Goal: Task Accomplishment & Management: Manage account settings

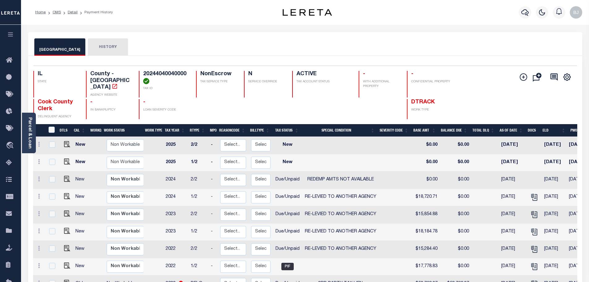
scroll to position [145, 0]
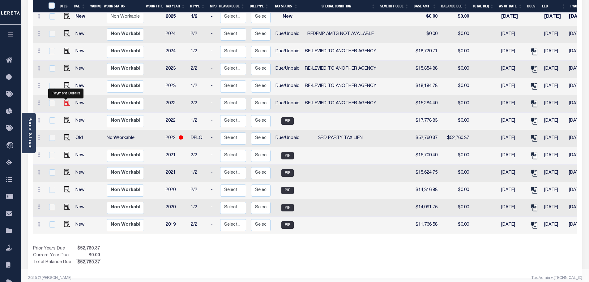
click at [65, 100] on img "" at bounding box center [67, 103] width 6 height 6
checkbox input "true"
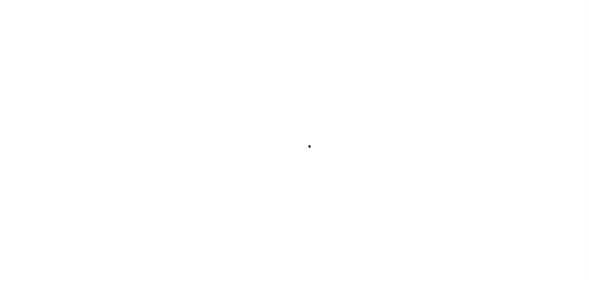
checkbox input "false"
type input "[DATE]"
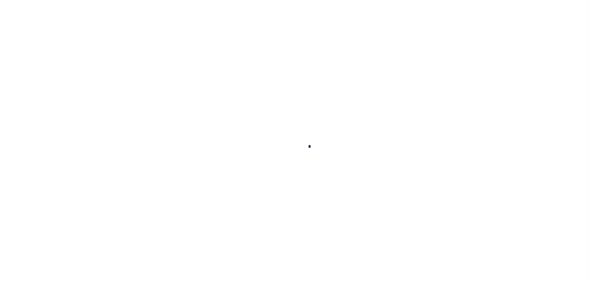
select select "DUE"
select select "31"
type input "$15,284.4"
type input "$2,521.97"
type input "$0"
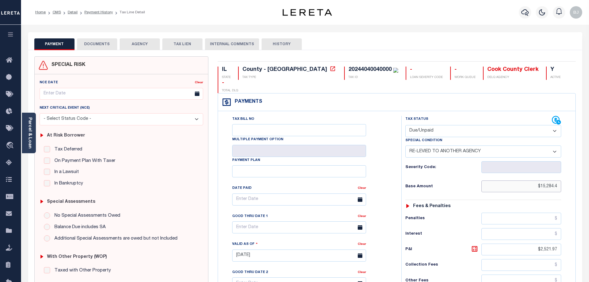
drag, startPoint x: 523, startPoint y: 173, endPoint x: 604, endPoint y: 176, distance: 81.3
click at [589, 176] on html "Home OMS Detail Payment History Tax Line Detail" at bounding box center [294, 234] width 589 height 469
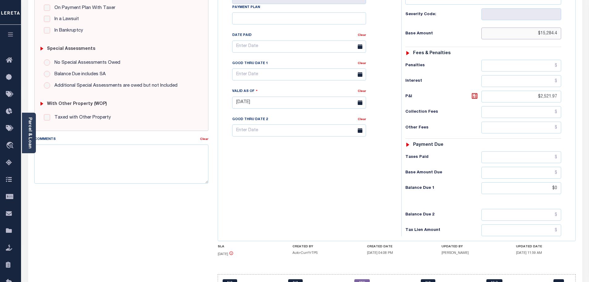
scroll to position [155, 0]
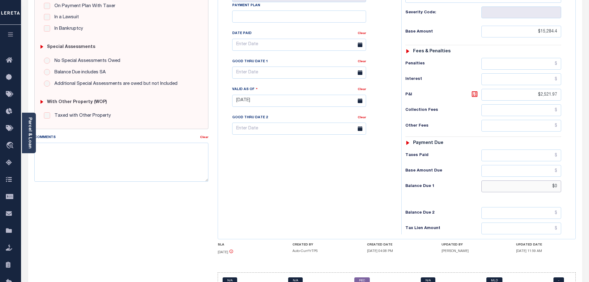
type input "$15,284.40"
drag, startPoint x: 586, startPoint y: 176, endPoint x: 606, endPoint y: 176, distance: 19.5
click at [589, 176] on html "Home OMS Detail Payment History Tax Line Detail" at bounding box center [294, 79] width 589 height 469
paste input "15,284.4"
type input "$15,284.4"
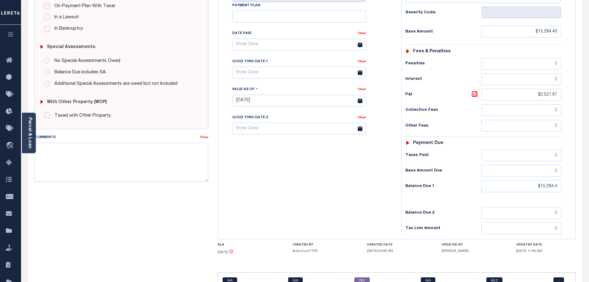
type input "[DATE]"
type input "$15,284.40"
click at [389, 187] on div "Tax Bill No Multiple Payment Option Payment Plan Clear" at bounding box center [307, 97] width 177 height 273
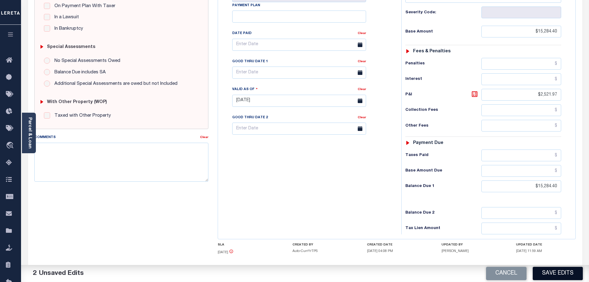
click at [564, 270] on button "Save Edits" at bounding box center [558, 272] width 50 height 13
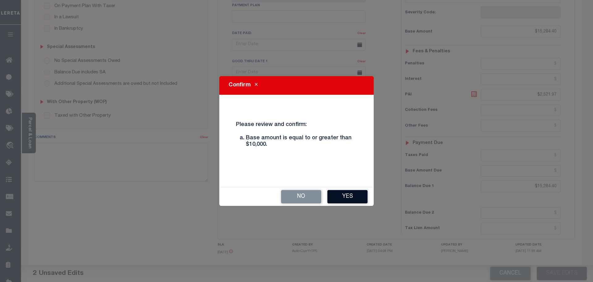
click at [350, 196] on button "Yes" at bounding box center [348, 196] width 40 height 13
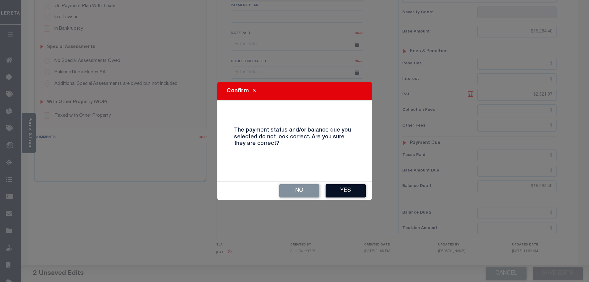
click at [332, 190] on button "Yes" at bounding box center [345, 190] width 40 height 13
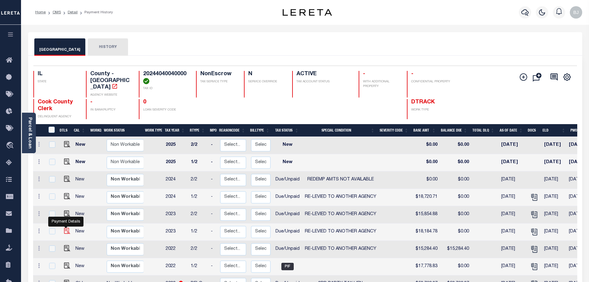
click at [67, 228] on img "" at bounding box center [67, 231] width 6 height 6
checkbox input "true"
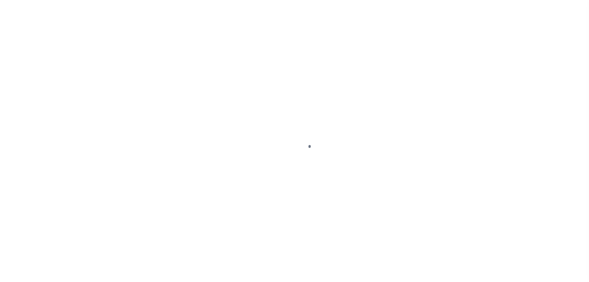
select select "DUE"
select select "31"
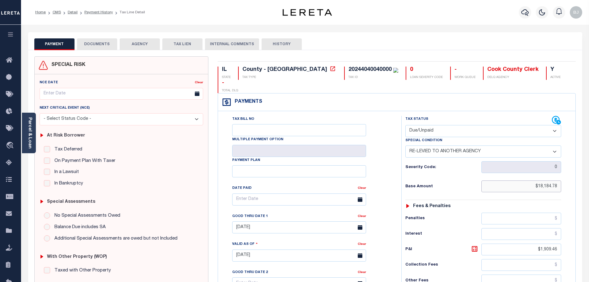
drag, startPoint x: 523, startPoint y: 169, endPoint x: 580, endPoint y: 168, distance: 57.2
click at [580, 168] on div "IL STATE County - IL TAX TYPE 20244040040000 TAX ID 0 LOAN SEVERITY CODE - WORK…" at bounding box center [396, 255] width 367 height 398
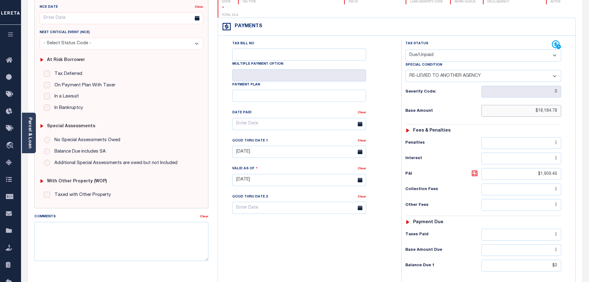
scroll to position [124, 0]
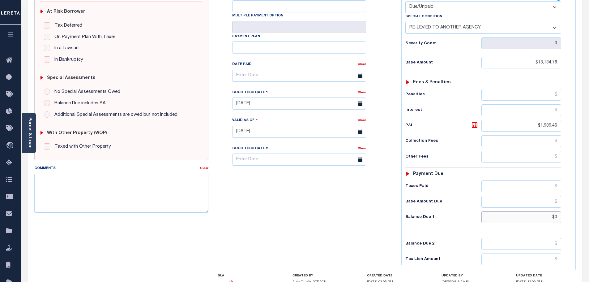
drag, startPoint x: 541, startPoint y: 205, endPoint x: 585, endPoint y: 208, distance: 44.6
click at [585, 208] on div "PAYMENT DOCUMENTS AGENCY DELINQUENT PAYEE" at bounding box center [304, 127] width 563 height 436
paste input "18,184.78"
type input "$18,184.78"
type input "[DATE]"
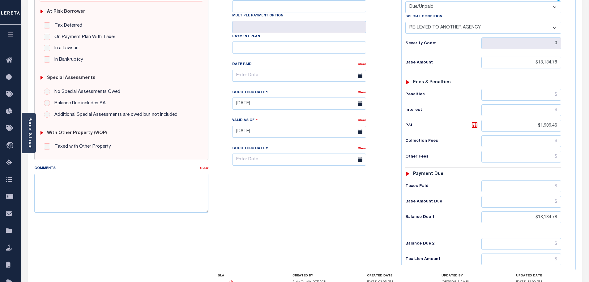
drag, startPoint x: 415, startPoint y: 205, endPoint x: 476, endPoint y: 233, distance: 66.8
click at [415, 215] on h6 "Balance Due 1" at bounding box center [443, 217] width 76 height 5
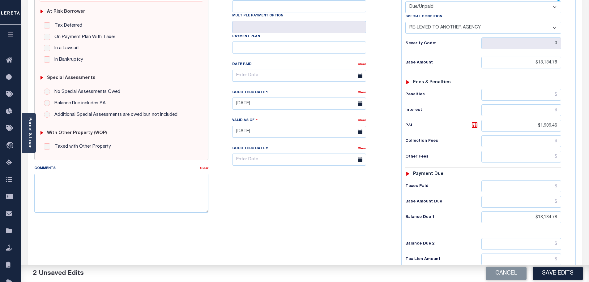
click at [546, 265] on div "Cancel Save Edits" at bounding box center [447, 273] width 284 height 17
click at [554, 278] on button "Save Edits" at bounding box center [558, 272] width 50 height 13
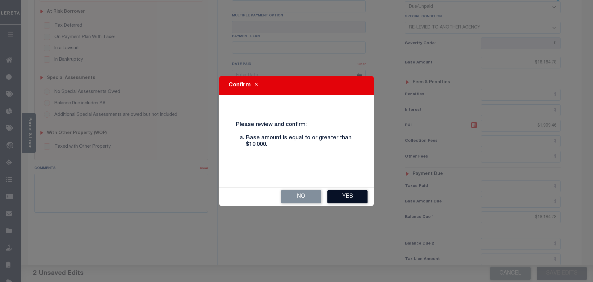
click at [358, 197] on button "Yes" at bounding box center [348, 196] width 40 height 13
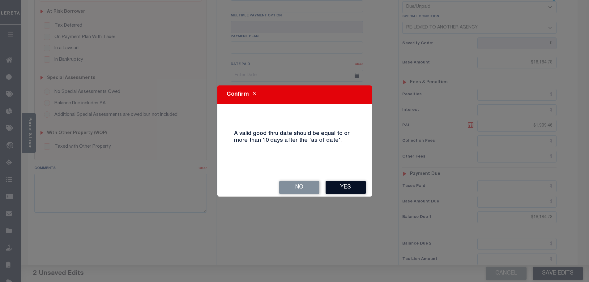
click at [333, 186] on button "Yes" at bounding box center [345, 187] width 40 height 13
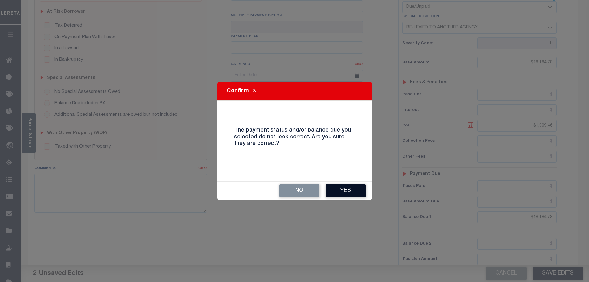
click at [354, 194] on button "Yes" at bounding box center [345, 190] width 40 height 13
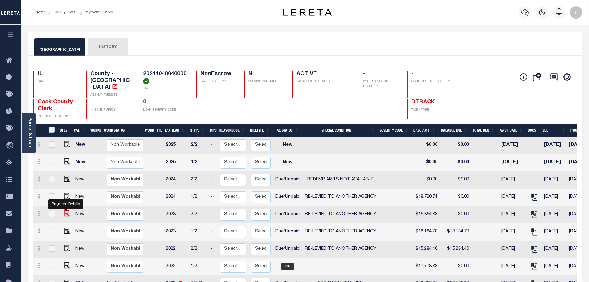
click at [64, 210] on img "" at bounding box center [67, 213] width 6 height 6
checkbox input "true"
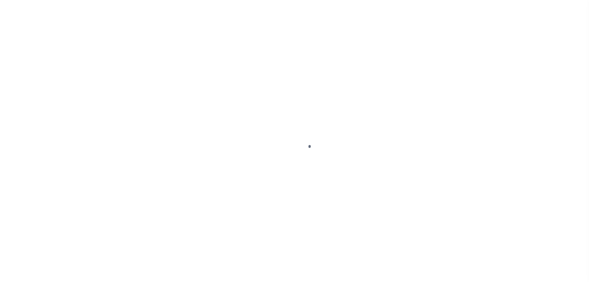
select select "DUE"
select select "31"
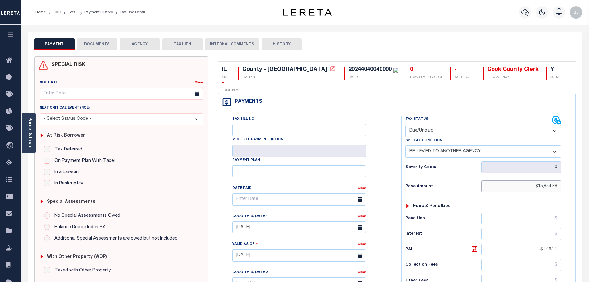
drag, startPoint x: 504, startPoint y: 174, endPoint x: 614, endPoint y: 176, distance: 109.7
click at [589, 176] on html "Home OMS Detail Payment History Tax Line Detail" at bounding box center [294, 234] width 589 height 469
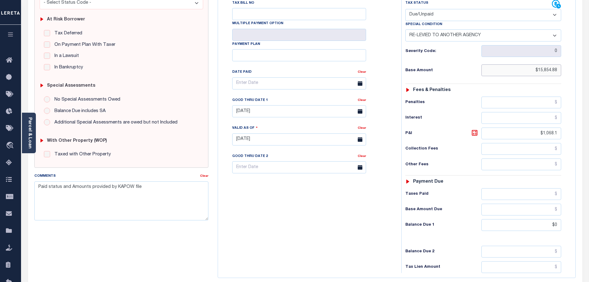
scroll to position [124, 0]
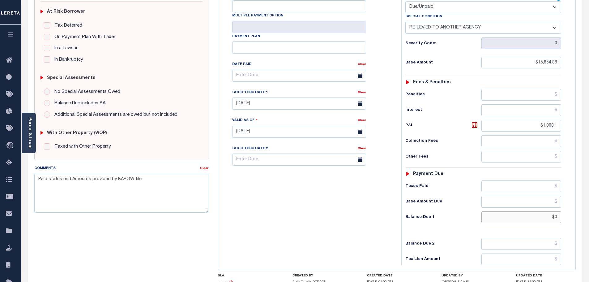
drag, startPoint x: 553, startPoint y: 208, endPoint x: 561, endPoint y: 208, distance: 8.7
click at [562, 208] on div "Tax Status Status - Select Status Code -" at bounding box center [485, 128] width 168 height 273
paste input "15,854.88"
type input "$15,854.88"
type input "[DATE]"
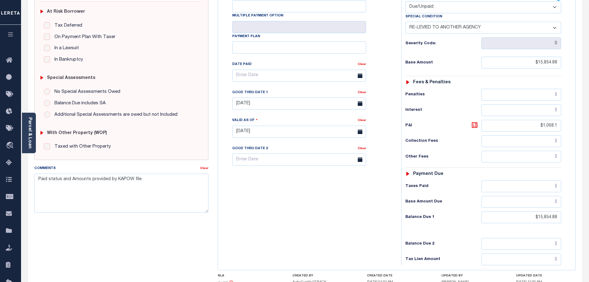
click at [443, 211] on div "Balance Due 1 $15,854.88" at bounding box center [483, 217] width 156 height 12
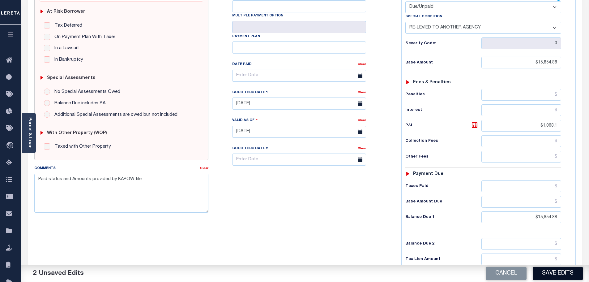
click at [575, 271] on button "Save Edits" at bounding box center [558, 272] width 50 height 13
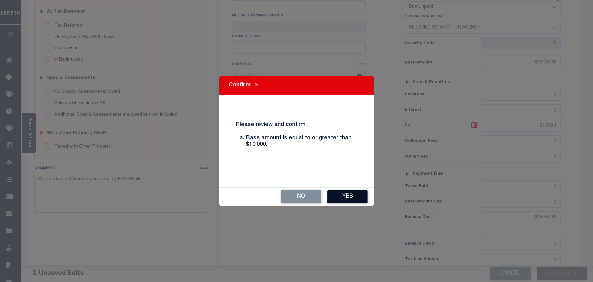
click at [351, 200] on button "Yes" at bounding box center [348, 196] width 40 height 13
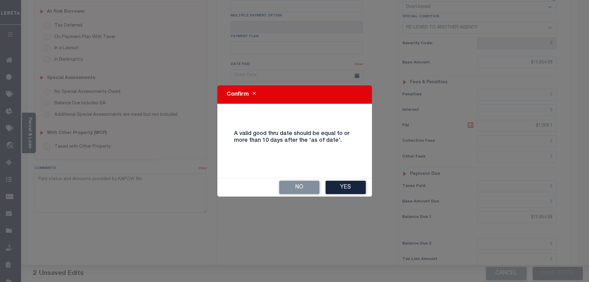
click at [336, 179] on div "No Yes" at bounding box center [294, 187] width 155 height 18
click at [338, 184] on button "Yes" at bounding box center [345, 187] width 40 height 13
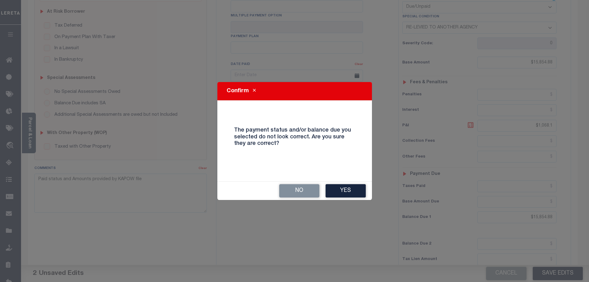
click at [347, 198] on div "No Yes" at bounding box center [294, 190] width 155 height 18
click at [347, 185] on button "Yes" at bounding box center [345, 190] width 40 height 13
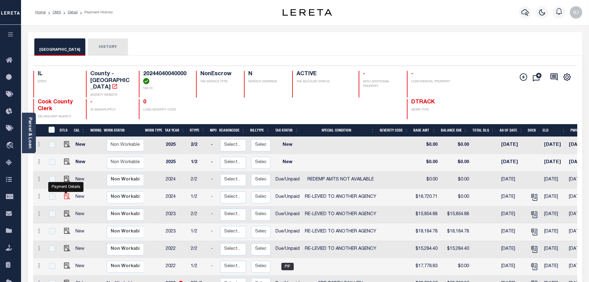
click at [66, 193] on img "" at bounding box center [67, 196] width 6 height 6
checkbox input "true"
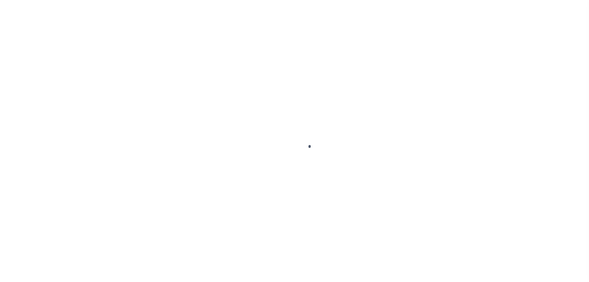
select select "DUE"
select select "31"
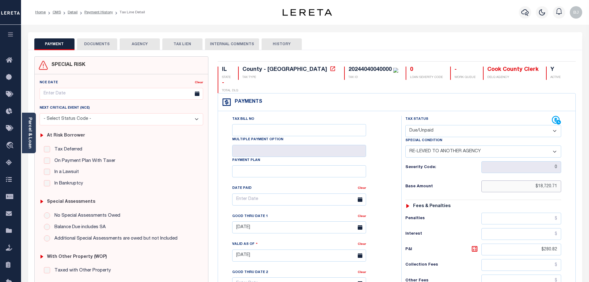
drag, startPoint x: 551, startPoint y: 168, endPoint x: 581, endPoint y: 173, distance: 30.6
click at [581, 173] on div "SPECIAL RISK NCE Date Clear" at bounding box center [305, 254] width 554 height 409
drag, startPoint x: 525, startPoint y: 174, endPoint x: 585, endPoint y: 177, distance: 60.0
click at [585, 177] on div "PAYMENT DOCUMENTS AGENCY DELINQUENT PAYEE" at bounding box center [304, 250] width 563 height 436
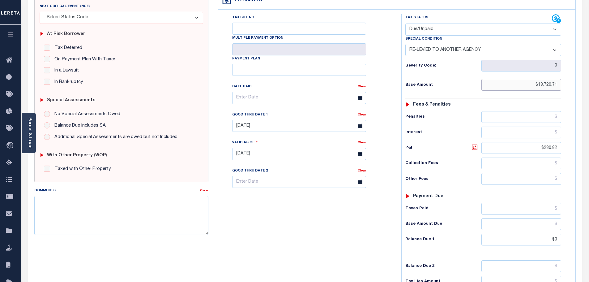
scroll to position [124, 0]
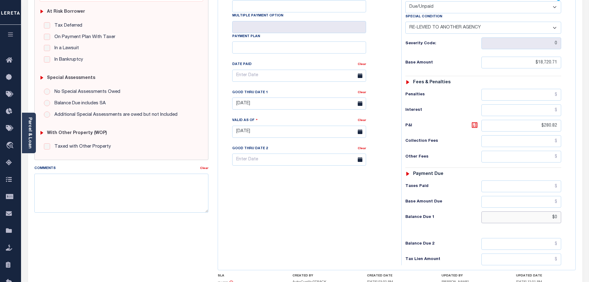
drag, startPoint x: 571, startPoint y: 207, endPoint x: 584, endPoint y: 208, distance: 12.7
click at [584, 208] on div "PAYMENT DOCUMENTS AGENCY DELINQUENT PAYEE" at bounding box center [304, 127] width 563 height 436
paste input "18,720.71"
type input "$18,720.71"
type input "[DATE]"
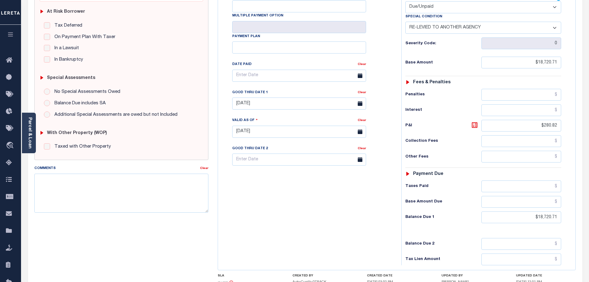
click at [399, 193] on div "Tax Status Status" at bounding box center [485, 128] width 177 height 273
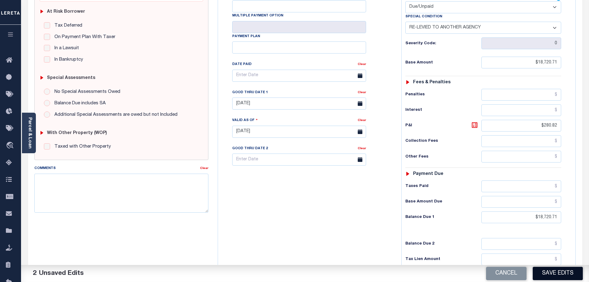
click at [548, 277] on button "Save Edits" at bounding box center [558, 272] width 50 height 13
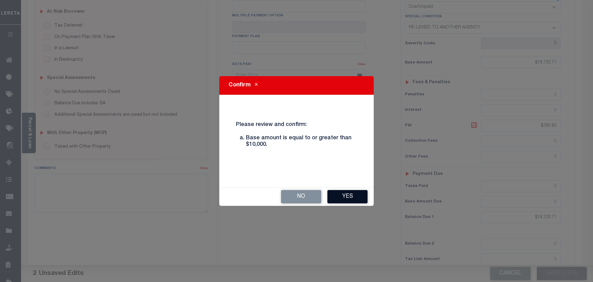
click at [356, 196] on button "Yes" at bounding box center [348, 196] width 40 height 13
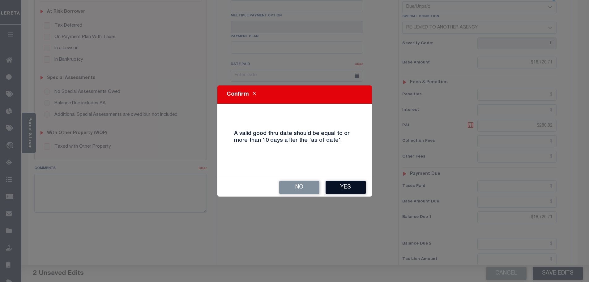
click at [354, 189] on button "Yes" at bounding box center [345, 187] width 40 height 13
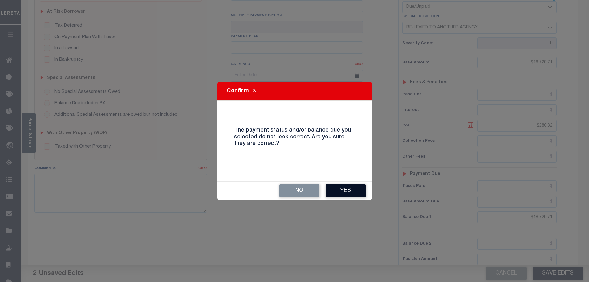
click at [344, 186] on button "Yes" at bounding box center [345, 190] width 40 height 13
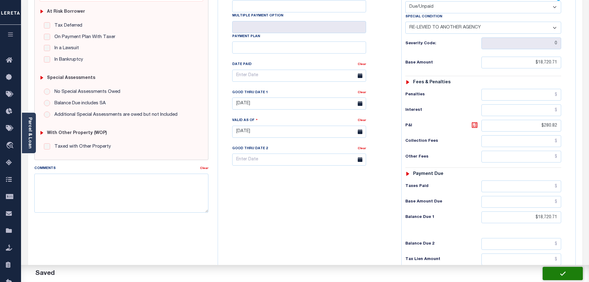
checkbox input "false"
type input "$18,720.71"
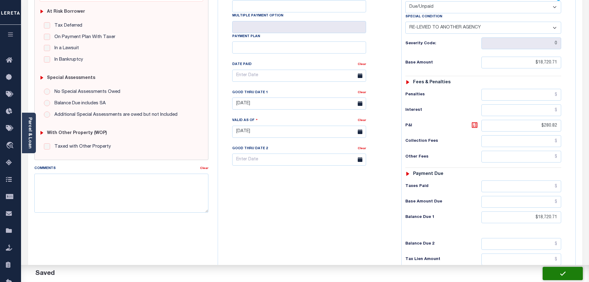
type input "$280.82"
type input "$18,720.71"
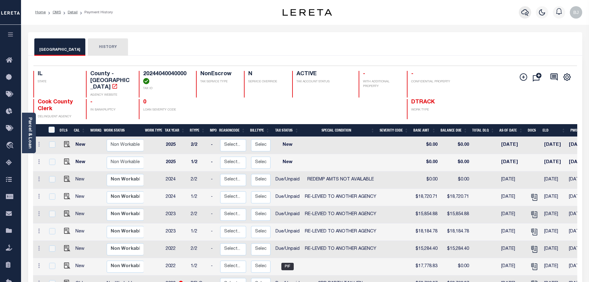
click at [522, 13] on icon "button" at bounding box center [524, 12] width 7 height 7
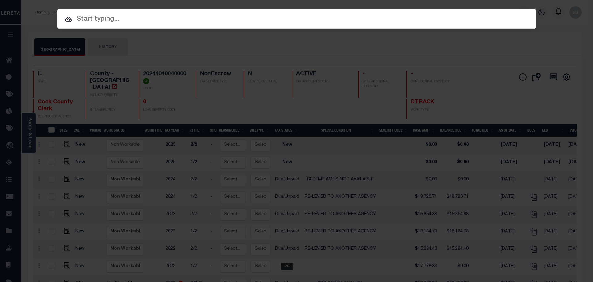
click at [247, 16] on input "text" at bounding box center [296, 19] width 479 height 11
paste input "19406"
type input "19406"
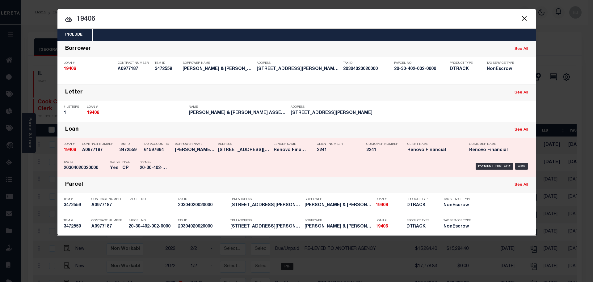
click at [264, 150] on h5 "7505 South Wolcott Avenue Chica..." at bounding box center [244, 149] width 53 height 5
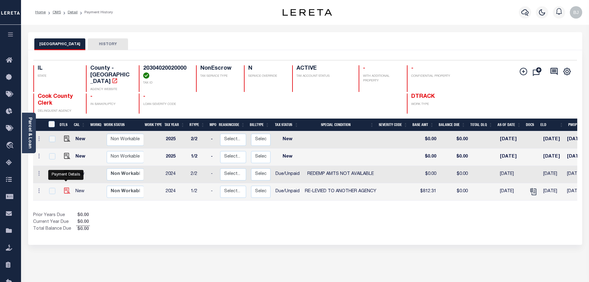
click at [67, 187] on img "" at bounding box center [67, 190] width 6 height 6
checkbox input "true"
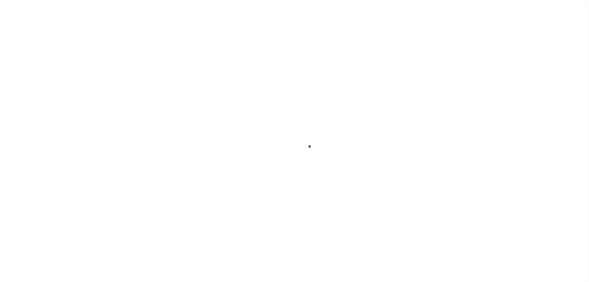
select select "DUE"
select select "31"
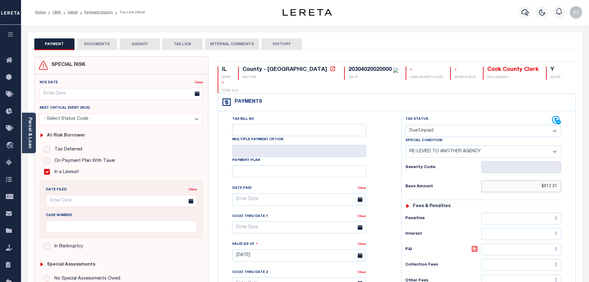
drag, startPoint x: 530, startPoint y: 177, endPoint x: 614, endPoint y: 168, distance: 84.8
click at [589, 168] on html "Home OMS Detail Payment History Tax Line Detail" at bounding box center [294, 233] width 589 height 467
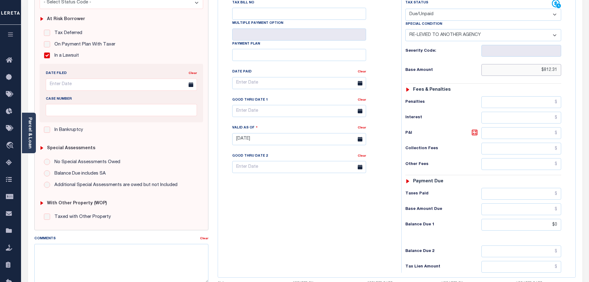
scroll to position [124, 0]
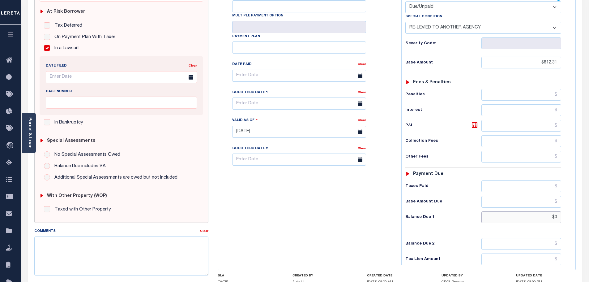
drag, startPoint x: 533, startPoint y: 205, endPoint x: 412, endPoint y: 221, distance: 122.2
click at [589, 208] on html "Home OMS Detail Payment History Tax Line Detail" at bounding box center [294, 109] width 589 height 467
paste input "812.31"
type input "$812.31"
type input "[DATE]"
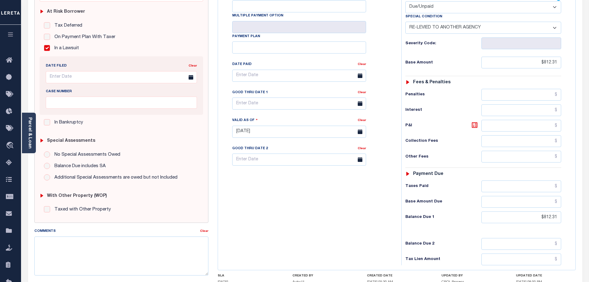
drag, startPoint x: 377, startPoint y: 220, endPoint x: 521, endPoint y: 250, distance: 147.1
click at [380, 220] on div "Tax Bill No Multiple Payment Option Payment Plan Clear" at bounding box center [307, 128] width 177 height 273
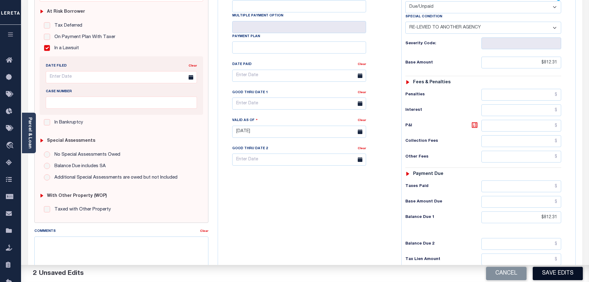
click at [560, 274] on button "Save Edits" at bounding box center [558, 272] width 50 height 13
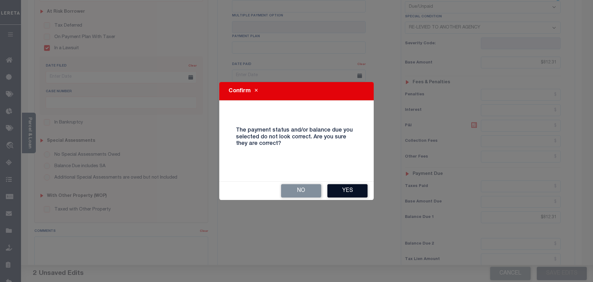
click at [349, 194] on button "Yes" at bounding box center [348, 190] width 40 height 13
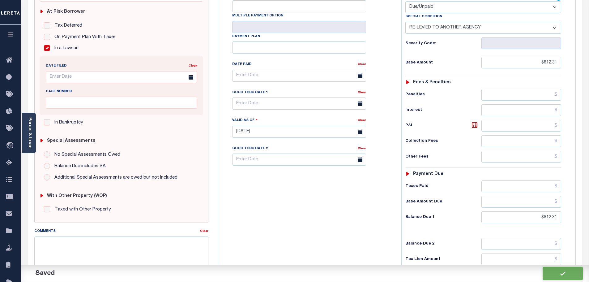
checkbox input "false"
type input "0"
type input "$812.31"
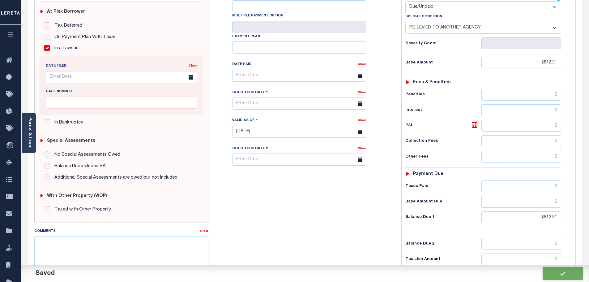
type input "$812.31"
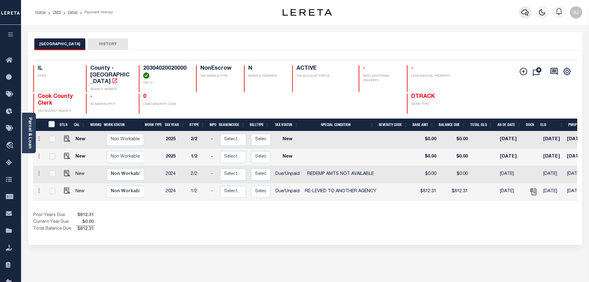
click at [528, 16] on icon "button" at bounding box center [524, 12] width 7 height 6
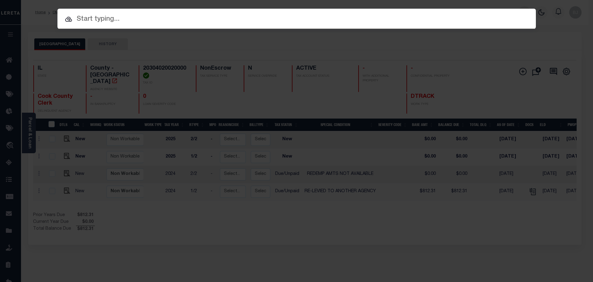
paste input "7065"
type input "7065"
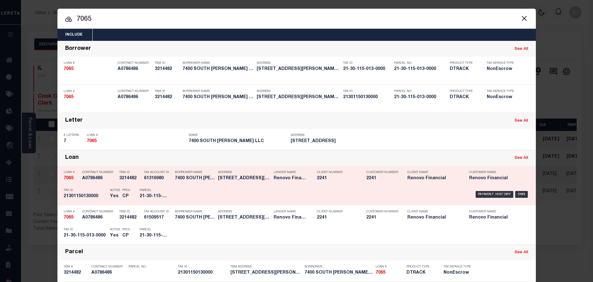
click at [333, 194] on div "Payment History OMS" at bounding box center [353, 194] width 353 height 18
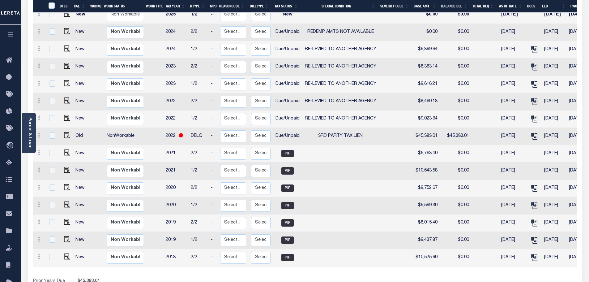
scroll to position [155, 0]
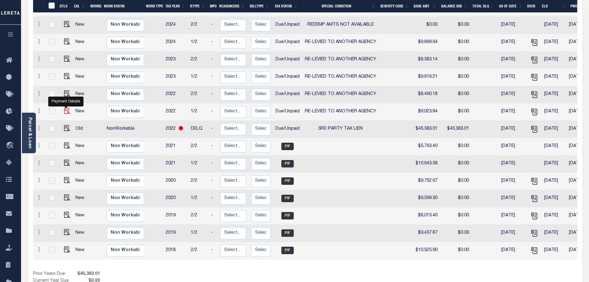
click at [66, 108] on img "" at bounding box center [67, 111] width 6 height 6
checkbox input "true"
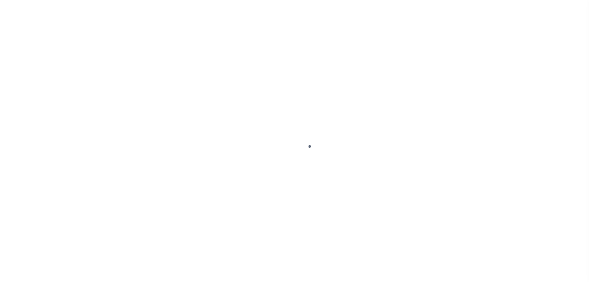
select select "Tax lien sale"
select select "DUE"
select select "31"
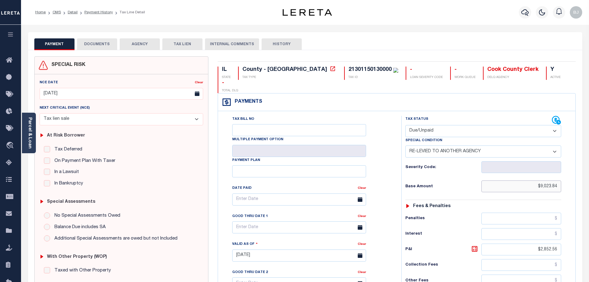
drag, startPoint x: 521, startPoint y: 175, endPoint x: 671, endPoint y: 175, distance: 150.2
click at [589, 175] on html "Home OMS Detail Payment History Tax Line Detail" at bounding box center [294, 234] width 589 height 469
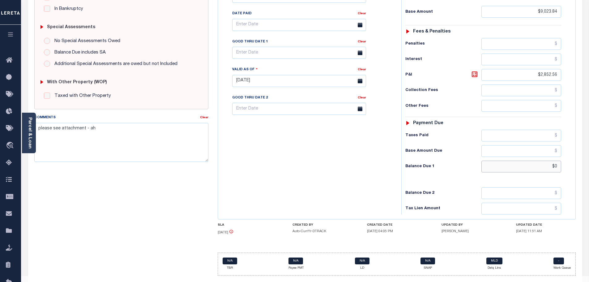
drag, startPoint x: 533, startPoint y: 155, endPoint x: 585, endPoint y: 154, distance: 52.3
click at [589, 152] on html "Home OMS Detail Payment History Tax Line Detail" at bounding box center [294, 60] width 589 height 469
paste input "9,023.84"
type input "$9,023.84"
type input "[DATE]"
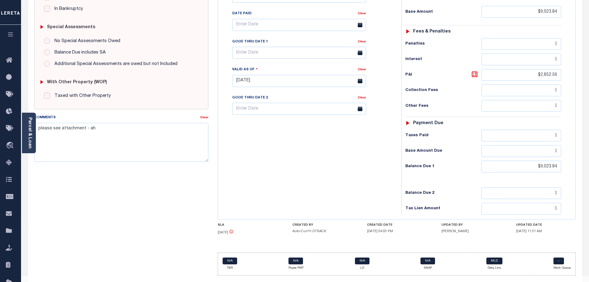
click at [341, 157] on div "Tax Bill No Multiple Payment Option Payment Plan Clear" at bounding box center [307, 77] width 177 height 273
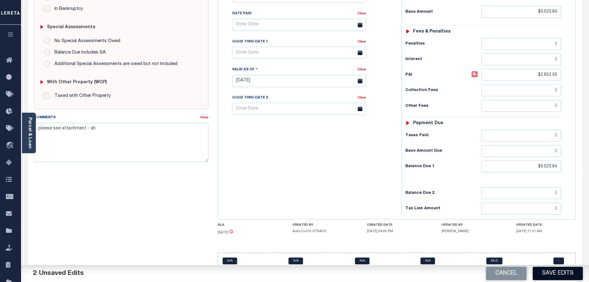
click at [547, 274] on button "Save Edits" at bounding box center [558, 272] width 50 height 13
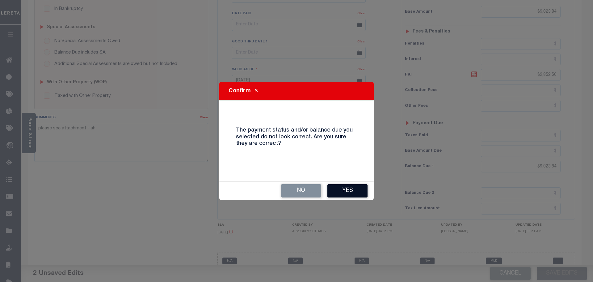
click at [350, 192] on button "Yes" at bounding box center [348, 190] width 40 height 13
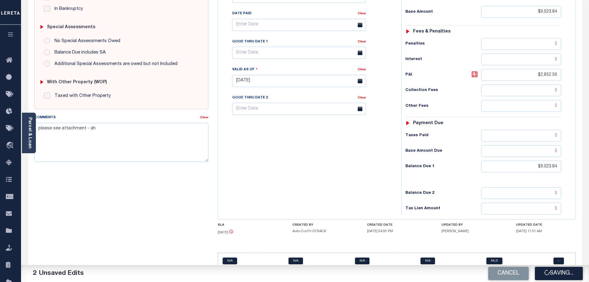
checkbox input "false"
type input "0"
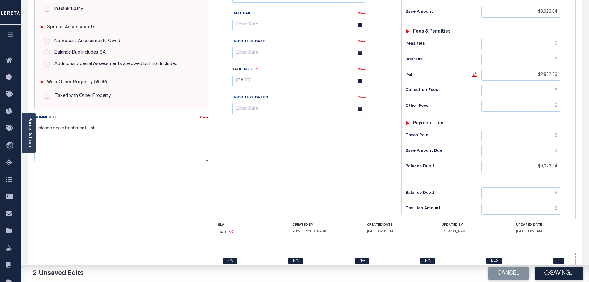
type input "$9,023.84"
type input "$2,852.56"
type input "$9,023.84"
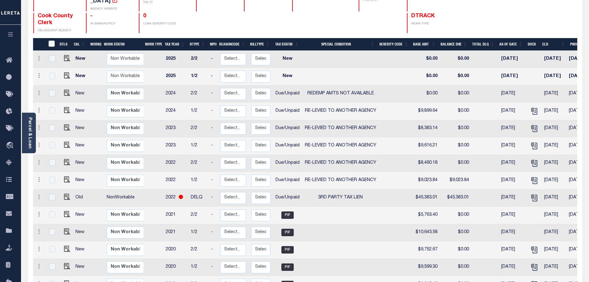
scroll to position [93, 0]
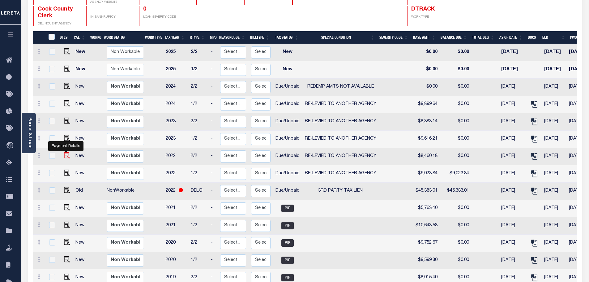
click at [66, 152] on img "" at bounding box center [67, 155] width 6 height 6
checkbox input "true"
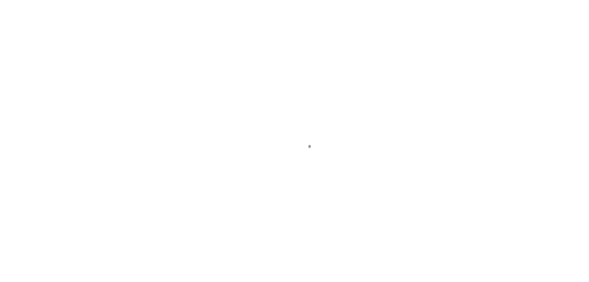
select select "Tax lien sale"
select select "DUE"
select select "31"
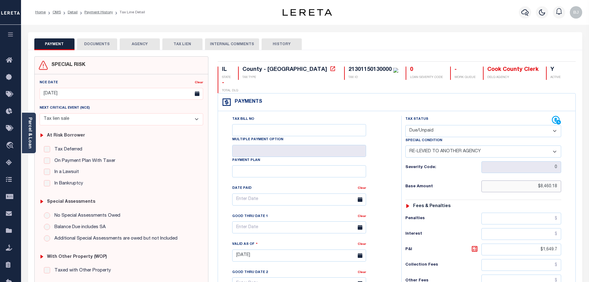
drag, startPoint x: 533, startPoint y: 172, endPoint x: 568, endPoint y: 173, distance: 35.9
click at [568, 174] on div "Tax Status Status - Select Status Code -" at bounding box center [485, 252] width 168 height 273
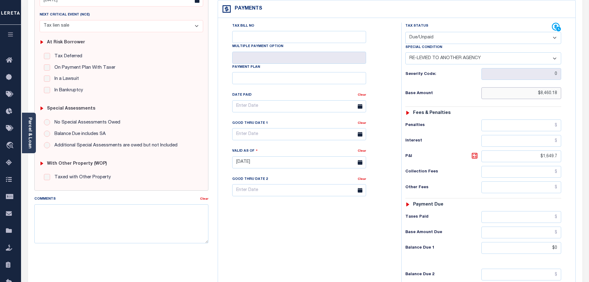
scroll to position [124, 0]
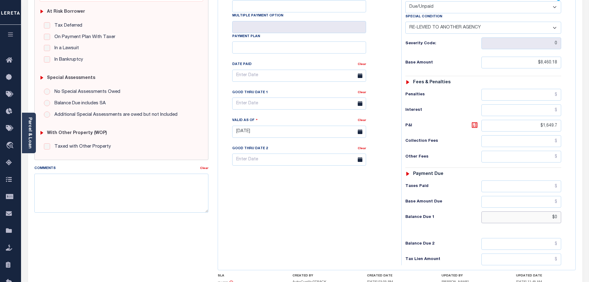
drag, startPoint x: 538, startPoint y: 206, endPoint x: 599, endPoint y: 206, distance: 61.5
click at [589, 206] on html "Home OMS Detail Payment History Tax Line Detail" at bounding box center [294, 110] width 589 height 469
paste input "8,460.18"
type input "$8,460.18"
type input "[DATE]"
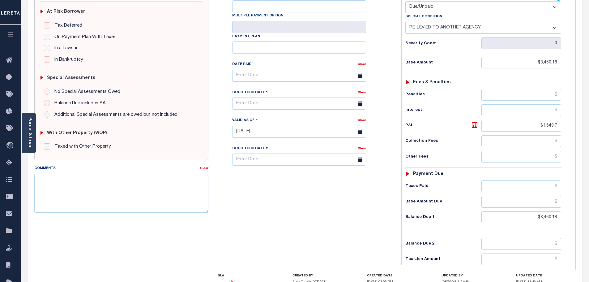
click at [397, 194] on div "Tax Status Status" at bounding box center [485, 128] width 177 height 273
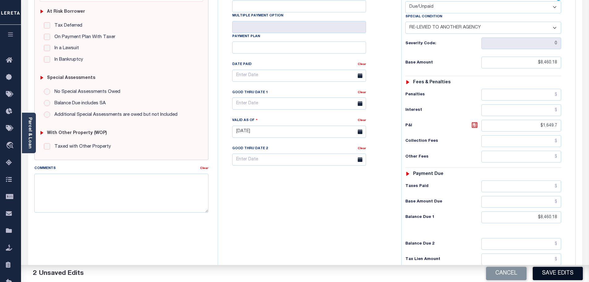
click at [568, 278] on button "Save Edits" at bounding box center [558, 272] width 50 height 13
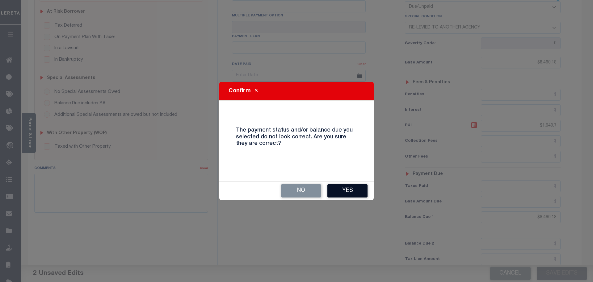
click at [364, 186] on button "Yes" at bounding box center [348, 190] width 40 height 13
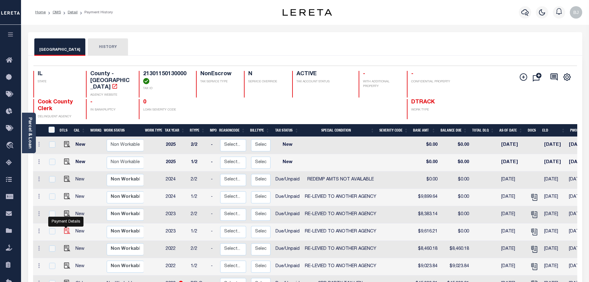
click at [64, 228] on img "" at bounding box center [67, 231] width 6 height 6
checkbox input "true"
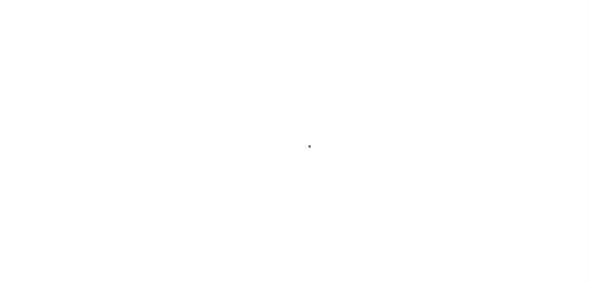
select select "DUE"
select select "31"
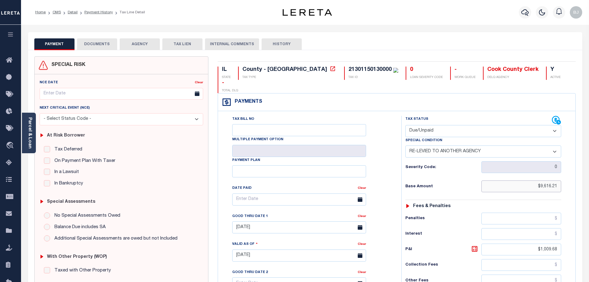
drag, startPoint x: 532, startPoint y: 175, endPoint x: 580, endPoint y: 176, distance: 47.3
click at [589, 172] on html "Home OMS Detail Payment History Tax Line Detail" at bounding box center [294, 234] width 589 height 469
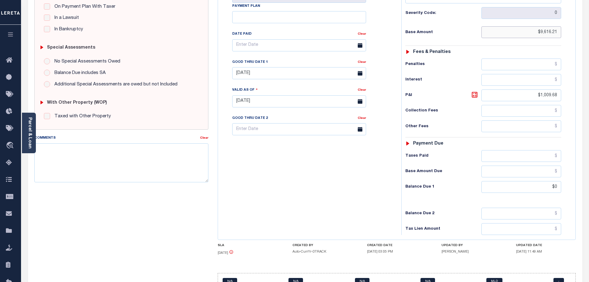
scroll to position [155, 0]
drag, startPoint x: 542, startPoint y: 168, endPoint x: 596, endPoint y: 167, distance: 54.1
click at [589, 167] on html "Home OMS Detail Payment History Tax Line Detail" at bounding box center [294, 79] width 589 height 469
paste input "9,616.21"
type input "$9,616.21"
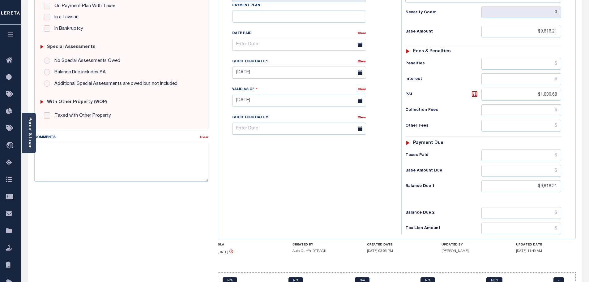
type input "[DATE]"
click at [327, 164] on div "Tax Bill No Multiple Payment Option Payment Plan Clear" at bounding box center [307, 97] width 177 height 273
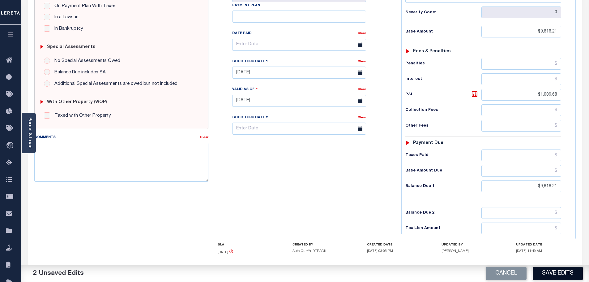
click at [542, 267] on button "Save Edits" at bounding box center [558, 272] width 50 height 13
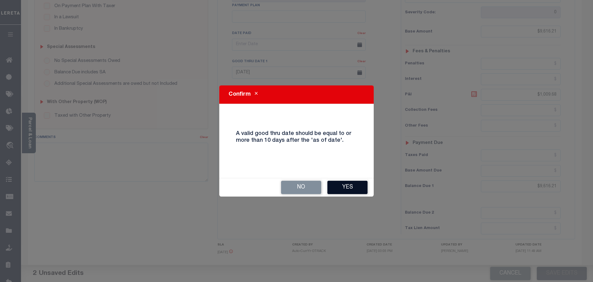
click at [357, 187] on button "Yes" at bounding box center [348, 187] width 40 height 13
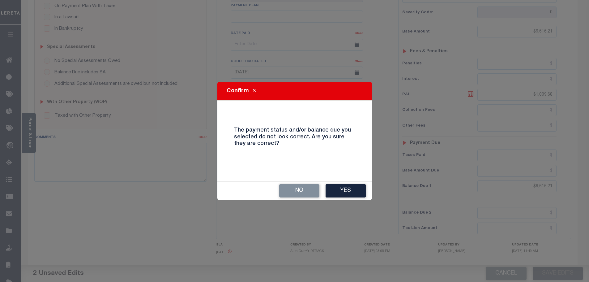
click at [357, 187] on button "Yes" at bounding box center [345, 190] width 40 height 13
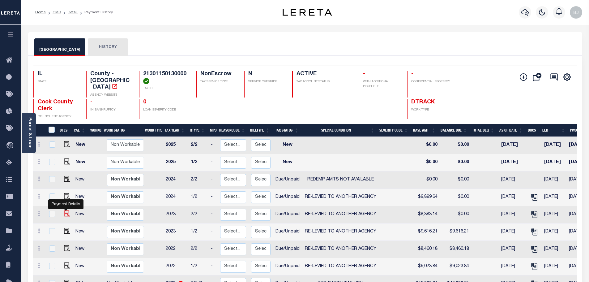
click at [64, 210] on img "" at bounding box center [67, 213] width 6 height 6
checkbox input "true"
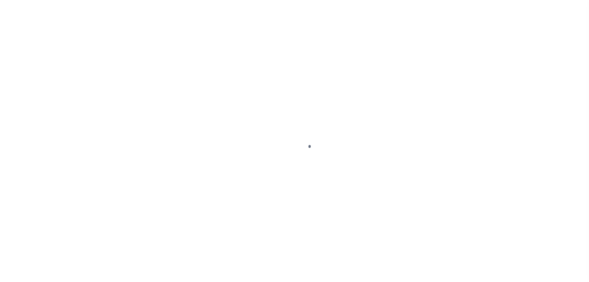
select select "DUE"
select select "31"
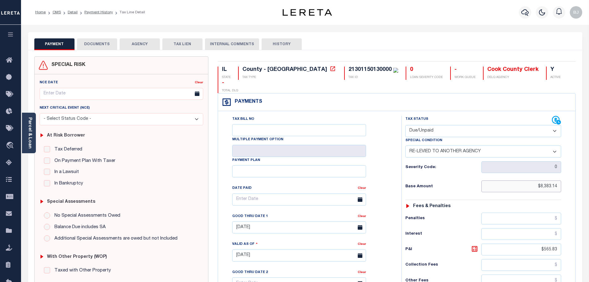
drag, startPoint x: 536, startPoint y: 176, endPoint x: 611, endPoint y: 176, distance: 74.8
click at [589, 176] on html "Home OMS Detail Payment History Tax Line Detail" at bounding box center [294, 234] width 589 height 469
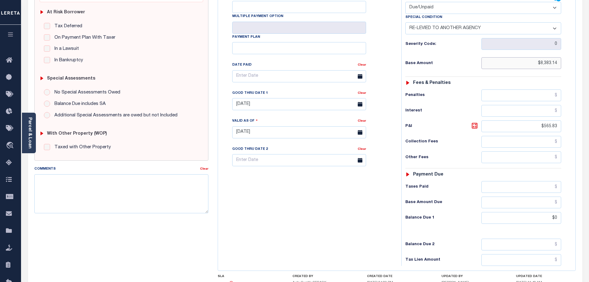
scroll to position [124, 0]
drag, startPoint x: 536, startPoint y: 200, endPoint x: 579, endPoint y: 199, distance: 43.0
click at [579, 199] on div "IL STATE County - IL TAX TYPE 21301150130000 TAX ID 0 LOAN SEVERITY CODE - WORK…" at bounding box center [396, 132] width 367 height 398
paste input "8,383.14"
type input "$8,383.14"
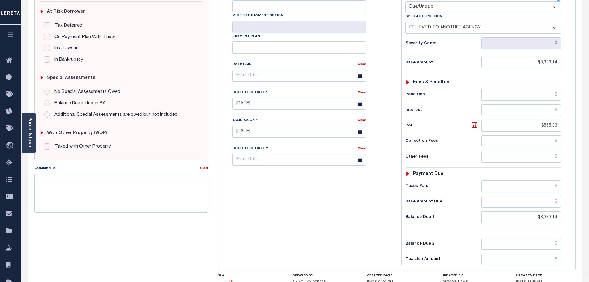
type input "[DATE]"
click at [332, 192] on div "Tax Bill No Multiple Payment Option Payment Plan Clear" at bounding box center [307, 128] width 177 height 273
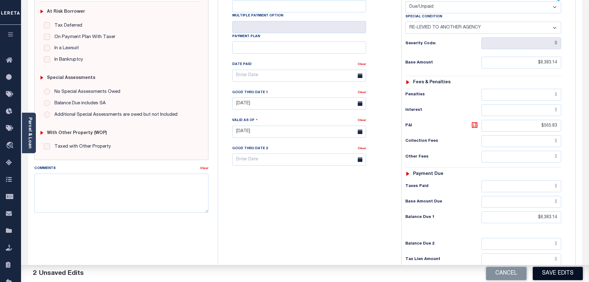
click at [545, 269] on button "Save Edits" at bounding box center [558, 272] width 50 height 13
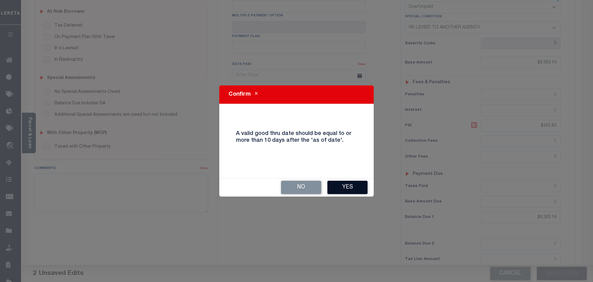
click at [359, 191] on button "Yes" at bounding box center [348, 187] width 40 height 13
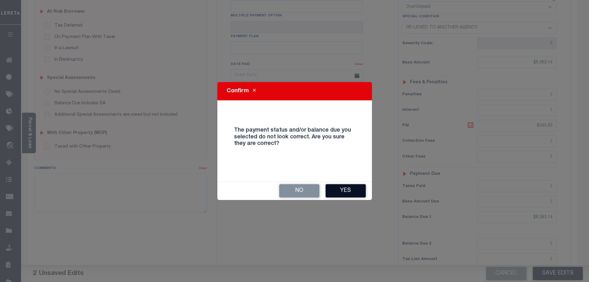
click at [352, 186] on button "Yes" at bounding box center [345, 190] width 40 height 13
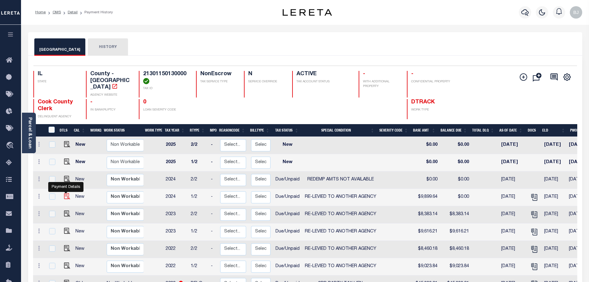
click at [65, 193] on img "" at bounding box center [67, 196] width 6 height 6
checkbox input "true"
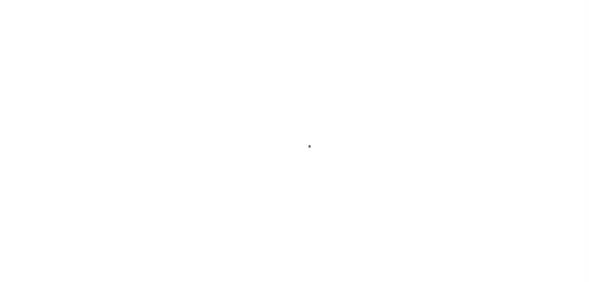
select select "DUE"
select select "31"
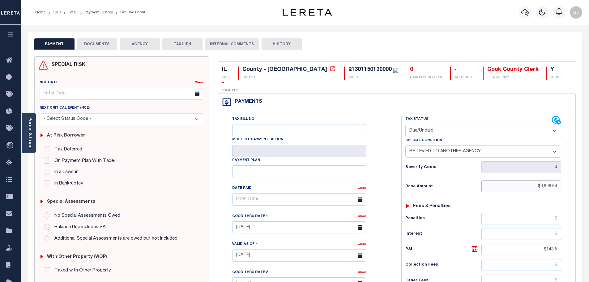
drag, startPoint x: 525, startPoint y: 173, endPoint x: 585, endPoint y: 173, distance: 59.0
click at [585, 173] on div "PAYMENT DOCUMENTS AGENCY DELINQUENT PAYEE" at bounding box center [304, 250] width 563 height 436
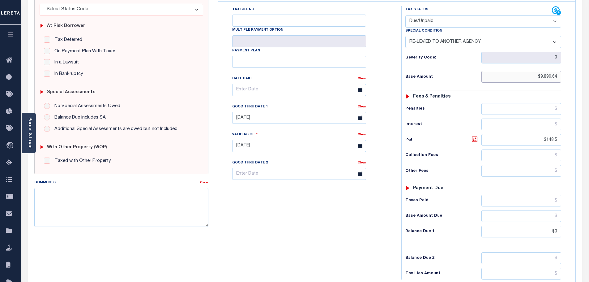
scroll to position [124, 0]
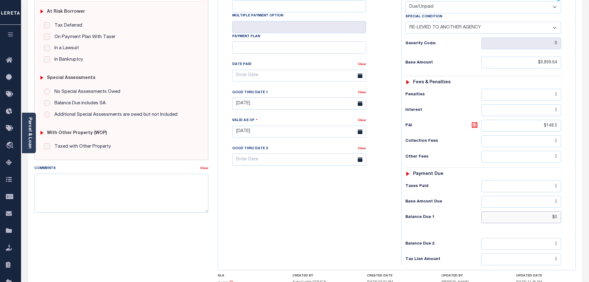
drag, startPoint x: 542, startPoint y: 202, endPoint x: 587, endPoint y: 203, distance: 45.8
click at [587, 203] on div "Parcel & Loan Tax Bill Details 21301150130000 TAX ID" at bounding box center [305, 123] width 568 height 444
paste input "9,899.64"
type input "$9,899.64"
type input "[DATE]"
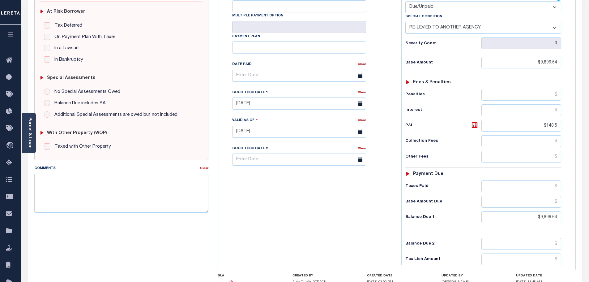
drag, startPoint x: 406, startPoint y: 200, endPoint x: 425, endPoint y: 206, distance: 20.0
click at [406, 211] on div "Balance Due 1 $9,899.64" at bounding box center [483, 217] width 156 height 12
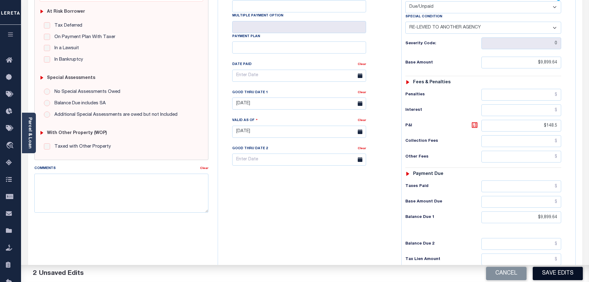
click at [549, 273] on button "Save Edits" at bounding box center [558, 272] width 50 height 13
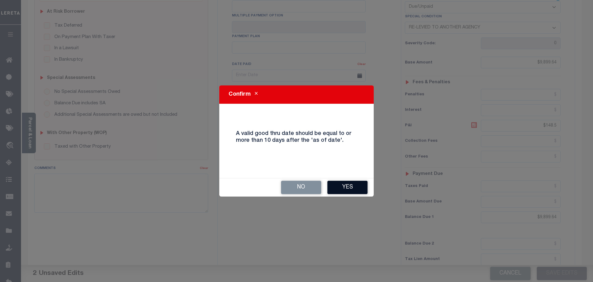
click at [338, 183] on button "Yes" at bounding box center [348, 187] width 40 height 13
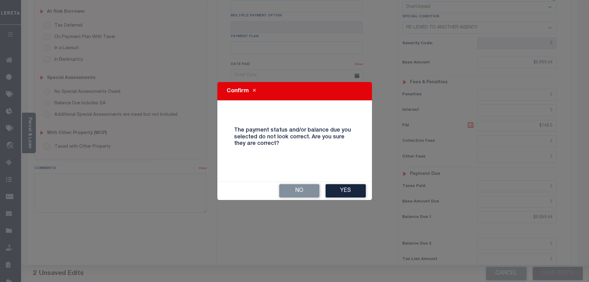
click at [345, 194] on button "Yes" at bounding box center [345, 190] width 40 height 13
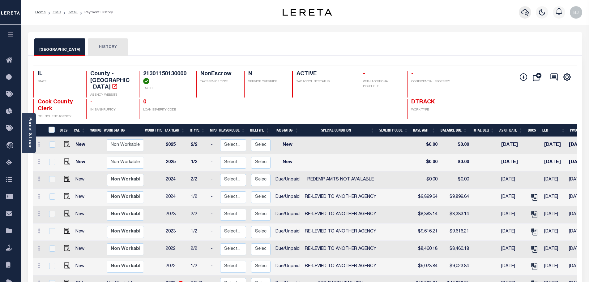
click at [529, 14] on button "button" at bounding box center [525, 12] width 12 height 12
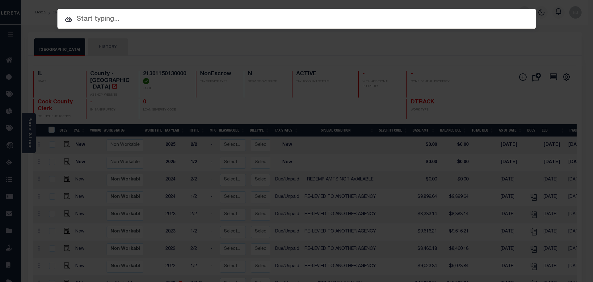
paste input "11687"
type input "11687"
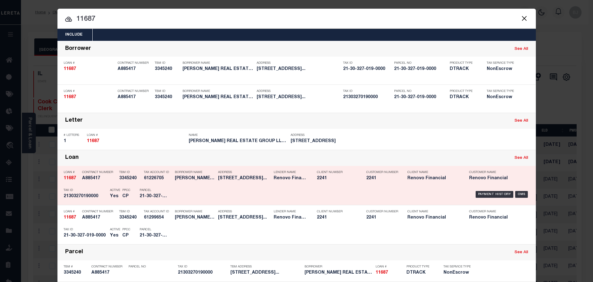
click at [219, 186] on div "Payment History OMS" at bounding box center [353, 194] width 353 height 18
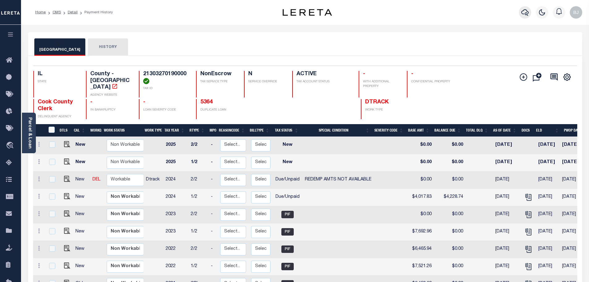
click at [521, 16] on icon "button" at bounding box center [524, 12] width 7 height 7
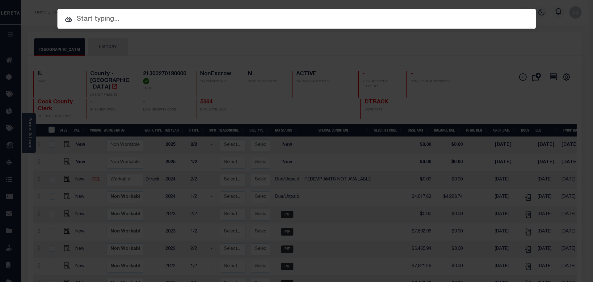
paste input "6222"
type input "6222"
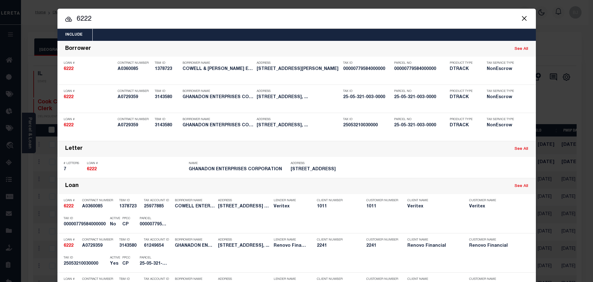
scroll to position [124, 0]
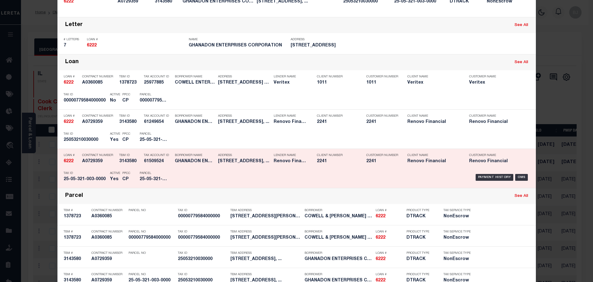
click at [151, 166] on div "Tax Account ID 61509524" at bounding box center [158, 159] width 28 height 18
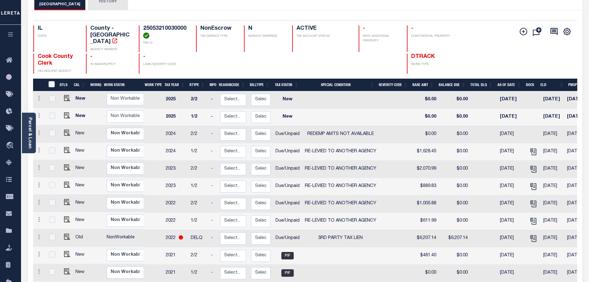
scroll to position [62, 0]
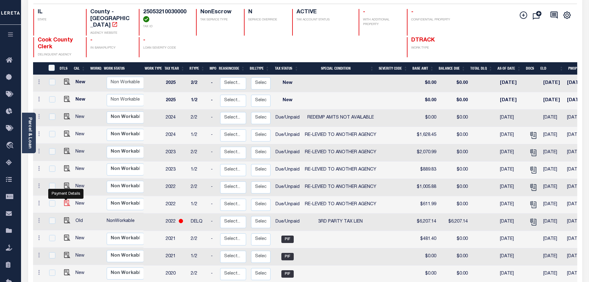
click at [64, 200] on img "" at bounding box center [67, 203] width 6 height 6
checkbox input "true"
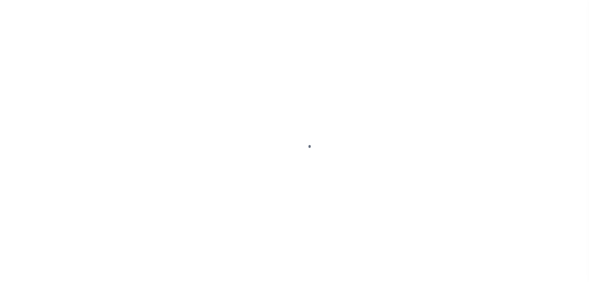
select select "Tax lien sale"
select select "DUE"
select select "31"
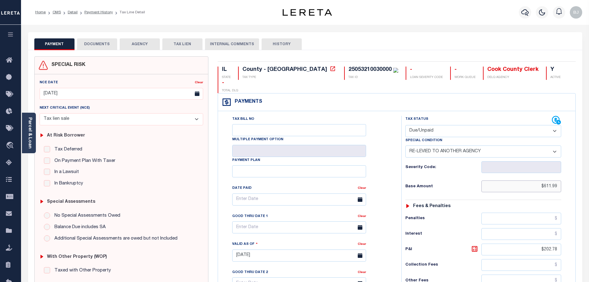
drag, startPoint x: 509, startPoint y: 176, endPoint x: 572, endPoint y: 176, distance: 63.7
click at [572, 176] on div "Tax Status Status" at bounding box center [485, 252] width 177 height 273
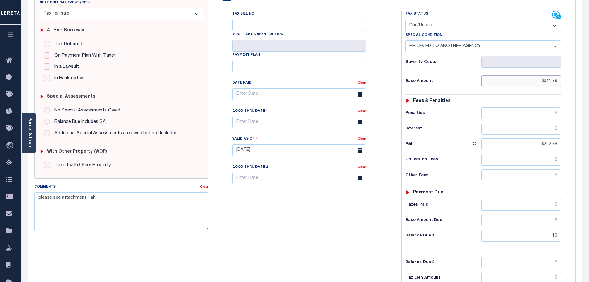
scroll to position [124, 0]
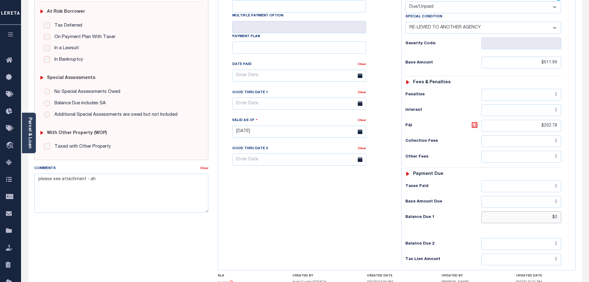
drag, startPoint x: 528, startPoint y: 200, endPoint x: 572, endPoint y: 200, distance: 43.3
click at [572, 200] on div "Tax Status Status" at bounding box center [485, 128] width 177 height 273
paste input "611.99"
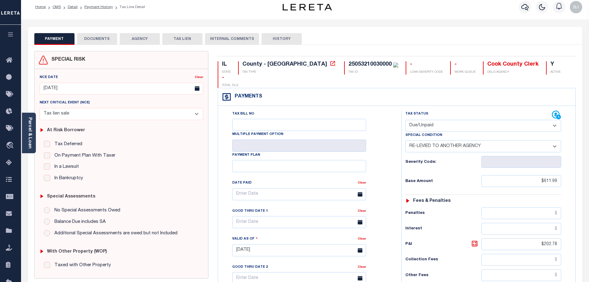
scroll to position [0, 0]
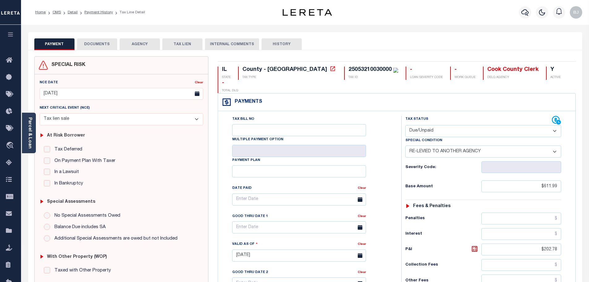
type input "$611.99"
type input "[DATE]"
click at [448, 262] on h6 "Collection Fees" at bounding box center [443, 264] width 76 height 5
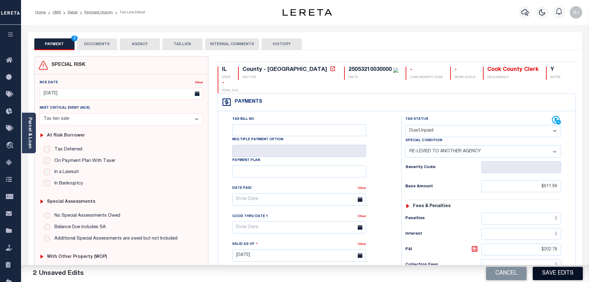
click at [551, 272] on button "Save Edits" at bounding box center [558, 272] width 50 height 13
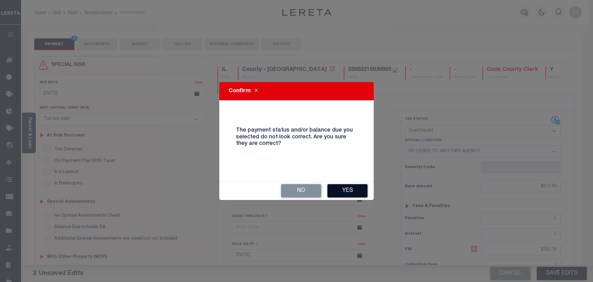
click at [347, 188] on button "Yes" at bounding box center [348, 190] width 40 height 13
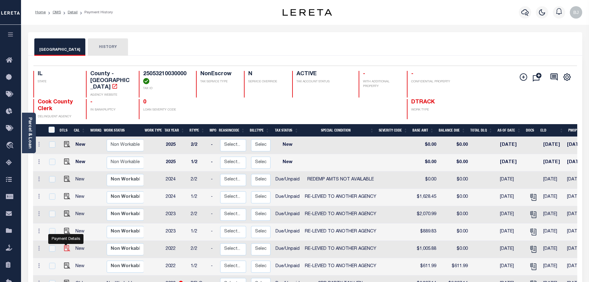
click at [66, 245] on img "" at bounding box center [67, 248] width 6 height 6
checkbox input "true"
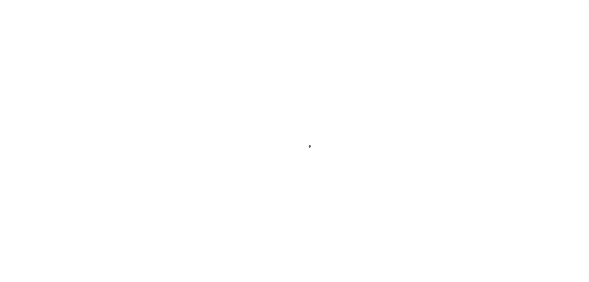
select select "Tax lien sale"
select select "DUE"
select select "31"
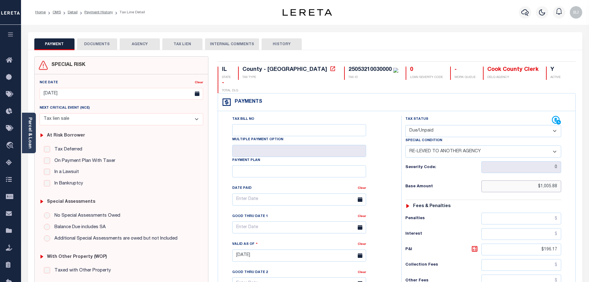
drag, startPoint x: 529, startPoint y: 173, endPoint x: 580, endPoint y: 175, distance: 51.4
click at [580, 174] on div "IL STATE County - IL TAX TYPE 25053210030000 TAX ID 0 LOAN SEVERITY CODE - WORK…" at bounding box center [396, 255] width 367 height 398
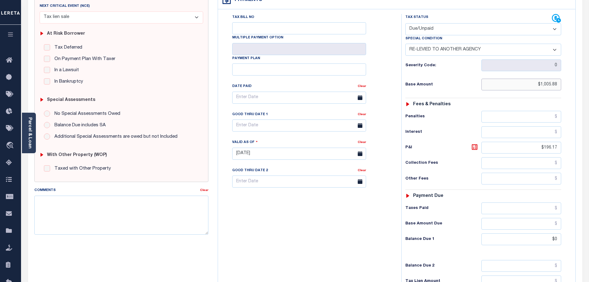
scroll to position [124, 0]
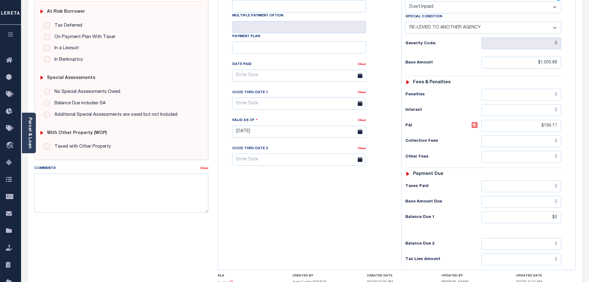
click at [565, 207] on div "Tax Status Status - Select Status Code -" at bounding box center [485, 128] width 168 height 273
drag, startPoint x: 554, startPoint y: 206, endPoint x: 564, endPoint y: 205, distance: 9.6
click at [564, 205] on div "Tax Status Status - Select Status Code -" at bounding box center [485, 128] width 168 height 273
paste input "$1,005.88"
type input "$1,005.88"
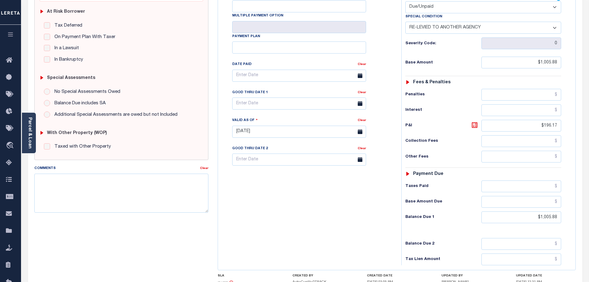
type input "[DATE]"
click at [478, 214] on div "Tax Status Status - Select Status Code -" at bounding box center [485, 128] width 168 height 273
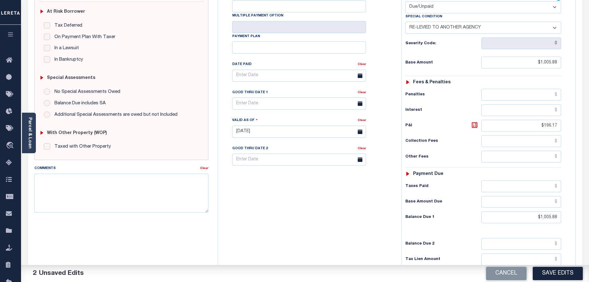
click at [552, 265] on div "Parcel & Loan Tax Bill Details 25053210030000 TAX ID AGENCY 2022 2025" at bounding box center [305, 123] width 568 height 444
click at [553, 266] on button "Save Edits" at bounding box center [558, 272] width 50 height 13
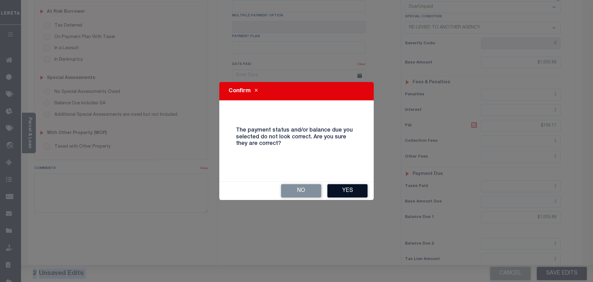
click at [360, 186] on button "Yes" at bounding box center [348, 190] width 40 height 13
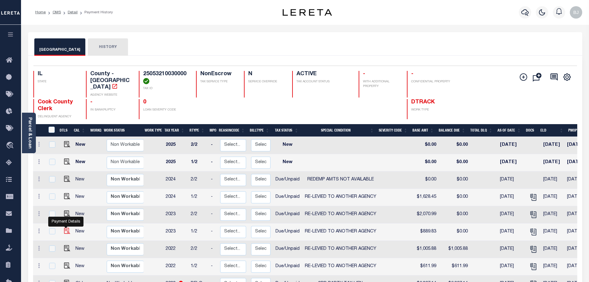
click at [66, 228] on img "" at bounding box center [67, 231] width 6 height 6
checkbox input "true"
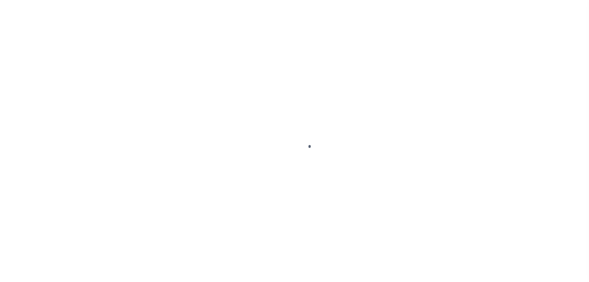
select select "DUE"
select select "31"
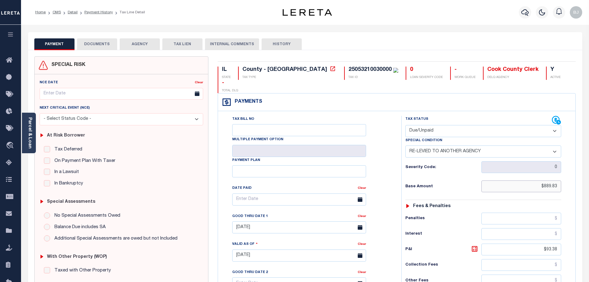
drag, startPoint x: 567, startPoint y: 173, endPoint x: 580, endPoint y: 172, distance: 13.7
click at [580, 172] on div "IL STATE County - IL TAX TYPE 25053210030000 TAX ID 0 LOAN SEVERITY CODE - WORK…" at bounding box center [396, 255] width 367 height 398
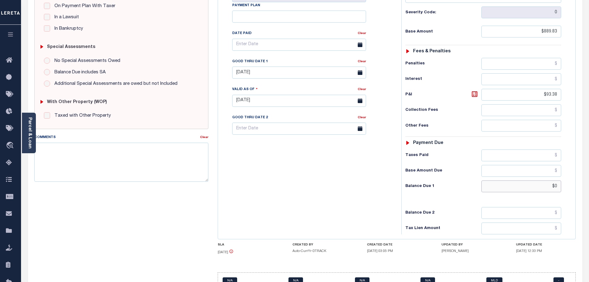
drag, startPoint x: 549, startPoint y: 172, endPoint x: 573, endPoint y: 172, distance: 23.8
click at [573, 172] on div "Tax Status Status" at bounding box center [485, 97] width 177 height 273
paste input "889.83"
type input "$889.83"
type input "[DATE]"
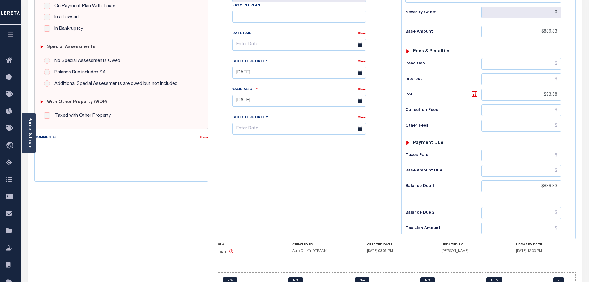
click at [417, 184] on h6 "Balance Due 1" at bounding box center [443, 186] width 76 height 5
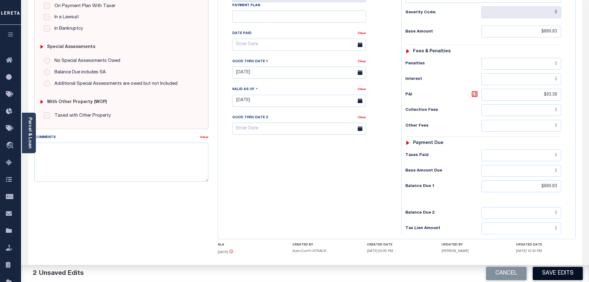
click at [552, 276] on button "Save Edits" at bounding box center [558, 272] width 50 height 13
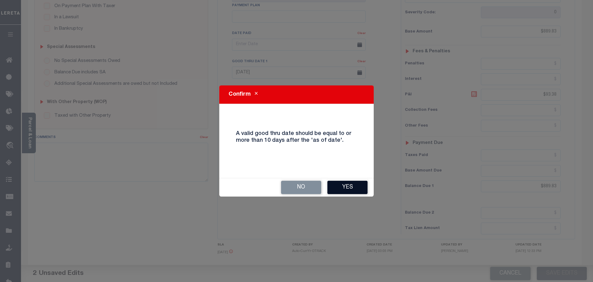
click at [355, 188] on button "Yes" at bounding box center [348, 187] width 40 height 13
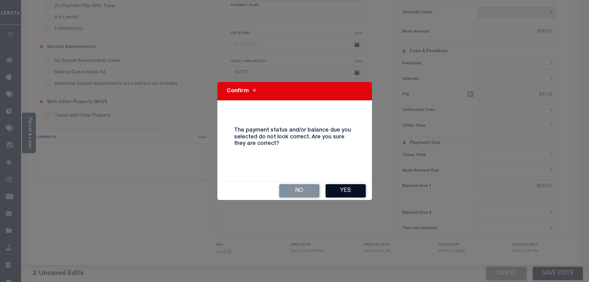
click at [355, 187] on button "Yes" at bounding box center [345, 190] width 40 height 13
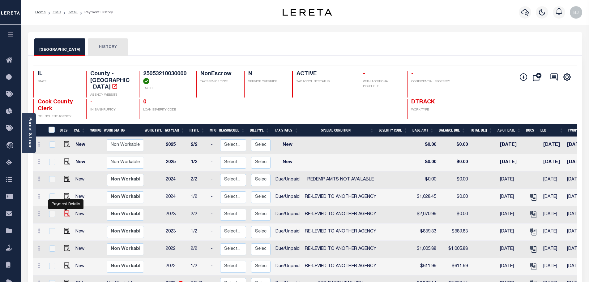
click at [65, 210] on img "" at bounding box center [67, 213] width 6 height 6
checkbox input "true"
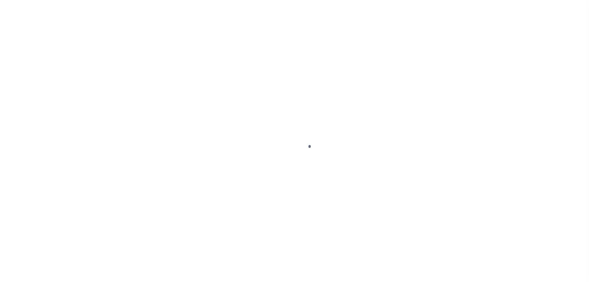
select select "DUE"
select select "31"
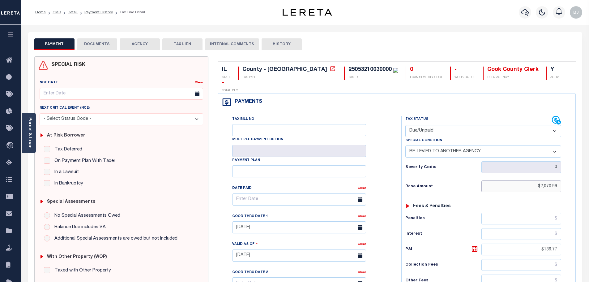
drag, startPoint x: 515, startPoint y: 175, endPoint x: 579, endPoint y: 175, distance: 64.3
click at [579, 175] on div "IL STATE County - IL TAX TYPE 25053210030000 TAX ID 0 LOAN SEVERITY CODE - WORK…" at bounding box center [396, 255] width 367 height 398
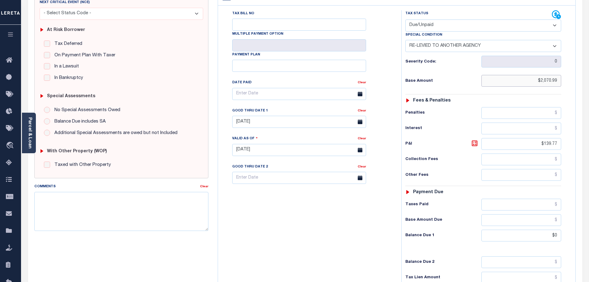
scroll to position [124, 0]
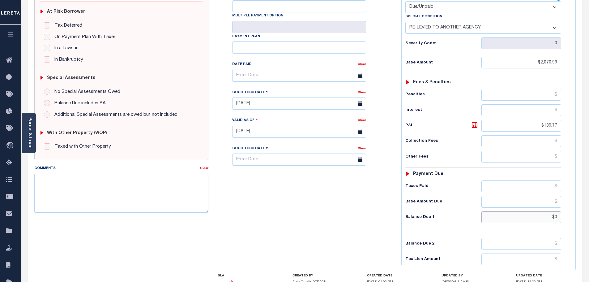
drag, startPoint x: 549, startPoint y: 202, endPoint x: 586, endPoint y: 202, distance: 37.4
click at [586, 202] on div "PAYMENT DOCUMENTS AGENCY DELINQUENT PAYEE" at bounding box center [304, 127] width 563 height 436
paste input "2,070.99"
type input "$2,070.99"
type input "[DATE]"
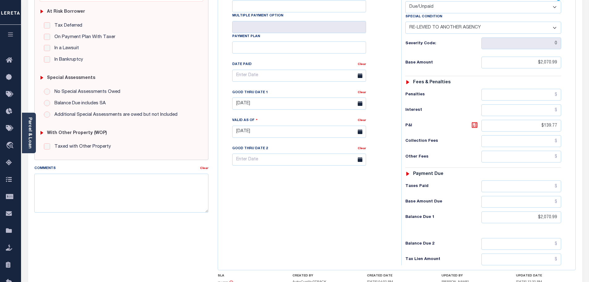
click at [425, 215] on h6 "Balance Due 1" at bounding box center [443, 217] width 76 height 5
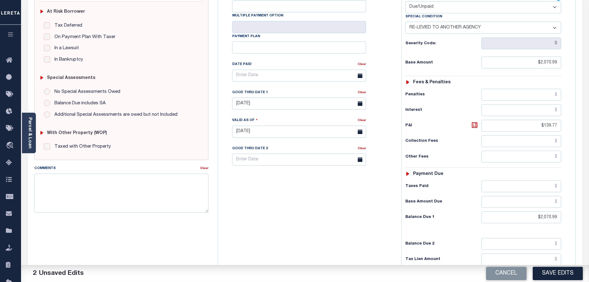
click at [535, 274] on h4 "UPDATED DATE" at bounding box center [546, 276] width 60 height 4
click at [554, 272] on button "Save Edits" at bounding box center [558, 272] width 50 height 13
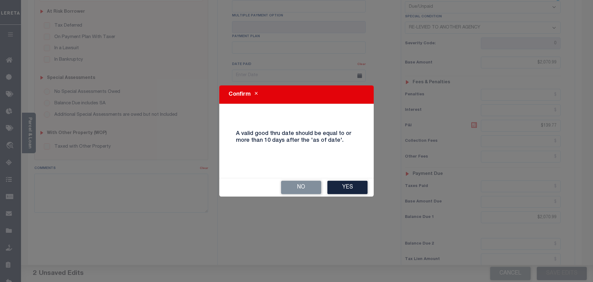
click at [354, 194] on div "No Yes" at bounding box center [296, 187] width 155 height 18
click at [354, 191] on button "Yes" at bounding box center [348, 187] width 40 height 13
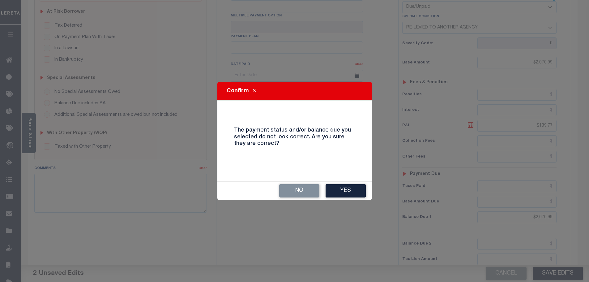
click at [354, 191] on button "Yes" at bounding box center [345, 190] width 40 height 13
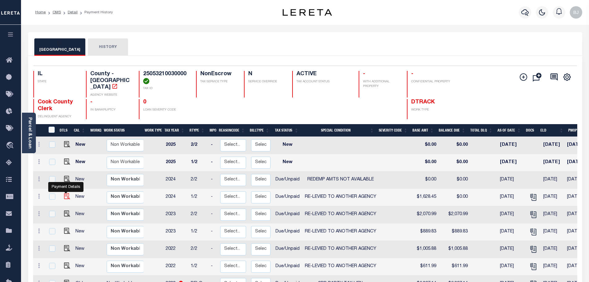
click at [66, 193] on img "" at bounding box center [67, 196] width 6 height 6
checkbox input "true"
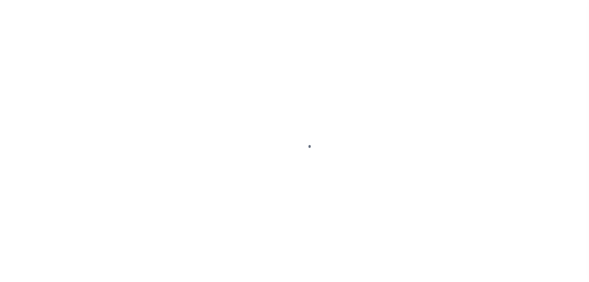
select select "DUE"
select select "31"
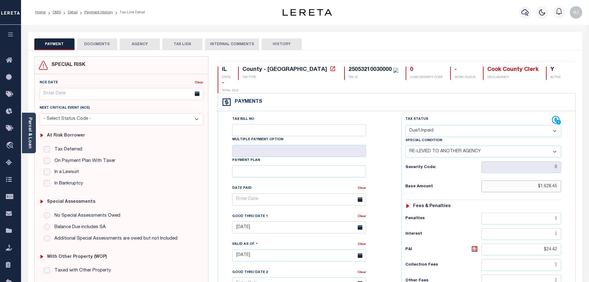
drag, startPoint x: 528, startPoint y: 172, endPoint x: 591, endPoint y: 175, distance: 63.4
click at [589, 172] on html "Home OMS Detail Payment History Tax Line Detail" at bounding box center [294, 234] width 589 height 469
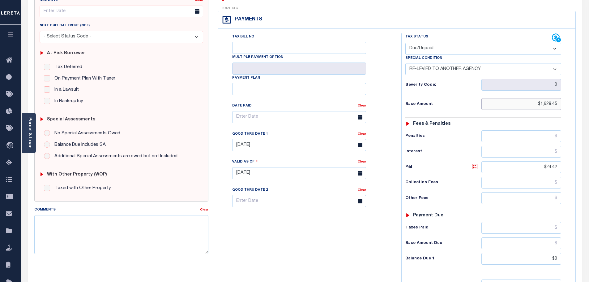
scroll to position [124, 0]
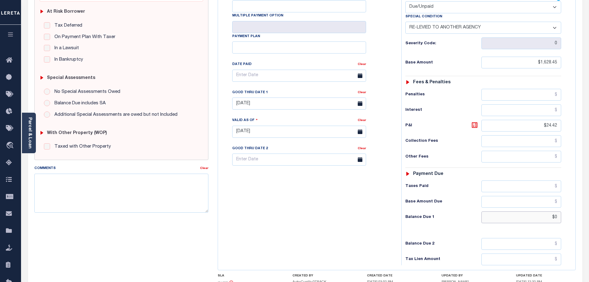
drag, startPoint x: 550, startPoint y: 200, endPoint x: 583, endPoint y: 200, distance: 33.7
click at [584, 200] on div "PAYMENT DOCUMENTS AGENCY DELINQUENT PAYEE" at bounding box center [304, 127] width 563 height 436
paste input "1,628.45"
type input "$1,628.45"
type input "[DATE]"
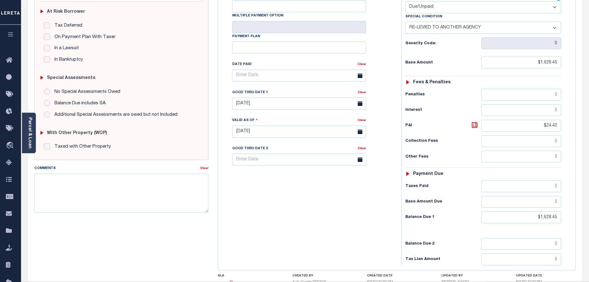
drag, startPoint x: 463, startPoint y: 223, endPoint x: 468, endPoint y: 225, distance: 5.8
click at [466, 225] on div "Tax Status Status - Select Status Code -" at bounding box center [485, 128] width 168 height 273
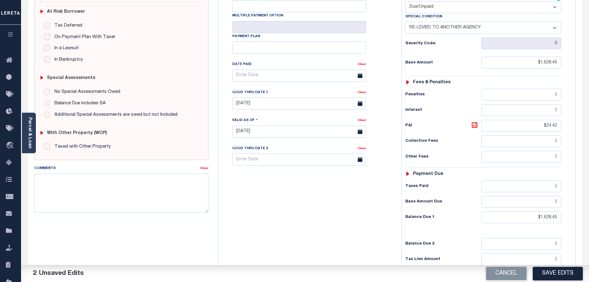
click at [551, 266] on div "Cancel Save Edits" at bounding box center [447, 273] width 284 height 17
click at [554, 271] on button "Save Edits" at bounding box center [558, 272] width 50 height 13
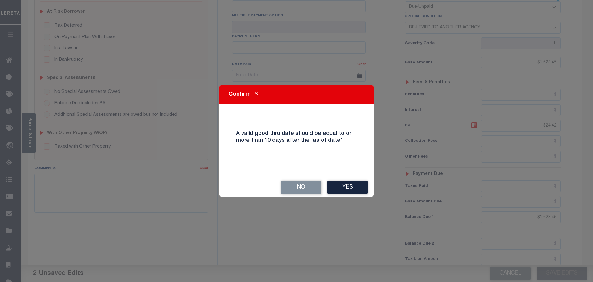
click at [339, 182] on button "Yes" at bounding box center [348, 187] width 40 height 13
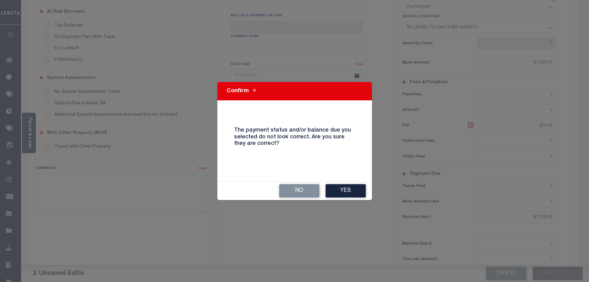
click at [341, 182] on div "No Yes" at bounding box center [294, 190] width 155 height 18
click at [342, 193] on button "Yes" at bounding box center [345, 190] width 40 height 13
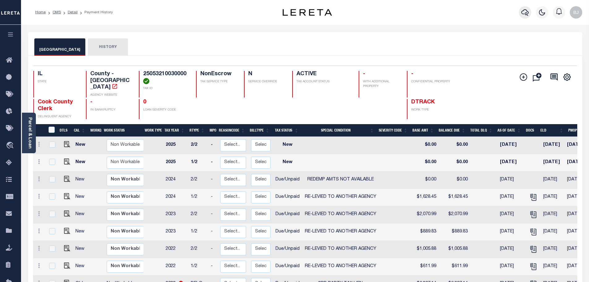
click at [525, 11] on icon "button" at bounding box center [524, 12] width 7 height 7
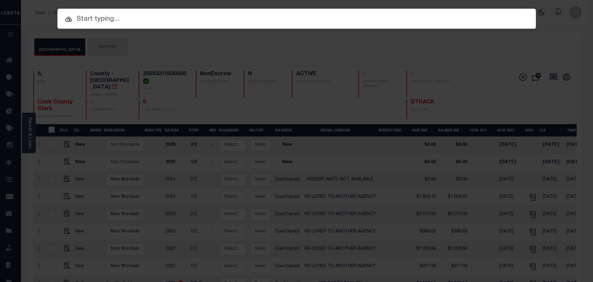
paste input "6571"
type input "6571"
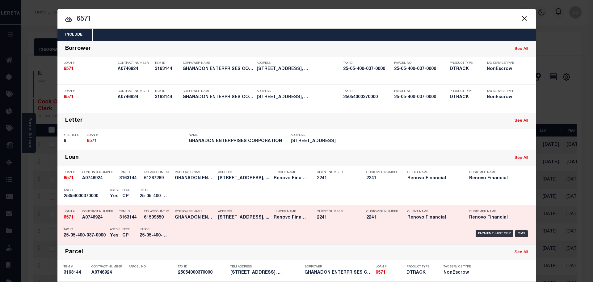
click at [270, 219] on div "Lender Name Renovo Financial" at bounding box center [290, 215] width 43 height 18
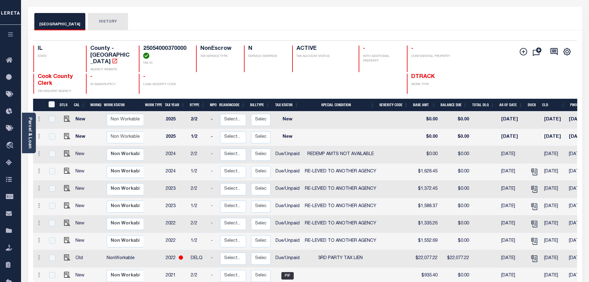
scroll to position [31, 0]
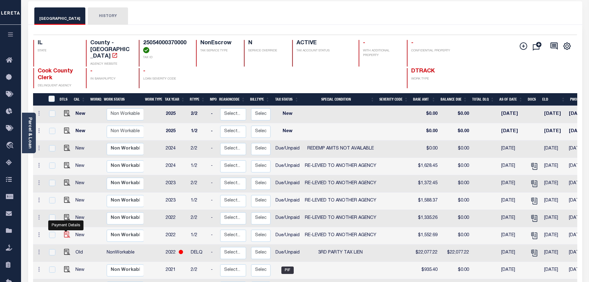
click at [64, 231] on img "" at bounding box center [67, 234] width 6 height 6
checkbox input "true"
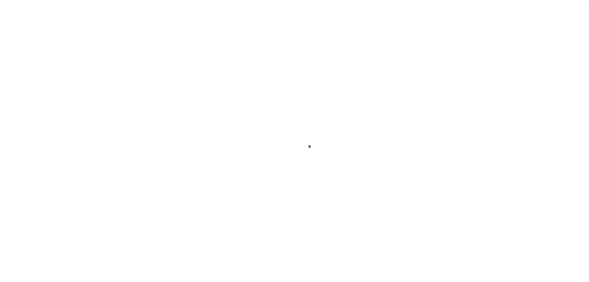
select select "Tax lien sale"
select select "DUE"
select select "31"
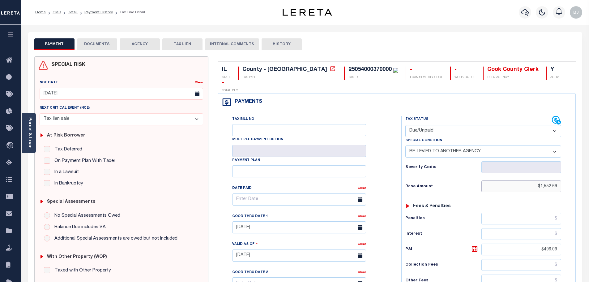
drag, startPoint x: 525, startPoint y: 168, endPoint x: 594, endPoint y: 179, distance: 69.8
click at [589, 179] on html "Home OMS Detail Payment History Tax Line Detail" at bounding box center [294, 234] width 589 height 469
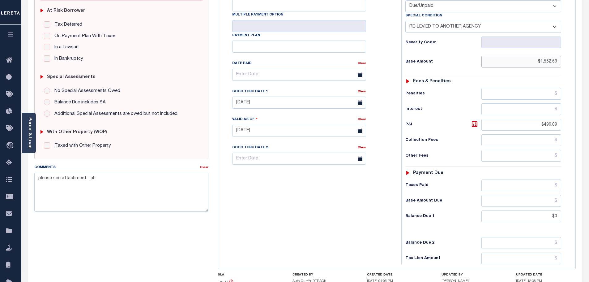
scroll to position [155, 0]
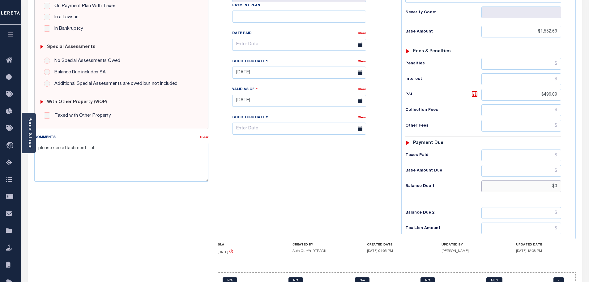
drag, startPoint x: 544, startPoint y: 172, endPoint x: 605, endPoint y: 174, distance: 61.3
click at [589, 174] on html "Home OMS Detail Payment History Tax Line Detail" at bounding box center [294, 79] width 589 height 469
paste input "1,552.69"
type input "$1,552.69"
type input "[DATE]"
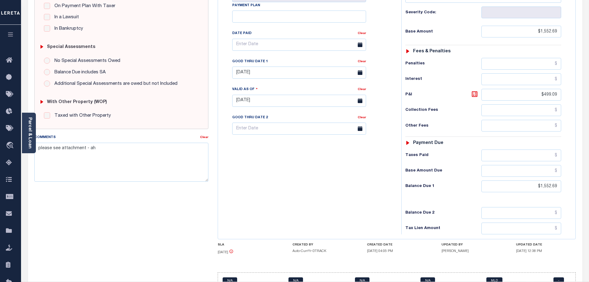
click at [386, 228] on div "IL STATE County - IL TAX TYPE 25054000370000 TAX ID - LOAN SEVERITY CODE - WORK…" at bounding box center [397, 103] width 358 height 383
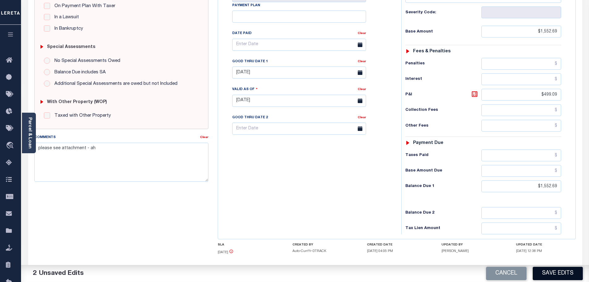
click at [553, 275] on button "Save Edits" at bounding box center [558, 272] width 50 height 13
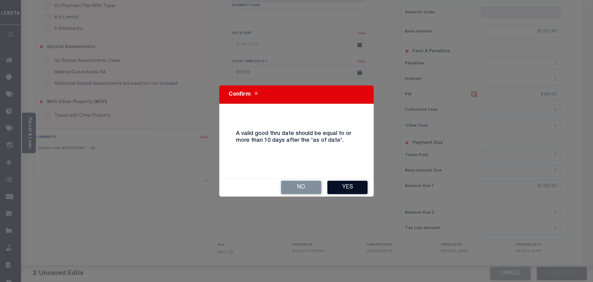
click at [340, 188] on button "Yes" at bounding box center [348, 187] width 40 height 13
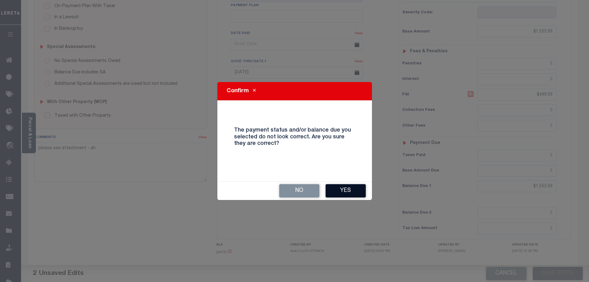
click at [338, 187] on button "Yes" at bounding box center [345, 190] width 40 height 13
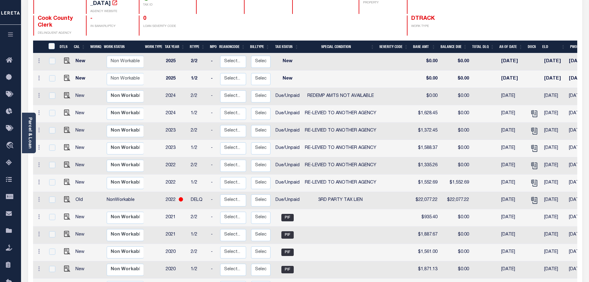
scroll to position [93, 0]
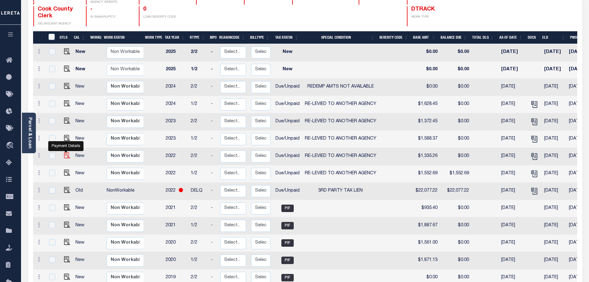
click at [65, 152] on img "" at bounding box center [67, 155] width 6 height 6
checkbox input "true"
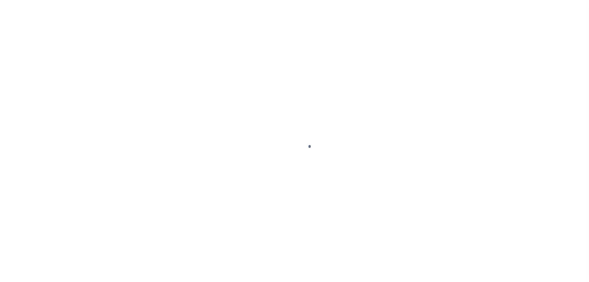
select select "Tax lien sale"
select select "DUE"
select select "31"
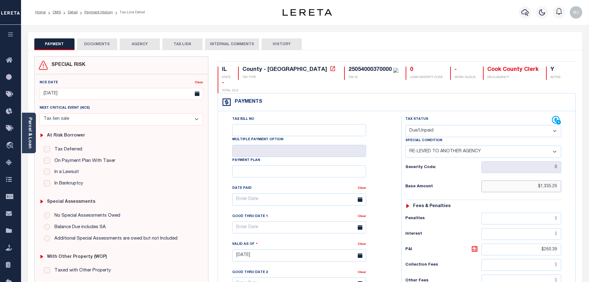
drag, startPoint x: 546, startPoint y: 174, endPoint x: 583, endPoint y: 168, distance: 38.2
click at [583, 168] on div "PAYMENT DOCUMENTS AGENCY DELINQUENT PAYEE" at bounding box center [304, 250] width 563 height 436
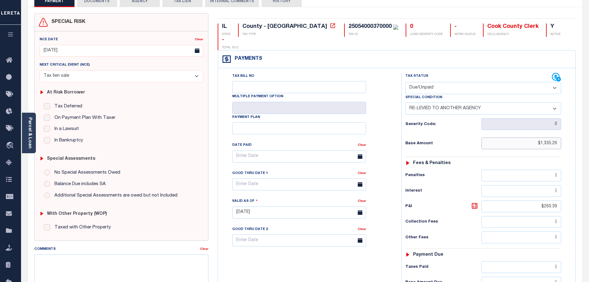
scroll to position [155, 0]
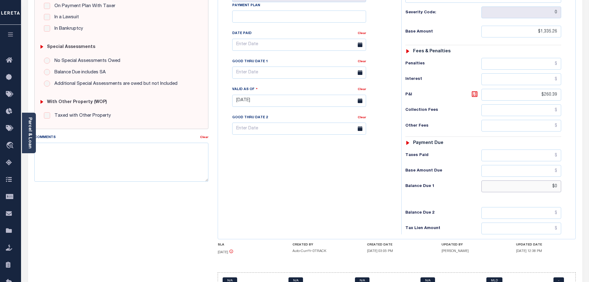
drag, startPoint x: 566, startPoint y: 173, endPoint x: 577, endPoint y: 173, distance: 10.8
click at [577, 173] on div "IL STATE County - IL TAX TYPE 25054000370000 TAX ID 0 LOAN SEVERITY CODE - WORK…" at bounding box center [396, 101] width 367 height 398
paste input "1,335.26"
type input "$1,335.26"
type input "[DATE]"
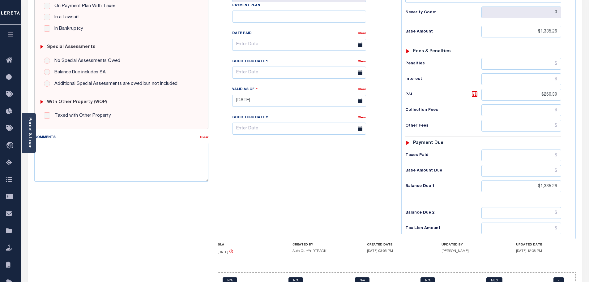
click at [455, 184] on div "Tax Status Status - Select Status Code -" at bounding box center [485, 97] width 168 height 273
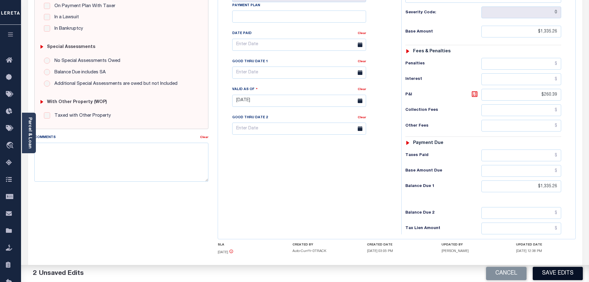
click at [552, 269] on button "Save Edits" at bounding box center [558, 272] width 50 height 13
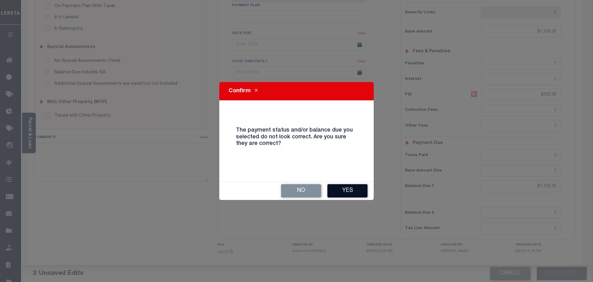
click at [348, 191] on button "Yes" at bounding box center [348, 190] width 40 height 13
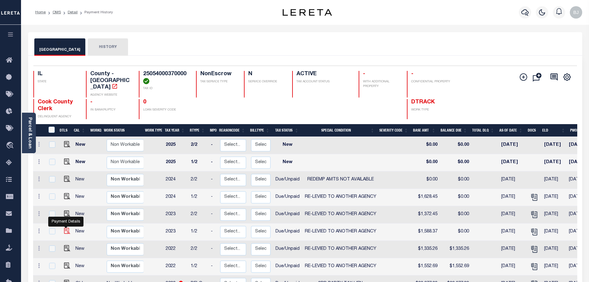
click at [64, 228] on img "" at bounding box center [67, 231] width 6 height 6
checkbox input "true"
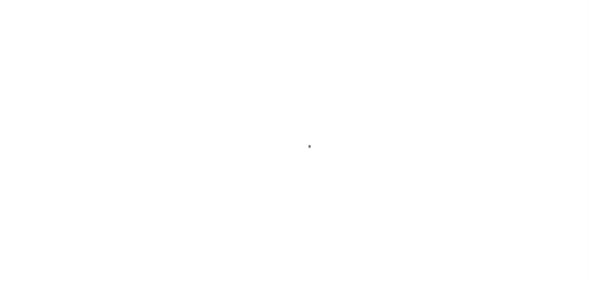
select select "DUE"
select select "31"
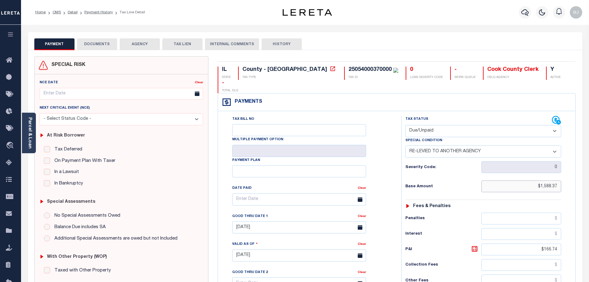
drag, startPoint x: 534, startPoint y: 175, endPoint x: 582, endPoint y: 176, distance: 47.6
click at [582, 176] on div "PAYMENT DOCUMENTS AGENCY DELINQUENT PAYEE" at bounding box center [304, 250] width 563 height 436
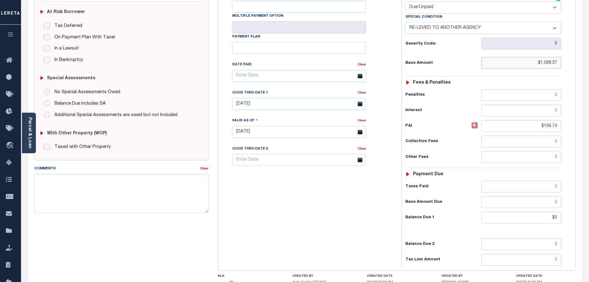
scroll to position [124, 0]
drag, startPoint x: 546, startPoint y: 204, endPoint x: 577, endPoint y: 205, distance: 31.8
click at [578, 205] on div "IL STATE County - IL TAX TYPE 25054000370000 TAX ID 0 LOAN SEVERITY CODE - WORK…" at bounding box center [396, 132] width 367 height 398
paste input "1,588.37"
type input "$1,588.37"
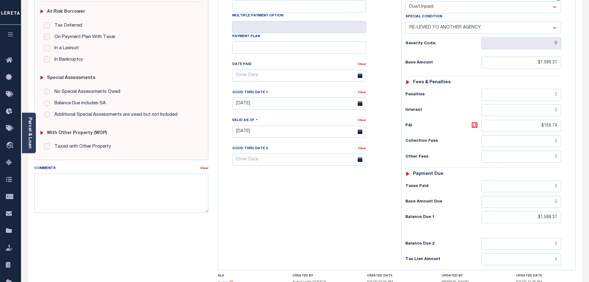
type input "[DATE]"
click at [465, 215] on h6 "Balance Due 1" at bounding box center [443, 217] width 76 height 5
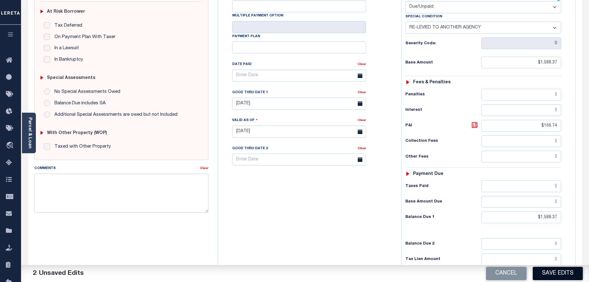
click at [551, 277] on button "Save Edits" at bounding box center [558, 272] width 50 height 13
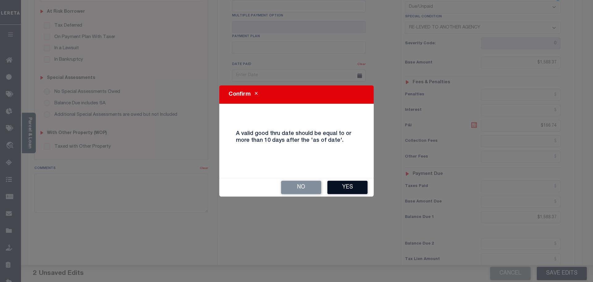
click at [356, 186] on button "Yes" at bounding box center [348, 187] width 40 height 13
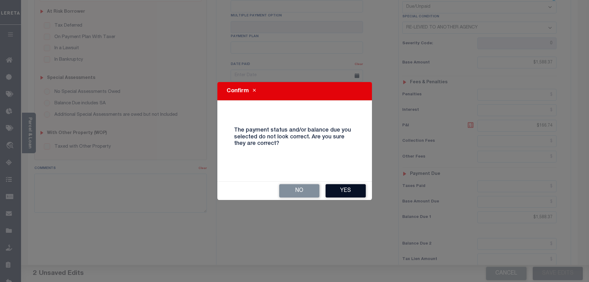
click at [356, 191] on button "Yes" at bounding box center [345, 190] width 40 height 13
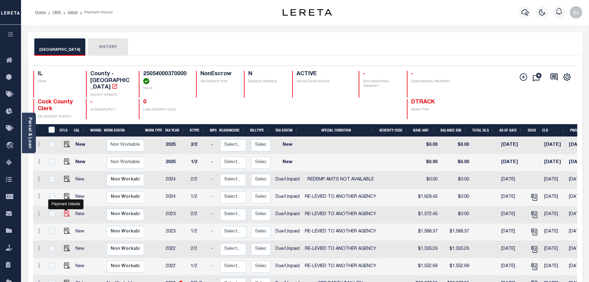
click at [65, 210] on img "" at bounding box center [67, 213] width 6 height 6
checkbox input "true"
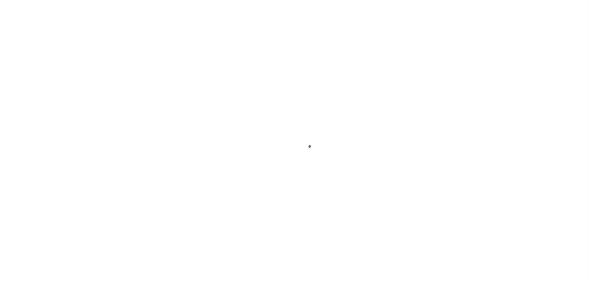
select select "DUE"
select select "31"
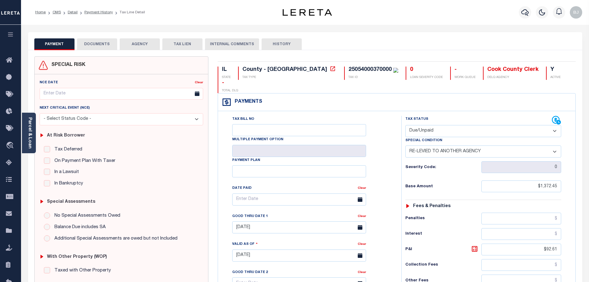
click at [564, 171] on div "Tax Status Status - Select Status Code -" at bounding box center [485, 252] width 168 height 273
drag, startPoint x: 532, startPoint y: 172, endPoint x: 586, endPoint y: 173, distance: 53.5
click at [586, 173] on div "PAYMENT DOCUMENTS AGENCY DELINQUENT PAYEE" at bounding box center [304, 250] width 563 height 436
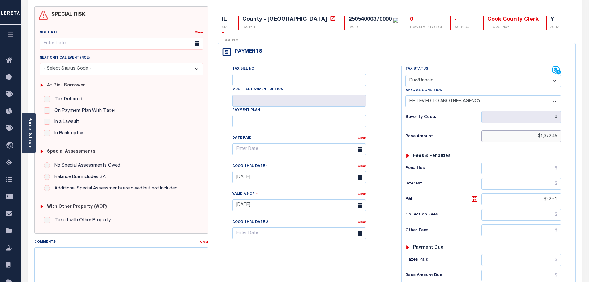
scroll to position [124, 0]
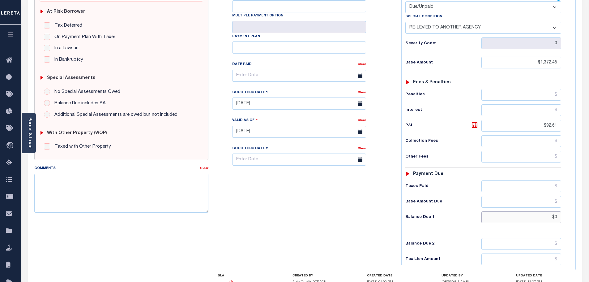
drag, startPoint x: 565, startPoint y: 203, endPoint x: 585, endPoint y: 201, distance: 20.2
click at [589, 201] on html "Home OMS Detail Payment History Tax Line Detail" at bounding box center [294, 110] width 589 height 469
paste input "1,372.45"
type input "$1,372.45"
type input "[DATE]"
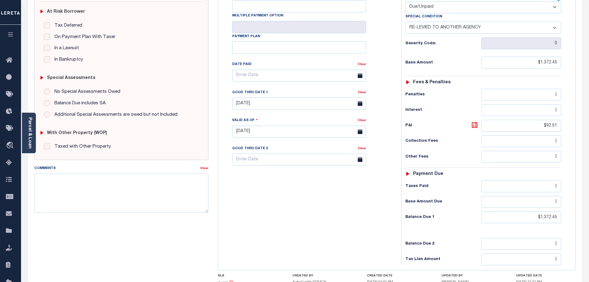
click at [414, 211] on div "Balance Due 1 $1,372.45" at bounding box center [483, 217] width 156 height 12
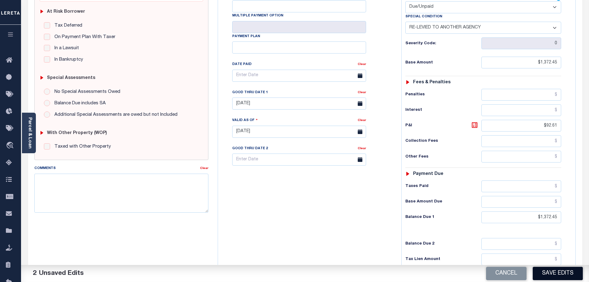
click at [548, 274] on button "Save Edits" at bounding box center [558, 272] width 50 height 13
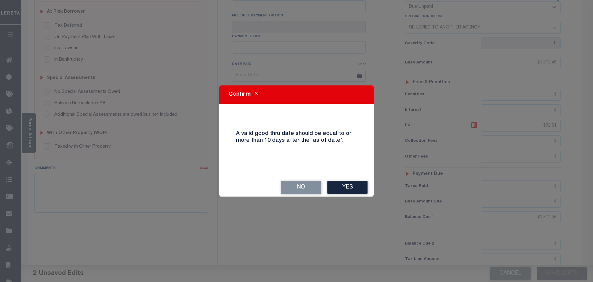
click at [364, 188] on button "Yes" at bounding box center [348, 187] width 40 height 13
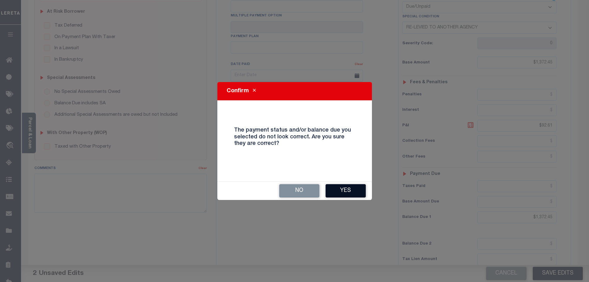
click at [343, 189] on button "Yes" at bounding box center [345, 190] width 40 height 13
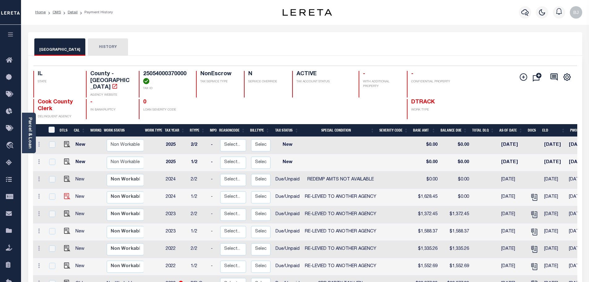
click at [64, 193] on img "" at bounding box center [67, 196] width 6 height 6
checkbox input "true"
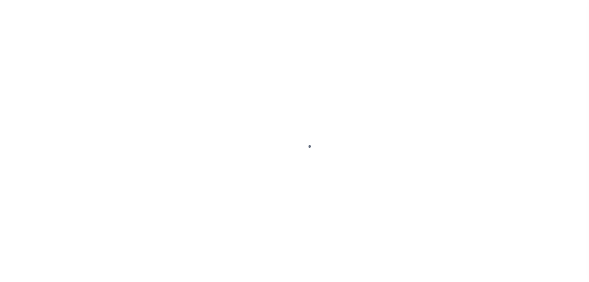
select select "DUE"
select select "31"
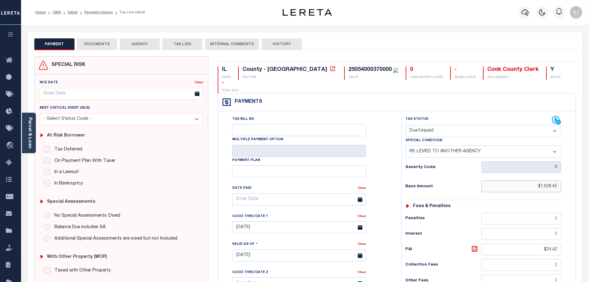
drag, startPoint x: 522, startPoint y: 175, endPoint x: 593, endPoint y: 171, distance: 71.2
click at [589, 171] on html "Home OMS Detail Payment History Tax Line Detail" at bounding box center [294, 234] width 589 height 469
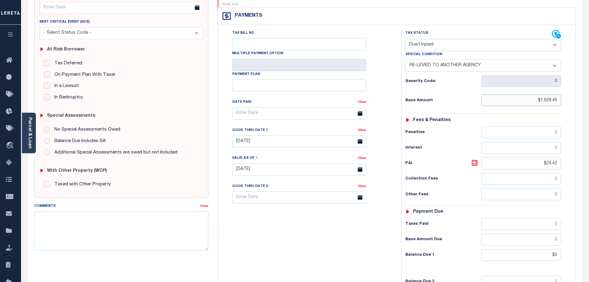
scroll to position [155, 0]
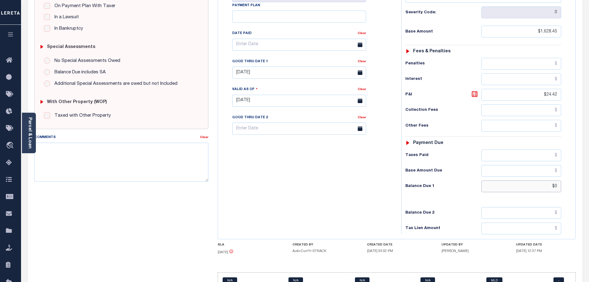
drag, startPoint x: 568, startPoint y: 173, endPoint x: 576, endPoint y: 172, distance: 8.1
click at [580, 172] on div "IL STATE County - IL TAX TYPE 25054000370000 TAX ID 0 LOAN SEVERITY CODE - WORK…" at bounding box center [396, 101] width 367 height 398
paste input "1,628.45"
type input "$1,628.45"
type input "[DATE]"
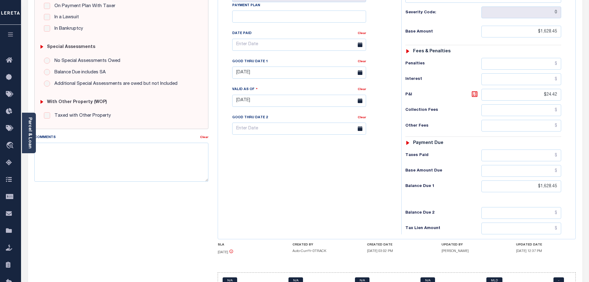
click at [391, 171] on div "Tax Bill No Multiple Payment Option Payment Plan Clear" at bounding box center [307, 97] width 177 height 273
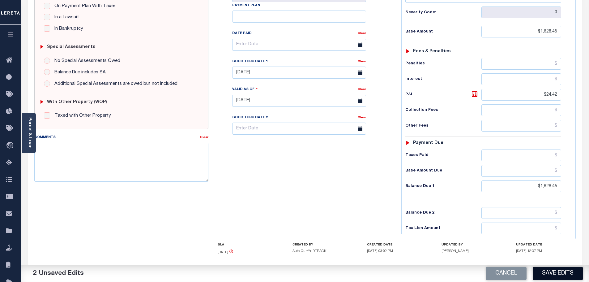
click at [563, 267] on button "Save Edits" at bounding box center [558, 272] width 50 height 13
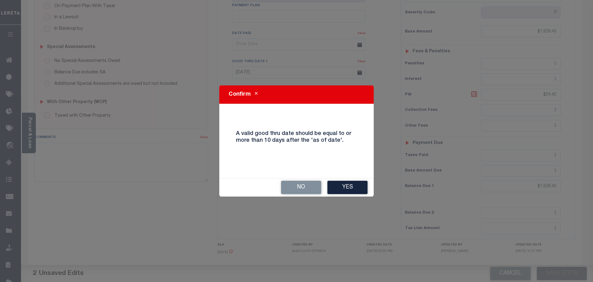
click at [330, 190] on button "Yes" at bounding box center [348, 187] width 40 height 13
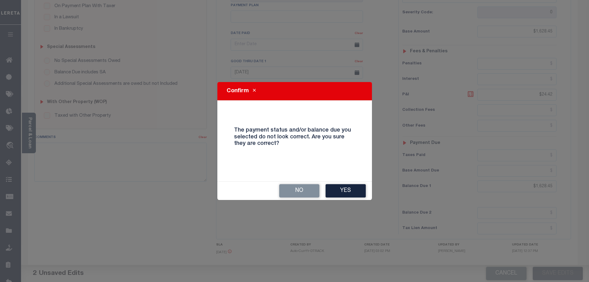
click at [336, 189] on button "Yes" at bounding box center [345, 190] width 40 height 13
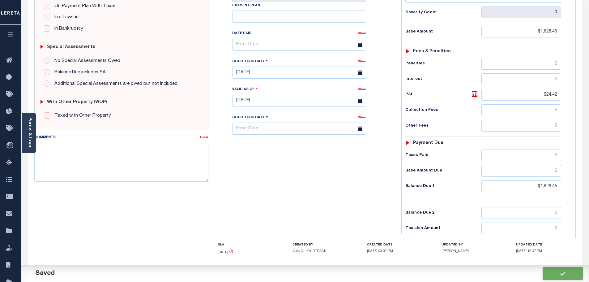
checkbox input "false"
type input "$1,628.45"
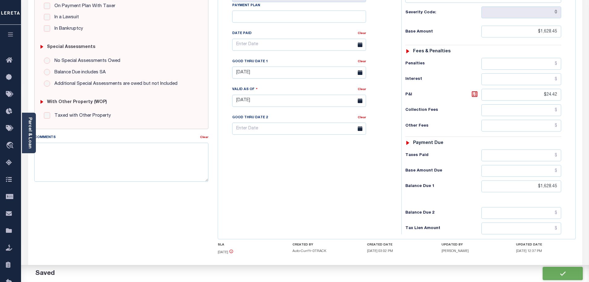
type input "$24.42"
type input "$1,628.45"
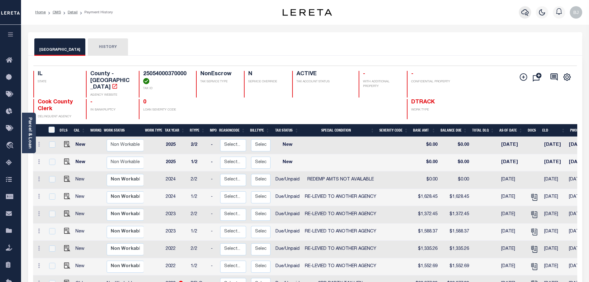
click at [526, 10] on icon "button" at bounding box center [524, 12] width 7 height 7
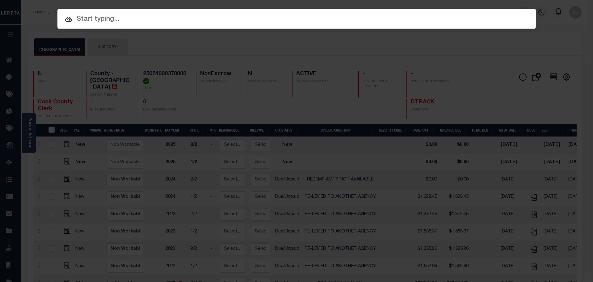
paste input "17044600100"
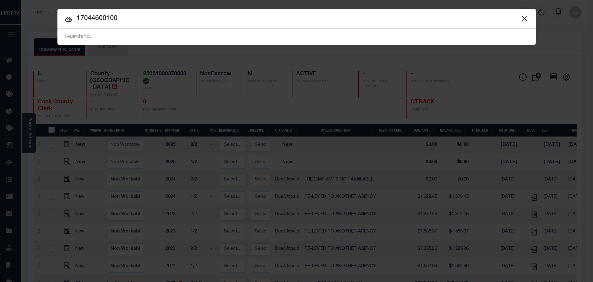
type input "17044600100"
click at [195, 21] on input "17044600100" at bounding box center [296, 18] width 479 height 11
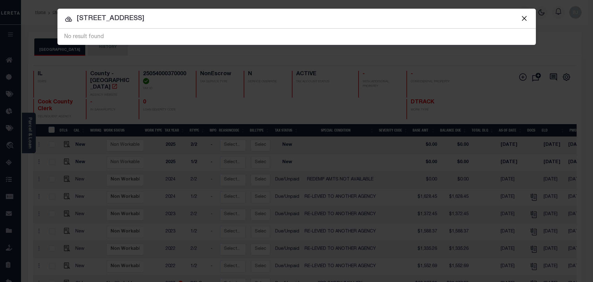
click at [416, 21] on input "1000 belmont park dr" at bounding box center [296, 18] width 479 height 11
paste input "225"
type input "10225"
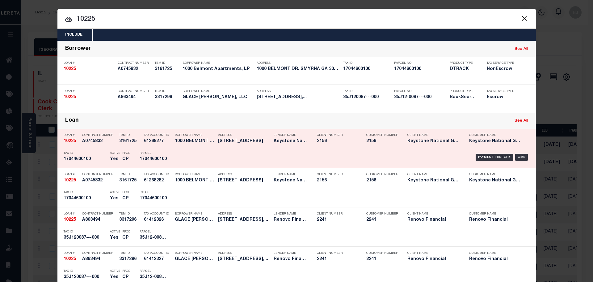
click at [165, 156] on div "Parcel 17044600100" at bounding box center [154, 157] width 28 height 18
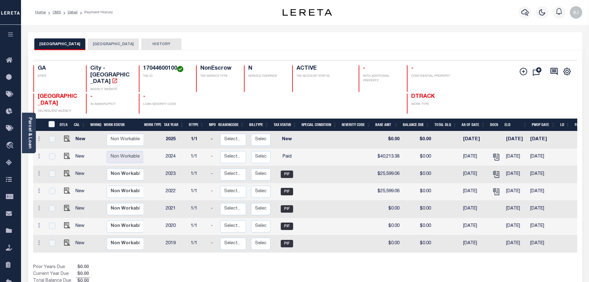
click at [101, 47] on button "[GEOGRAPHIC_DATA]" at bounding box center [113, 44] width 51 height 12
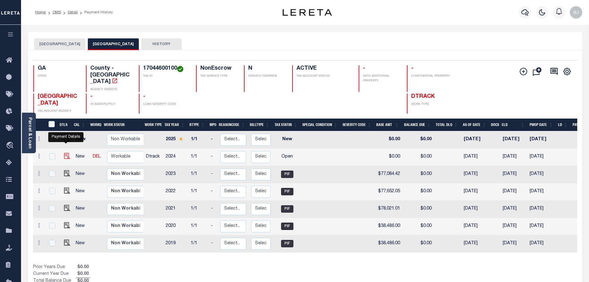
click at [66, 153] on img "" at bounding box center [67, 156] width 6 height 6
checkbox input "true"
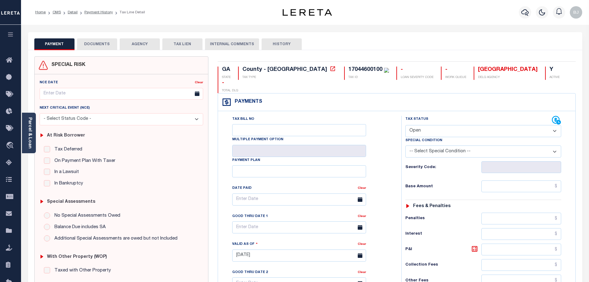
click at [436, 123] on div "Tax Status Status" at bounding box center [483, 144] width 165 height 57
drag, startPoint x: 438, startPoint y: 117, endPoint x: 434, endPoint y: 121, distance: 5.5
click at [438, 125] on select "- Select Status Code - Open Due/Unpaid Paid Incomplete No Tax Due Internal Refu…" at bounding box center [483, 131] width 156 height 12
select select "PYD"
click at [405, 125] on select "- Select Status Code - Open Due/Unpaid Paid Incomplete No Tax Due Internal Refu…" at bounding box center [483, 131] width 156 height 12
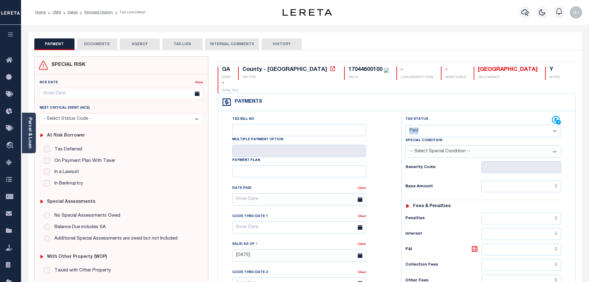
type input "[DATE]"
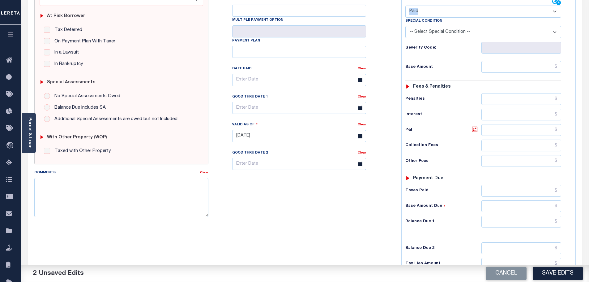
scroll to position [124, 0]
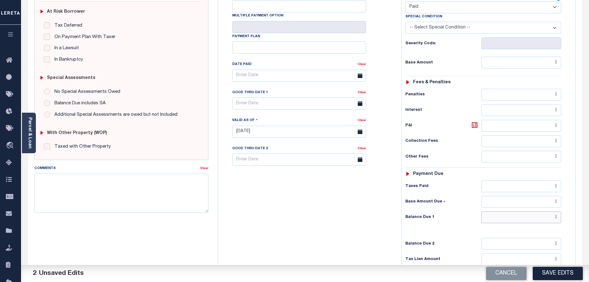
click at [505, 211] on input "text" at bounding box center [521, 217] width 80 height 12
type input "$0.00"
click at [124, 171] on div "Comments" at bounding box center [117, 169] width 166 height 9
click at [122, 179] on textarea "Comments" at bounding box center [121, 192] width 174 height 39
type textarea "Per [PERSON_NAME] at the tax office this is paid - bj"
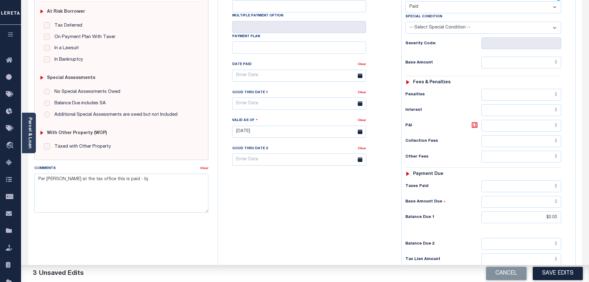
click at [565, 280] on div "Cancel Save Edits" at bounding box center [447, 273] width 284 height 17
click at [568, 277] on button "Save Edits" at bounding box center [558, 272] width 50 height 13
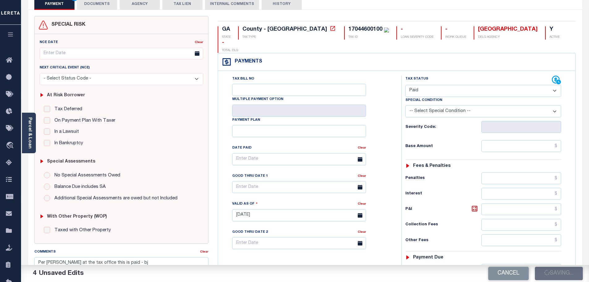
scroll to position [0, 0]
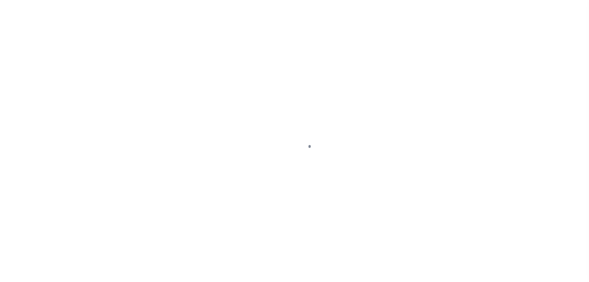
select select "PYD"
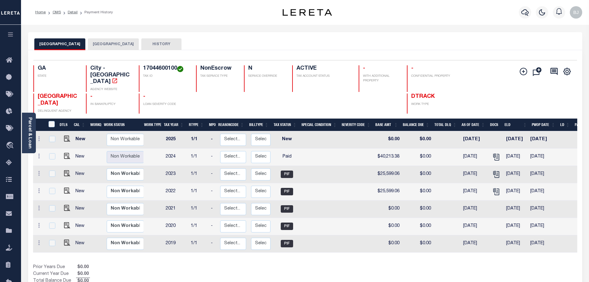
click at [101, 39] on button "[GEOGRAPHIC_DATA]" at bounding box center [113, 44] width 51 height 12
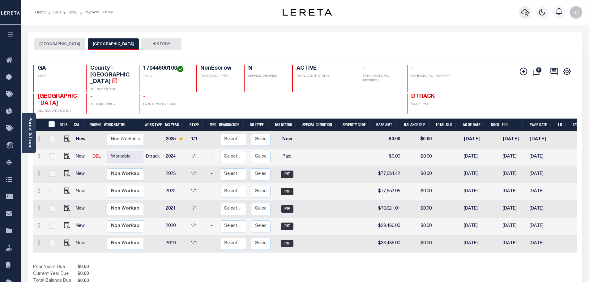
click at [522, 13] on icon "button" at bounding box center [524, 12] width 7 height 7
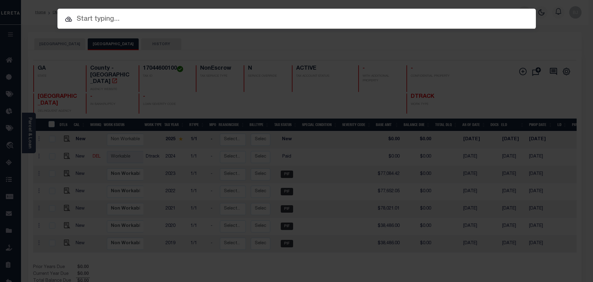
paste input "37007459"
type input "37007459"
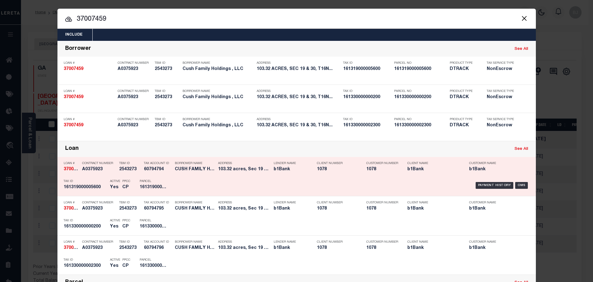
click at [160, 164] on p "Tax Account ID" at bounding box center [158, 163] width 28 height 4
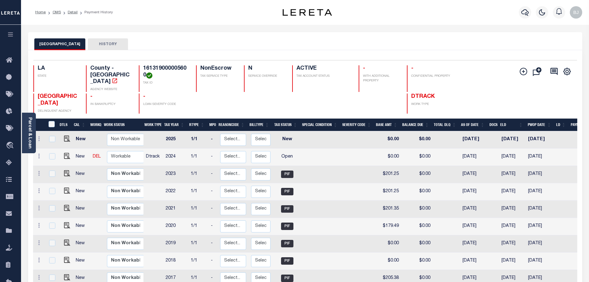
click at [165, 66] on h4 "161319000005600" at bounding box center [165, 71] width 45 height 13
copy h4 "161319000005600"
click at [66, 153] on img "" at bounding box center [67, 156] width 6 height 6
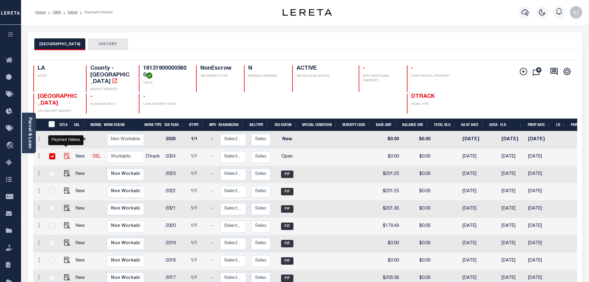
checkbox input "true"
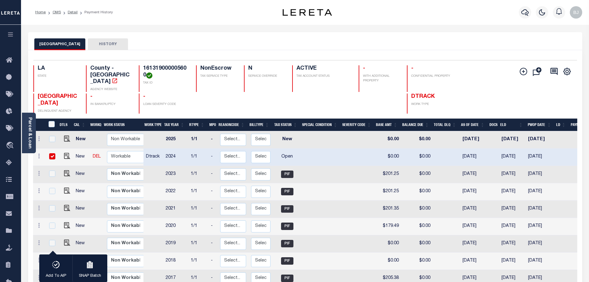
click at [520, 78] on div "Add Installment Line Bad Parcel Request Check" at bounding box center [542, 89] width 57 height 48
click at [522, 73] on icon "" at bounding box center [523, 71] width 7 height 7
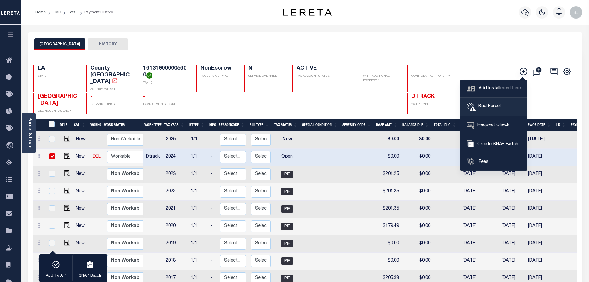
click at [491, 104] on span "Bad Parcel" at bounding box center [488, 106] width 25 height 7
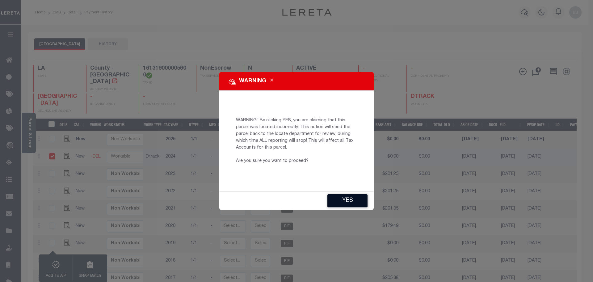
click at [345, 202] on button "YES" at bounding box center [348, 200] width 40 height 13
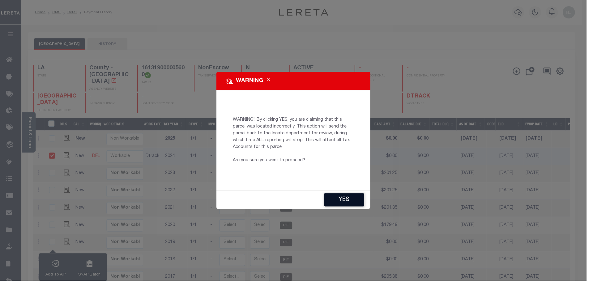
type input "BJohnson1@lereta.net"
type input "10/08/2025"
type input "CP"
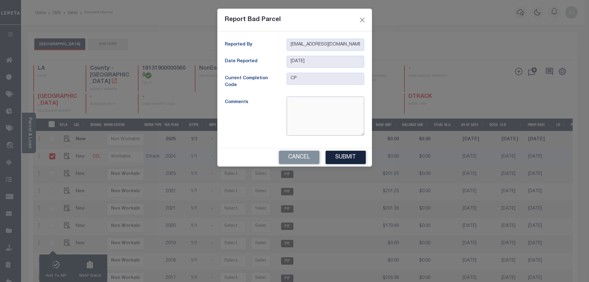
click at [322, 115] on textarea at bounding box center [326, 115] width 78 height 39
type textarea "i believe there is a new parcel for 2025"
click at [352, 162] on button "Submit" at bounding box center [345, 157] width 40 height 13
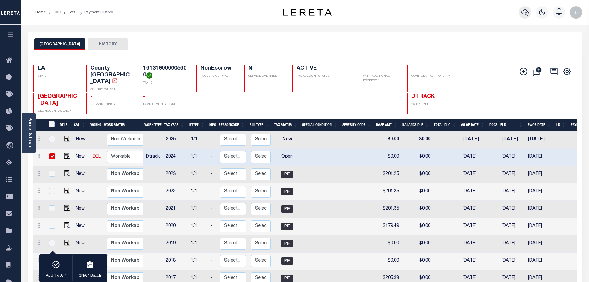
click at [521, 10] on icon "button" at bounding box center [524, 12] width 7 height 7
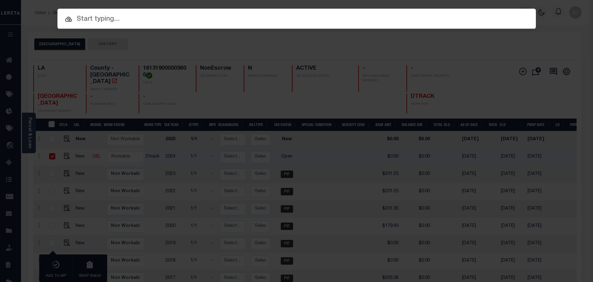
paste input "37007459"
type input "37007459"
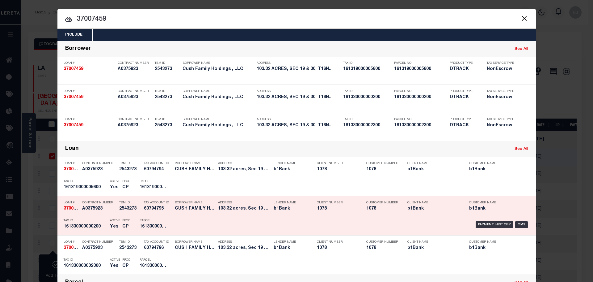
click at [139, 210] on div "Tax Account ID 60794795" at bounding box center [154, 207] width 31 height 18
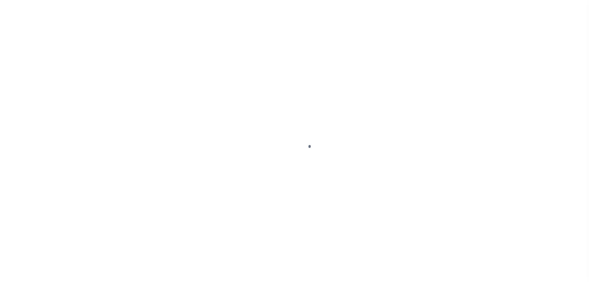
select select "OP2"
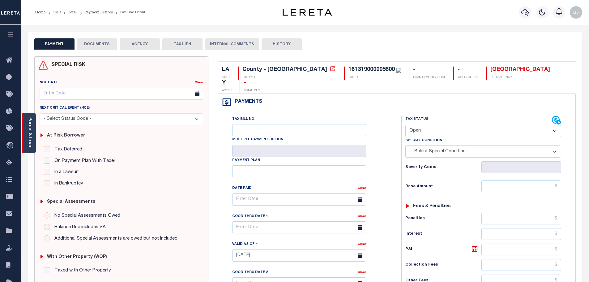
click at [34, 139] on div "Parcel & Loan" at bounding box center [29, 133] width 14 height 40
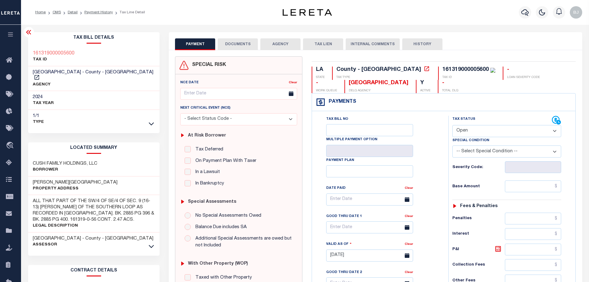
drag, startPoint x: 435, startPoint y: 75, endPoint x: 393, endPoint y: 61, distance: 44.2
click at [438, 75] on div "161319000005600 TAX ID" at bounding box center [466, 72] width 57 height 13
click at [442, 68] on div "161319000005600" at bounding box center [465, 70] width 46 height 6
copy div "161319000005600"
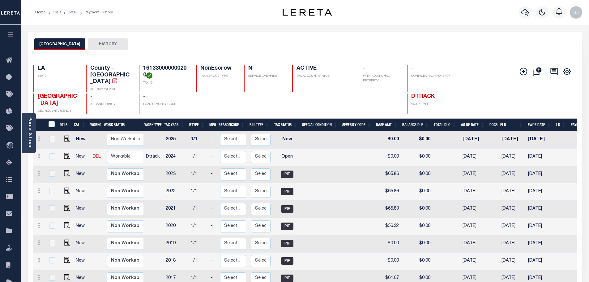
click at [162, 65] on div "Selected 11 Results 1 Items per page 25 50 100 LA STATE County - LA AGENCY WEBS…" at bounding box center [304, 86] width 553 height 53
copy h4 "161330000000200"
click at [526, 73] on icon "" at bounding box center [523, 71] width 7 height 7
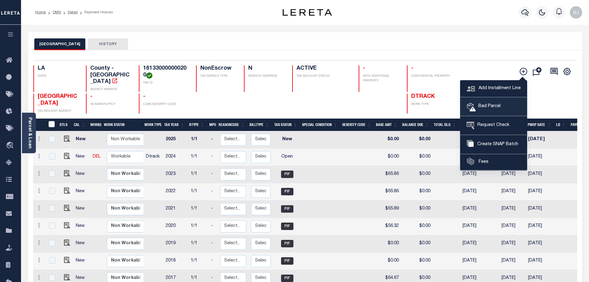
click at [500, 99] on link "Bad Parcel" at bounding box center [493, 106] width 66 height 19
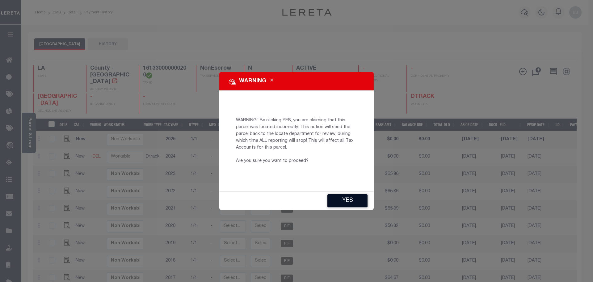
click at [340, 202] on button "YES" at bounding box center [348, 200] width 40 height 13
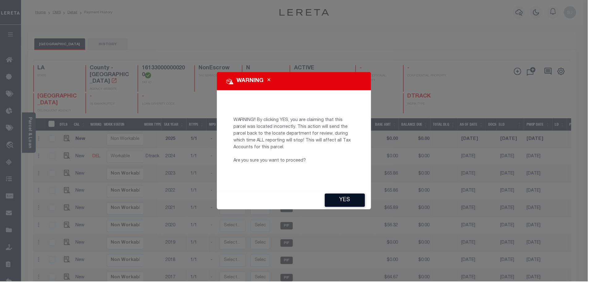
type input "BJohnson1@lereta.net"
type input "[DATE]"
type input "CP"
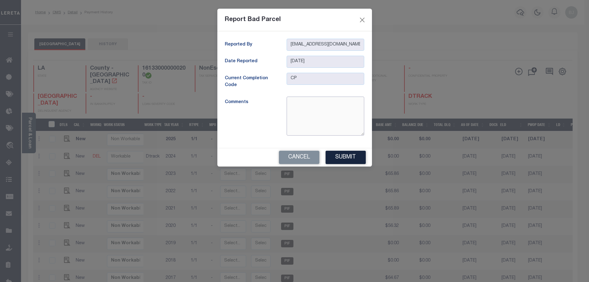
click at [308, 100] on textarea at bounding box center [326, 115] width 78 height 39
type textarea "voided parcel for 2025"
click at [350, 160] on button "Submit" at bounding box center [345, 157] width 40 height 13
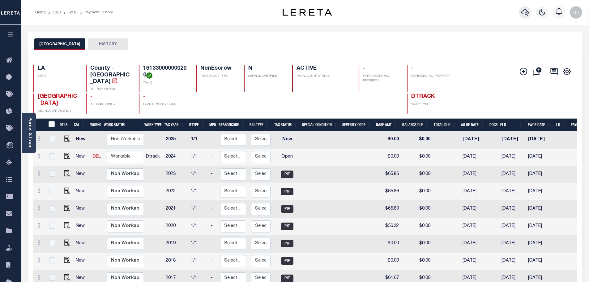
click at [525, 14] on icon "button" at bounding box center [524, 12] width 7 height 7
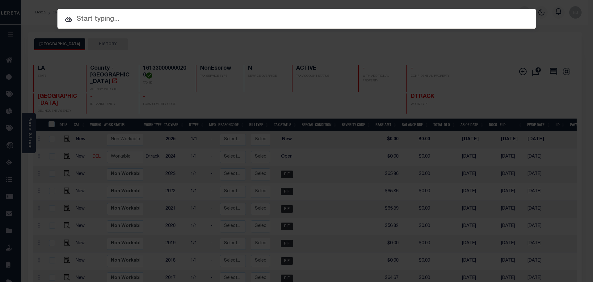
paste input "27003698"
type input "27003698"
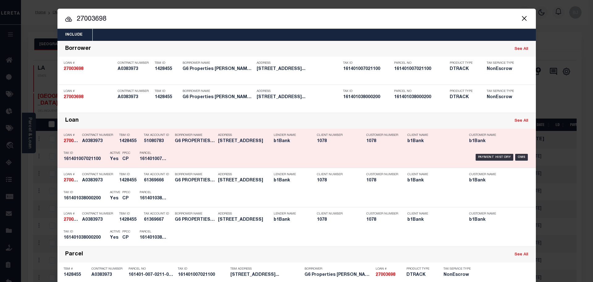
click at [145, 149] on div "Parcel 161401007021100" at bounding box center [154, 157] width 28 height 18
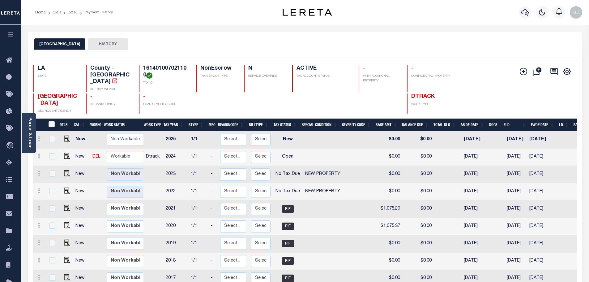
click at [160, 67] on h4 "161401007021100" at bounding box center [165, 71] width 45 height 13
copy div "161401007021100"
click at [523, 71] on icon "" at bounding box center [523, 71] width 7 height 7
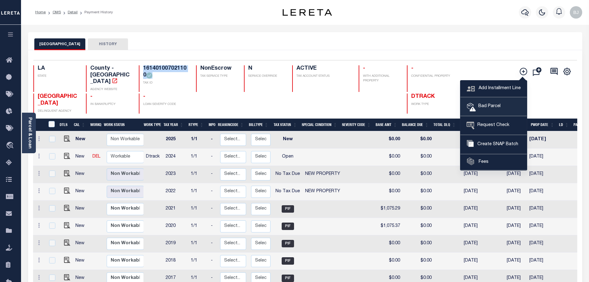
click at [494, 108] on span "Bad Parcel" at bounding box center [488, 106] width 25 height 7
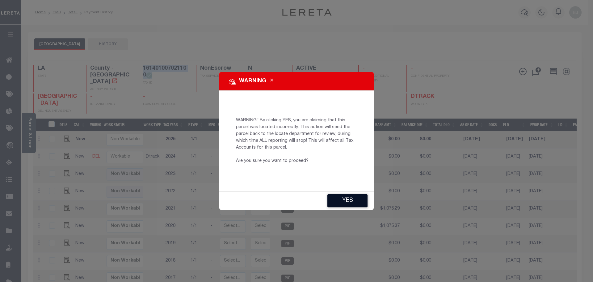
click at [345, 197] on button "YES" at bounding box center [348, 200] width 40 height 13
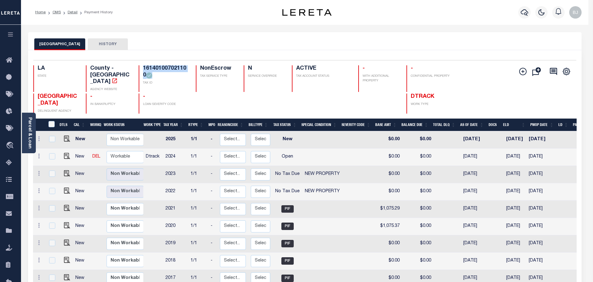
type input "BJohnson1@lereta.net"
type input "[DATE]"
type input "CP"
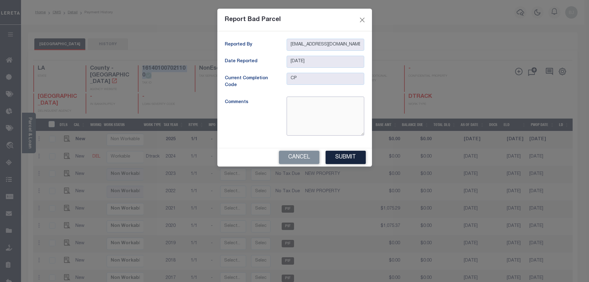
click at [325, 117] on textarea at bounding box center [326, 115] width 78 height 39
type textarea "Voided parcel"
click at [339, 162] on button "Submit" at bounding box center [345, 157] width 40 height 13
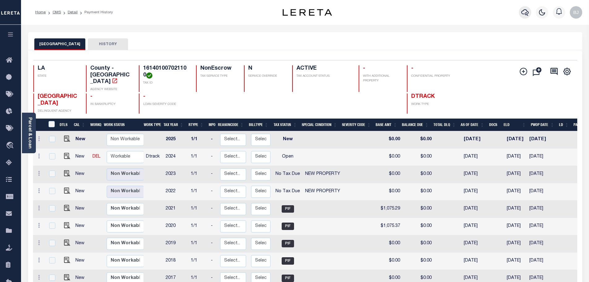
click at [527, 18] on button "button" at bounding box center [525, 12] width 12 height 12
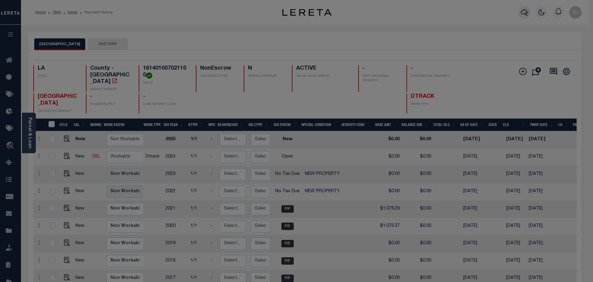
click at [0, 0] on div "Include Loans TBM Customers Borrowers Payments (Lender Non-Disb) Payments (Lend…" at bounding box center [0, 0] width 0 height 0
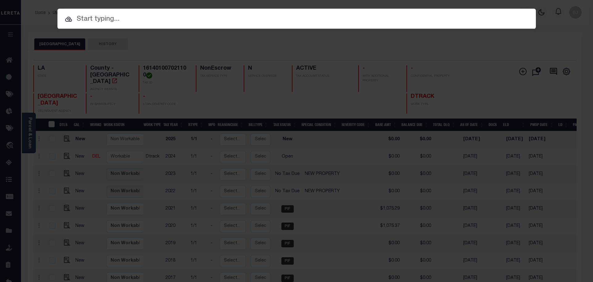
click at [234, 24] on input "text" at bounding box center [296, 19] width 479 height 11
paste input "942300011874"
type input "942300011874"
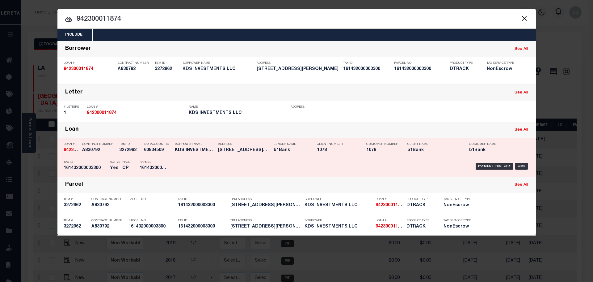
click at [171, 158] on div "Parcel 161432000003300" at bounding box center [153, 166] width 37 height 18
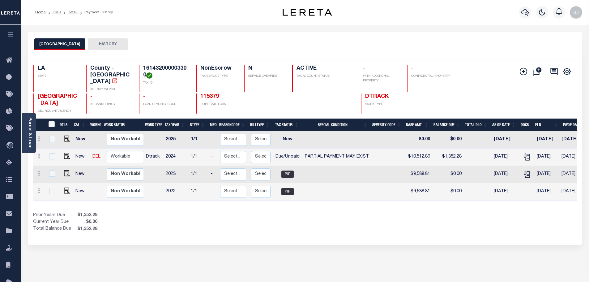
click at [155, 69] on h4 "161432000003300" at bounding box center [165, 71] width 45 height 13
copy div "161432000003300"
drag, startPoint x: 67, startPoint y: 151, endPoint x: 94, endPoint y: 151, distance: 27.5
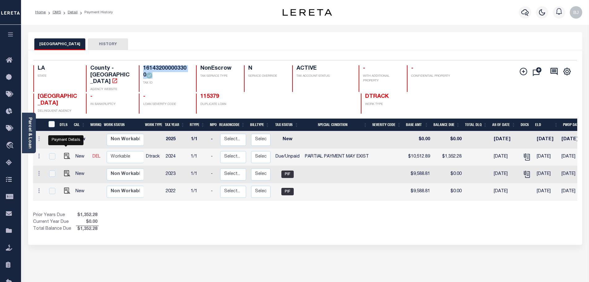
click at [67, 153] on img "" at bounding box center [67, 156] width 6 height 6
checkbox input "true"
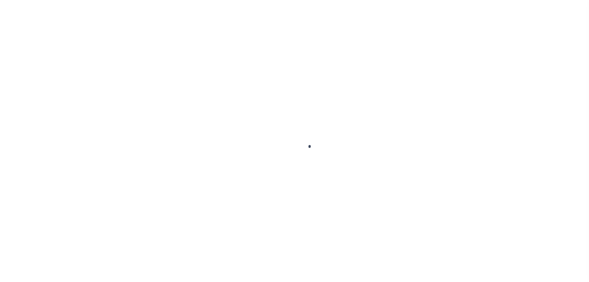
select select "DUE"
select select "15"
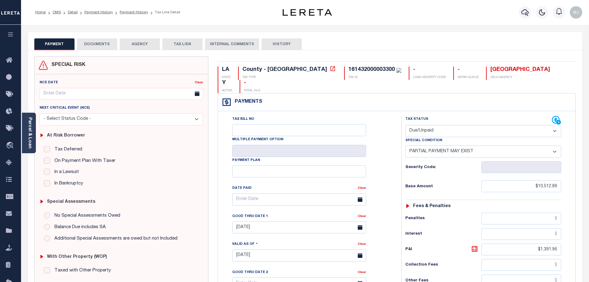
click at [452, 125] on select "- Select Status Code - Open Due/Unpaid Paid Incomplete No Tax Due Internal Refu…" at bounding box center [483, 131] width 156 height 12
select select "PYD"
click at [405, 125] on select "- Select Status Code - Open Due/Unpaid Paid Incomplete No Tax Due Internal Refu…" at bounding box center [483, 131] width 156 height 12
select select "0"
type input "[DATE]"
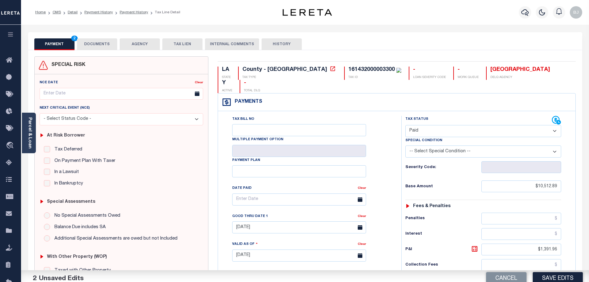
scroll to position [155, 0]
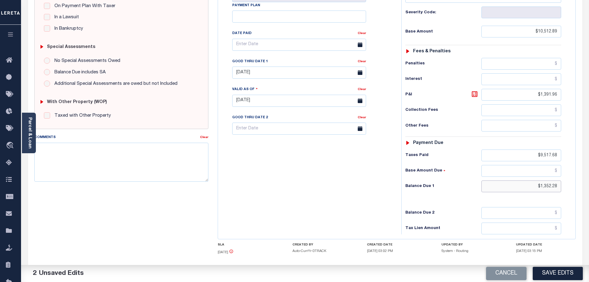
drag, startPoint x: 531, startPoint y: 171, endPoint x: 694, endPoint y: 176, distance: 163.3
click at [589, 176] on html "Home OMS Detail Payment History Payment History Tax Line Detail Profile" at bounding box center [294, 79] width 589 height 469
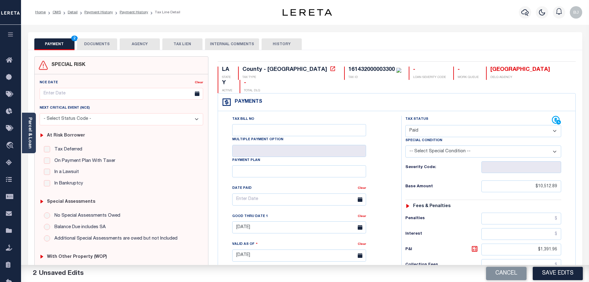
type input "$0.00"
click at [90, 45] on button "DOCUMENTS" at bounding box center [97, 44] width 40 height 12
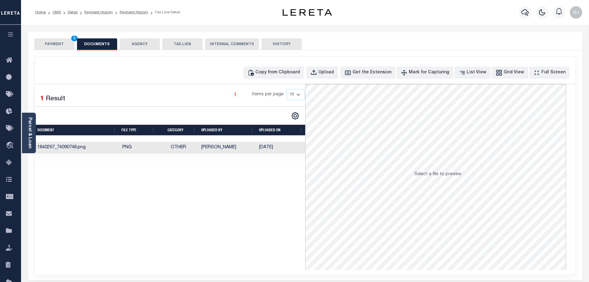
click at [255, 73] on div "Copy from Clipboard Upload Get the Extension Mark for Capturing Got it List Vie…" at bounding box center [305, 72] width 540 height 12
click at [271, 73] on div "Copy from Clipboard" at bounding box center [277, 72] width 45 height 7
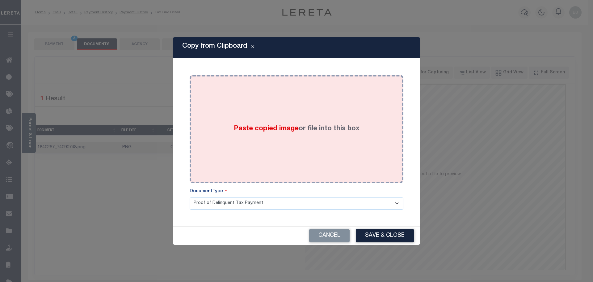
click at [304, 149] on div "Paste copied image or file into this box" at bounding box center [296, 128] width 205 height 99
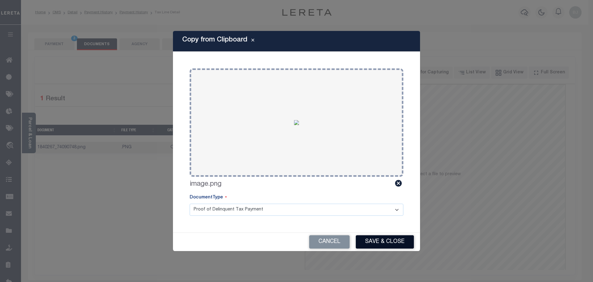
click at [394, 240] on button "Save & Close" at bounding box center [385, 241] width 58 height 13
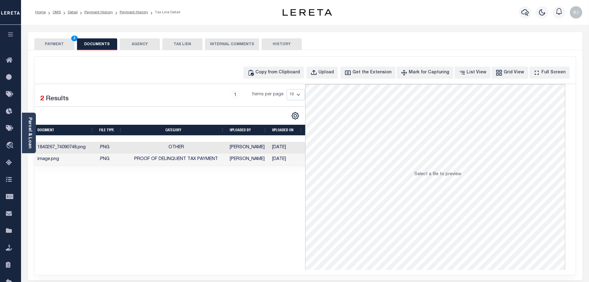
click at [56, 44] on button "PAYMENT 3" at bounding box center [54, 44] width 40 height 12
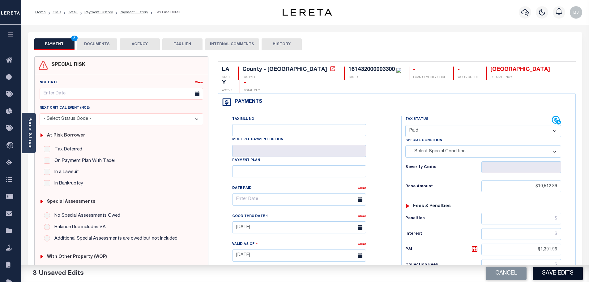
click at [568, 276] on button "Save Edits" at bounding box center [558, 272] width 50 height 13
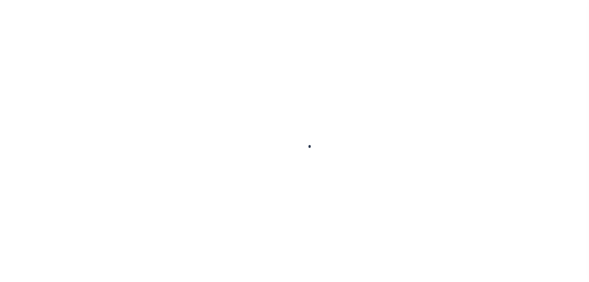
checkbox input "false"
type input "[DATE]"
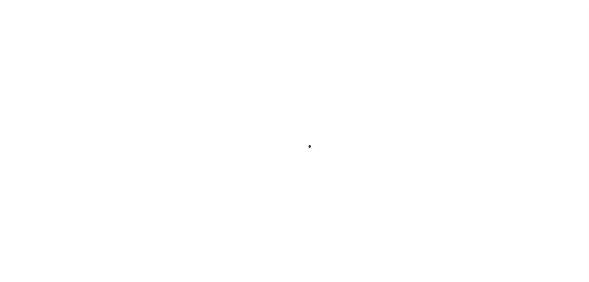
type input "[DATE]"
select select "PYD"
type input "$10,512.89"
type input "$1,391.96"
type input "$9,517.68"
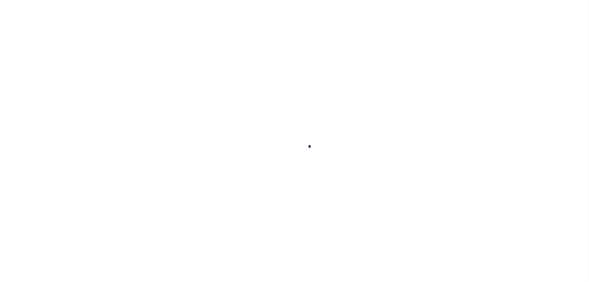
type input "$0"
select select "PYD"
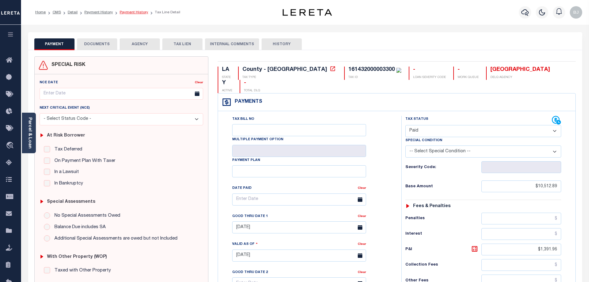
click at [134, 12] on link "Payment History" at bounding box center [134, 13] width 28 height 4
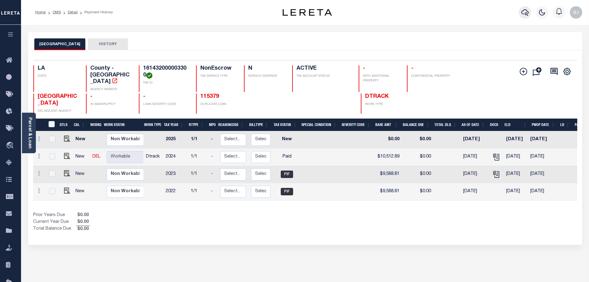
click at [524, 10] on icon "button" at bounding box center [524, 12] width 7 height 6
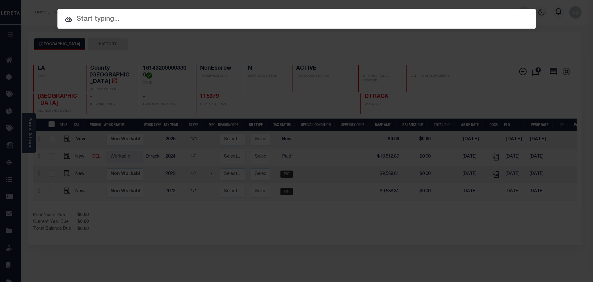
paste input "21559850"
type input "21559850"
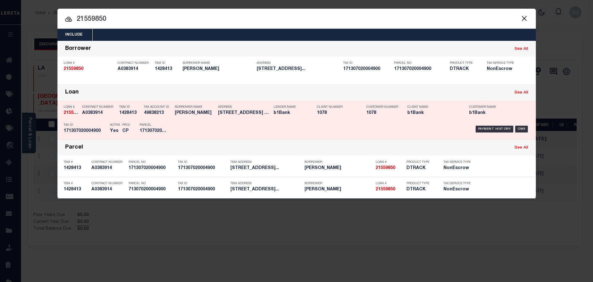
click at [312, 120] on div "Lender Name b1Bank" at bounding box center [290, 111] width 43 height 18
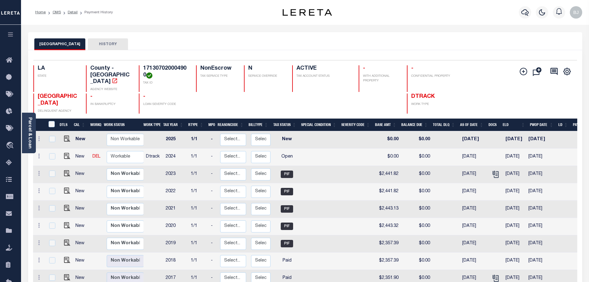
click at [171, 70] on h4 "171307020004900" at bounding box center [165, 71] width 45 height 13
copy h4 "171307020004900"
click at [66, 153] on img "" at bounding box center [67, 156] width 6 height 6
checkbox input "true"
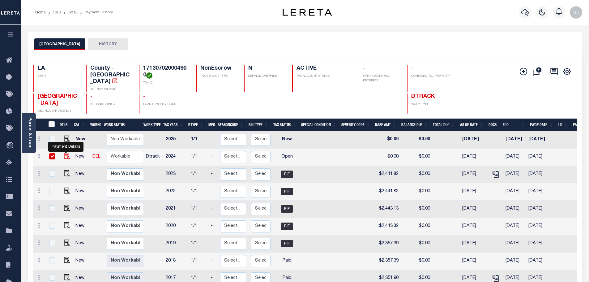
checkbox input "true"
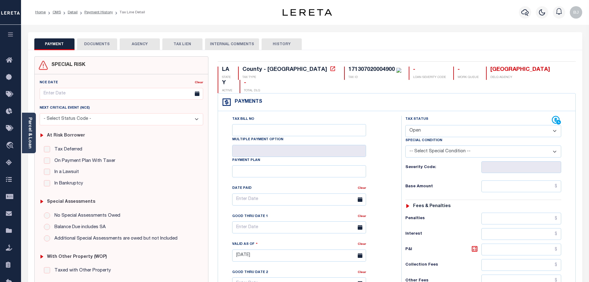
click at [453, 125] on select "- Select Status Code - Open Due/Unpaid Paid Incomplete No Tax Due Internal Refu…" at bounding box center [483, 131] width 156 height 12
select select "INC"
click at [405, 125] on select "- Select Status Code - Open Due/Unpaid Paid Incomplete No Tax Due Internal Refu…" at bounding box center [483, 131] width 156 height 12
type input "[DATE]"
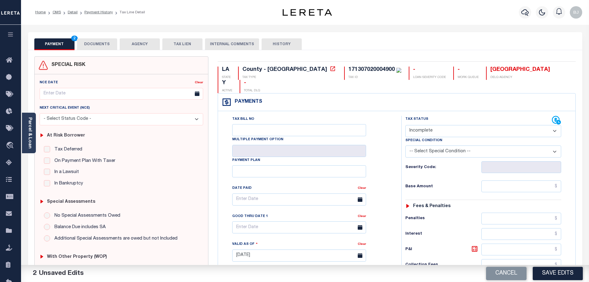
drag, startPoint x: 427, startPoint y: 116, endPoint x: 426, endPoint y: 124, distance: 8.1
click at [427, 125] on select "- Select Status Code - Open Due/Unpaid Paid Incomplete No Tax Due Internal Refu…" at bounding box center [483, 131] width 156 height 12
select select "PYD"
click at [405, 125] on select "- Select Status Code - Open Due/Unpaid Paid Incomplete No Tax Due Internal Refu…" at bounding box center [483, 131] width 156 height 12
click at [510, 180] on input "text" at bounding box center [521, 186] width 80 height 12
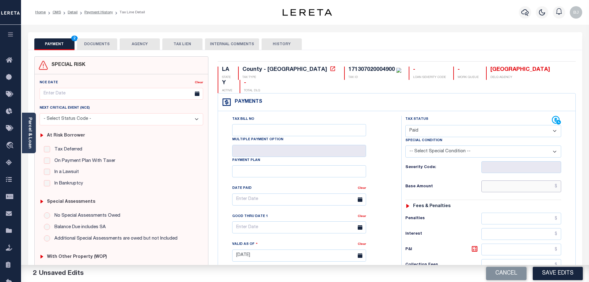
paste input "1651.01"
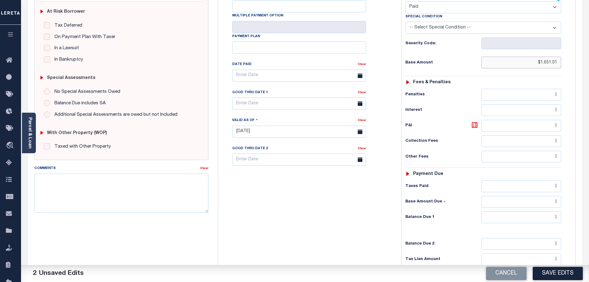
type input "$1,651.01"
click at [534, 211] on input "text" at bounding box center [521, 217] width 80 height 12
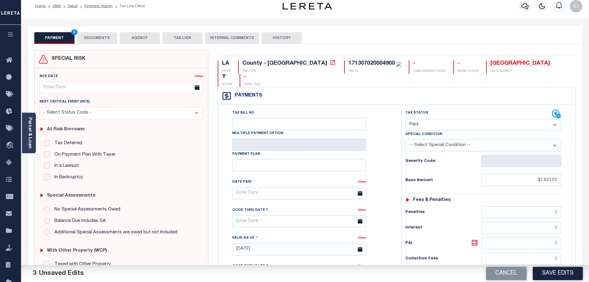
scroll to position [0, 0]
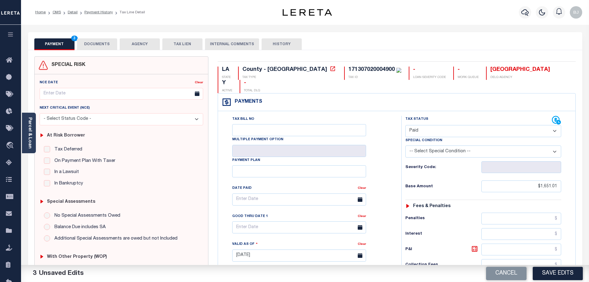
type input "$0.00"
click at [93, 43] on button "DOCUMENTS" at bounding box center [97, 44] width 40 height 12
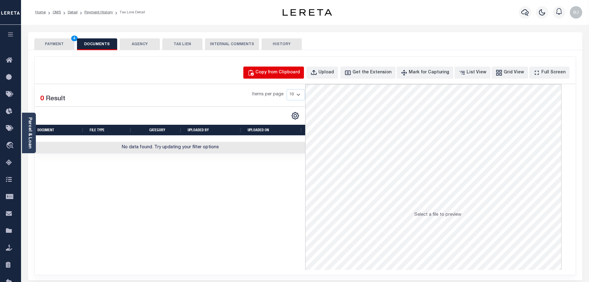
click at [288, 70] on div "Copy from Clipboard" at bounding box center [277, 72] width 45 height 7
select select "POP"
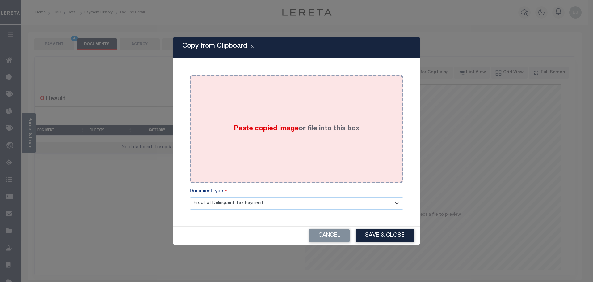
click at [309, 109] on div "Paste copied image or file into this box" at bounding box center [296, 128] width 205 height 99
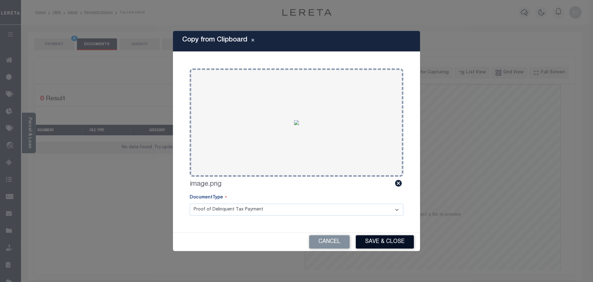
click at [385, 240] on button "Save & Close" at bounding box center [385, 241] width 58 height 13
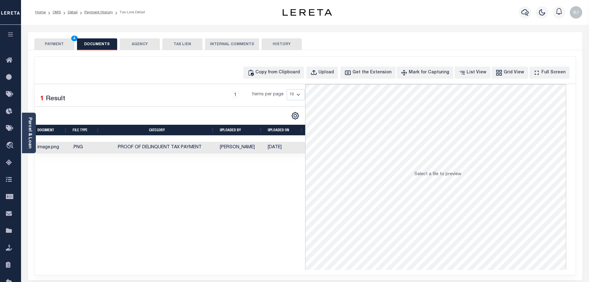
click at [50, 39] on button "PAYMENT 4" at bounding box center [54, 44] width 40 height 12
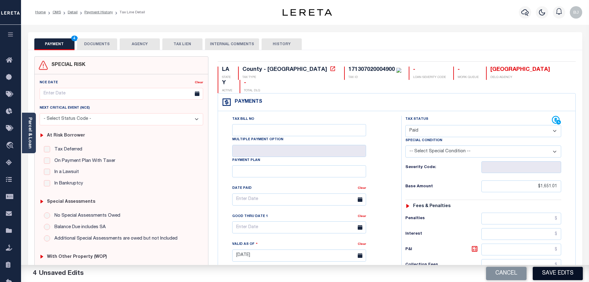
click at [563, 267] on button "Save Edits" at bounding box center [558, 272] width 50 height 13
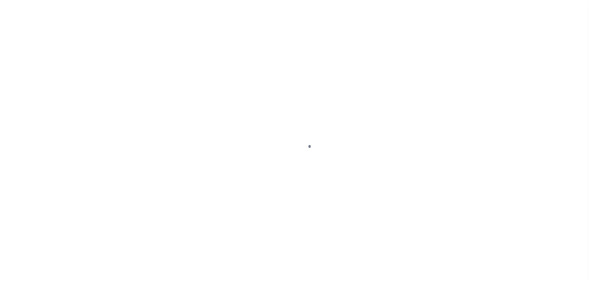
select select "PYD"
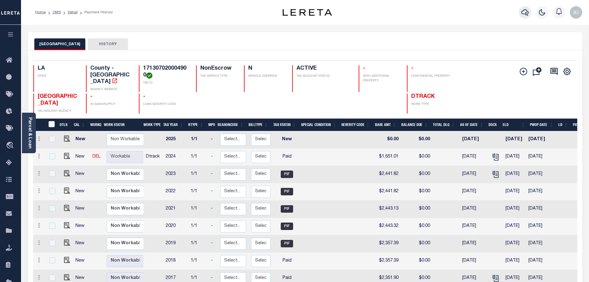
click at [525, 15] on icon "button" at bounding box center [524, 12] width 7 height 6
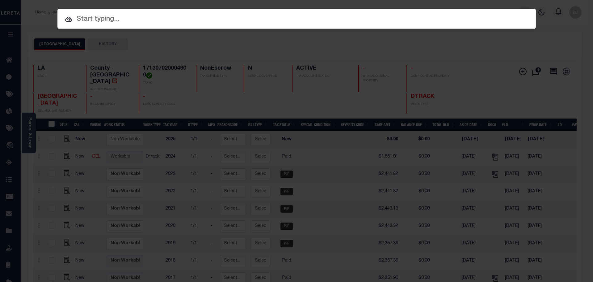
paste input "942200017849"
type input "942200017849"
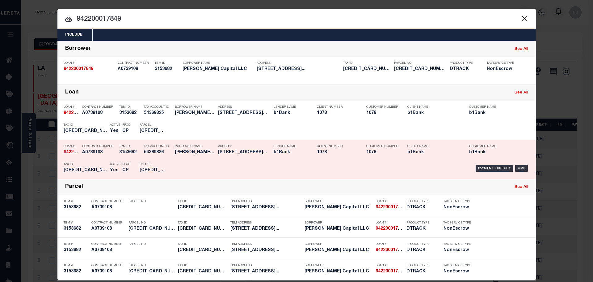
click at [191, 153] on h5 "[PERSON_NAME] CAPITAL LLC" at bounding box center [195, 152] width 40 height 5
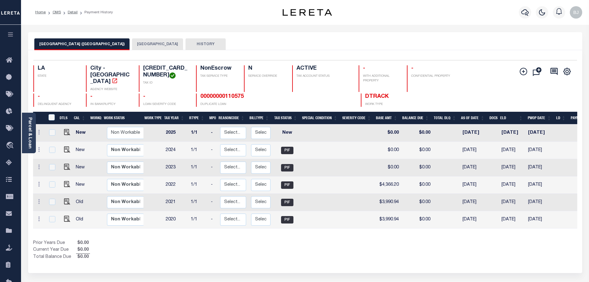
click at [167, 63] on div "Selected 6 Results 1 Items per page 25 50 100 LA STATE City - LA AGENCY WEBSITE…" at bounding box center [304, 83] width 553 height 47
copy h4 "171338121000100"
click at [132, 45] on button "[GEOGRAPHIC_DATA]" at bounding box center [157, 44] width 51 height 12
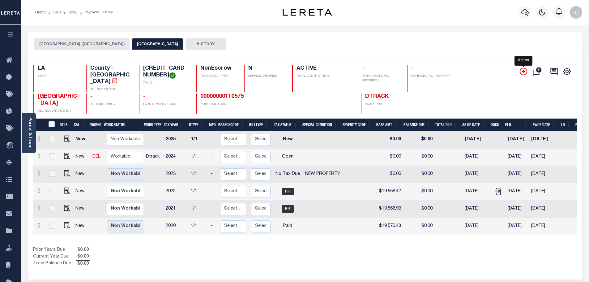
click at [527, 73] on icon "" at bounding box center [523, 71] width 7 height 7
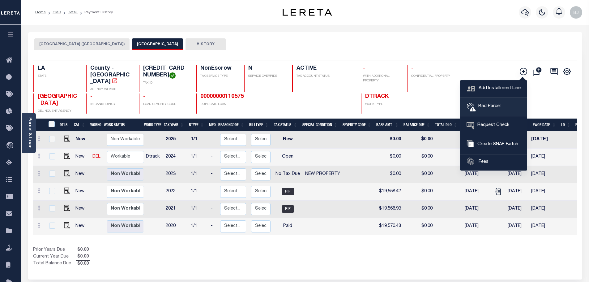
click at [497, 106] on span "Bad Parcel" at bounding box center [488, 106] width 25 height 7
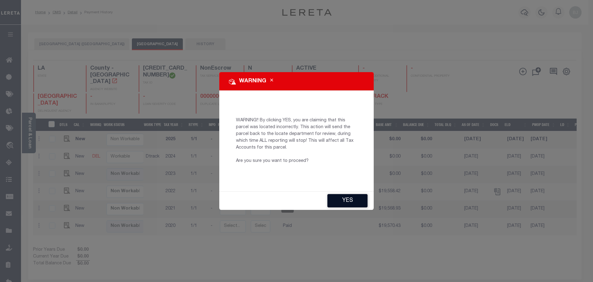
click at [353, 201] on button "YES" at bounding box center [348, 200] width 40 height 13
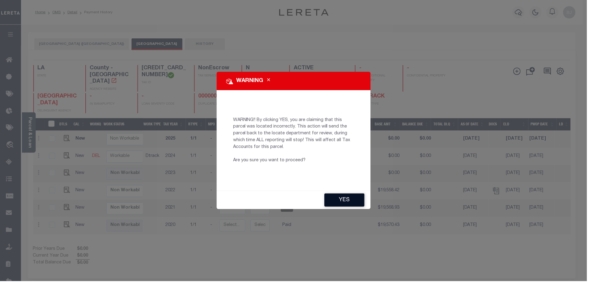
type input "BJohnson1@lereta.net"
type input "[DATE]"
type input "CP"
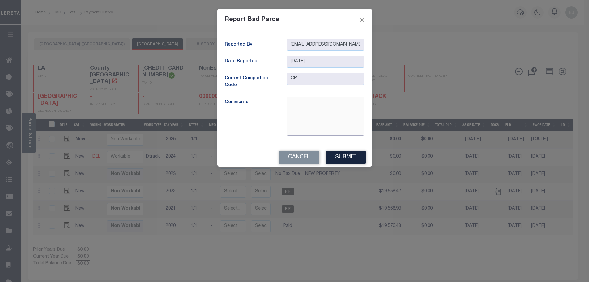
click at [319, 120] on textarea at bounding box center [326, 115] width 78 height 39
type textarea "parcel is voided"
click at [337, 155] on button "Submit" at bounding box center [345, 157] width 40 height 13
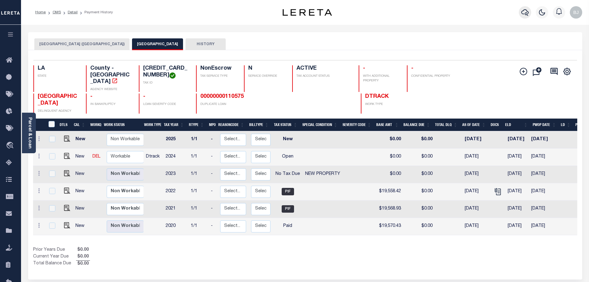
click at [523, 10] on icon "button" at bounding box center [524, 12] width 7 height 7
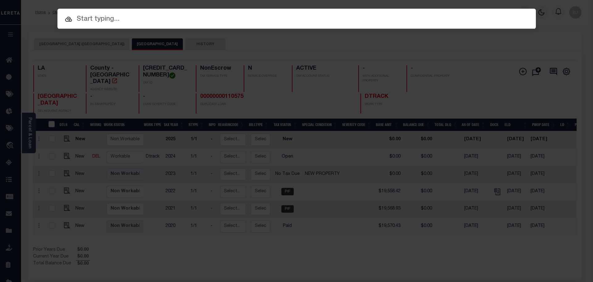
paste input "7694059"
type input "7694059"
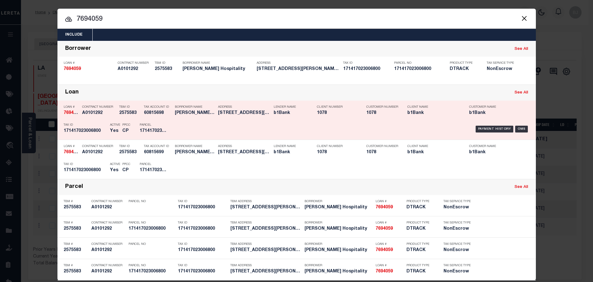
click at [279, 126] on div "Payment History OMS" at bounding box center [353, 129] width 353 height 18
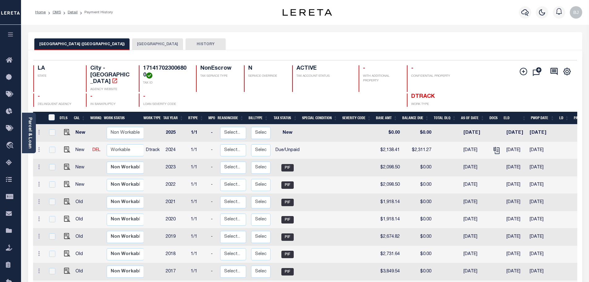
click at [169, 68] on h4 "171417023006800" at bounding box center [165, 71] width 45 height 13
copy h4 "171417023006800"
click at [132, 45] on button "[GEOGRAPHIC_DATA]" at bounding box center [157, 44] width 51 height 12
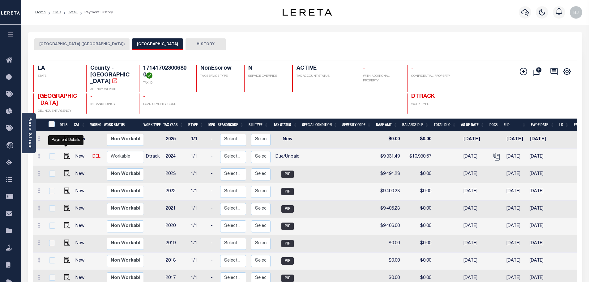
click at [66, 153] on img "" at bounding box center [67, 156] width 6 height 6
checkbox input "true"
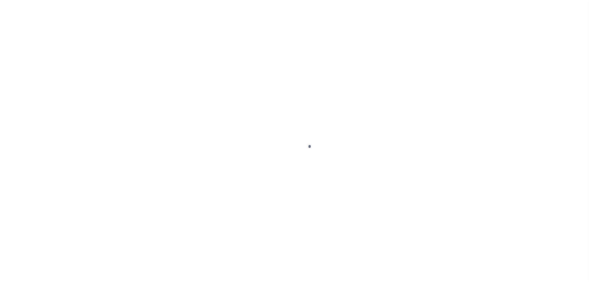
select select "DUE"
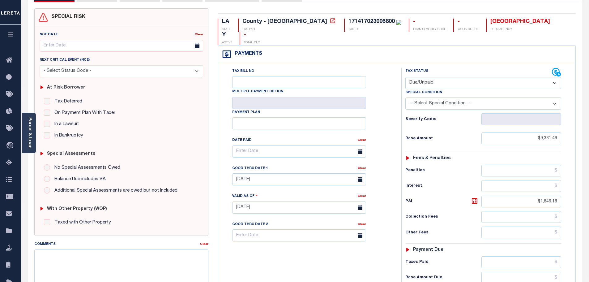
scroll to position [124, 0]
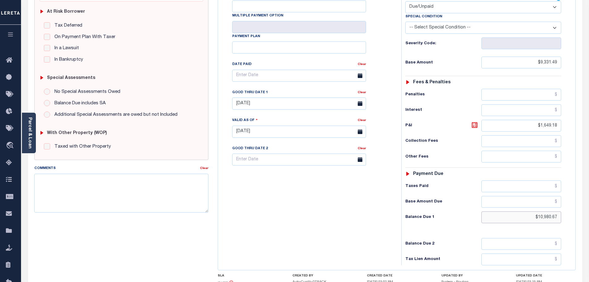
drag, startPoint x: 597, startPoint y: 201, endPoint x: 589, endPoint y: 195, distance: 9.8
click at [589, 200] on html "Home OMS Detail Payment History Tax Line Detail" at bounding box center [294, 110] width 589 height 469
paste input "12,226.32"
type input "$12,226.32"
type input "[DATE]"
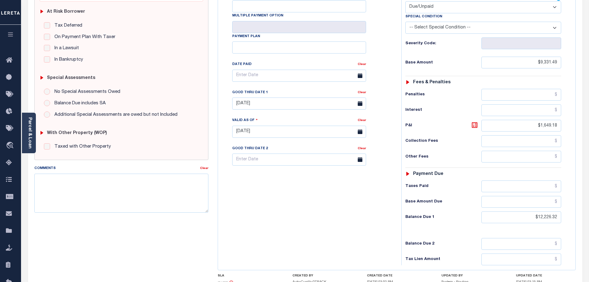
click at [473, 121] on icon at bounding box center [474, 124] width 7 height 7
type input "$2,894.83"
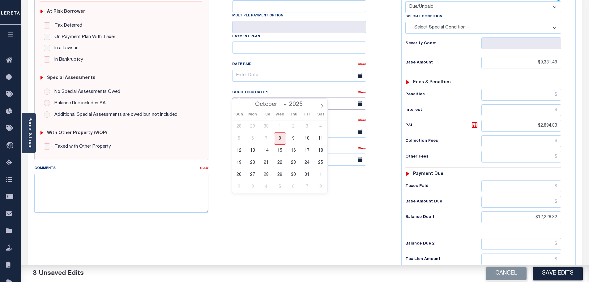
click at [274, 97] on input "04/30/2025" at bounding box center [299, 103] width 134 height 12
click at [306, 174] on span "31" at bounding box center [307, 174] width 12 height 12
type input "10/31/2025"
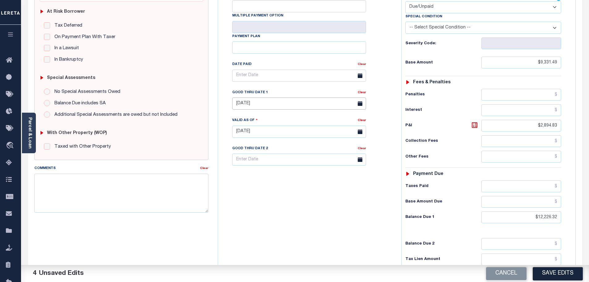
scroll to position [0, 0]
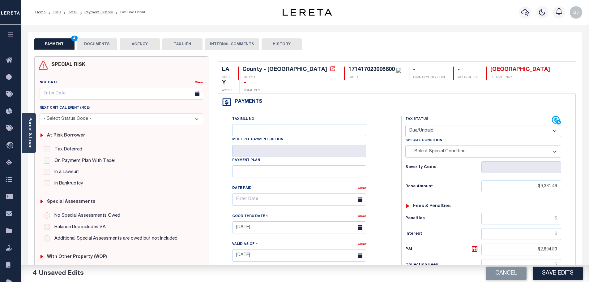
click at [97, 40] on button "DOCUMENTS" at bounding box center [97, 44] width 40 height 12
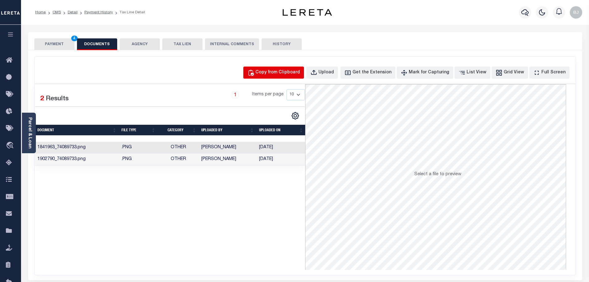
click at [285, 74] on div "Copy from Clipboard" at bounding box center [277, 72] width 45 height 7
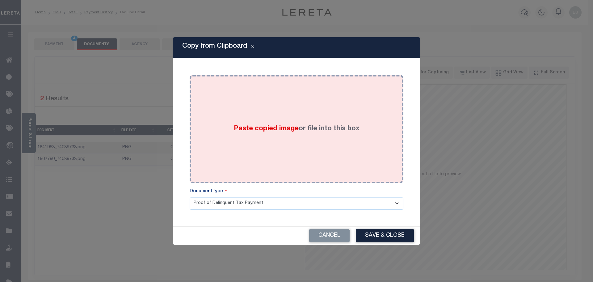
drag, startPoint x: 285, startPoint y: 112, endPoint x: 291, endPoint y: 141, distance: 29.6
click at [285, 125] on span "Paste copied image" at bounding box center [266, 128] width 65 height 7
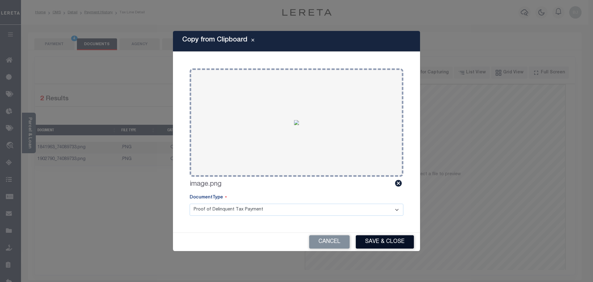
click at [380, 240] on button "Save & Close" at bounding box center [385, 241] width 58 height 13
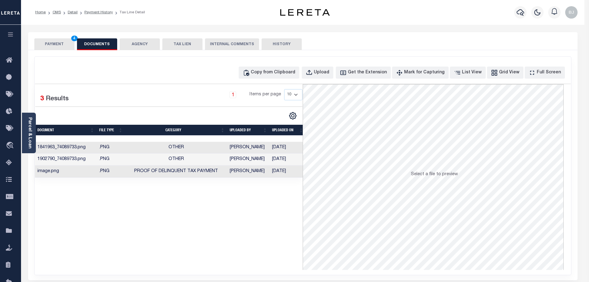
click at [54, 46] on button "PAYMENT 4" at bounding box center [54, 44] width 40 height 12
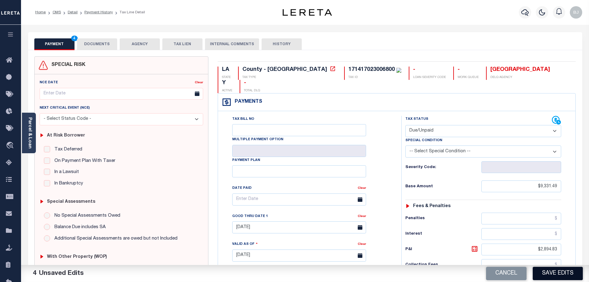
click at [567, 268] on button "Save Edits" at bounding box center [558, 272] width 50 height 13
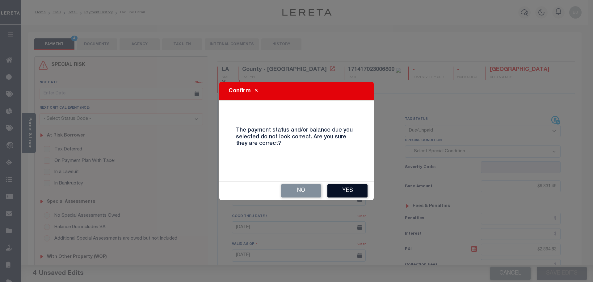
click at [351, 190] on button "Yes" at bounding box center [348, 190] width 40 height 13
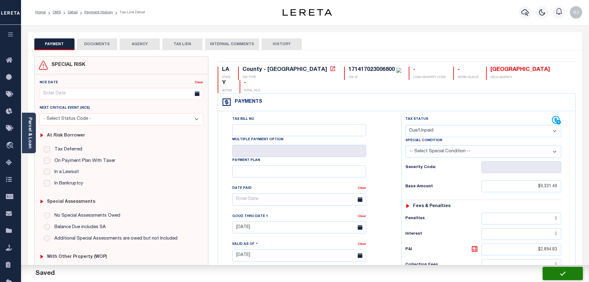
checkbox input "false"
type input "$9,331.49"
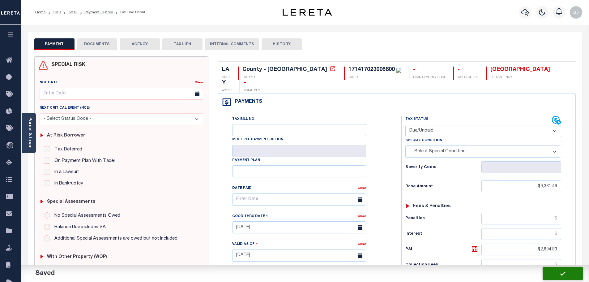
type input "$2,894.83"
type input "$12,226.32"
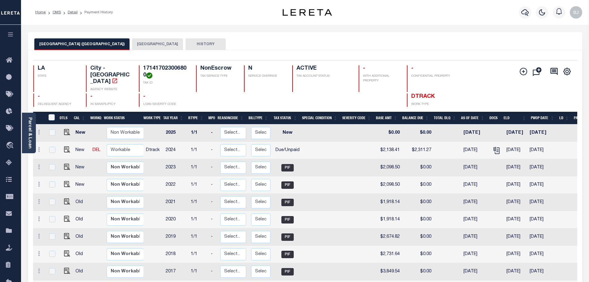
click at [132, 45] on button "[GEOGRAPHIC_DATA]" at bounding box center [157, 44] width 51 height 12
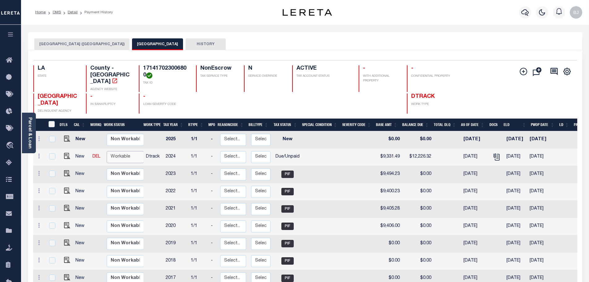
click at [126, 151] on select "Non Workable Workable" at bounding box center [125, 157] width 37 height 12
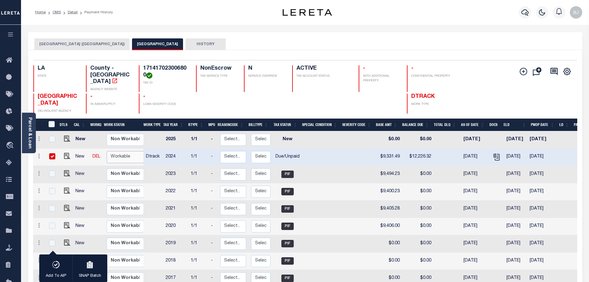
checkbox input "true"
select select "true"
click at [107, 151] on select "Non Workable Workable" at bounding box center [125, 157] width 37 height 12
checkbox input "false"
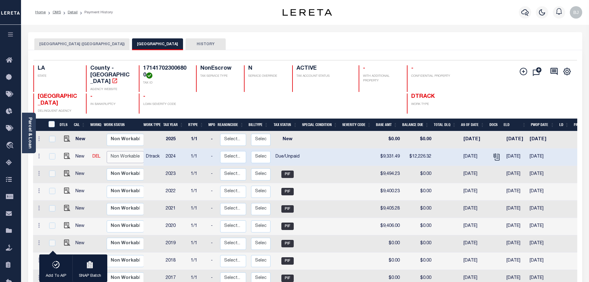
checkbox input "false"
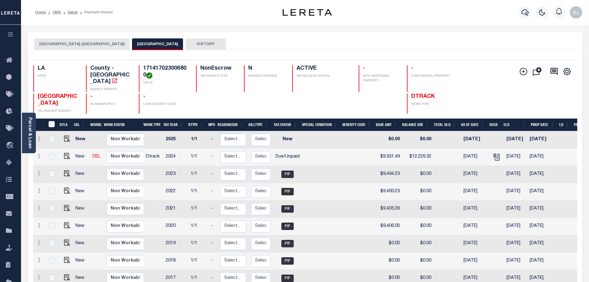
click at [63, 42] on button "[GEOGRAPHIC_DATA] ([GEOGRAPHIC_DATA])" at bounding box center [81, 44] width 95 height 12
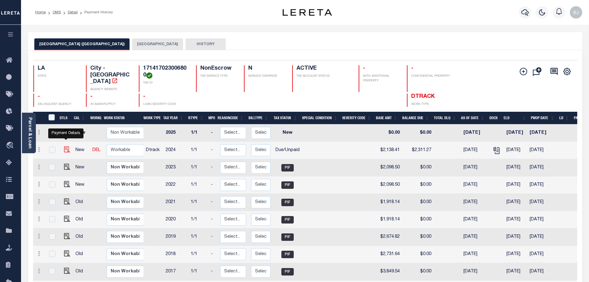
click at [67, 146] on img "" at bounding box center [67, 149] width 6 height 6
checkbox input "true"
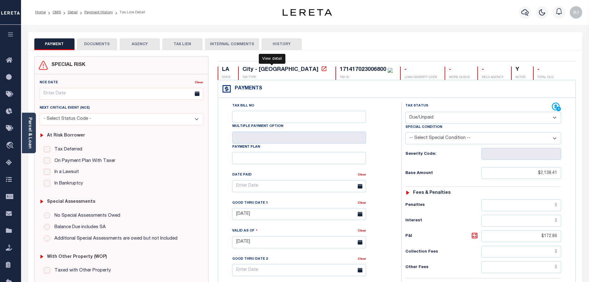
click at [322, 70] on icon at bounding box center [324, 68] width 5 height 5
click at [340, 76] on p "TAX ID" at bounding box center [366, 77] width 53 height 5
click at [340, 72] on div "171417023006800" at bounding box center [363, 70] width 46 height 6
click at [340, 69] on div "171417023006800" at bounding box center [363, 70] width 46 height 6
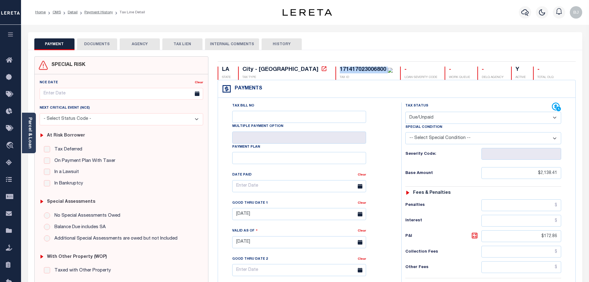
click at [340, 69] on div "171417023006800" at bounding box center [363, 70] width 46 height 6
copy div "171417023006800"
click at [444, 119] on select "- Select Status Code - Open Due/Unpaid Paid Incomplete No Tax Due Internal Refu…" at bounding box center [483, 118] width 156 height 12
select select "PYD"
click at [405, 112] on select "- Select Status Code - Open Due/Unpaid Paid Incomplete No Tax Due Internal Refu…" at bounding box center [483, 118] width 156 height 12
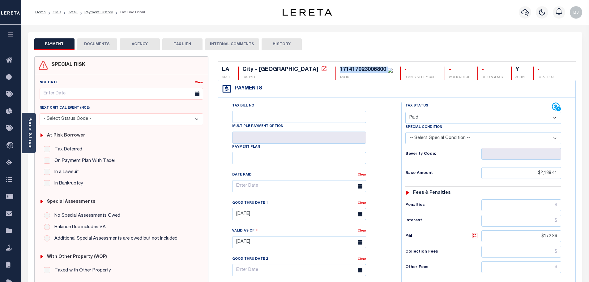
type input "[DATE]"
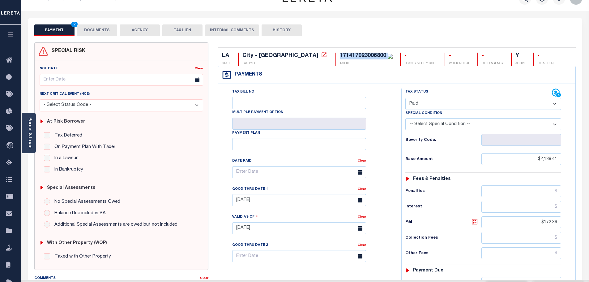
scroll to position [174, 0]
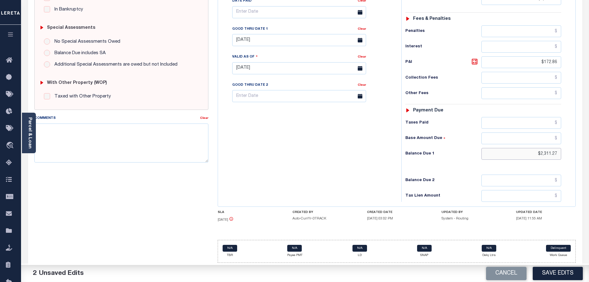
drag, startPoint x: 528, startPoint y: 151, endPoint x: 634, endPoint y: 136, distance: 107.1
click at [589, 136] on html "Home OMS Detail Payment History Tax Line Detail" at bounding box center [294, 53] width 589 height 455
type input "$0"
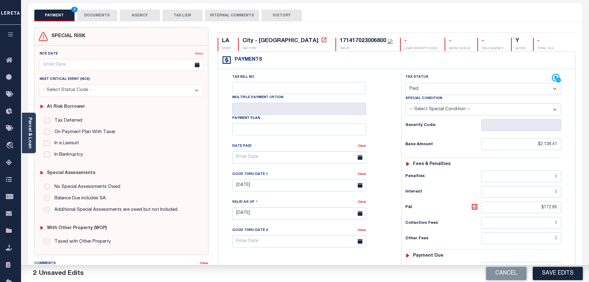
scroll to position [0, 0]
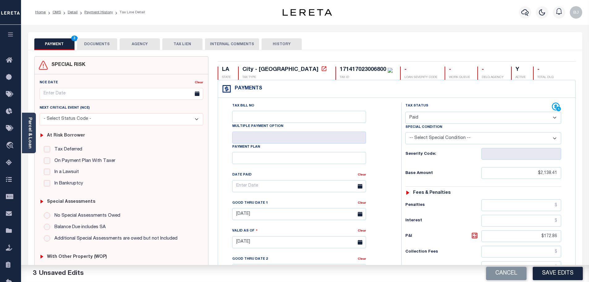
click at [88, 48] on button "DOCUMENTS" at bounding box center [97, 44] width 40 height 12
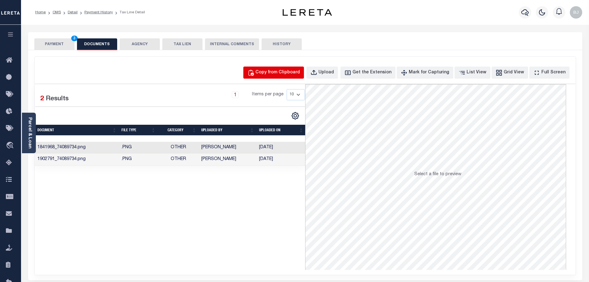
click at [281, 78] on button "Copy from Clipboard" at bounding box center [273, 72] width 61 height 12
select select "POP"
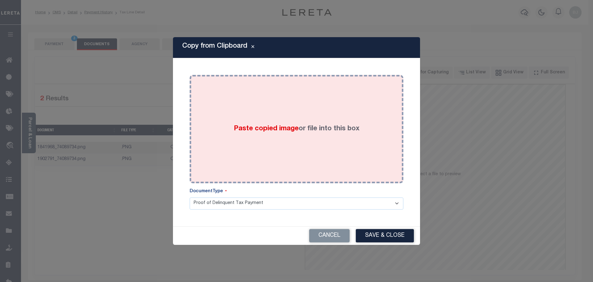
click at [290, 129] on span "Paste copied image" at bounding box center [266, 128] width 65 height 7
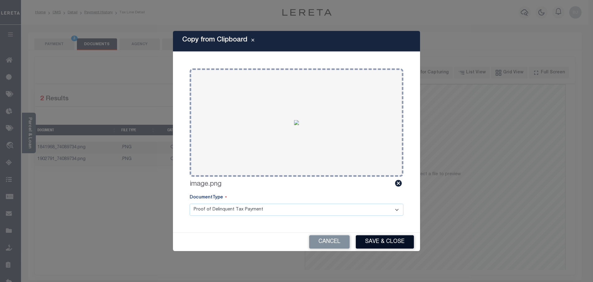
click at [389, 248] on button "Save & Close" at bounding box center [385, 241] width 58 height 13
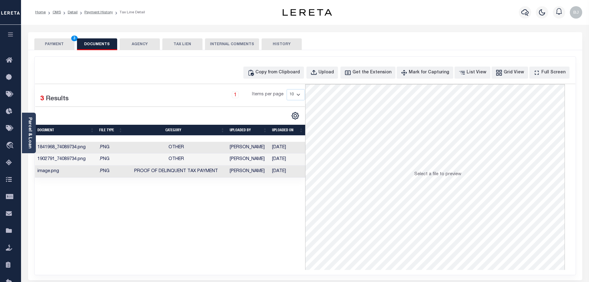
click at [56, 50] on div "SPECIAL RISK NCE Date Clear" at bounding box center [305, 165] width 554 height 230
click at [56, 49] on button "PAYMENT 3" at bounding box center [54, 44] width 40 height 12
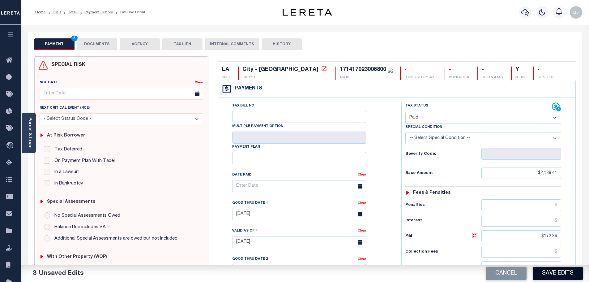
click at [572, 275] on button "Save Edits" at bounding box center [558, 272] width 50 height 13
checkbox input "false"
type input "$2,138.41"
type input "$172.86"
type input "$0"
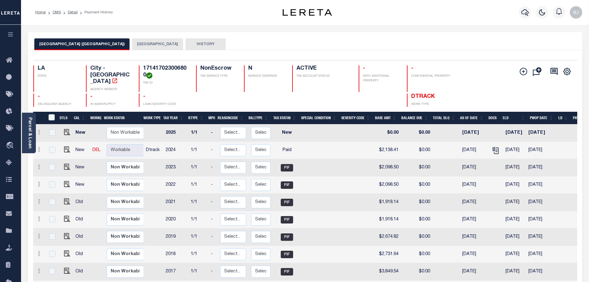
click at [132, 47] on button "[GEOGRAPHIC_DATA]" at bounding box center [157, 44] width 51 height 12
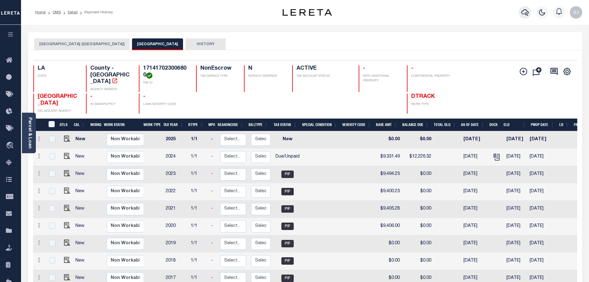
click at [525, 13] on icon "button" at bounding box center [524, 12] width 7 height 7
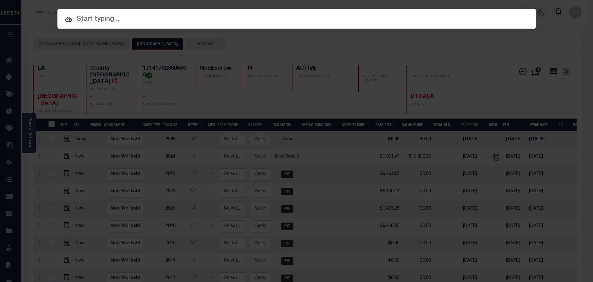
paste input "7640086"
type input "7640086"
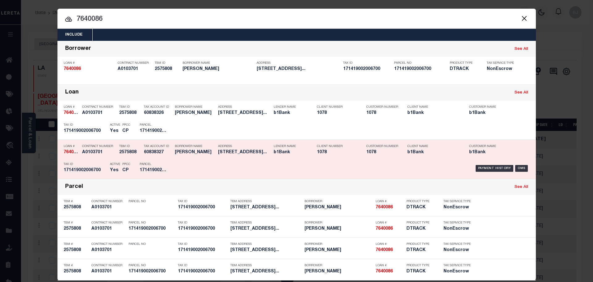
click at [177, 166] on div "Payment History OMS" at bounding box center [353, 168] width 353 height 18
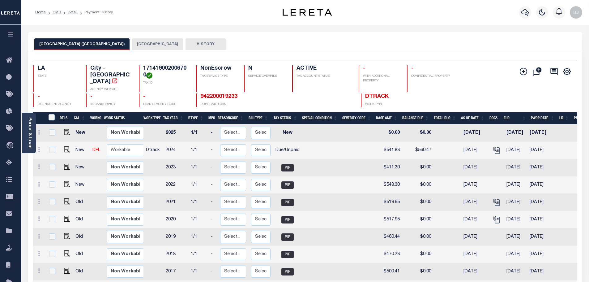
click at [132, 44] on button "[GEOGRAPHIC_DATA]" at bounding box center [157, 44] width 51 height 12
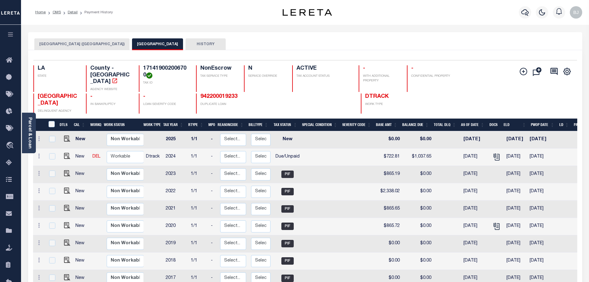
click at [167, 70] on h4 "171419002006700" at bounding box center [165, 71] width 45 height 13
click at [166, 69] on h4 "171419002006700" at bounding box center [165, 71] width 45 height 13
copy h4 "171419002006700"
click at [66, 153] on img "" at bounding box center [67, 156] width 6 height 6
checkbox input "true"
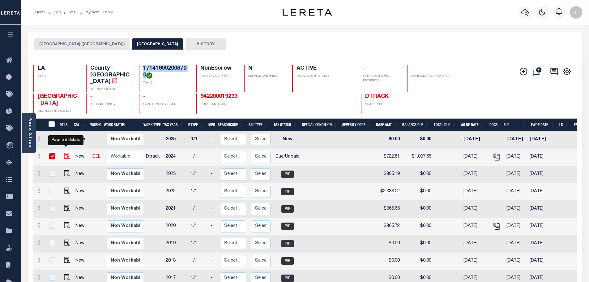
checkbox input "true"
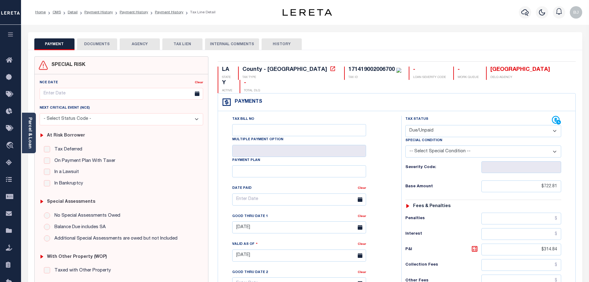
drag, startPoint x: 447, startPoint y: 114, endPoint x: 448, endPoint y: 123, distance: 9.0
click at [447, 125] on select "- Select Status Code - Open Due/Unpaid Paid Incomplete No Tax Due Internal Refu…" at bounding box center [483, 131] width 156 height 12
select select "PYD"
click at [405, 125] on select "- Select Status Code - Open Due/Unpaid Paid Incomplete No Tax Due Internal Refu…" at bounding box center [483, 131] width 156 height 12
type input "10/08/2025"
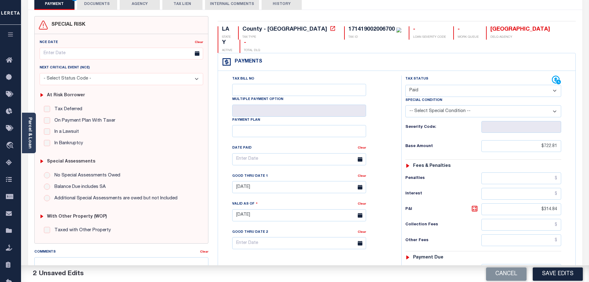
scroll to position [124, 0]
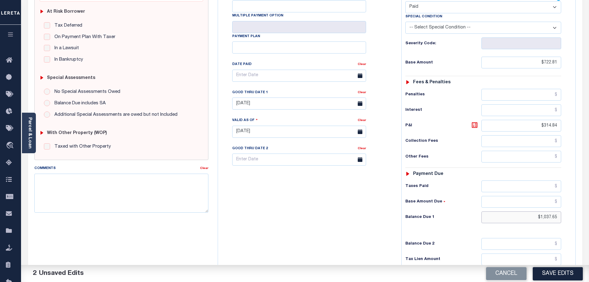
drag, startPoint x: 523, startPoint y: 207, endPoint x: 619, endPoint y: 203, distance: 96.5
click at [589, 203] on html "Home OMS Detail Payment History Payment History Payment History Tax Line Detail" at bounding box center [294, 110] width 589 height 469
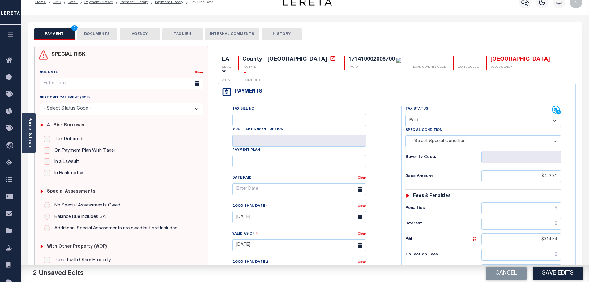
scroll to position [0, 0]
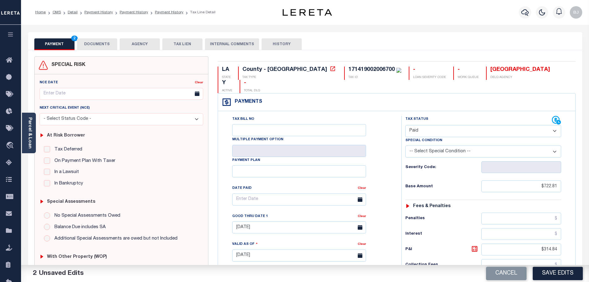
type input "$0.00"
click at [99, 45] on button "DOCUMENTS" at bounding box center [97, 44] width 40 height 12
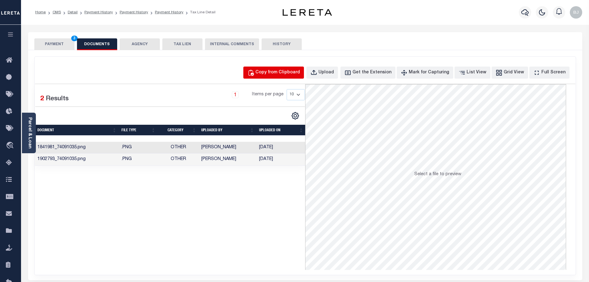
click at [272, 69] on button "Copy from Clipboard" at bounding box center [273, 72] width 61 height 12
select select "POP"
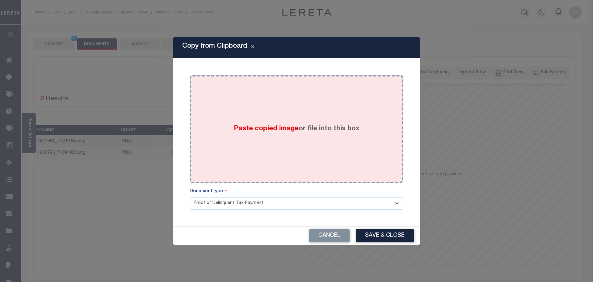
click at [288, 125] on span "Paste copied image" at bounding box center [266, 128] width 65 height 7
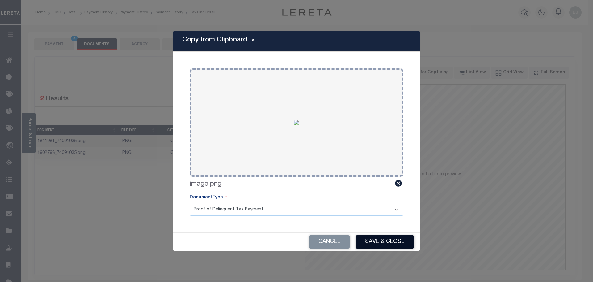
click at [405, 242] on button "Save & Close" at bounding box center [385, 241] width 58 height 13
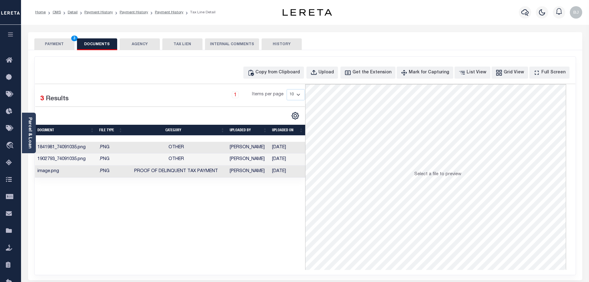
click at [56, 44] on button "PAYMENT 3" at bounding box center [54, 44] width 40 height 12
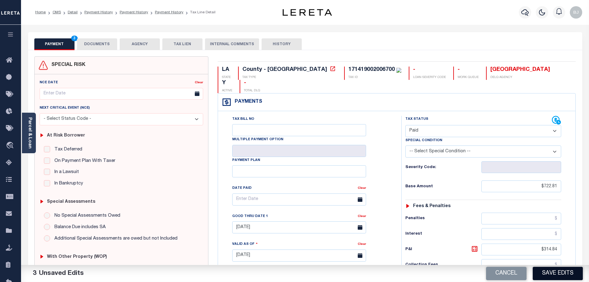
click at [564, 277] on button "Save Edits" at bounding box center [558, 272] width 50 height 13
checkbox input "false"
type input "$722.81"
type input "$314.84"
type input "$0"
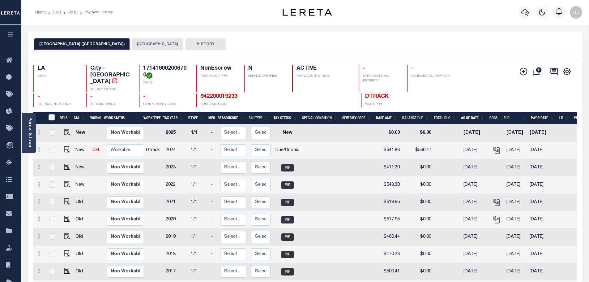
click at [132, 43] on button "[GEOGRAPHIC_DATA]" at bounding box center [157, 44] width 51 height 12
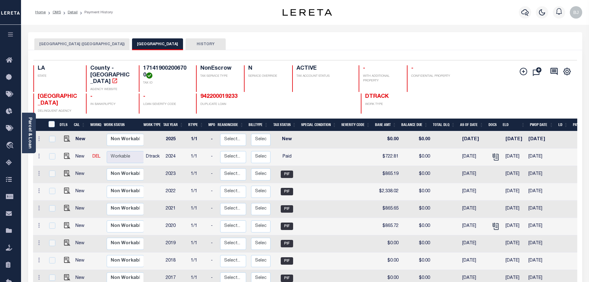
click at [74, 41] on button "SHREVEPORT CITY (CADDO)" at bounding box center [81, 44] width 95 height 12
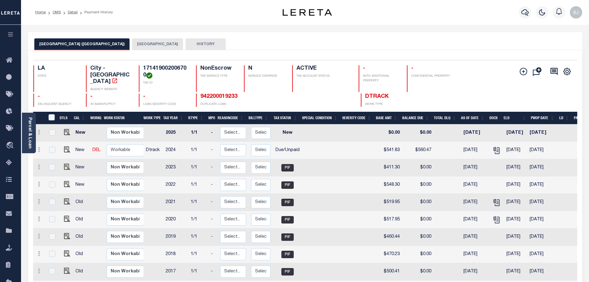
drag, startPoint x: 154, startPoint y: 59, endPoint x: 157, endPoint y: 68, distance: 9.0
click at [154, 59] on div "Selected 10 Results 1 Items per page 25 50 100 LA STATE TAX ID N" at bounding box center [305, 196] width 554 height 292
click at [162, 69] on h4 "171419002006700" at bounding box center [165, 71] width 45 height 13
copy h4 "171419002006700"
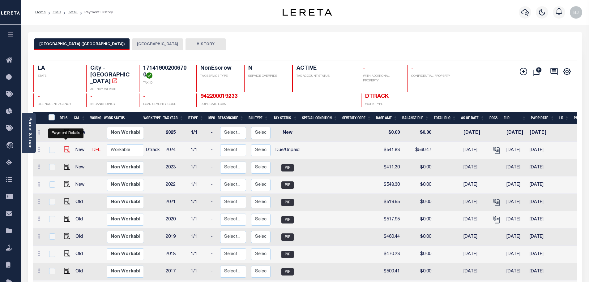
click at [64, 146] on img "" at bounding box center [67, 149] width 6 height 6
checkbox input "true"
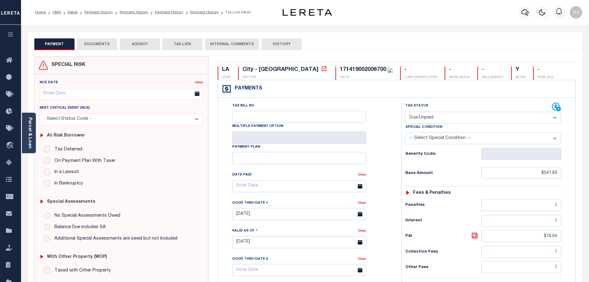
click at [100, 47] on button "DOCUMENTS" at bounding box center [97, 44] width 40 height 12
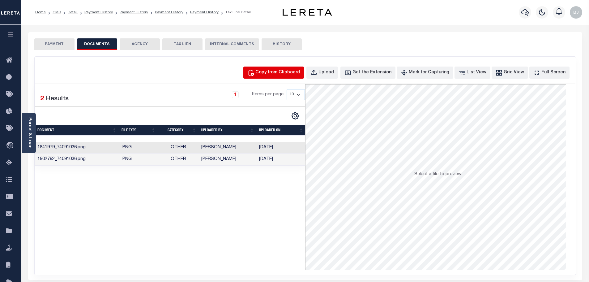
click at [259, 67] on button "Copy from Clipboard" at bounding box center [273, 72] width 61 height 12
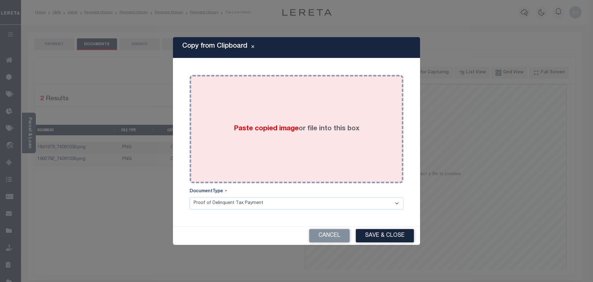
click at [287, 121] on div "Paste copied image or file into this box" at bounding box center [296, 128] width 205 height 99
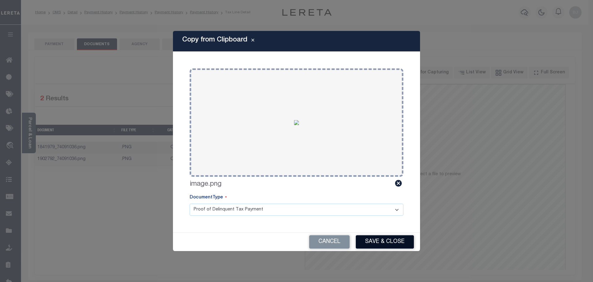
click at [397, 245] on button "Save & Close" at bounding box center [385, 241] width 58 height 13
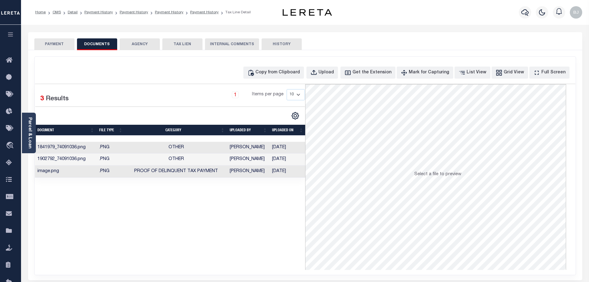
click at [67, 43] on button "PAYMENT" at bounding box center [54, 44] width 40 height 12
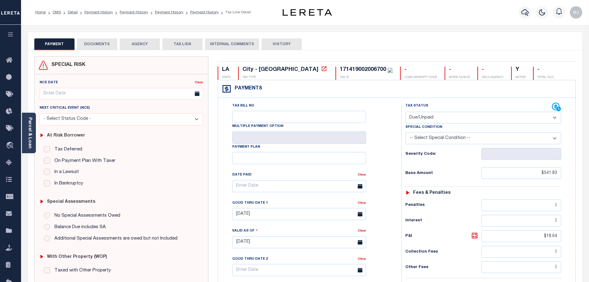
click at [459, 113] on select "- Select Status Code - Open Due/Unpaid Paid Incomplete No Tax Due Internal Refu…" at bounding box center [483, 118] width 156 height 12
select select "INC"
click at [405, 112] on select "- Select Status Code - Open Due/Unpaid Paid Incomplete No Tax Due Internal Refu…" at bounding box center [483, 118] width 156 height 12
type input "10/08/2025"
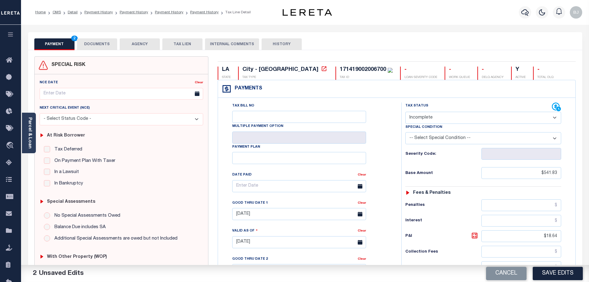
select select "PYD"
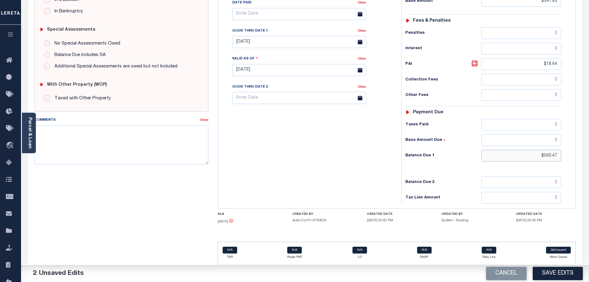
drag, startPoint x: 532, startPoint y: 157, endPoint x: 580, endPoint y: 153, distance: 48.4
click at [580, 153] on div "LA STATE City - LA TAX TYPE 171419002006700 TAX ID - LOAN SEVERITY CODE - WORK …" at bounding box center [396, 76] width 367 height 385
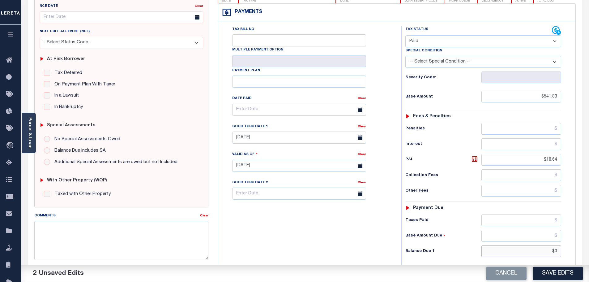
scroll to position [0, 0]
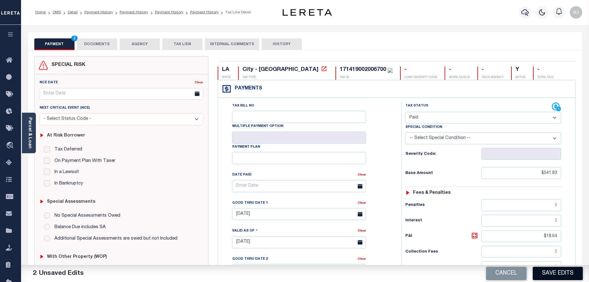
type input "$0.00"
drag, startPoint x: 555, startPoint y: 276, endPoint x: 563, endPoint y: 276, distance: 7.7
click at [555, 276] on button "Save Edits" at bounding box center [558, 272] width 50 height 13
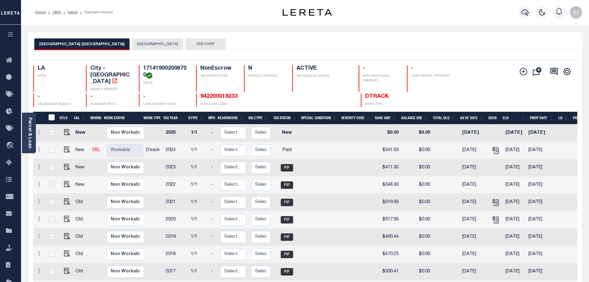
click at [132, 42] on button "[GEOGRAPHIC_DATA]" at bounding box center [157, 44] width 51 height 12
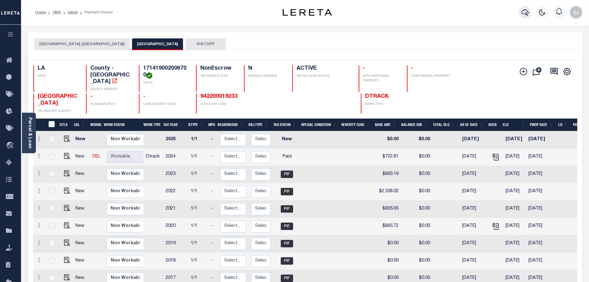
click at [526, 15] on icon "button" at bounding box center [524, 12] width 7 height 6
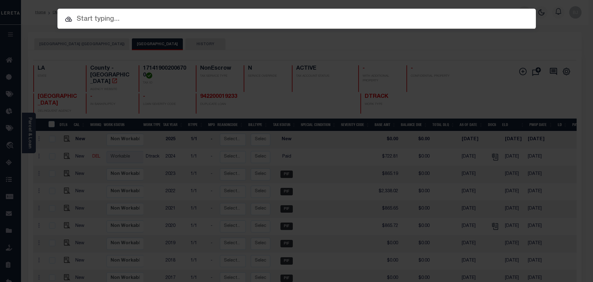
paste input "7692277"
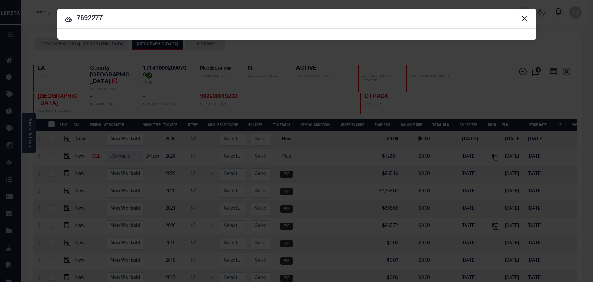
type input "7692277"
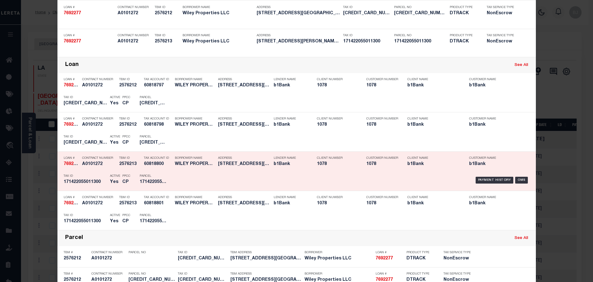
scroll to position [62, 0]
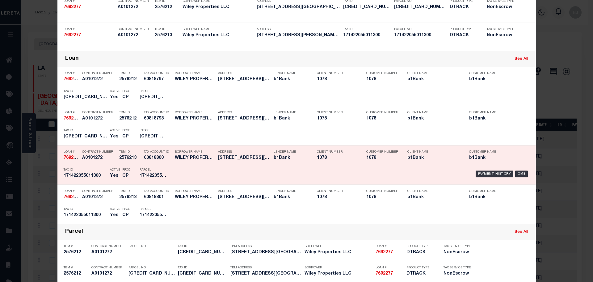
click at [150, 170] on p "Parcel" at bounding box center [154, 170] width 28 height 4
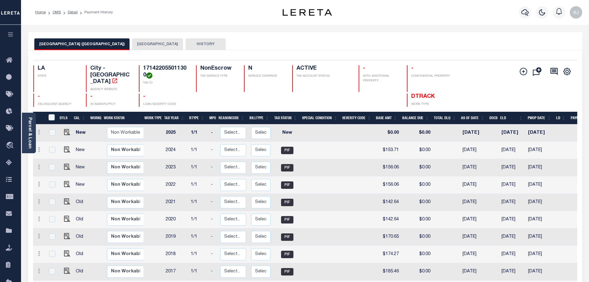
click at [154, 68] on h4 "171422055011300" at bounding box center [165, 71] width 45 height 13
copy h4 "171422055011300"
click at [132, 42] on button "[GEOGRAPHIC_DATA]" at bounding box center [157, 44] width 51 height 12
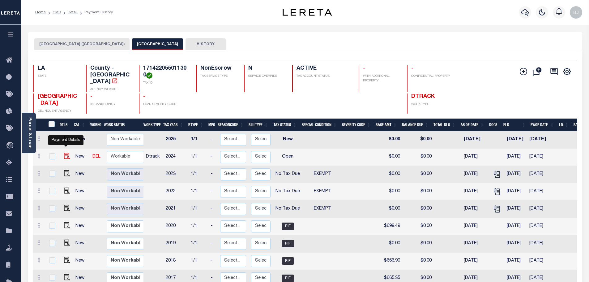
click at [67, 153] on img "" at bounding box center [67, 156] width 6 height 6
checkbox input "true"
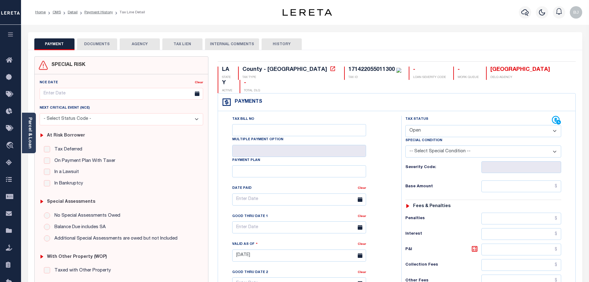
click at [463, 125] on select "- Select Status Code - Open Due/Unpaid Paid Incomplete No Tax Due Internal Refu…" at bounding box center [483, 131] width 156 height 12
select select "NTX"
click at [405, 125] on select "- Select Status Code - Open Due/Unpaid Paid Incomplete No Tax Due Internal Refu…" at bounding box center [483, 131] width 156 height 12
type input "[DATE]"
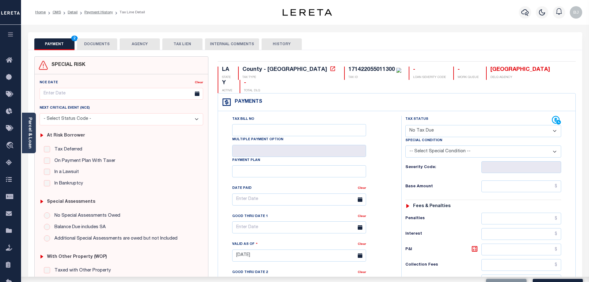
select select "5"
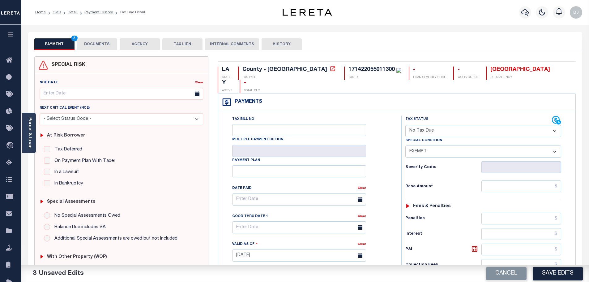
scroll to position [173, 0]
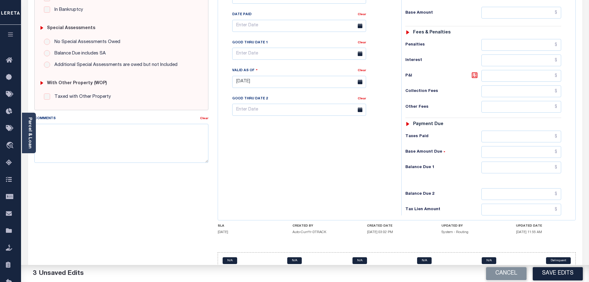
click at [535, 146] on div "Tax Status Status - Select Status Code -" at bounding box center [485, 78] width 168 height 273
click at [535, 161] on input "text" at bounding box center [521, 167] width 80 height 12
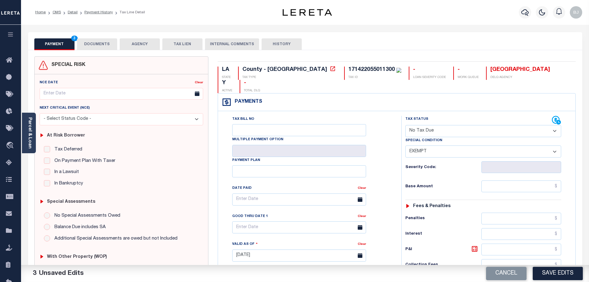
type input "$0.00"
click at [97, 44] on button "DOCUMENTS" at bounding box center [97, 44] width 40 height 12
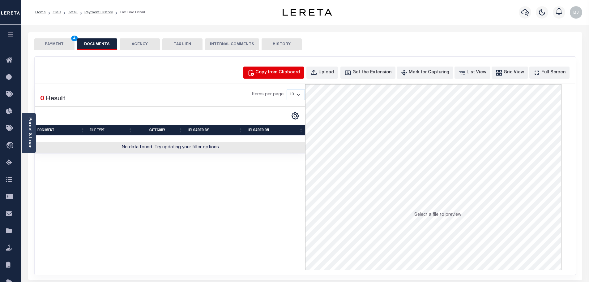
click at [271, 78] on button "Copy from Clipboard" at bounding box center [273, 72] width 61 height 12
select select "POP"
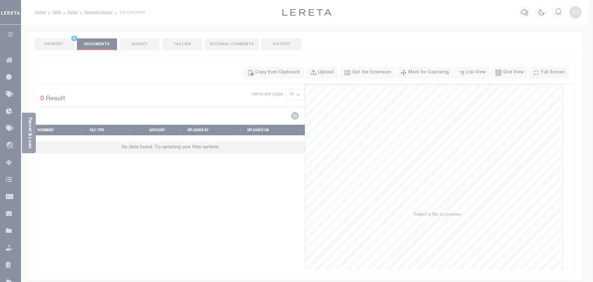
drag, startPoint x: 301, startPoint y: 104, endPoint x: 307, endPoint y: 129, distance: 26.0
click at [0, 0] on div "Paste copied image or file into this box" at bounding box center [0, 0] width 0 height 0
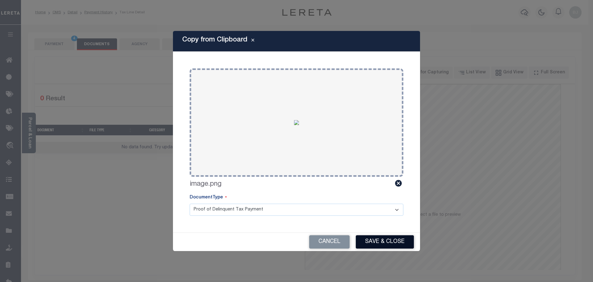
click at [382, 243] on button "Save & Close" at bounding box center [385, 241] width 58 height 13
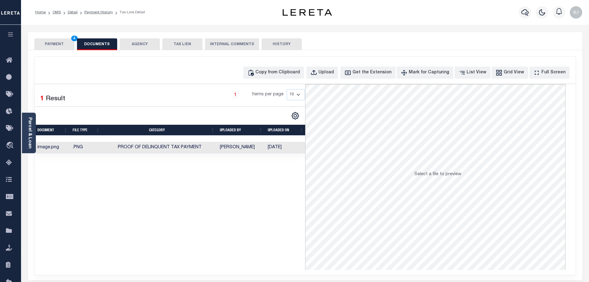
click at [51, 48] on button "PAYMENT 4" at bounding box center [54, 44] width 40 height 12
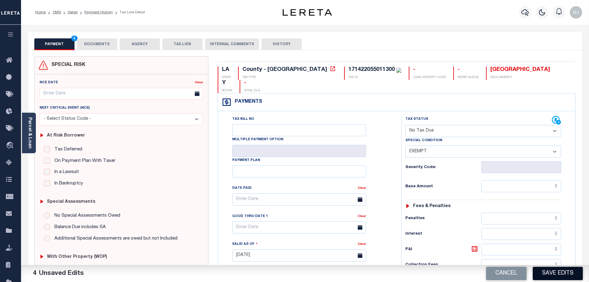
click at [564, 271] on button "Save Edits" at bounding box center [558, 272] width 50 height 13
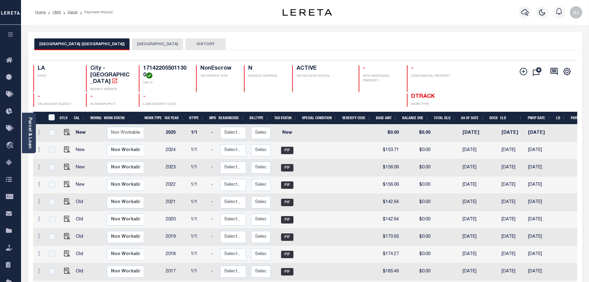
click at [113, 53] on div "Selected 10 Results 1 Items per page 25 50 100 LA STATE TAX ID N" at bounding box center [305, 196] width 554 height 292
click at [132, 45] on button "[GEOGRAPHIC_DATA]" at bounding box center [157, 44] width 51 height 12
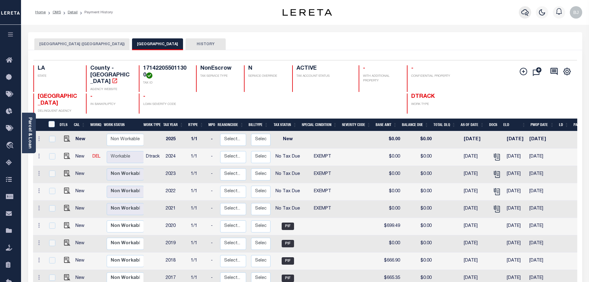
click at [527, 9] on icon "button" at bounding box center [524, 12] width 7 height 7
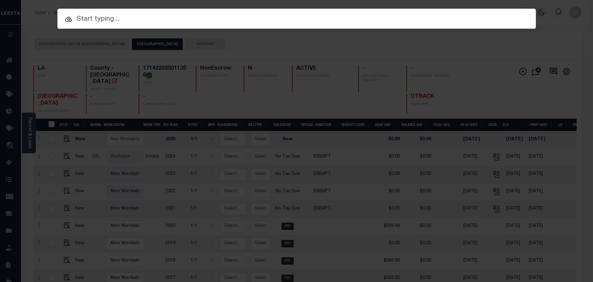
paste input "7718896"
type input "7718896"
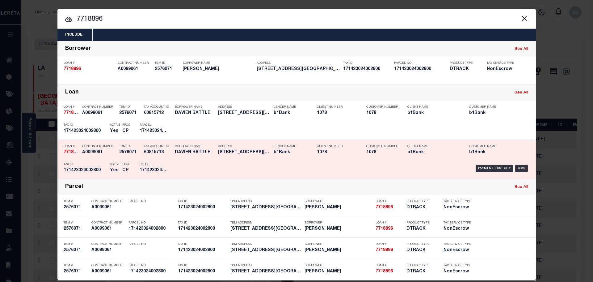
click at [165, 168] on div "Parcel 171423024002800" at bounding box center [154, 168] width 28 height 18
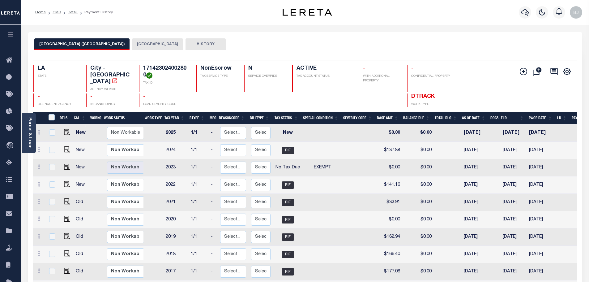
click at [132, 41] on button "[GEOGRAPHIC_DATA]" at bounding box center [157, 44] width 51 height 12
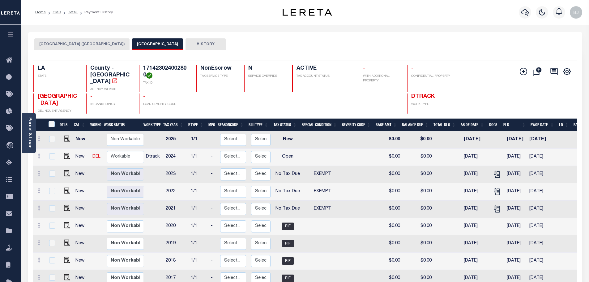
click at [169, 68] on h4 "171423024002800" at bounding box center [165, 71] width 45 height 13
copy h4 "171423024002800"
click at [64, 153] on img "" at bounding box center [67, 156] width 6 height 6
checkbox input "true"
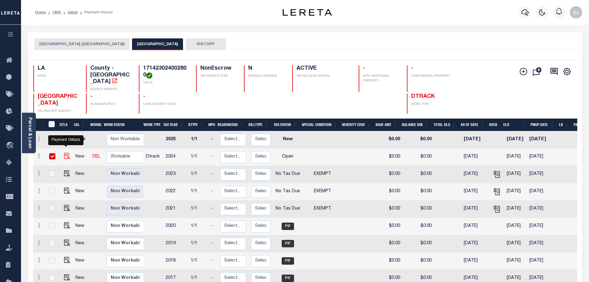
checkbox input "true"
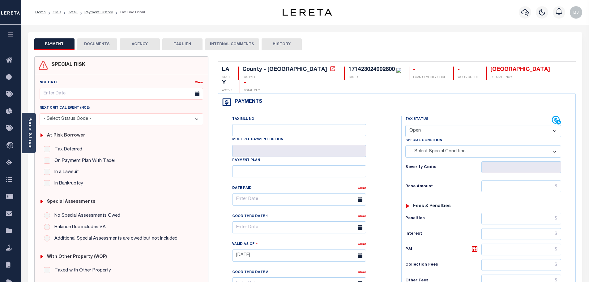
click at [456, 125] on select "- Select Status Code - Open Due/Unpaid Paid Incomplete No Tax Due Internal Refu…" at bounding box center [483, 131] width 156 height 12
select select "NTX"
click at [405, 125] on select "- Select Status Code - Open Due/Unpaid Paid Incomplete No Tax Due Internal Refu…" at bounding box center [483, 131] width 156 height 12
type input "[DATE]"
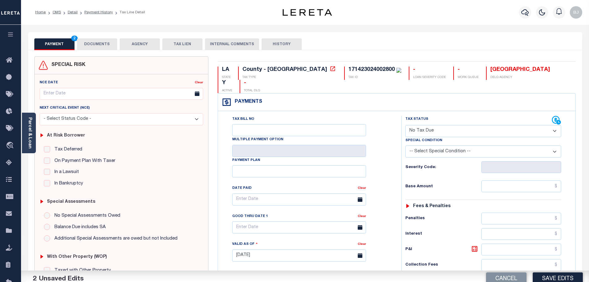
select select "5"
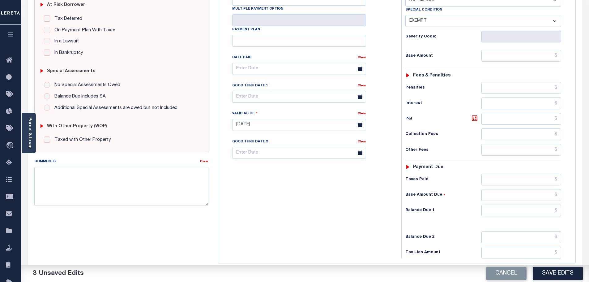
scroll to position [155, 0]
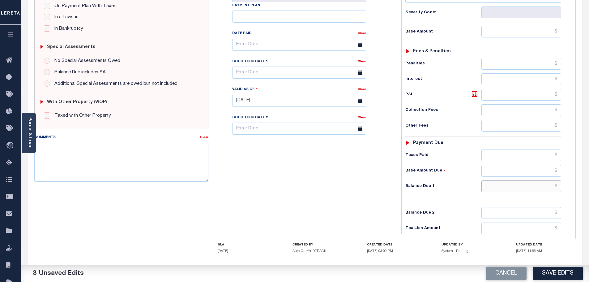
drag, startPoint x: 505, startPoint y: 174, endPoint x: 501, endPoint y: 174, distance: 4.0
click at [505, 180] on input "text" at bounding box center [521, 186] width 80 height 12
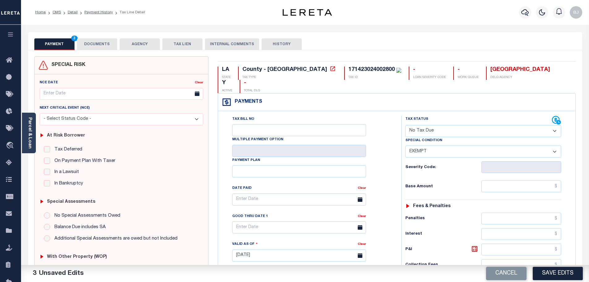
type input "$0.00"
click at [91, 39] on button "DOCUMENTS" at bounding box center [97, 44] width 40 height 12
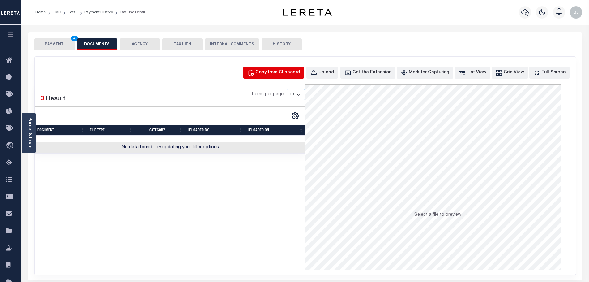
click at [299, 75] on div "Copy from Clipboard" at bounding box center [277, 72] width 45 height 7
select select "POP"
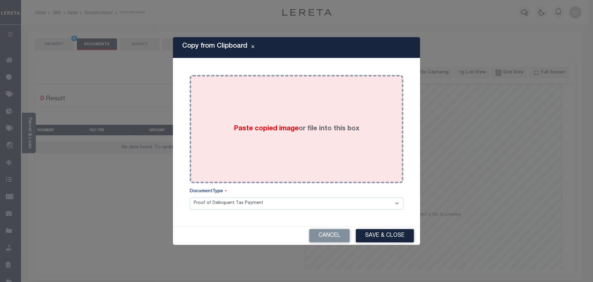
drag, startPoint x: 298, startPoint y: 99, endPoint x: 326, endPoint y: 163, distance: 69.3
click at [298, 100] on div "Paste copied image or file into this box" at bounding box center [296, 128] width 205 height 99
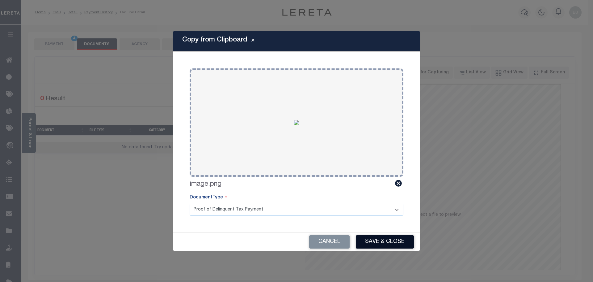
click at [372, 245] on button "Save & Close" at bounding box center [385, 241] width 58 height 13
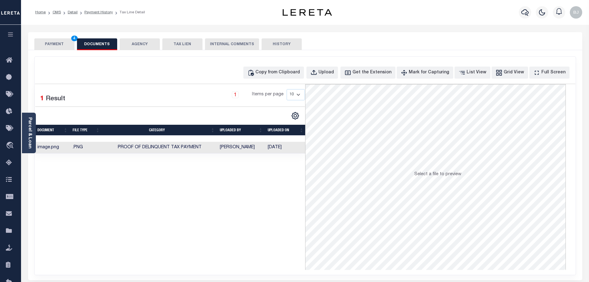
click at [53, 45] on button "PAYMENT 4" at bounding box center [54, 44] width 40 height 12
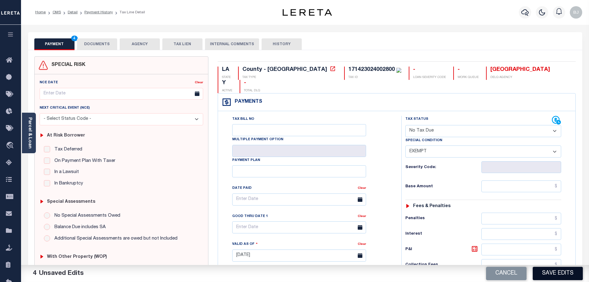
click at [573, 272] on button "Save Edits" at bounding box center [558, 272] width 50 height 13
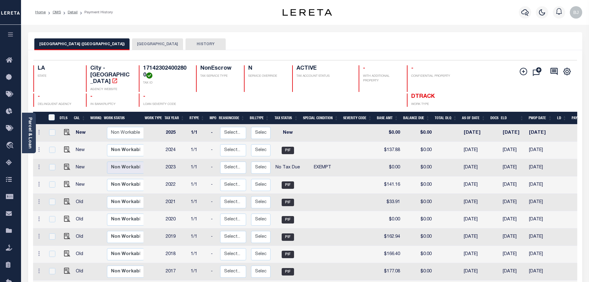
drag, startPoint x: 119, startPoint y: 48, endPoint x: 139, endPoint y: 15, distance: 37.9
click at [132, 48] on button "[GEOGRAPHIC_DATA]" at bounding box center [157, 44] width 51 height 12
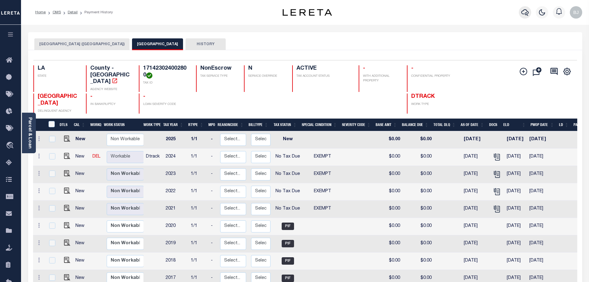
click at [527, 10] on icon "button" at bounding box center [524, 12] width 7 height 7
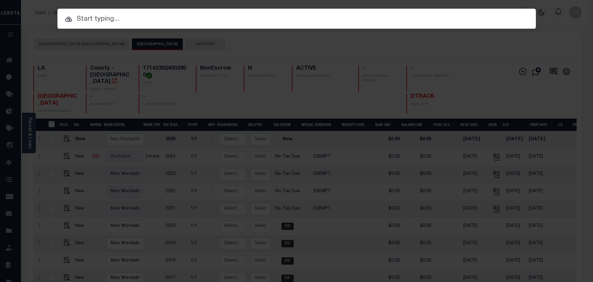
paste input "21143650"
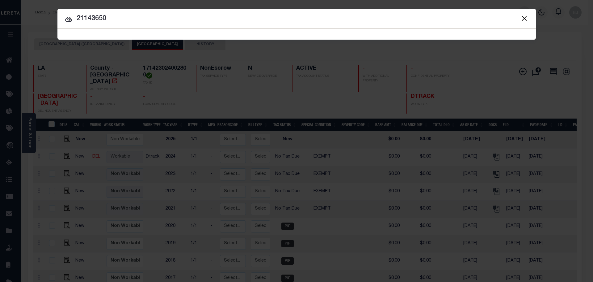
type input "21143650"
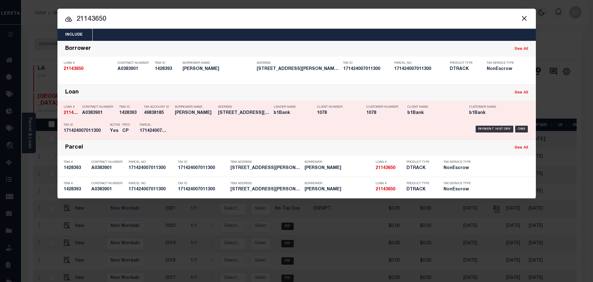
click at [283, 124] on div "Payment History OMS" at bounding box center [353, 129] width 353 height 18
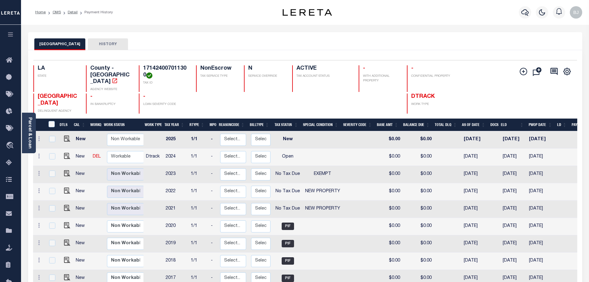
click at [155, 65] on h4 "171424007011300" at bounding box center [165, 71] width 45 height 13
copy h4 "171424007011300"
drag, startPoint x: 67, startPoint y: 150, endPoint x: 96, endPoint y: 150, distance: 28.4
click at [67, 153] on img "" at bounding box center [67, 156] width 6 height 6
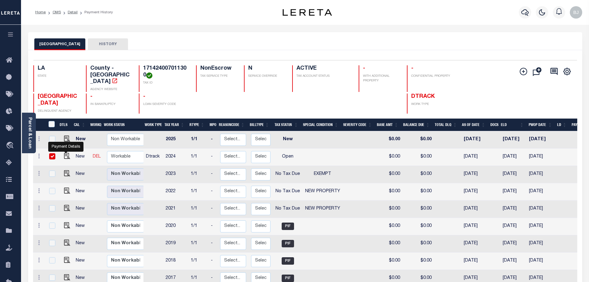
checkbox input "true"
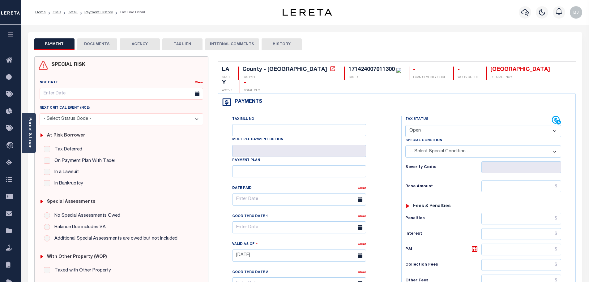
click at [460, 125] on select "- Select Status Code - Open Due/Unpaid Paid Incomplete No Tax Due Internal Refu…" at bounding box center [483, 131] width 156 height 12
select select "NTX"
click at [405, 125] on select "- Select Status Code - Open Due/Unpaid Paid Incomplete No Tax Due Internal Refu…" at bounding box center [483, 131] width 156 height 12
type input "[DATE]"
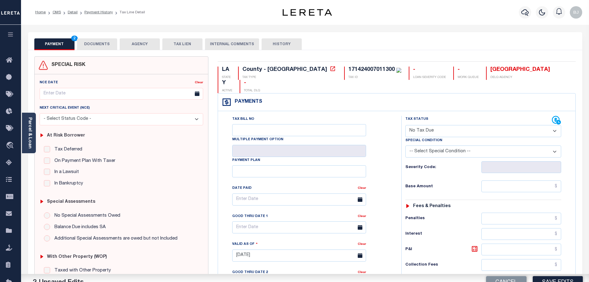
select select "5"
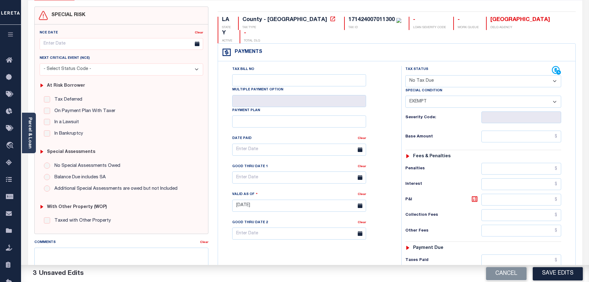
scroll to position [124, 0]
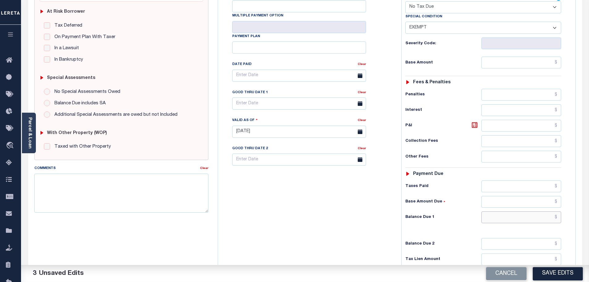
click at [530, 211] on input "text" at bounding box center [521, 217] width 80 height 12
type input "$0"
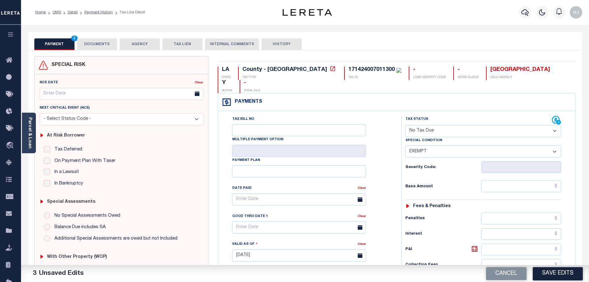
click at [98, 45] on button "DOCUMENTS" at bounding box center [97, 44] width 40 height 12
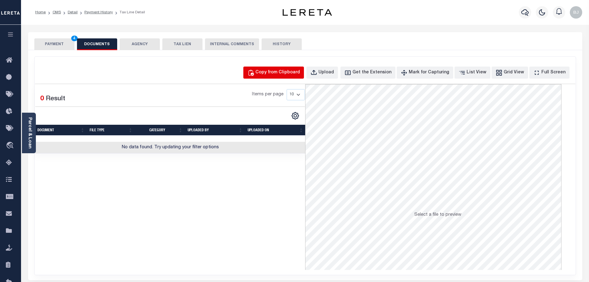
click at [283, 79] on div "Copy from Clipboard Upload Get the Extension Mark for Capturing Got it List Vie…" at bounding box center [305, 166] width 541 height 218
click at [306, 111] on div "Selected 0 Result Items per page 10 25 50 100" at bounding box center [305, 176] width 540 height 186
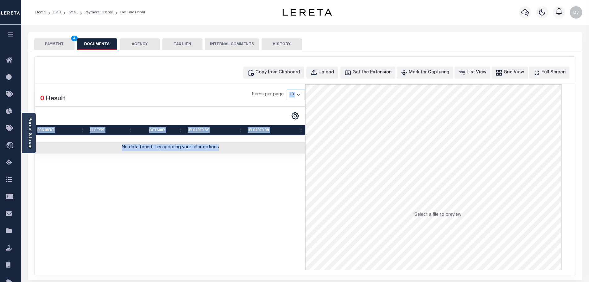
click at [291, 62] on div "Copy from Clipboard Upload Get the Extension Mark for Capturing Got it List Vie…" at bounding box center [305, 166] width 541 height 218
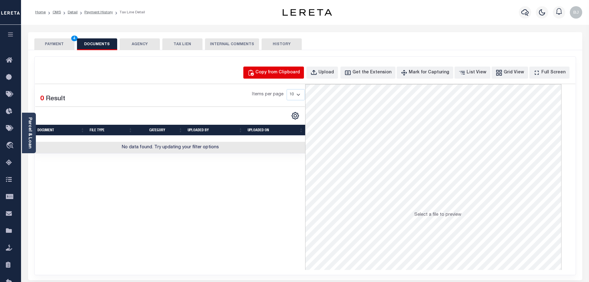
click at [300, 70] on div "Copy from Clipboard" at bounding box center [277, 72] width 45 height 7
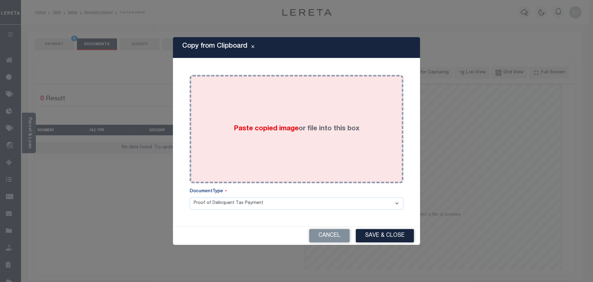
drag, startPoint x: 308, startPoint y: 96, endPoint x: 323, endPoint y: 153, distance: 59.5
click at [308, 100] on div "Paste copied image or file into this box" at bounding box center [296, 128] width 205 height 99
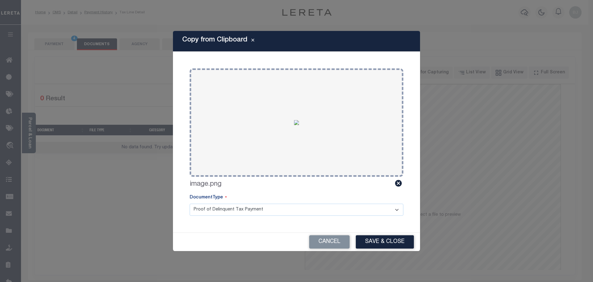
click at [370, 234] on div "Cancel Save & Close" at bounding box center [296, 241] width 247 height 18
click at [372, 244] on button "Save & Close" at bounding box center [385, 241] width 58 height 13
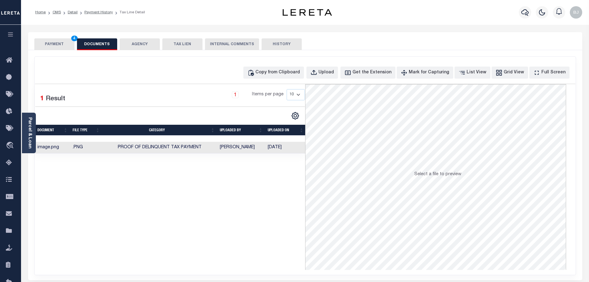
click at [56, 46] on button "PAYMENT 4" at bounding box center [54, 44] width 40 height 12
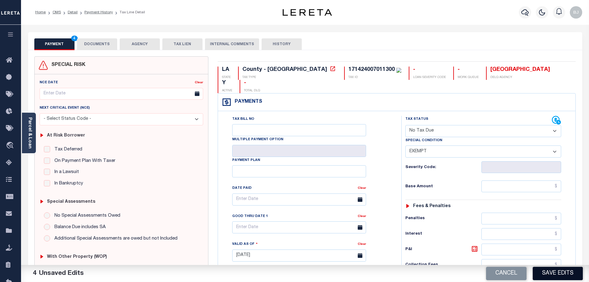
click at [572, 273] on button "Save Edits" at bounding box center [558, 272] width 50 height 13
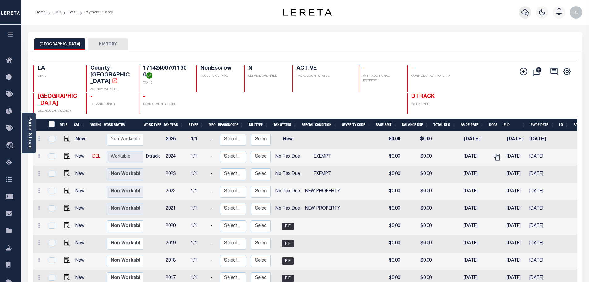
click at [525, 11] on icon "button" at bounding box center [524, 12] width 7 height 7
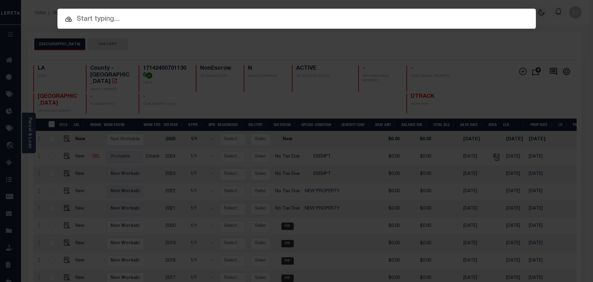
paste input "942400018357"
type input "942400018357"
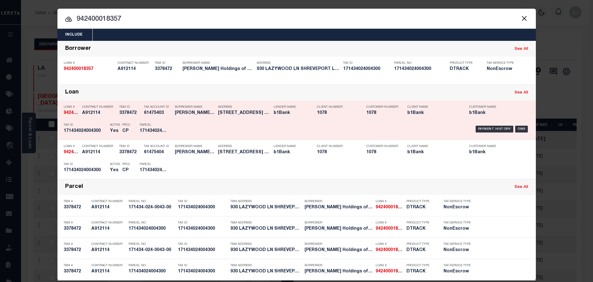
click at [235, 123] on div "Payment History OMS" at bounding box center [353, 129] width 353 height 18
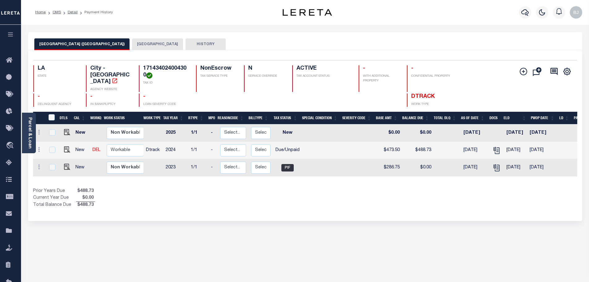
click at [132, 40] on button "[GEOGRAPHIC_DATA]" at bounding box center [157, 44] width 51 height 12
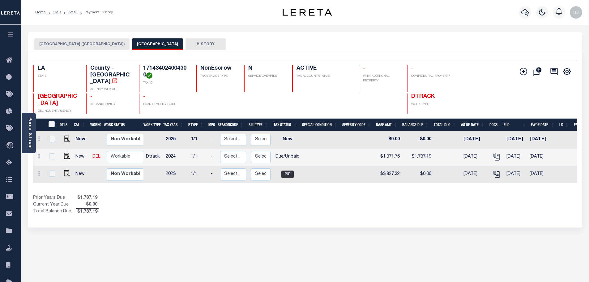
click at [172, 70] on h4 "171434024004300" at bounding box center [165, 71] width 45 height 13
drag, startPoint x: 172, startPoint y: 70, endPoint x: 167, endPoint y: 67, distance: 5.8
click at [167, 67] on h4 "171434024004300" at bounding box center [165, 71] width 45 height 13
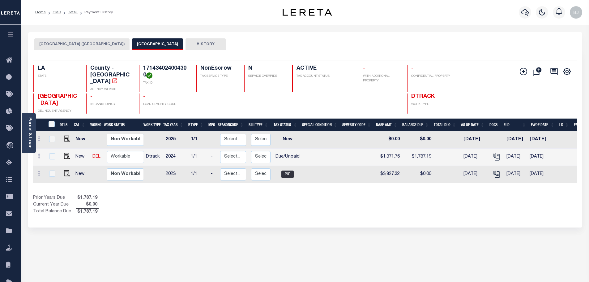
copy h4 "171434024004300"
click at [65, 153] on img "" at bounding box center [67, 156] width 6 height 6
checkbox input "true"
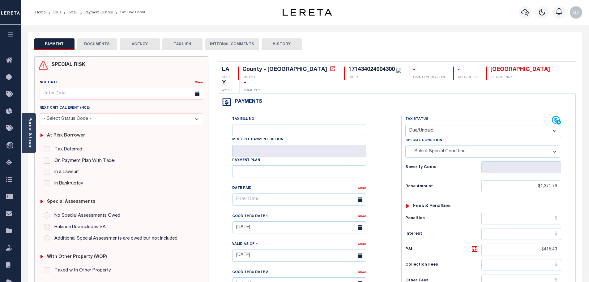
drag, startPoint x: 436, startPoint y: 116, endPoint x: 436, endPoint y: 121, distance: 4.6
click at [436, 125] on select "- Select Status Code - Open Due/Unpaid Paid Incomplete No Tax Due Internal Refu…" at bounding box center [483, 131] width 156 height 12
select select "PYD"
click at [405, 125] on select "- Select Status Code - Open Due/Unpaid Paid Incomplete No Tax Due Internal Refu…" at bounding box center [483, 131] width 156 height 12
type input "[DATE]"
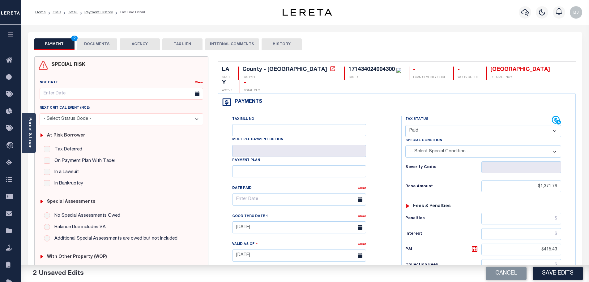
click at [85, 39] on button "DOCUMENTS" at bounding box center [97, 44] width 40 height 12
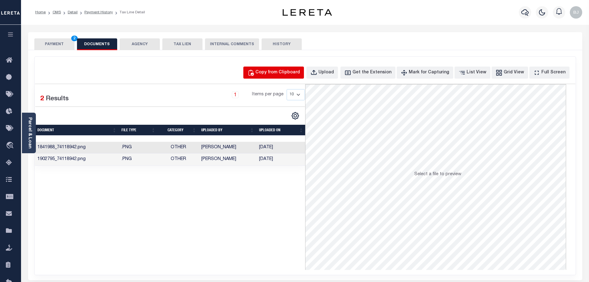
click at [261, 70] on button "Copy from Clipboard" at bounding box center [273, 72] width 61 height 12
select select "POP"
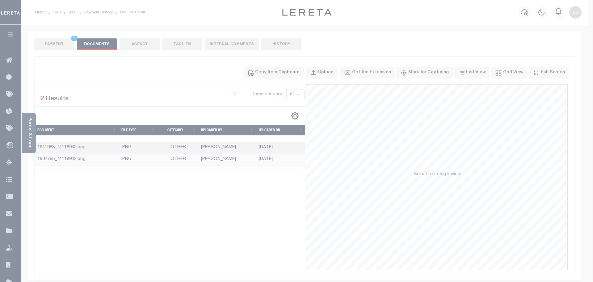
drag, startPoint x: 298, startPoint y: 113, endPoint x: 301, endPoint y: 130, distance: 16.6
click at [0, 0] on label "Paste copied image or file into this box" at bounding box center [0, 0] width 0 height 0
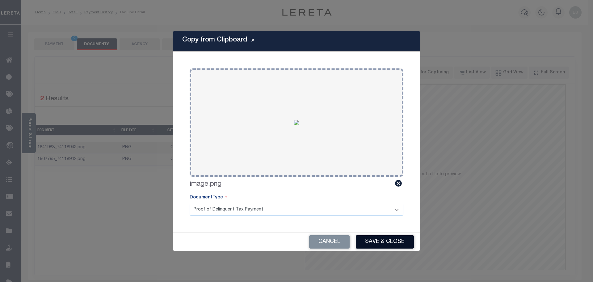
click at [391, 238] on button "Save & Close" at bounding box center [385, 241] width 58 height 13
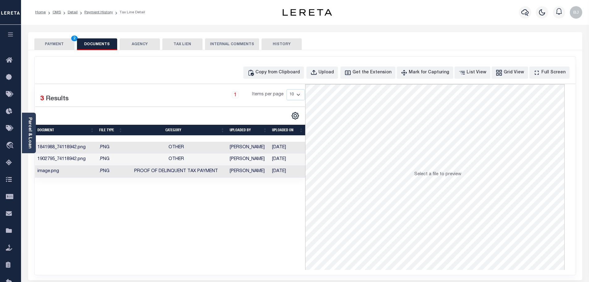
click at [48, 45] on button "PAYMENT 2" at bounding box center [54, 44] width 40 height 12
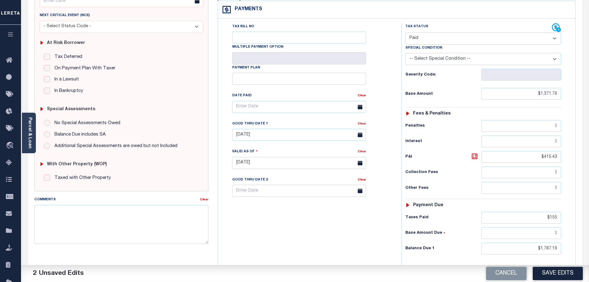
scroll to position [93, 0]
drag, startPoint x: 537, startPoint y: 235, endPoint x: 607, endPoint y: 231, distance: 70.6
click at [589, 231] on html "Home OMS Detail Payment History Tax Line Detail" at bounding box center [294, 140] width 589 height 467
type input "$0.00"
click at [559, 268] on button "Save Edits" at bounding box center [558, 272] width 50 height 13
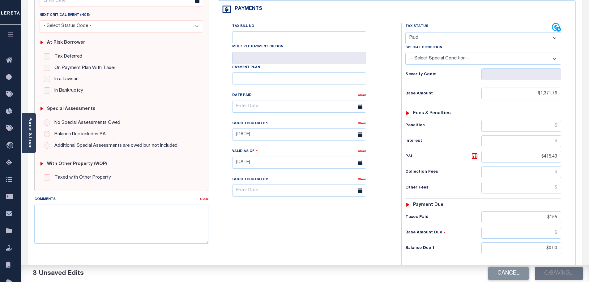
checkbox input "false"
type input "$1,371.76"
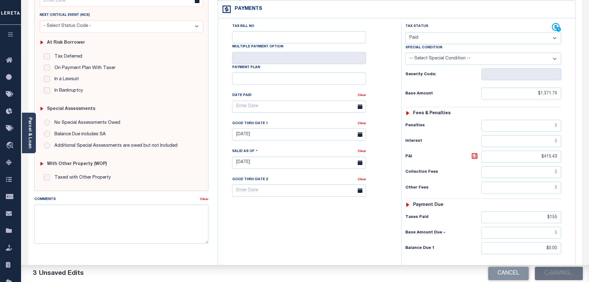
type input "$415.43"
type input "$155"
type input "$0"
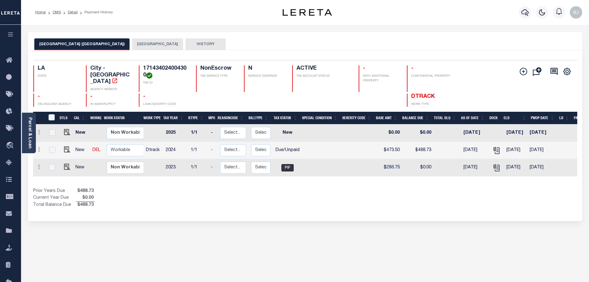
click at [168, 62] on div "Selected 3 Results 1 Items per page 25 50 100 LA STATE City - LA AGENCY WEBSITE…" at bounding box center [304, 83] width 553 height 47
click at [168, 66] on h4 "171434024004300" at bounding box center [165, 71] width 45 height 13
copy h4 "171434024004300"
click at [64, 146] on img "" at bounding box center [67, 149] width 6 height 6
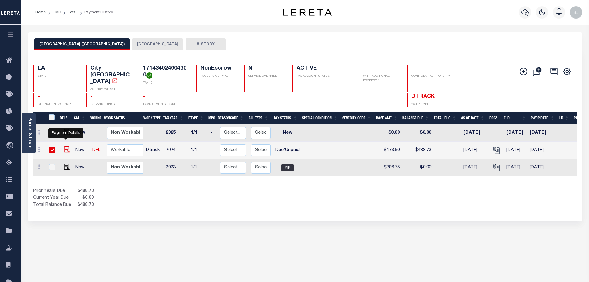
checkbox input "true"
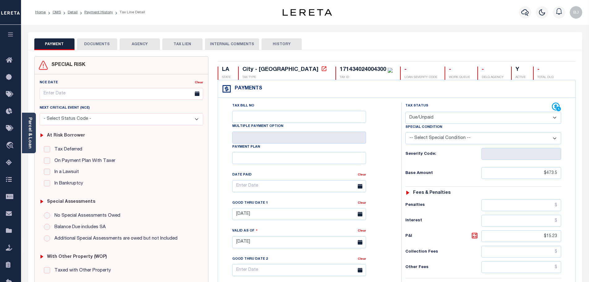
click at [452, 119] on select "- Select Status Code - Open Due/Unpaid Paid Incomplete No Tax Due Internal Refu…" at bounding box center [483, 118] width 156 height 12
drag, startPoint x: 437, startPoint y: 120, endPoint x: 438, endPoint y: 124, distance: 4.1
click at [437, 119] on select "- Select Status Code - Open Due/Unpaid Paid Incomplete No Tax Due Internal Refu…" at bounding box center [483, 118] width 156 height 12
select select "PYD"
click at [405, 112] on select "- Select Status Code - Open Due/Unpaid Paid Incomplete No Tax Due Internal Refu…" at bounding box center [483, 118] width 156 height 12
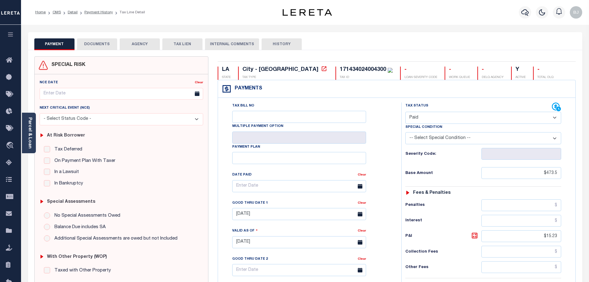
type input "[DATE]"
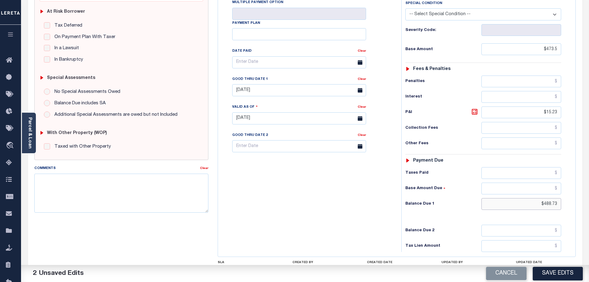
drag, startPoint x: 552, startPoint y: 207, endPoint x: 594, endPoint y: 206, distance: 41.7
click at [589, 206] on html "Home OMS Detail Payment History Tax Line Detail" at bounding box center [294, 103] width 589 height 455
type input "$0"
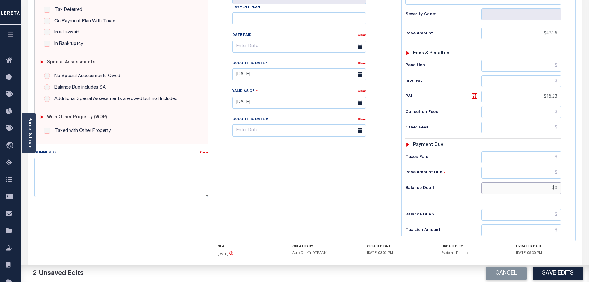
scroll to position [0, 0]
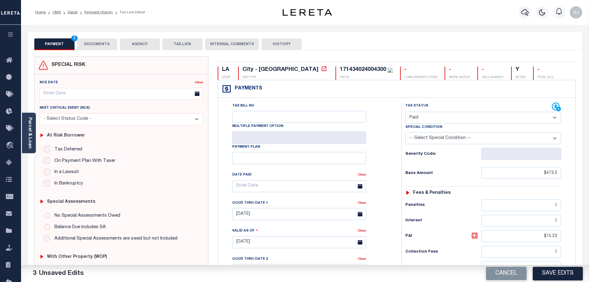
click at [94, 40] on button "DOCUMENTS" at bounding box center [97, 44] width 40 height 12
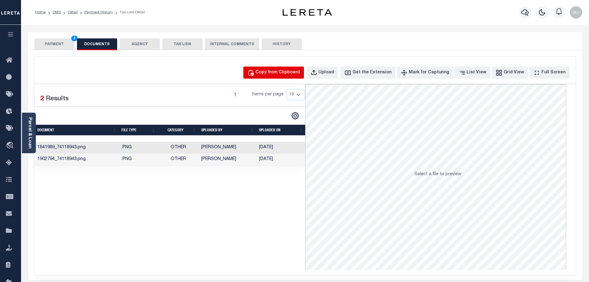
click at [288, 75] on div "Copy from Clipboard" at bounding box center [277, 72] width 45 height 7
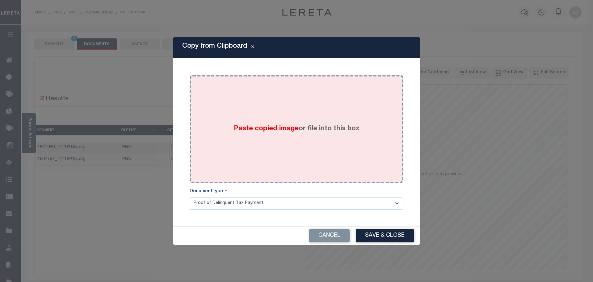
click at [289, 149] on div "Paste copied image or file into this box" at bounding box center [296, 128] width 205 height 99
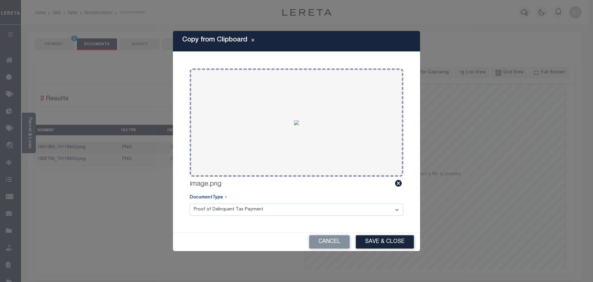
click at [372, 236] on button "Save & Close" at bounding box center [385, 241] width 58 height 13
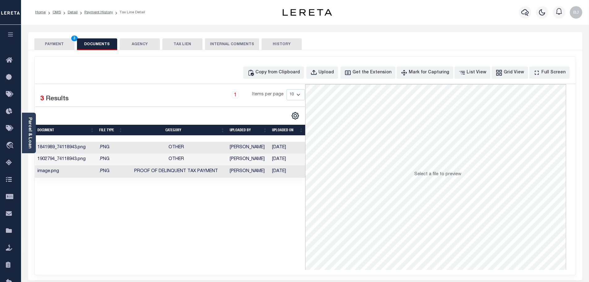
click at [66, 40] on button "PAYMENT 3" at bounding box center [54, 44] width 40 height 12
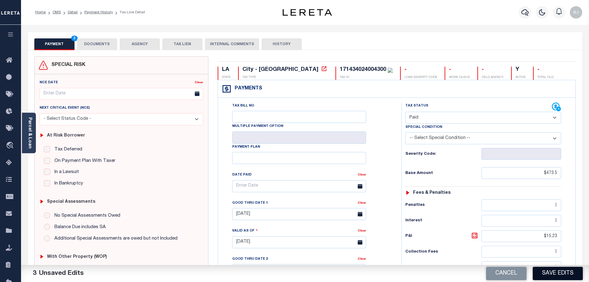
click at [559, 270] on button "Save Edits" at bounding box center [558, 272] width 50 height 13
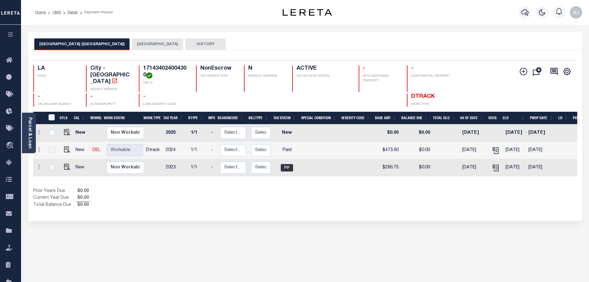
click at [136, 43] on button "[GEOGRAPHIC_DATA]" at bounding box center [157, 44] width 51 height 12
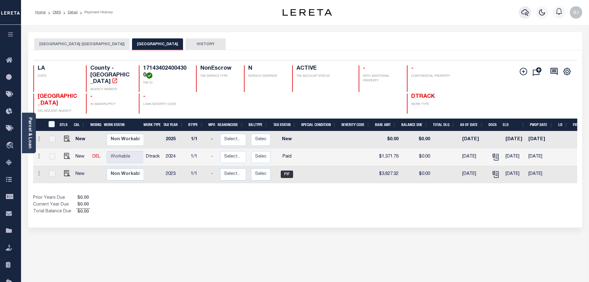
click at [525, 10] on icon "button" at bounding box center [524, 12] width 7 height 7
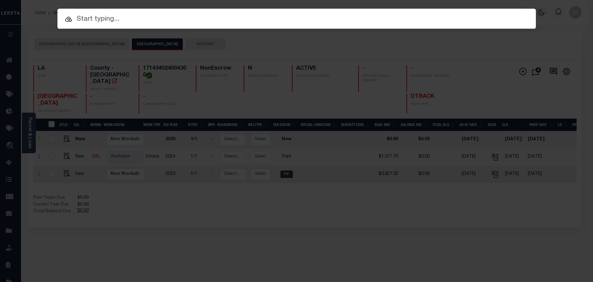
click at [183, 30] on div "Include Loans TBM Customers Borrowers Payments (Lender Non-Disb) Payments (Lend…" at bounding box center [296, 141] width 593 height 282
click at [184, 19] on input "text" at bounding box center [297, 19] width 488 height 11
paste input "972200002970"
type input "972200002970"
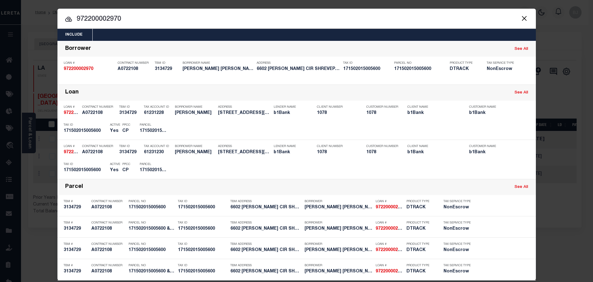
click at [164, 162] on div "Parcel 171502015005600" at bounding box center [154, 168] width 28 height 18
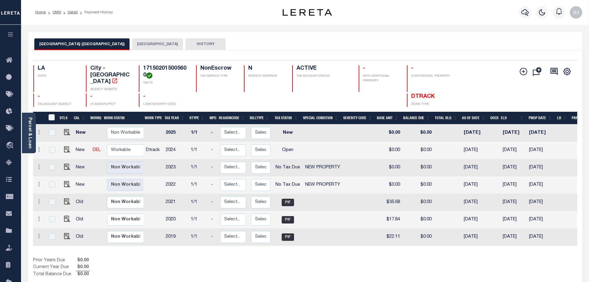
click at [132, 46] on button "[GEOGRAPHIC_DATA]" at bounding box center [157, 44] width 51 height 12
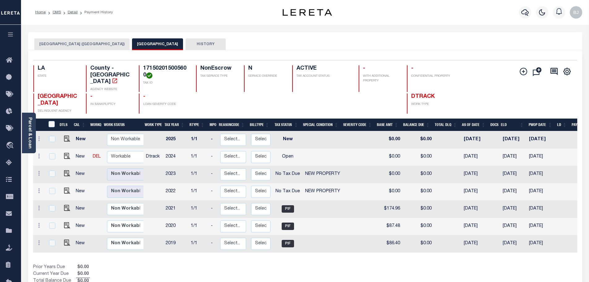
click at [180, 69] on h4 "171502015005600" at bounding box center [165, 71] width 45 height 13
copy div "171502015005600"
click at [64, 154] on img at bounding box center [67, 156] width 6 height 6
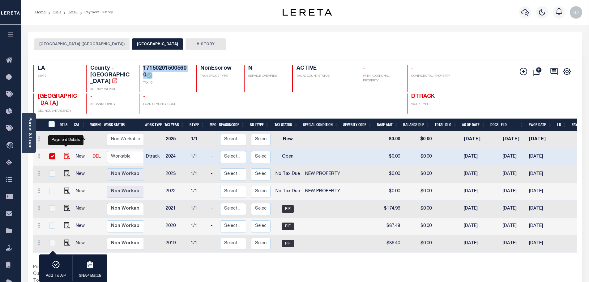
checkbox input "true"
click at [522, 70] on icon at bounding box center [523, 71] width 7 height 7
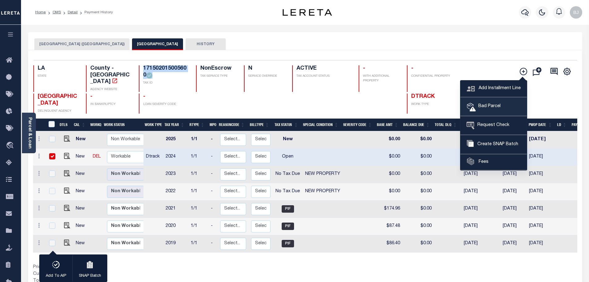
click at [493, 106] on span "Bad Parcel" at bounding box center [488, 106] width 25 height 7
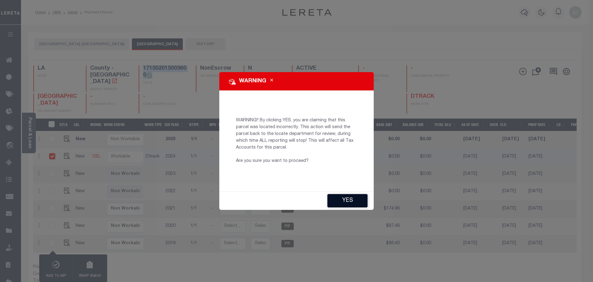
click at [351, 202] on button "YES" at bounding box center [348, 200] width 40 height 13
type input "BJohnson1@lereta.net"
type input "[DATE]"
type input "CP"
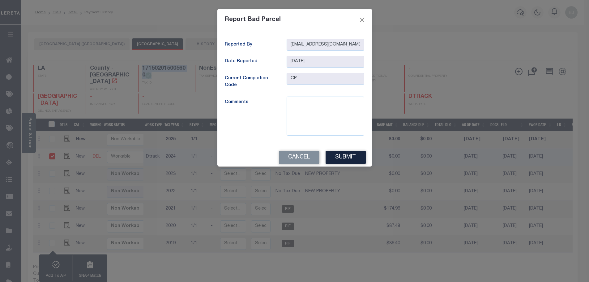
click at [286, 119] on div at bounding box center [325, 115] width 87 height 39
click at [301, 117] on textarea at bounding box center [326, 115] width 78 height 39
type textarea "voided parcel"
click at [348, 157] on button "Submit" at bounding box center [345, 157] width 40 height 13
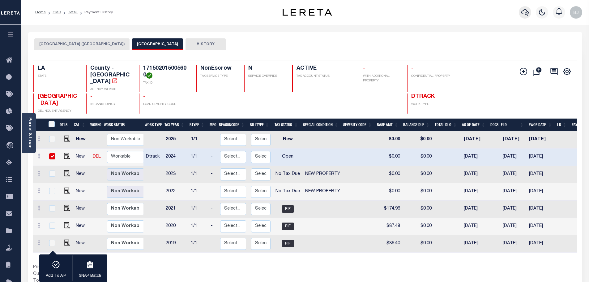
click at [525, 13] on icon "button" at bounding box center [524, 12] width 7 height 6
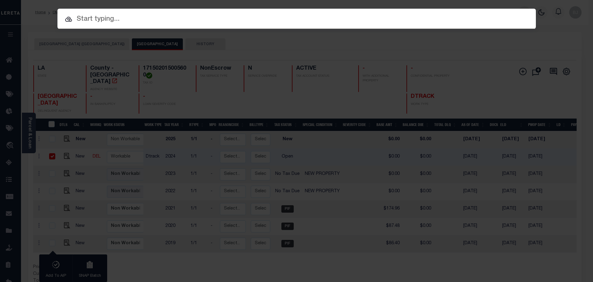
paste input "000007716168"
type input "000007716168"
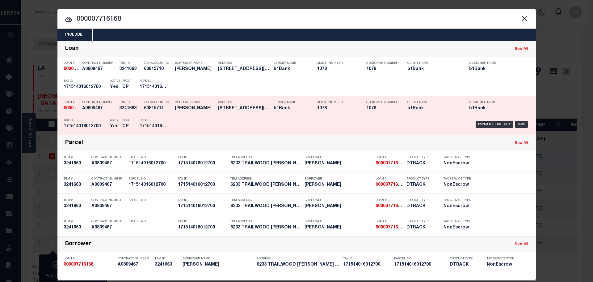
click at [245, 104] on p "Address" at bounding box center [244, 102] width 53 height 4
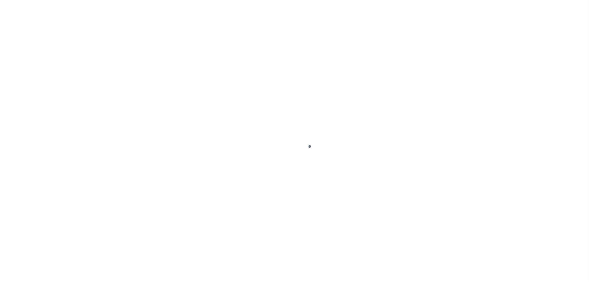
select select "OP2"
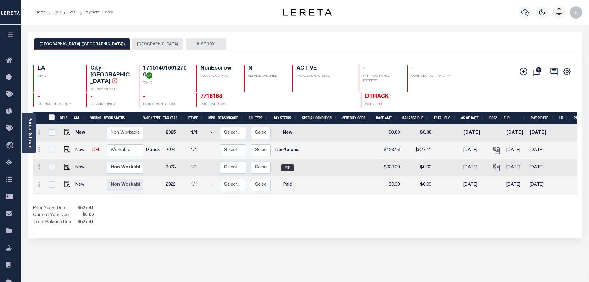
click at [132, 45] on button "[GEOGRAPHIC_DATA]" at bounding box center [157, 44] width 51 height 12
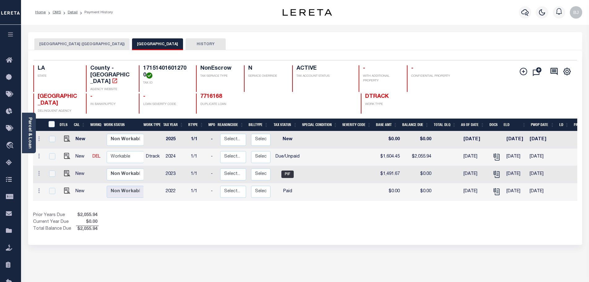
click at [163, 67] on h4 "171514016012700" at bounding box center [165, 71] width 45 height 13
copy h4 "171514016012700"
drag, startPoint x: 64, startPoint y: 153, endPoint x: 127, endPoint y: 151, distance: 62.8
click at [64, 153] on img "" at bounding box center [67, 156] width 6 height 6
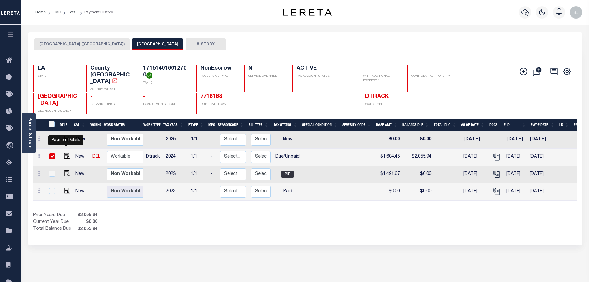
checkbox input "true"
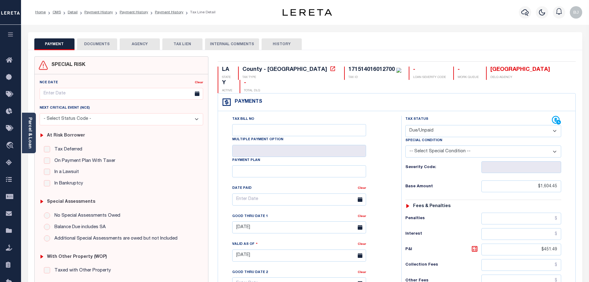
click at [468, 125] on select "- Select Status Code - Open Due/Unpaid Paid Incomplete No Tax Due Internal Refu…" at bounding box center [483, 131] width 156 height 12
click at [405, 125] on select "- Select Status Code - Open Due/Unpaid Paid Incomplete No Tax Due Internal Refu…" at bounding box center [483, 131] width 156 height 12
select select "PYD"
type input "[DATE]"
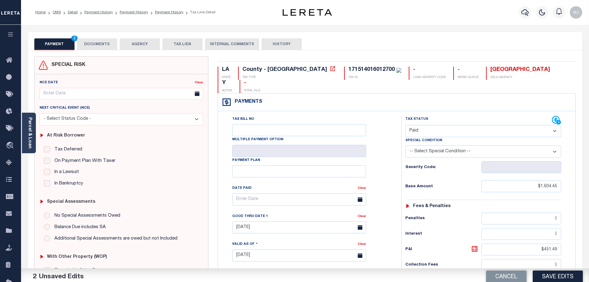
scroll to position [155, 0]
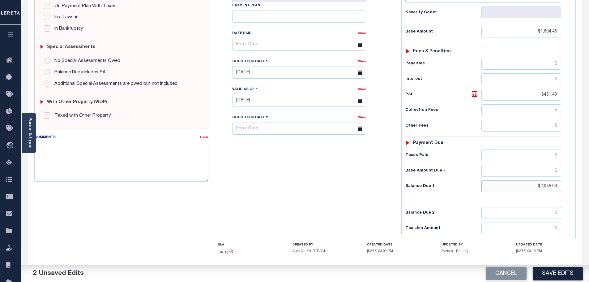
drag, startPoint x: 531, startPoint y: 171, endPoint x: 586, endPoint y: 175, distance: 55.2
click at [584, 175] on div "PAYMENT 2 DOCUMENTS AGENCY DELINQUENT PAYEE" at bounding box center [304, 96] width 563 height 436
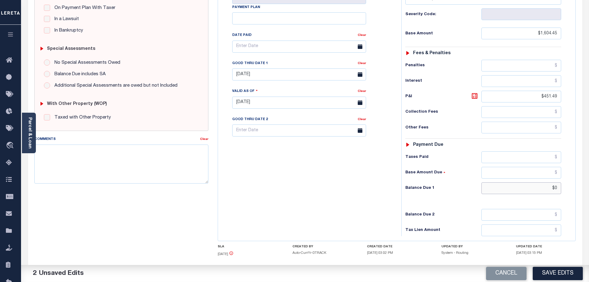
scroll to position [0, 0]
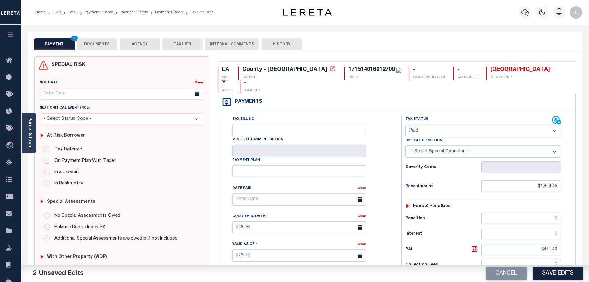
type input "$0.00"
click at [73, 44] on button "PAYMENT 2" at bounding box center [54, 44] width 40 height 12
click at [85, 44] on button "DOCUMENTS" at bounding box center [97, 44] width 40 height 12
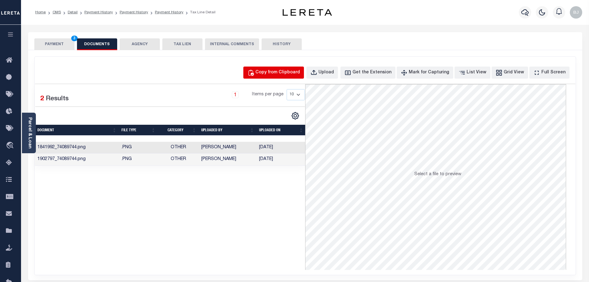
click at [281, 76] on button "Copy from Clipboard" at bounding box center [273, 72] width 61 height 12
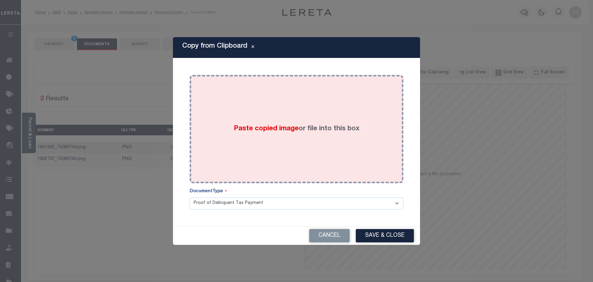
drag, startPoint x: 290, startPoint y: 117, endPoint x: 306, endPoint y: 168, distance: 53.5
click at [291, 124] on div "Paste copied image or file into this box" at bounding box center [296, 128] width 205 height 99
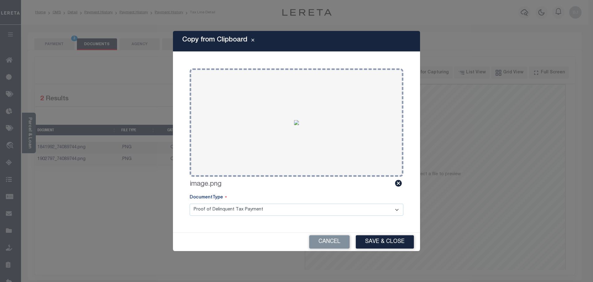
click at [379, 226] on div "Copy from Clipboard Paste copied image or file into this box Select file or dra…" at bounding box center [296, 141] width 247 height 220
click at [391, 240] on button "Save & Close" at bounding box center [385, 241] width 58 height 13
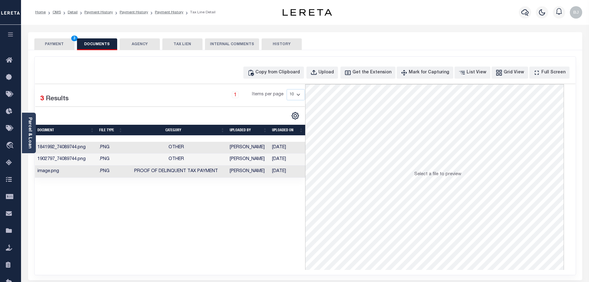
click at [56, 47] on button "PAYMENT 3" at bounding box center [54, 44] width 40 height 12
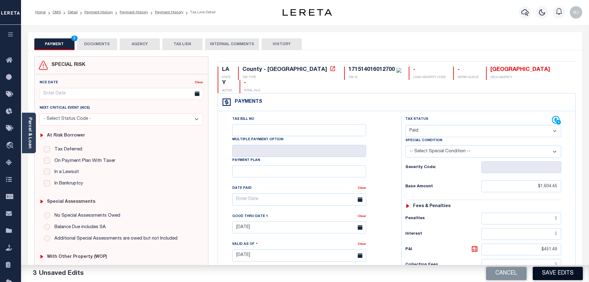
click at [557, 270] on button "Save Edits" at bounding box center [558, 272] width 50 height 13
checkbox input "false"
type input "$1,604.45"
type input "$451.49"
type input "$0"
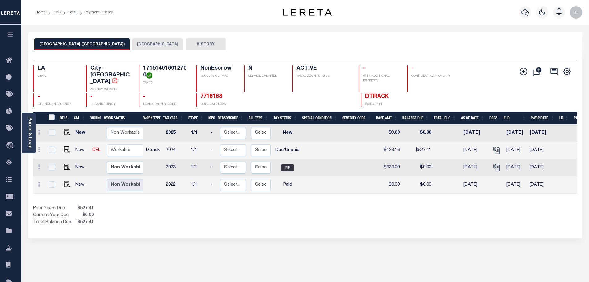
click at [132, 40] on button "[GEOGRAPHIC_DATA]" at bounding box center [157, 44] width 51 height 12
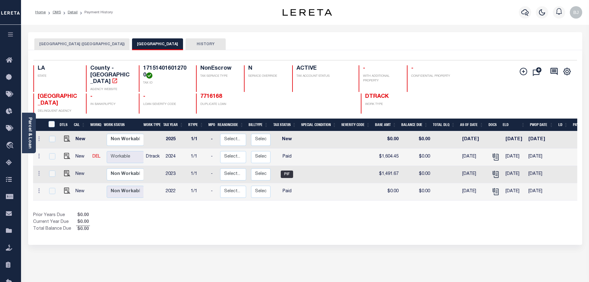
click at [83, 44] on button "[GEOGRAPHIC_DATA] ([GEOGRAPHIC_DATA])" at bounding box center [81, 44] width 95 height 12
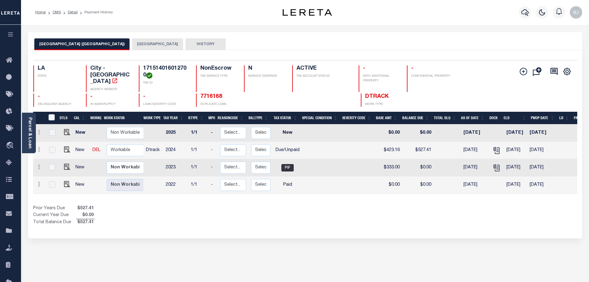
click at [155, 66] on h4 "171514016012700" at bounding box center [165, 71] width 45 height 13
copy h4 "171514016012700"
click at [64, 146] on img "" at bounding box center [67, 149] width 6 height 6
checkbox input "true"
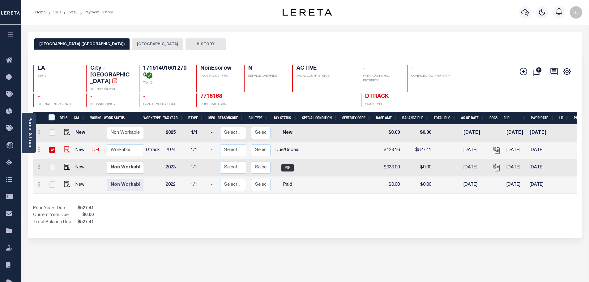
checkbox input "true"
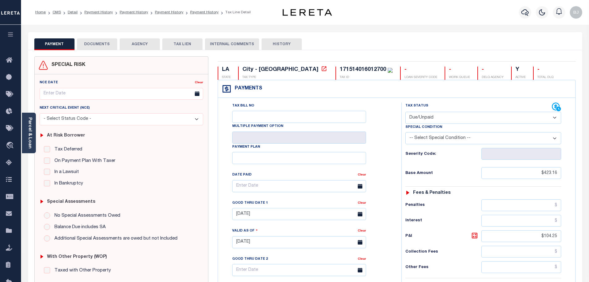
click at [87, 37] on div "PAYMENT DOCUMENTS AGENCY DELINQUENT PAYEE TAX LIEN" at bounding box center [305, 41] width 554 height 18
click at [96, 50] on button "DOCUMENTS" at bounding box center [97, 44] width 40 height 12
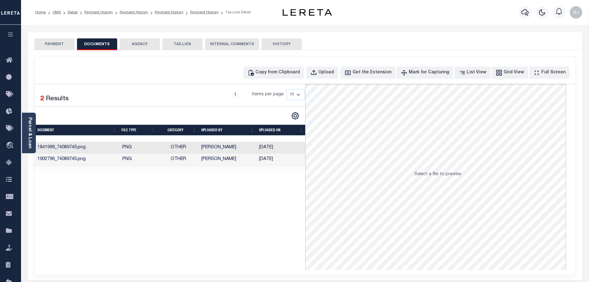
click at [275, 81] on div "Copy from Clipboard Upload Get the Extension Mark for Capturing Got it List Vie…" at bounding box center [305, 166] width 541 height 218
click at [284, 77] on button "Copy from Clipboard" at bounding box center [273, 72] width 61 height 12
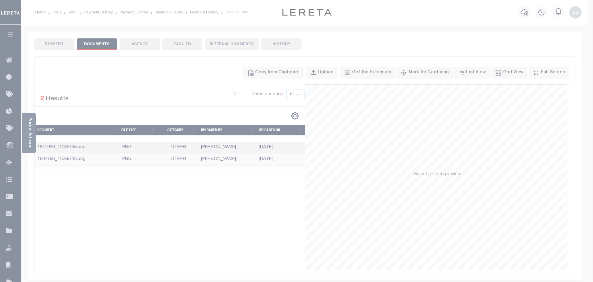
drag, startPoint x: 317, startPoint y: 132, endPoint x: 338, endPoint y: 171, distance: 44.0
click at [0, 0] on div "Paste copied image or file into this box" at bounding box center [0, 0] width 0 height 0
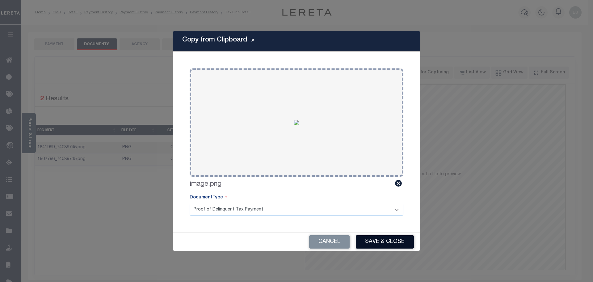
click at [382, 237] on button "Save & Close" at bounding box center [385, 241] width 58 height 13
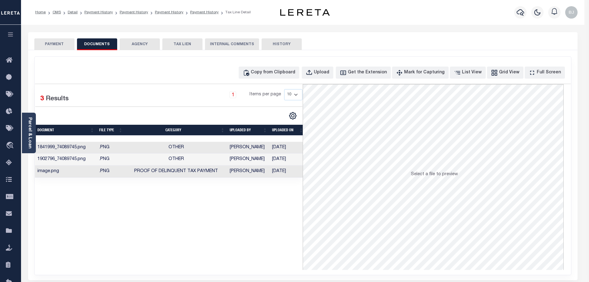
click at [53, 46] on button "PAYMENT" at bounding box center [54, 44] width 40 height 12
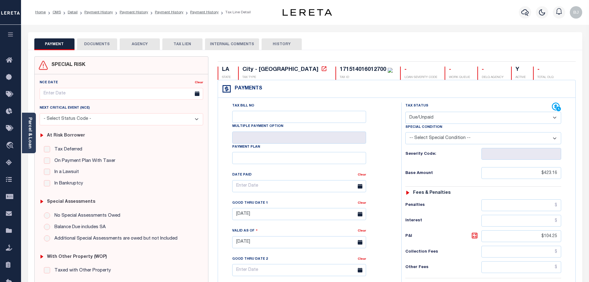
click at [53, 46] on button "PAYMENT" at bounding box center [54, 44] width 40 height 12
click at [488, 123] on select "- Select Status Code - Open Due/Unpaid Paid Incomplete No Tax Due Internal Refu…" at bounding box center [483, 118] width 156 height 12
select select "PYD"
click at [405, 112] on select "- Select Status Code - Open Due/Unpaid Paid Incomplete No Tax Due Internal Refu…" at bounding box center [483, 118] width 156 height 12
type input "[DATE]"
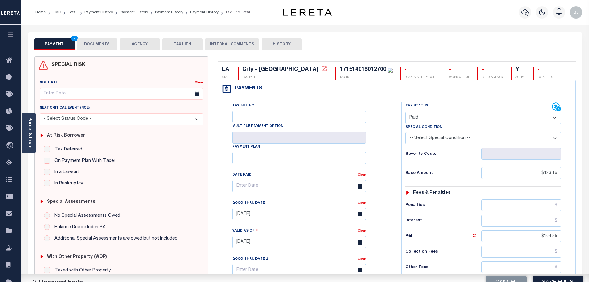
scroll to position [155, 0]
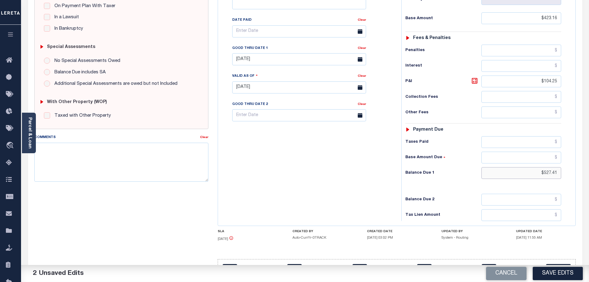
drag, startPoint x: 530, startPoint y: 177, endPoint x: 594, endPoint y: 177, distance: 64.3
click at [589, 177] on html "Home OMS Detail Payment History Payment History Payment History Payment History…" at bounding box center [294, 71] width 589 height 453
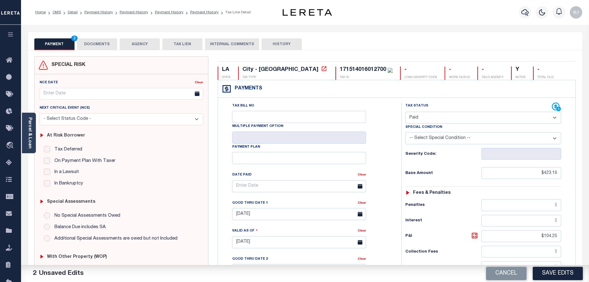
click at [565, 269] on button "Save Edits" at bounding box center [558, 272] width 50 height 13
type input "$0.00"
checkbox input "false"
type input "$423.16"
type input "$104.25"
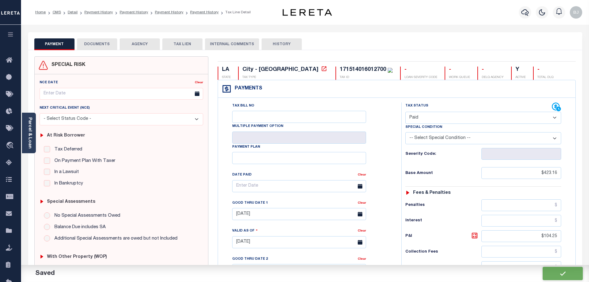
type input "$0"
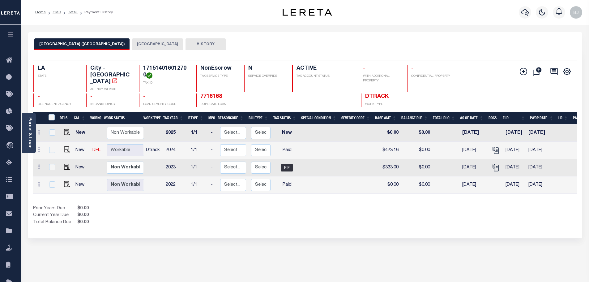
click at [132, 43] on button "[GEOGRAPHIC_DATA]" at bounding box center [157, 44] width 51 height 12
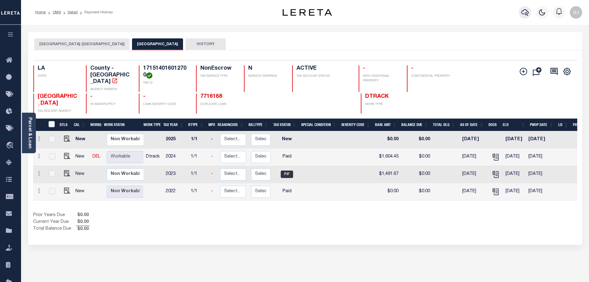
click at [522, 14] on icon "button" at bounding box center [524, 12] width 7 height 7
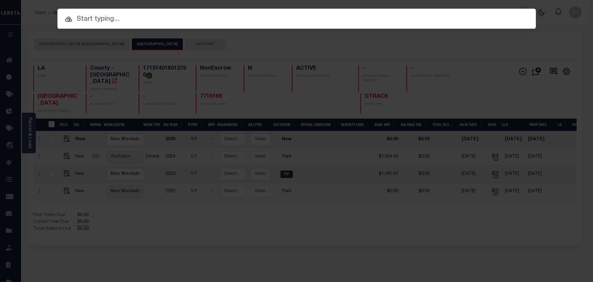
paste input "17032617"
type input "17032617"
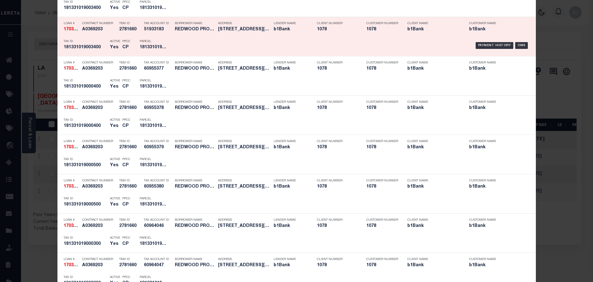
scroll to position [309, 0]
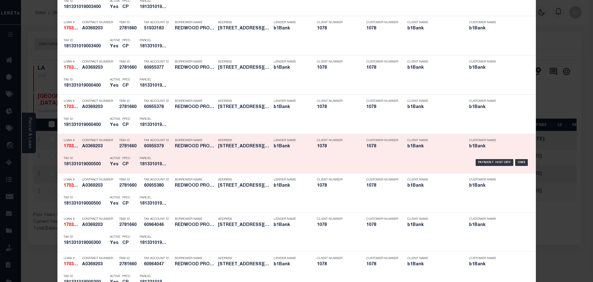
click at [156, 155] on div "Parcel 181331019000500" at bounding box center [154, 162] width 28 height 18
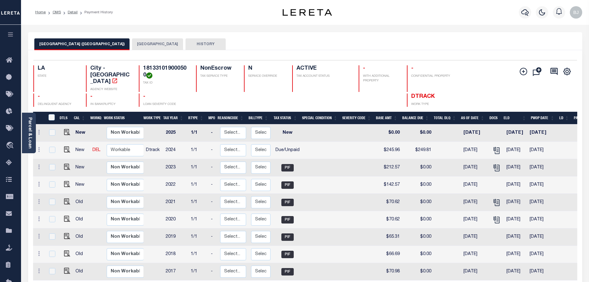
click at [172, 68] on h4 "181331019000500" at bounding box center [165, 71] width 45 height 13
copy h4 "181331019000500"
click at [121, 37] on div "SHREVEPORT CITY (CADDO) CADDO PARISH HISTORY" at bounding box center [305, 41] width 554 height 18
click at [121, 51] on div "Selected 9 Results 1 Items per page 25 50 100 LA STATE City - LA" at bounding box center [305, 187] width 554 height 274
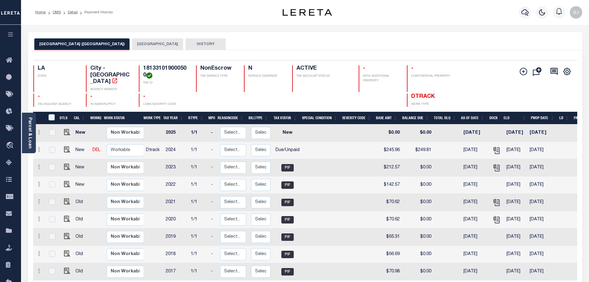
click at [132, 47] on button "[GEOGRAPHIC_DATA]" at bounding box center [157, 44] width 51 height 12
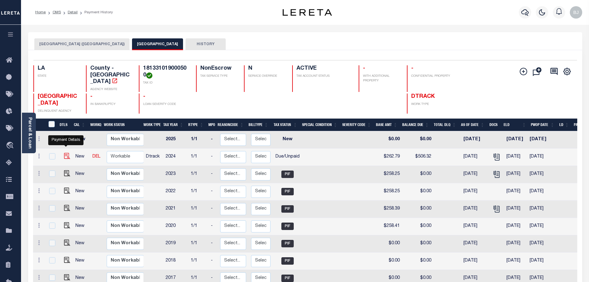
click at [67, 153] on img "" at bounding box center [67, 156] width 6 height 6
checkbox input "true"
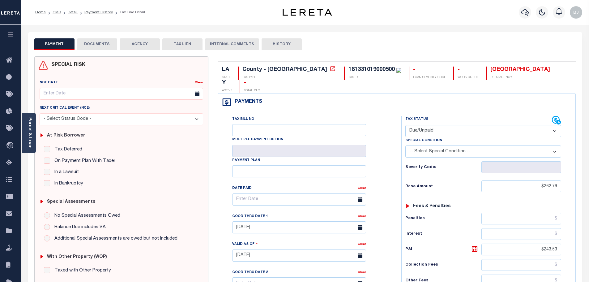
click at [474, 125] on select "- Select Status Code - Open Due/Unpaid Paid Incomplete No Tax Due Internal Refu…" at bounding box center [483, 131] width 156 height 12
select select "PYD"
click at [405, 125] on select "- Select Status Code - Open Due/Unpaid Paid Incomplete No Tax Due Internal Refu…" at bounding box center [483, 131] width 156 height 12
type input "[DATE]"
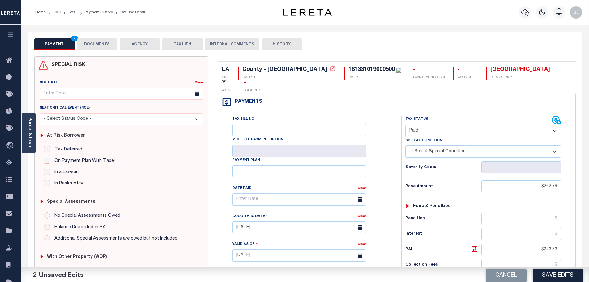
scroll to position [155, 0]
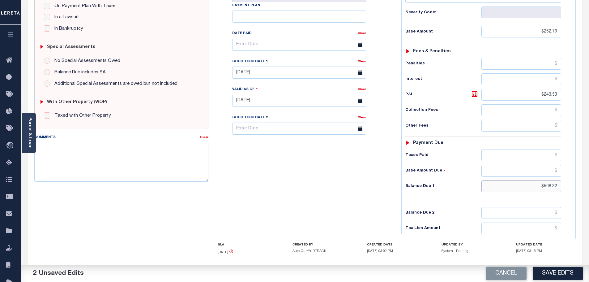
drag, startPoint x: 533, startPoint y: 173, endPoint x: 624, endPoint y: 162, distance: 91.3
click at [589, 162] on html "Home OMS Detail Payment History Tax Line Detail" at bounding box center [294, 79] width 589 height 469
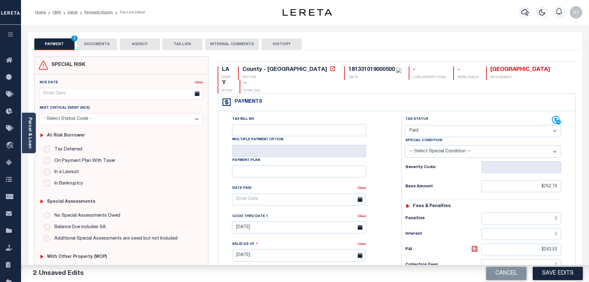
type input "$0.00"
click at [83, 39] on button "DOCUMENTS" at bounding box center [97, 44] width 40 height 12
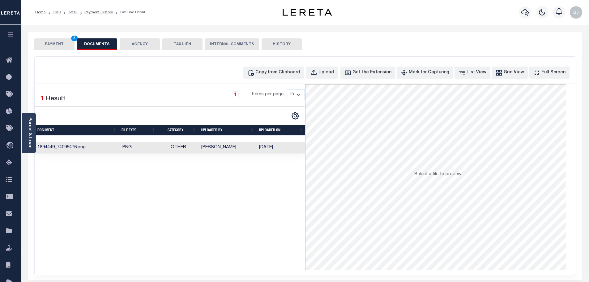
click at [291, 81] on div "Copy from Clipboard Upload Get the Extension Mark for Capturing Got it List Vie…" at bounding box center [305, 166] width 541 height 218
click at [285, 76] on button "Copy from Clipboard" at bounding box center [273, 72] width 61 height 12
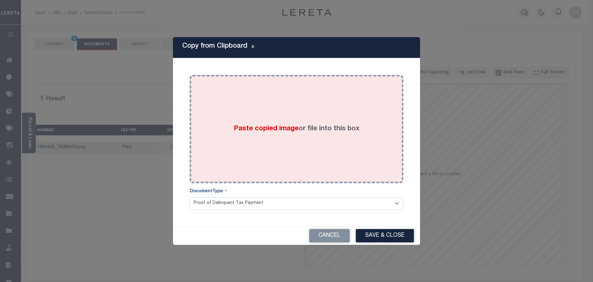
click at [299, 114] on div "Paste copied image or file into this box" at bounding box center [296, 128] width 205 height 99
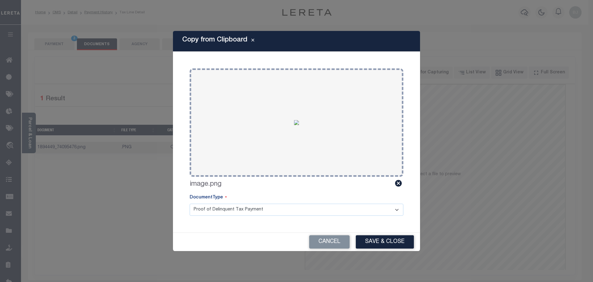
click at [402, 242] on button "Save & Close" at bounding box center [385, 241] width 58 height 13
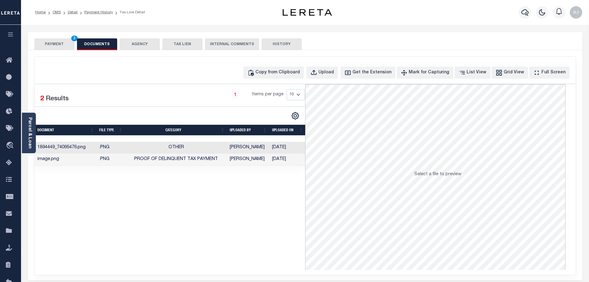
click at [67, 44] on button "PAYMENT 3" at bounding box center [54, 44] width 40 height 12
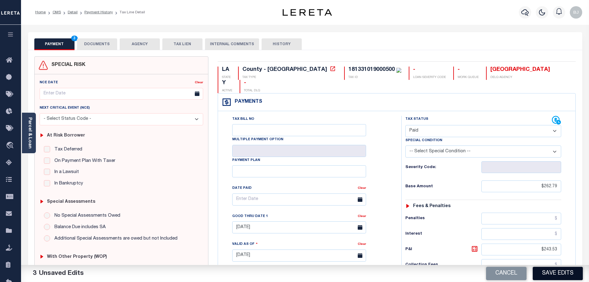
click at [552, 274] on button "Save Edits" at bounding box center [558, 272] width 50 height 13
checkbox input "false"
type input "$262.79"
type input "$243.53"
type input "$0"
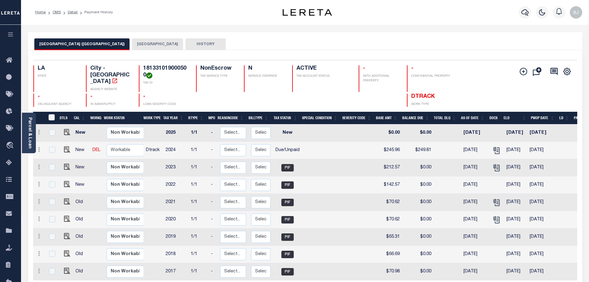
click at [132, 48] on button "[GEOGRAPHIC_DATA]" at bounding box center [157, 44] width 51 height 12
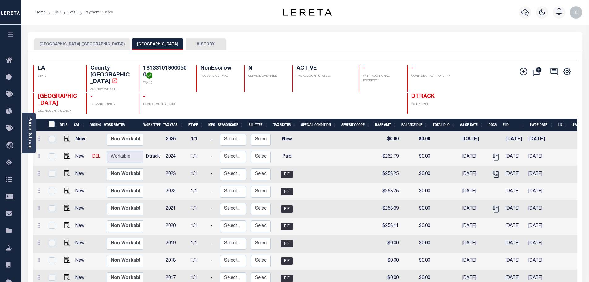
click at [69, 46] on button "[GEOGRAPHIC_DATA] ([GEOGRAPHIC_DATA])" at bounding box center [81, 44] width 95 height 12
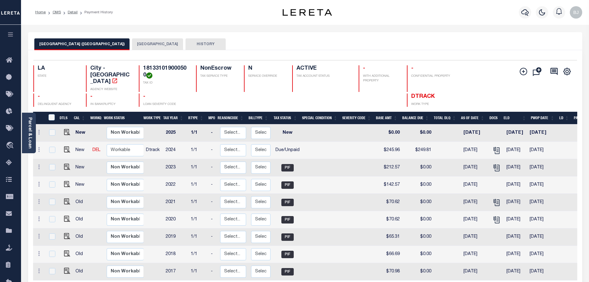
click at [177, 66] on h4 "181331019000500" at bounding box center [165, 71] width 45 height 13
copy h4 "181331019000500"
click at [65, 146] on img "" at bounding box center [67, 149] width 6 height 6
checkbox input "true"
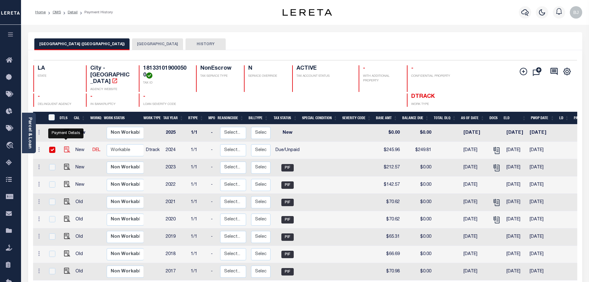
checkbox input "true"
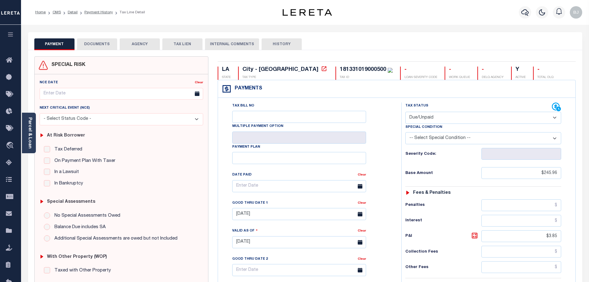
click at [479, 119] on select "- Select Status Code - Open Due/Unpaid Paid Incomplete No Tax Due Internal Refu…" at bounding box center [483, 118] width 156 height 12
select select "PYD"
click at [405, 112] on select "- Select Status Code - Open Due/Unpaid Paid Incomplete No Tax Due Internal Refu…" at bounding box center [483, 118] width 156 height 12
type input "10/08/2025"
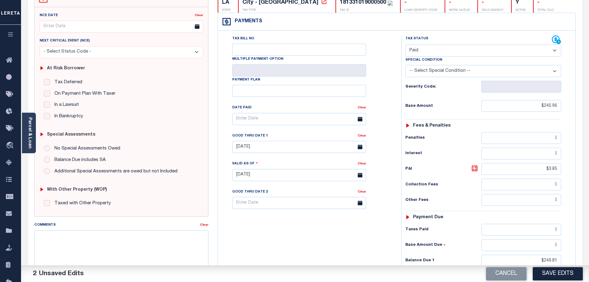
scroll to position [124, 0]
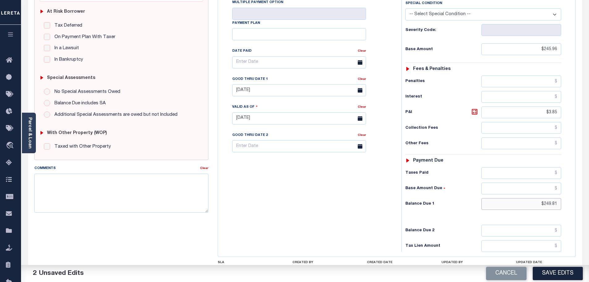
drag, startPoint x: 546, startPoint y: 206, endPoint x: 585, endPoint y: 206, distance: 39.6
click at [585, 206] on div "PAYMENT 2 DOCUMENTS AGENCY DELINQUENT PAYEE" at bounding box center [304, 120] width 563 height 423
type input "$0"
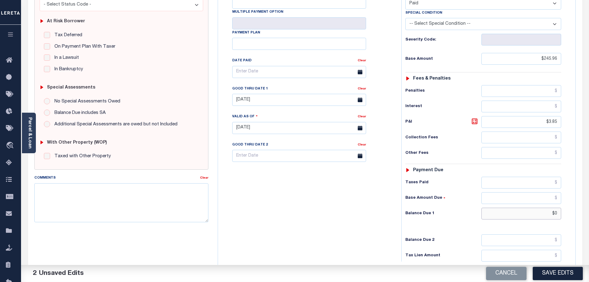
scroll to position [0, 0]
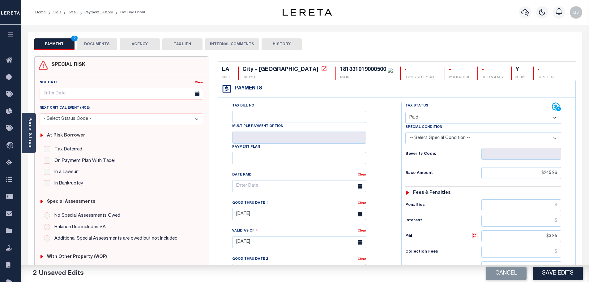
drag, startPoint x: 102, startPoint y: 45, endPoint x: 98, endPoint y: 41, distance: 5.3
click at [102, 45] on button "DOCUMENTS" at bounding box center [97, 44] width 40 height 12
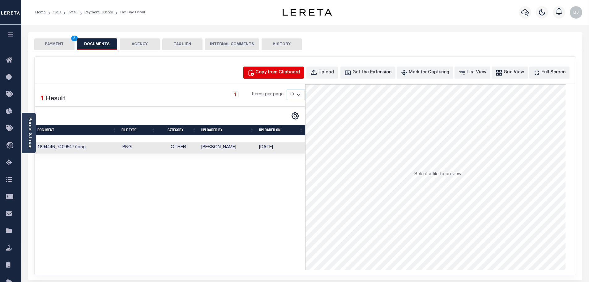
click at [274, 75] on div "Copy from Clipboard" at bounding box center [277, 72] width 45 height 7
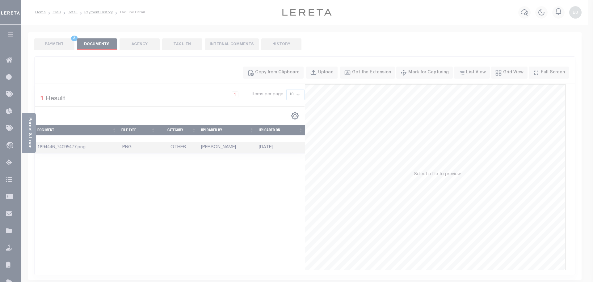
drag, startPoint x: 296, startPoint y: 139, endPoint x: 298, endPoint y: 144, distance: 5.6
click at [0, 0] on div "Paste copied image or file into this box" at bounding box center [0, 0] width 0 height 0
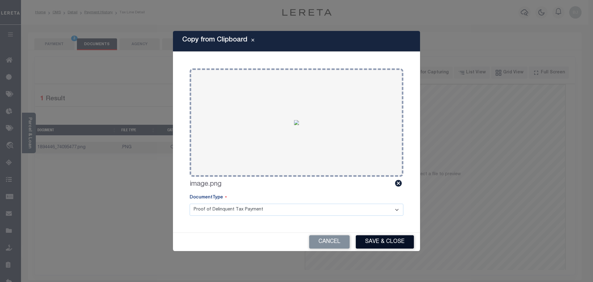
click at [403, 243] on button "Save & Close" at bounding box center [385, 241] width 58 height 13
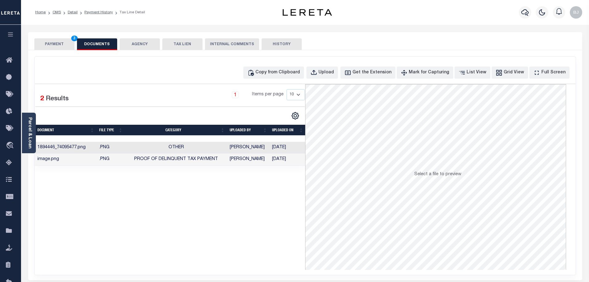
click at [51, 47] on button "PAYMENT 3" at bounding box center [54, 44] width 40 height 12
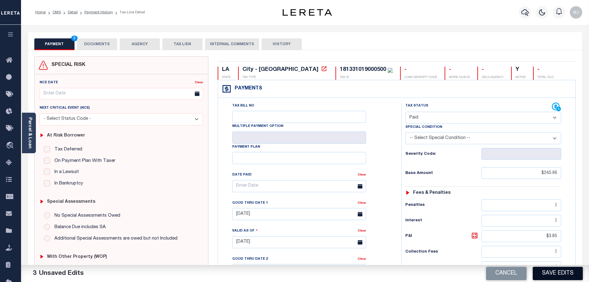
click at [557, 271] on button "Save Edits" at bounding box center [558, 272] width 50 height 13
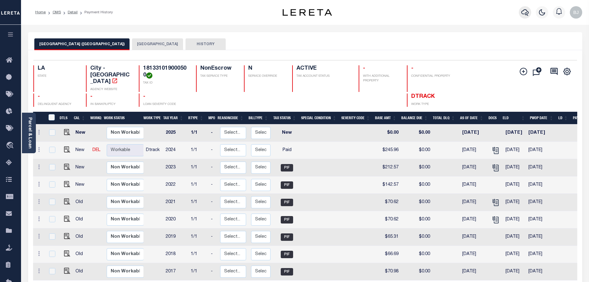
click at [528, 15] on icon "button" at bounding box center [524, 12] width 7 height 7
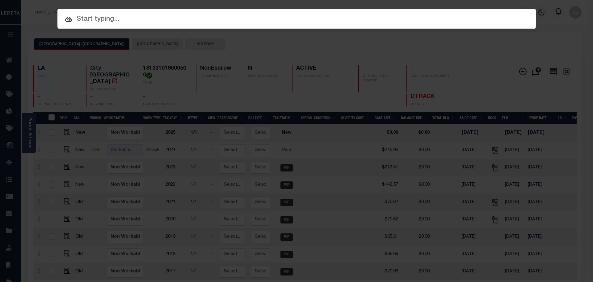
click at [274, 18] on input "text" at bounding box center [296, 19] width 479 height 11
paste input "17032617"
type input "17032617"
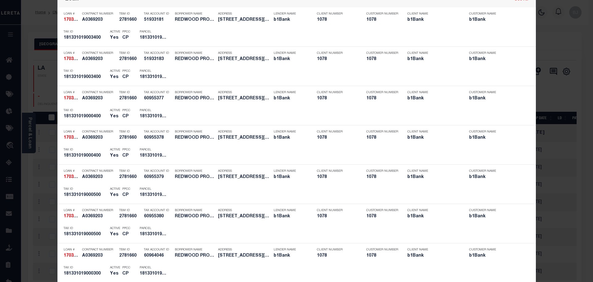
scroll to position [278, 0]
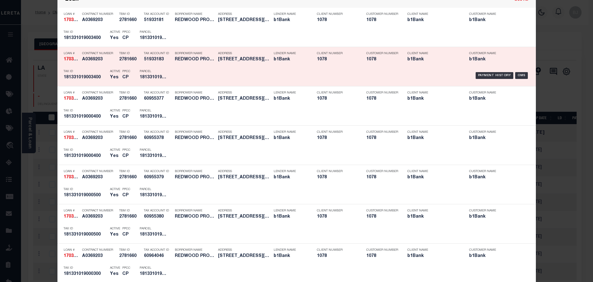
click at [190, 73] on div "Payment History OMS" at bounding box center [353, 75] width 353 height 18
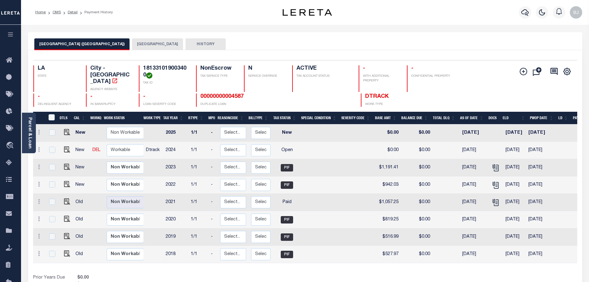
click at [132, 40] on button "[GEOGRAPHIC_DATA]" at bounding box center [157, 44] width 51 height 12
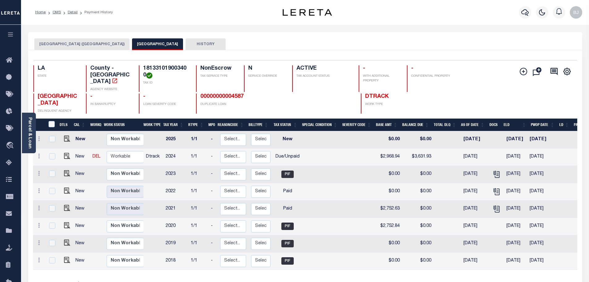
click at [163, 70] on h4 "181331019003400" at bounding box center [165, 71] width 45 height 13
copy h4 "181331019003400"
click at [65, 153] on img at bounding box center [67, 156] width 6 height 6
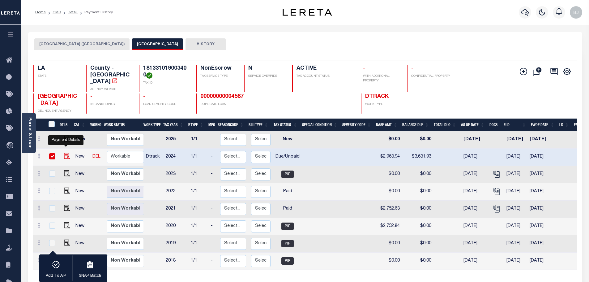
checkbox input "true"
click at [492, 170] on icon "" at bounding box center [496, 174] width 8 height 8
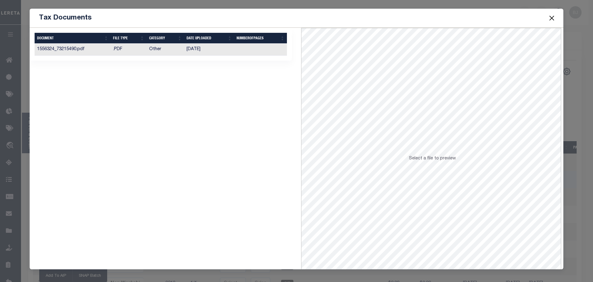
click at [207, 49] on td "[DATE]" at bounding box center [209, 50] width 50 height 12
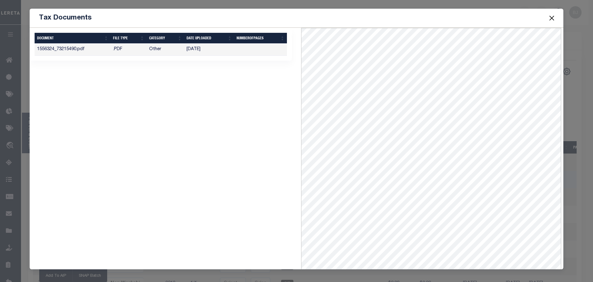
scroll to position [27, 0]
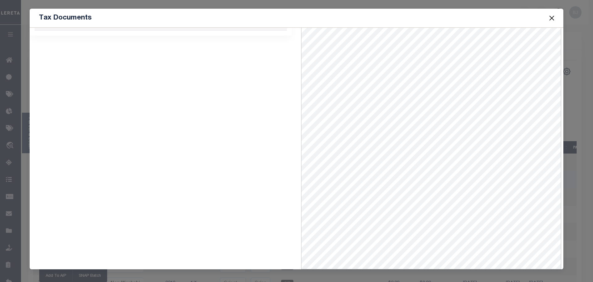
click at [551, 22] on span at bounding box center [551, 17] width 23 height 17
click at [554, 16] on button "Close" at bounding box center [552, 18] width 8 height 8
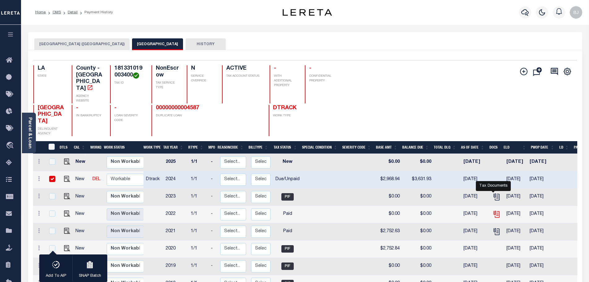
click at [495, 210] on icon "" at bounding box center [496, 214] width 8 height 8
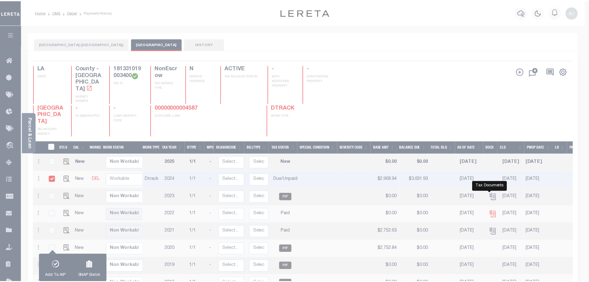
scroll to position [0, 0]
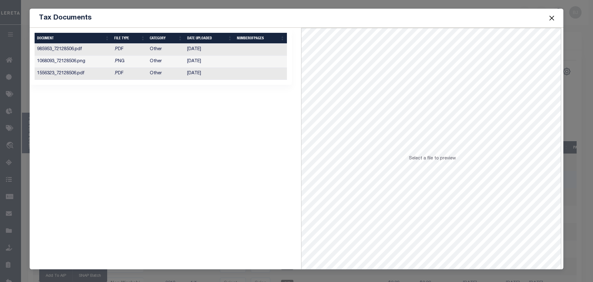
click at [222, 76] on td "05/13/2024" at bounding box center [210, 74] width 50 height 12
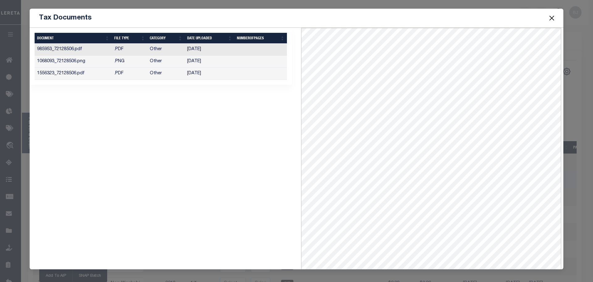
click at [216, 62] on td "03/22/2023" at bounding box center [210, 62] width 50 height 12
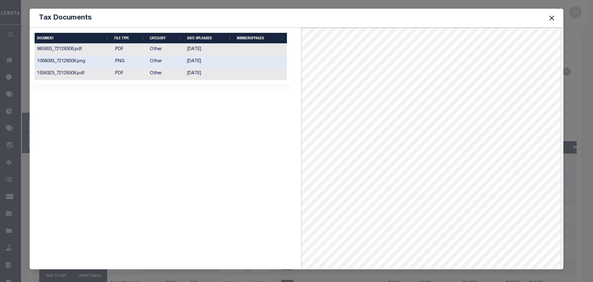
click at [218, 49] on td "02/03/2023" at bounding box center [210, 50] width 50 height 12
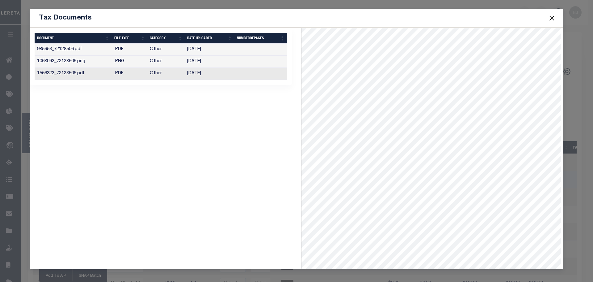
click at [556, 17] on button "Close" at bounding box center [552, 18] width 8 height 8
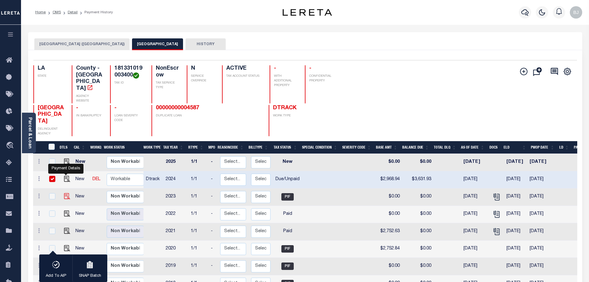
click at [67, 193] on img "" at bounding box center [67, 196] width 6 height 6
checkbox input "true"
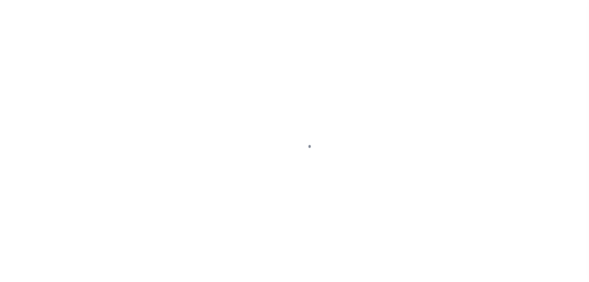
select select "DUE"
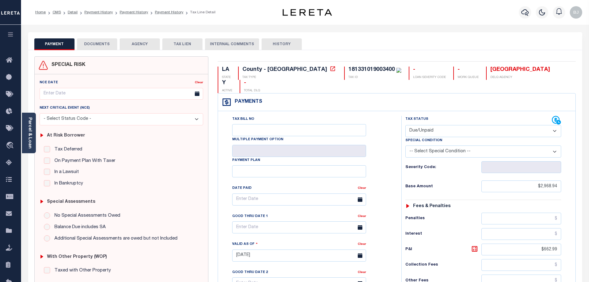
click at [444, 116] on div "Tax Status Status" at bounding box center [478, 120] width 147 height 9
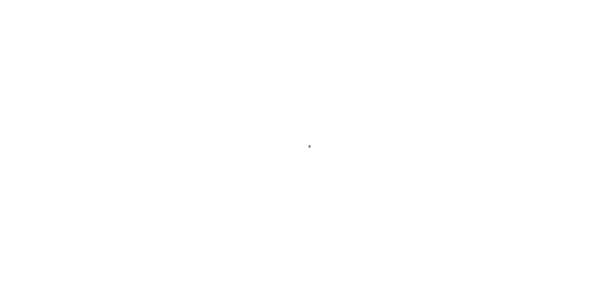
select select "PIF"
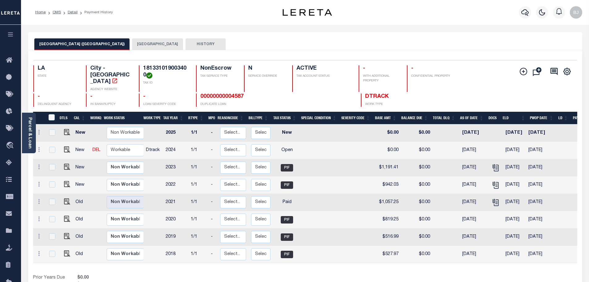
click at [132, 41] on button "[GEOGRAPHIC_DATA]" at bounding box center [157, 44] width 51 height 12
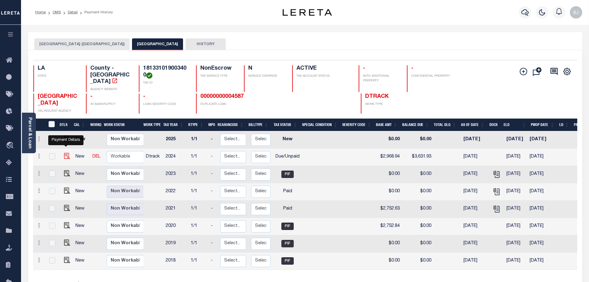
click at [64, 153] on img "" at bounding box center [67, 156] width 6 height 6
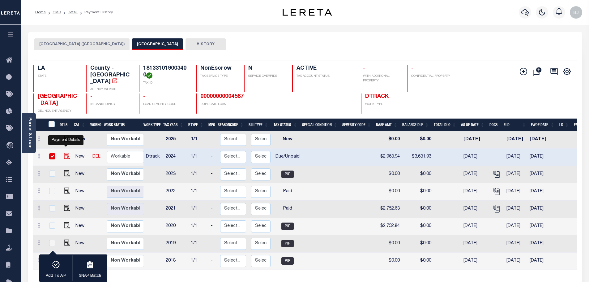
checkbox input "true"
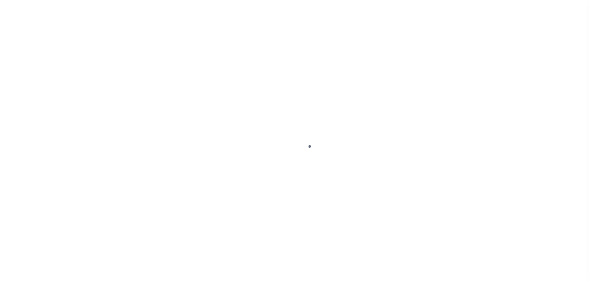
select select "DUE"
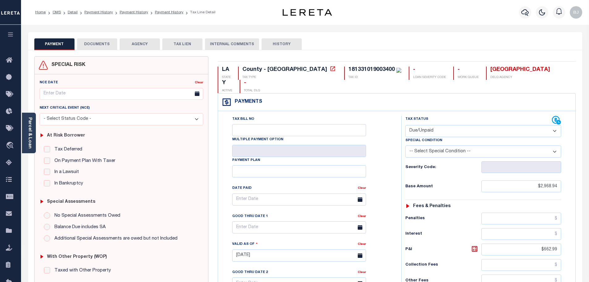
click at [92, 40] on button "DOCUMENTS" at bounding box center [97, 44] width 40 height 12
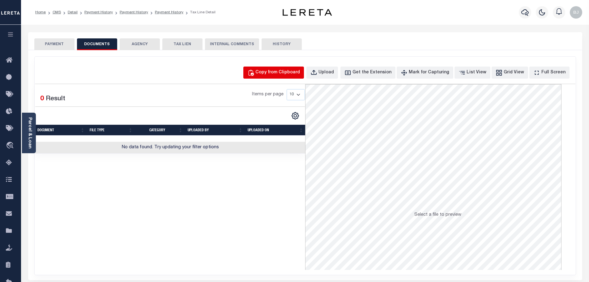
click at [286, 72] on div "Copy from Clipboard" at bounding box center [277, 72] width 45 height 7
select select "POP"
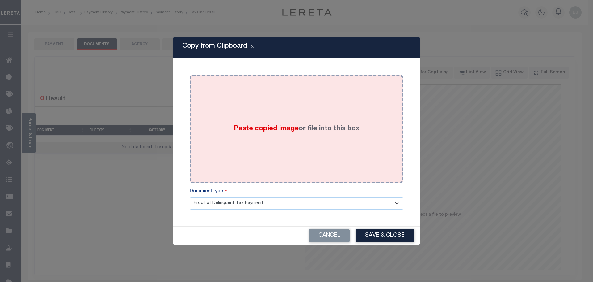
click at [301, 134] on div "Paste copied image or file into this box" at bounding box center [296, 128] width 205 height 99
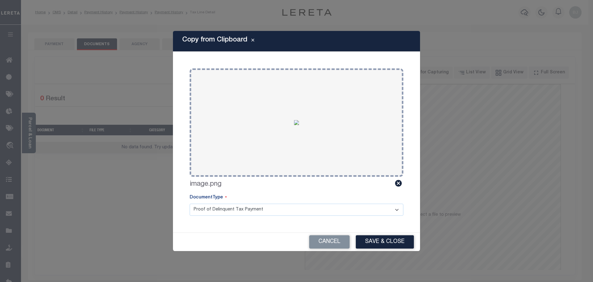
click at [381, 233] on div "Cancel Save & Close" at bounding box center [296, 241] width 247 height 18
click at [381, 244] on button "Save & Close" at bounding box center [385, 241] width 58 height 13
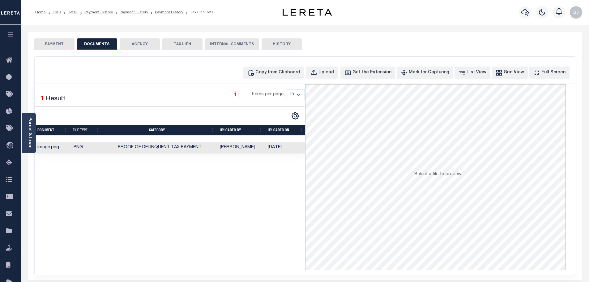
click at [50, 42] on button "PAYMENT" at bounding box center [54, 44] width 40 height 12
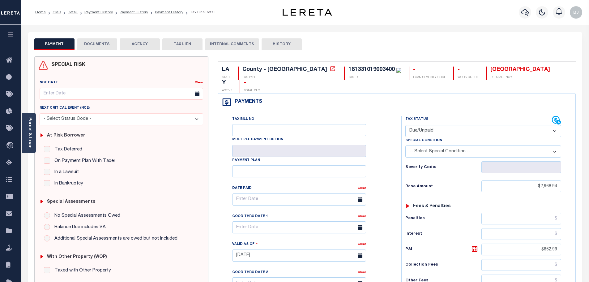
click at [439, 125] on select "- Select Status Code - Open Due/Unpaid Paid Incomplete No Tax Due Internal Refu…" at bounding box center [483, 131] width 156 height 12
select select "PYD"
click at [405, 125] on select "- Select Status Code - Open Due/Unpaid Paid Incomplete No Tax Due Internal Refu…" at bounding box center [483, 131] width 156 height 12
type input "[DATE]"
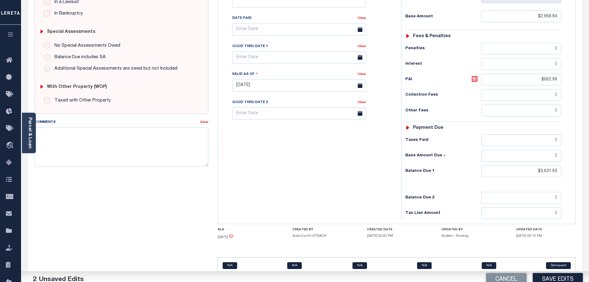
scroll to position [172, 0]
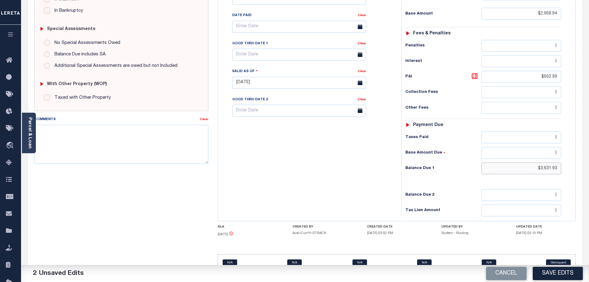
drag, startPoint x: 622, startPoint y: 160, endPoint x: 648, endPoint y: 160, distance: 25.7
click at [589, 160] on html "Home OMS Detail Payment History Payment History Payment History Tax Line Detail" at bounding box center [294, 61] width 589 height 467
type input "$0.00"
drag, startPoint x: 552, startPoint y: 279, endPoint x: 566, endPoint y: 275, distance: 14.3
click at [552, 279] on button "Save Edits" at bounding box center [558, 272] width 50 height 13
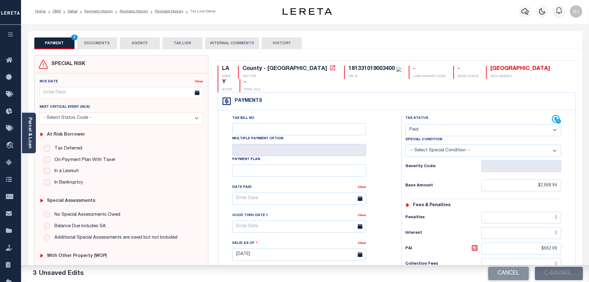
scroll to position [0, 0]
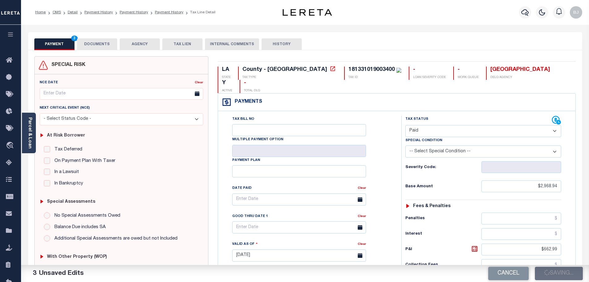
checkbox input "false"
type input "$2,968.94"
type input "$662.99"
type input "$0"
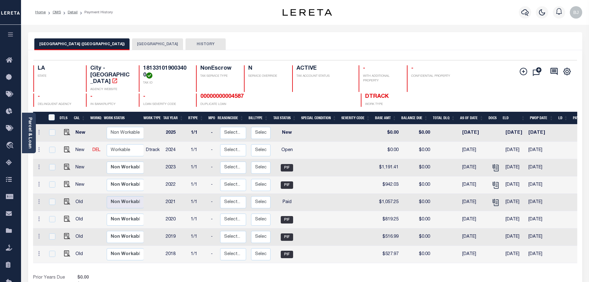
drag, startPoint x: 125, startPoint y: 35, endPoint x: 105, endPoint y: 47, distance: 23.1
click at [125, 35] on div "[GEOGRAPHIC_DATA] ([GEOGRAPHIC_DATA]) CADDO PARISH HISTORY" at bounding box center [305, 41] width 554 height 18
click at [118, 38] on div "[GEOGRAPHIC_DATA] ([GEOGRAPHIC_DATA]) CADDO PARISH HISTORY" at bounding box center [305, 41] width 554 height 18
click at [132, 44] on button "[GEOGRAPHIC_DATA]" at bounding box center [157, 44] width 51 height 12
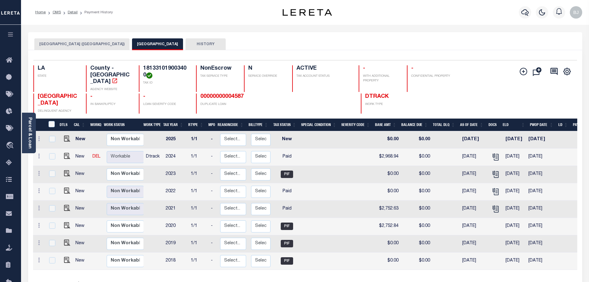
click at [75, 45] on button "[GEOGRAPHIC_DATA] ([GEOGRAPHIC_DATA])" at bounding box center [81, 44] width 95 height 12
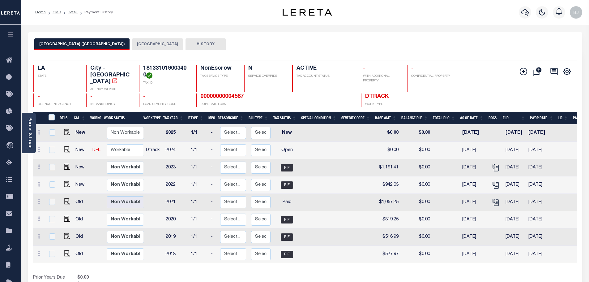
click at [175, 69] on h4 "181331019003400" at bounding box center [165, 71] width 45 height 13
copy h4 "181331019003400"
click at [64, 146] on img "" at bounding box center [67, 149] width 6 height 6
checkbox input "true"
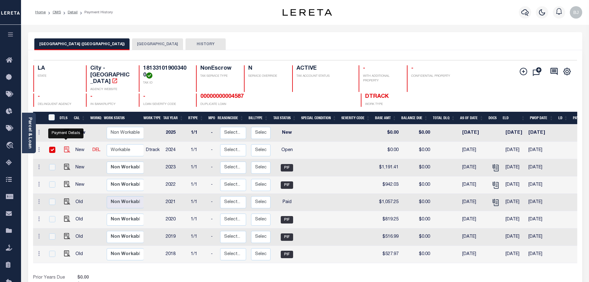
checkbox input "true"
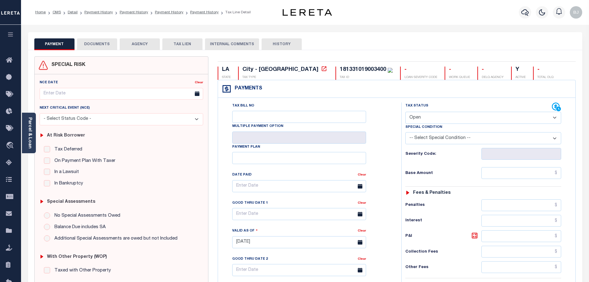
click at [98, 43] on button "DOCUMENTS" at bounding box center [97, 44] width 40 height 12
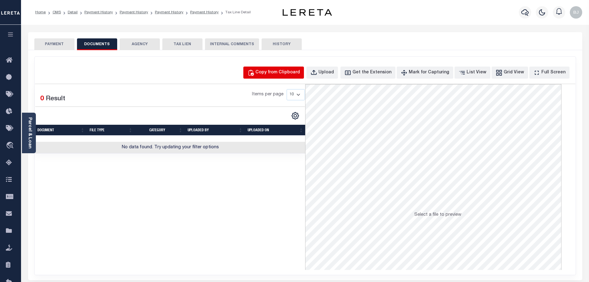
click at [270, 75] on button "Copy from Clipboard" at bounding box center [273, 72] width 61 height 12
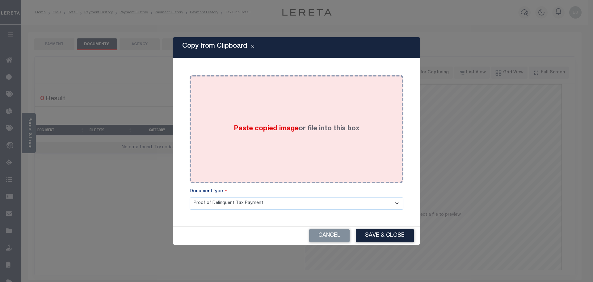
click at [294, 113] on div "Paste copied image or file into this box" at bounding box center [296, 128] width 205 height 99
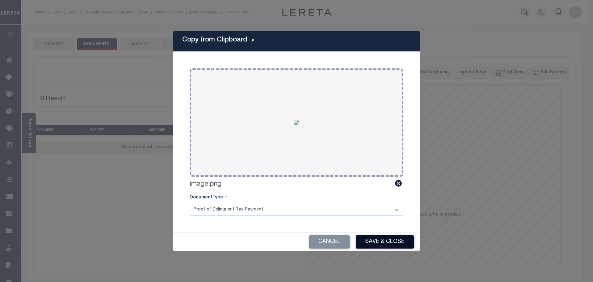
click at [402, 243] on button "Save & Close" at bounding box center [385, 241] width 58 height 13
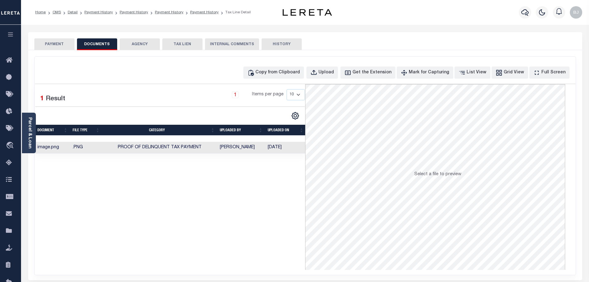
click at [53, 45] on button "PAYMENT" at bounding box center [54, 44] width 40 height 12
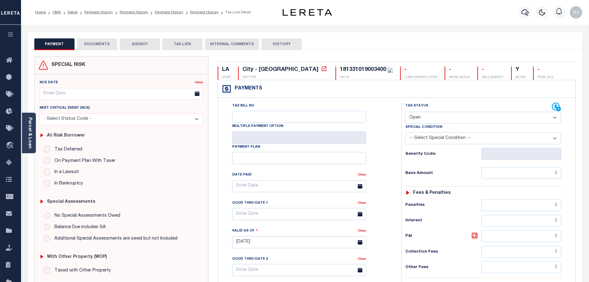
click at [418, 111] on div "Tax Status Status" at bounding box center [478, 106] width 147 height 9
click at [425, 119] on select "- Select Status Code - Open Due/Unpaid Paid Incomplete No Tax Due Internal Refu…" at bounding box center [483, 118] width 156 height 12
select select "INC"
click at [405, 112] on select "- Select Status Code - Open Due/Unpaid Paid Incomplete No Tax Due Internal Refu…" at bounding box center [483, 118] width 156 height 12
type input "[DATE]"
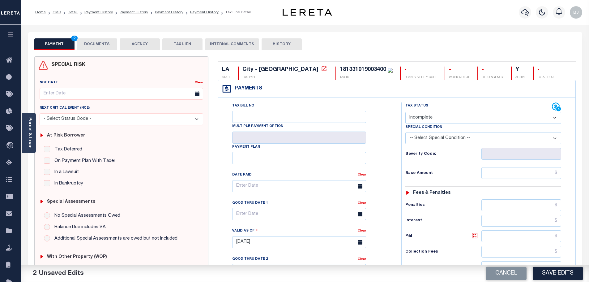
select select "PYD"
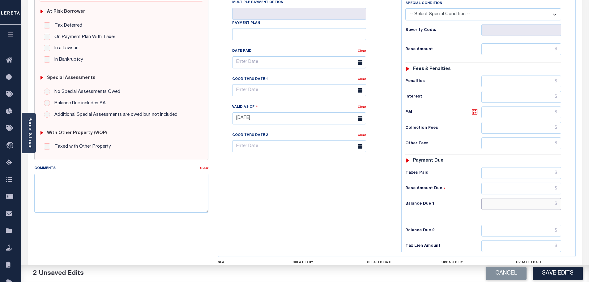
click at [524, 201] on input "text" at bounding box center [521, 204] width 80 height 12
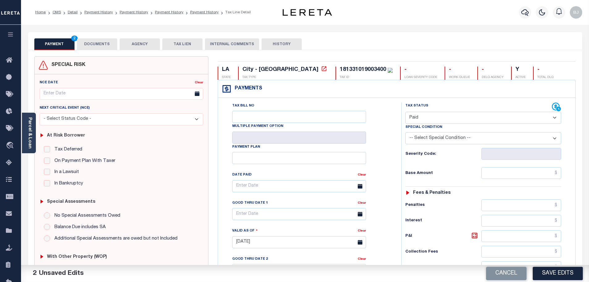
type input "$0.00"
click at [98, 42] on button "DOCUMENTS" at bounding box center [97, 44] width 40 height 12
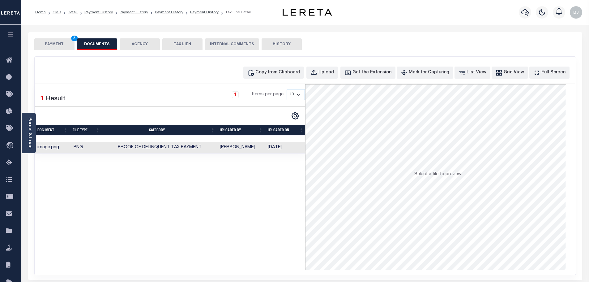
click at [64, 47] on button "PAYMENT 3" at bounding box center [54, 44] width 40 height 12
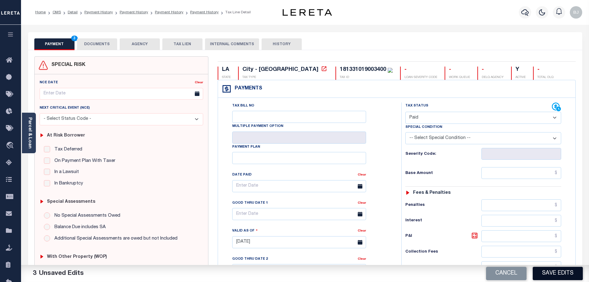
click at [565, 271] on button "Save Edits" at bounding box center [558, 272] width 50 height 13
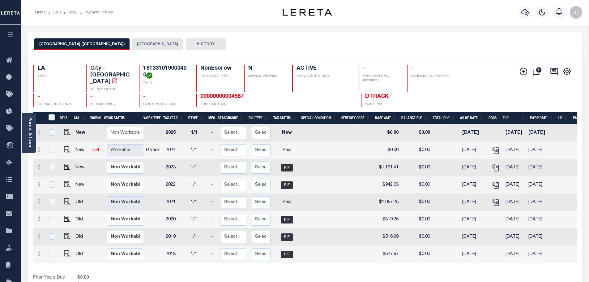
click at [119, 36] on div "SHREVEPORT CITY (CADDO) CADDO PARISH HISTORY" at bounding box center [305, 41] width 554 height 18
click at [132, 43] on button "CADDO PARISH" at bounding box center [157, 44] width 51 height 12
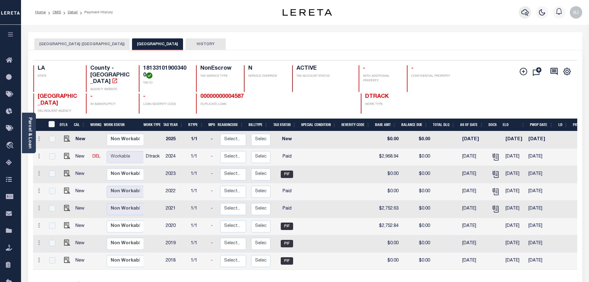
click icon "button"
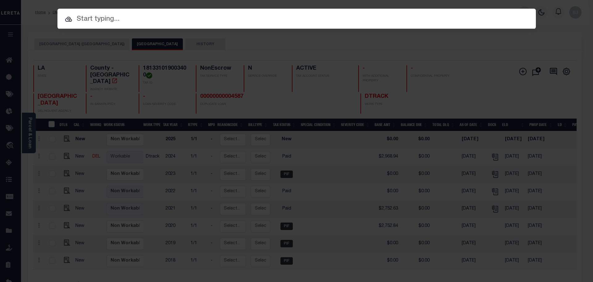
paste input "27028478"
type input "27028478"
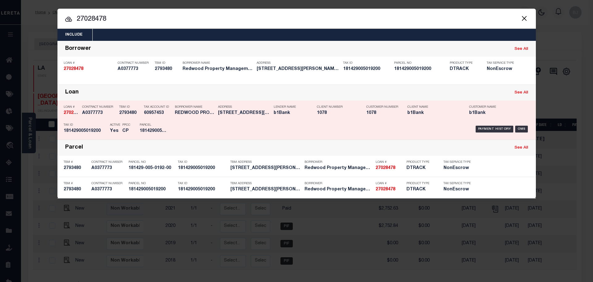
click div "Payment History OMS"
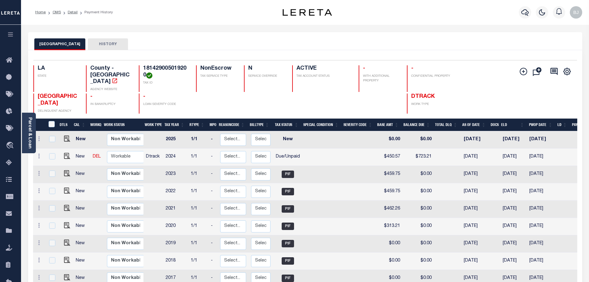
click at [173, 66] on h4 "181429005019200" at bounding box center [165, 71] width 45 height 13
click at [172, 66] on h4 "181429005019200" at bounding box center [165, 71] width 45 height 13
copy h4 "181429005019200"
click at [65, 153] on img "" at bounding box center [67, 156] width 6 height 6
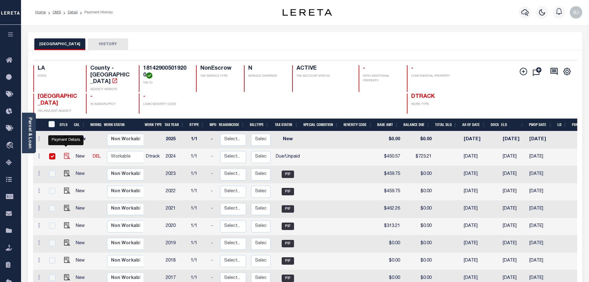
checkbox input "true"
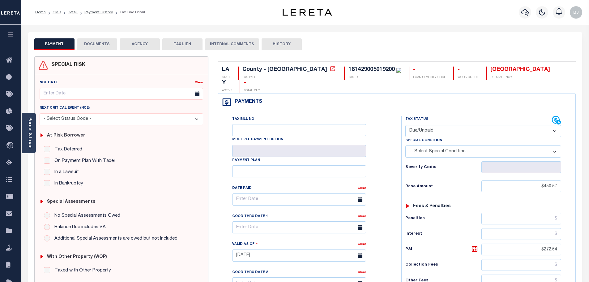
click at [100, 47] on button "DOCUMENTS" at bounding box center [97, 44] width 40 height 12
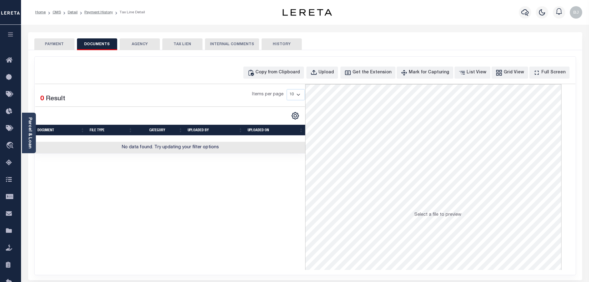
click at [255, 70] on div "Copy from Clipboard Upload Get the Extension Mark for Capturing Got it List Vie…" at bounding box center [305, 72] width 540 height 12
click at [271, 72] on div "Copy from Clipboard" at bounding box center [277, 72] width 45 height 7
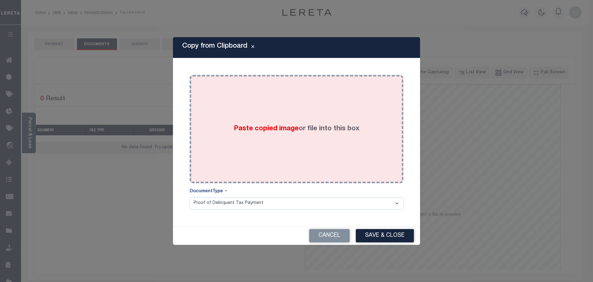
click at [347, 181] on div "Paste copied image or file into this box" at bounding box center [297, 129] width 214 height 108
click at [360, 174] on div "Paste copied image or file into this box" at bounding box center [296, 128] width 205 height 99
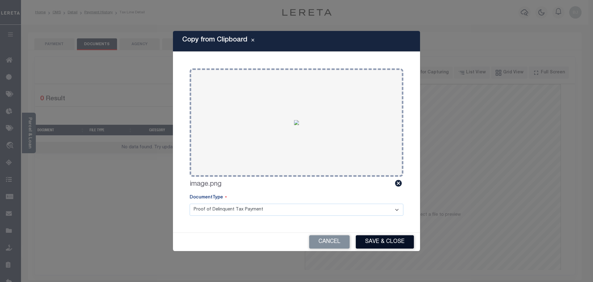
click at [389, 239] on button "Save & Close" at bounding box center [385, 241] width 58 height 13
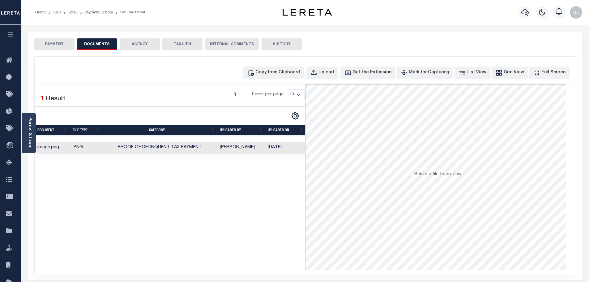
click at [61, 46] on button "PAYMENT" at bounding box center [54, 44] width 40 height 12
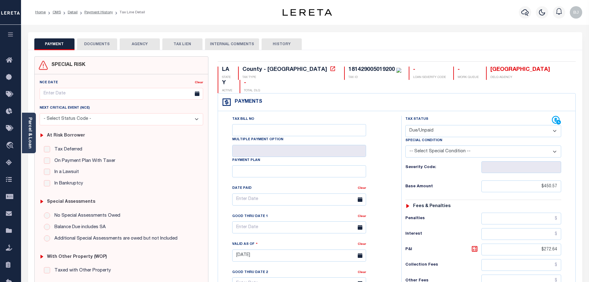
click at [461, 125] on select "- Select Status Code - Open Due/Unpaid Paid Incomplete No Tax Due Internal Refu…" at bounding box center [483, 131] width 156 height 12
select select "PYD"
click at [405, 125] on select "- Select Status Code - Open Due/Unpaid Paid Incomplete No Tax Due Internal Refu…" at bounding box center [483, 131] width 156 height 12
type input "10/08/2025"
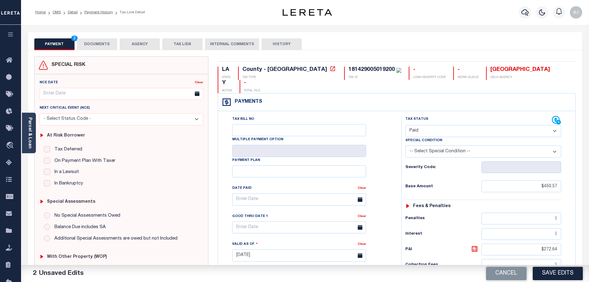
scroll to position [172, 0]
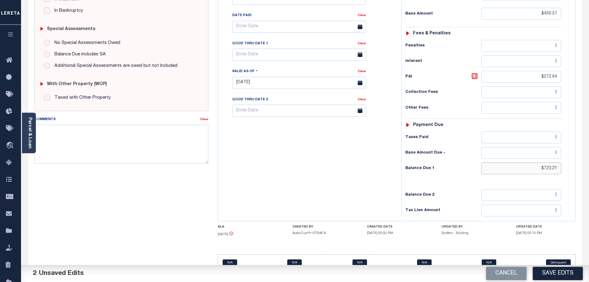
drag, startPoint x: 524, startPoint y: 152, endPoint x: 578, endPoint y: 153, distance: 54.1
click at [578, 153] on div "LA STATE County - LA TAX TYPE 181429005019200 TAX ID - LOAN SEVERITY CODE - WOR…" at bounding box center [396, 83] width 367 height 398
type input "$0.00"
click at [565, 273] on button "Save Edits" at bounding box center [558, 272] width 50 height 13
checkbox input "false"
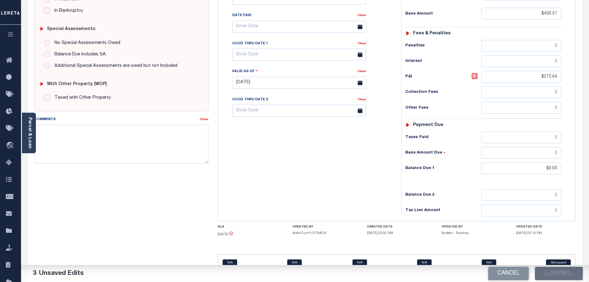
checkbox input "false"
type input "$450.57"
type input "$272.64"
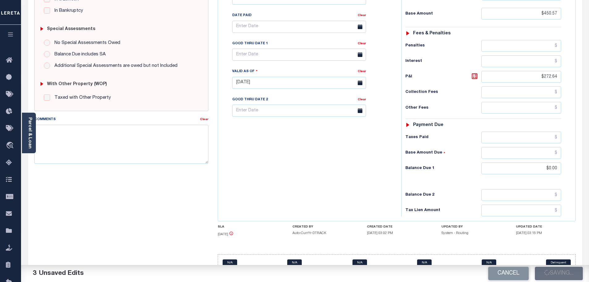
type input "$0"
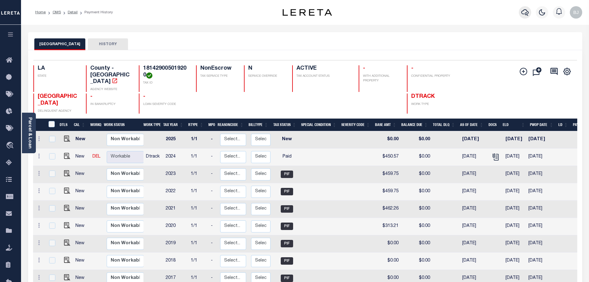
click at [525, 11] on icon "button" at bounding box center [524, 12] width 7 height 7
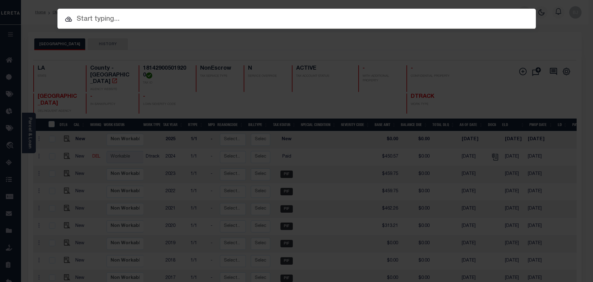
paste input "7032820"
type input "7032820"
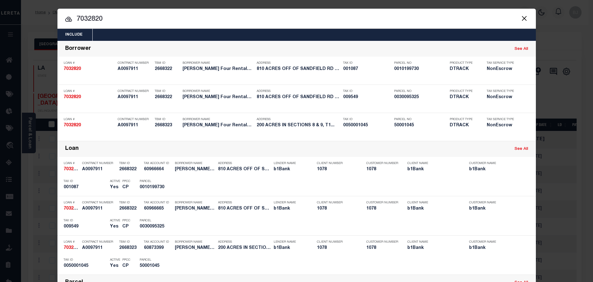
scroll to position [124, 0]
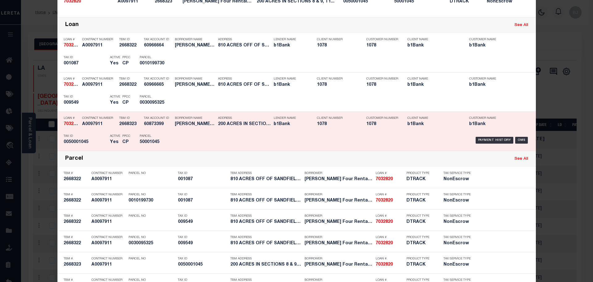
click at [204, 136] on div "Payment History OMS" at bounding box center [353, 140] width 353 height 18
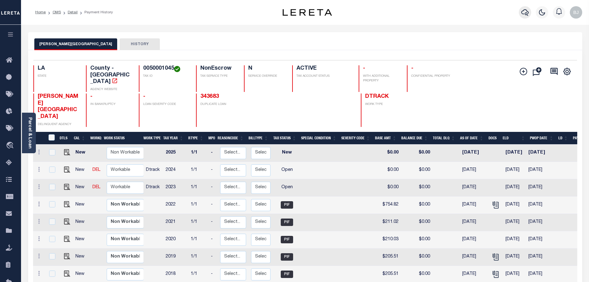
click at [525, 12] on icon "button" at bounding box center [524, 12] width 7 height 7
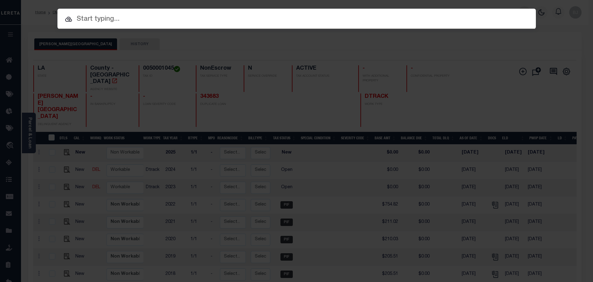
paste input "942300025635"
type input "942300025635"
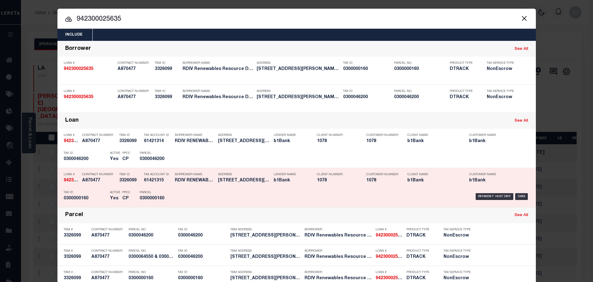
click at [140, 189] on div "Parcel 0300000160" at bounding box center [154, 196] width 28 height 18
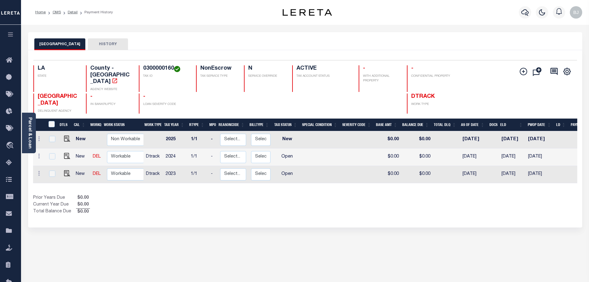
click at [160, 65] on div "Selected 3 Results 1 Items per page 25 50 100 LA STATE County - LA AGENCY WEBSI…" at bounding box center [304, 86] width 553 height 53
copy h4 "0300000160"
drag, startPoint x: 67, startPoint y: 167, endPoint x: 136, endPoint y: 168, distance: 69.2
click at [67, 170] on img "" at bounding box center [67, 173] width 6 height 6
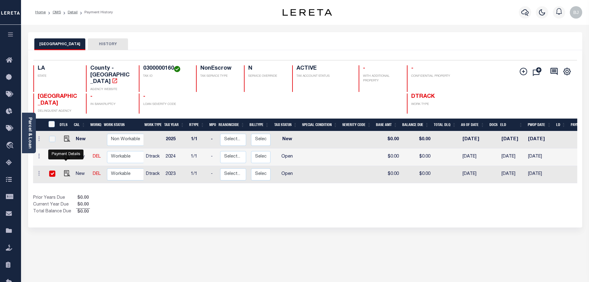
checkbox input "true"
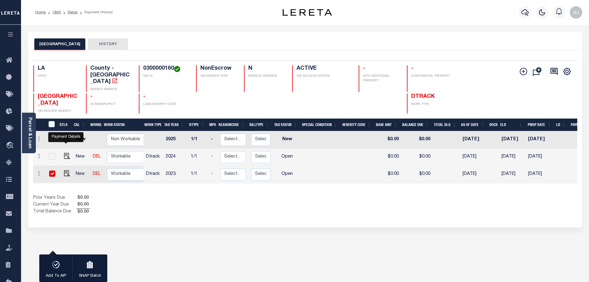
drag, startPoint x: 65, startPoint y: 150, endPoint x: 71, endPoint y: 149, distance: 6.3
click at [65, 153] on img "" at bounding box center [67, 156] width 6 height 6
checkbox input "true"
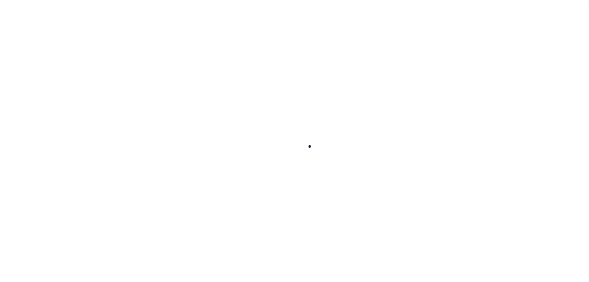
select select "OP2"
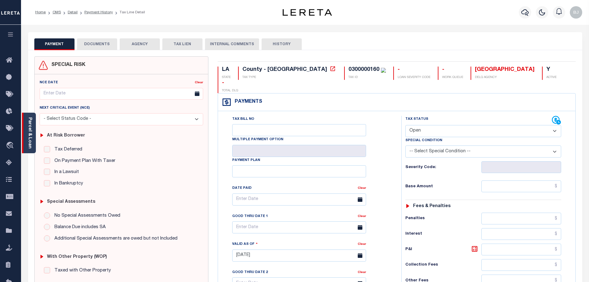
click at [34, 141] on div "Parcel & Loan" at bounding box center [29, 133] width 14 height 40
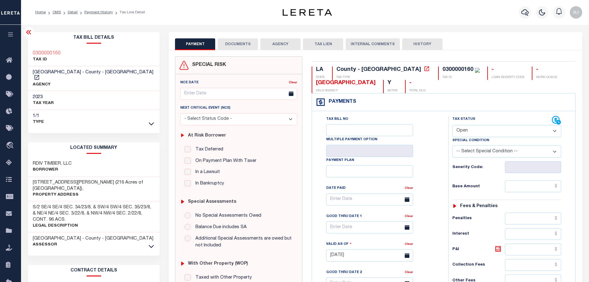
click at [75, 187] on div "811 Winn Bottom Road (216 Acres of Timberland), Property Address" at bounding box center [94, 188] width 132 height 25
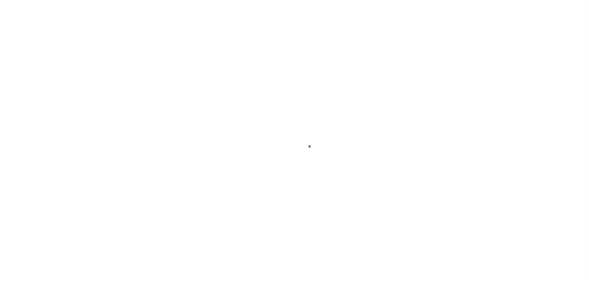
select select "OP2"
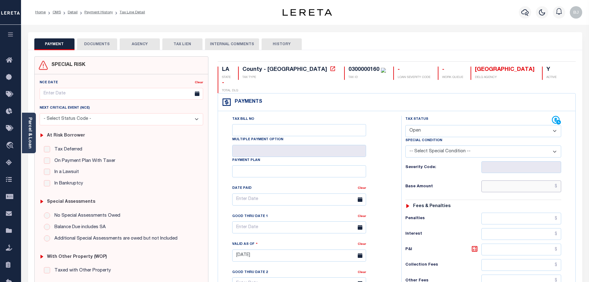
drag, startPoint x: 511, startPoint y: 176, endPoint x: 501, endPoint y: 172, distance: 10.2
click at [511, 180] on input "text" at bounding box center [521, 186] width 80 height 12
paste input "257.57"
type input "$257.57"
type input "[DATE]"
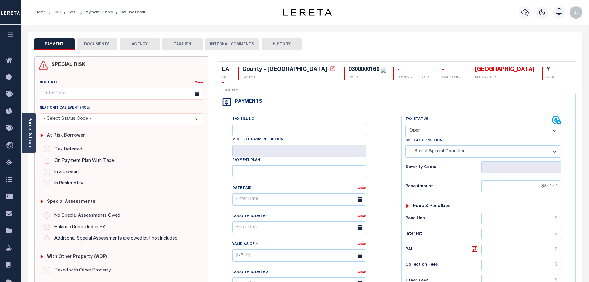
click at [453, 125] on select "- Select Status Code - Open Due/Unpaid Paid Incomplete No Tax Due Internal Refu…" at bounding box center [483, 131] width 156 height 12
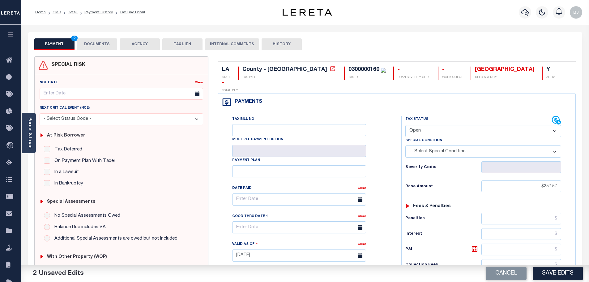
select select "PYD"
click at [405, 125] on select "- Select Status Code - Open Due/Unpaid Paid Incomplete No Tax Due Internal Refu…" at bounding box center [483, 131] width 156 height 12
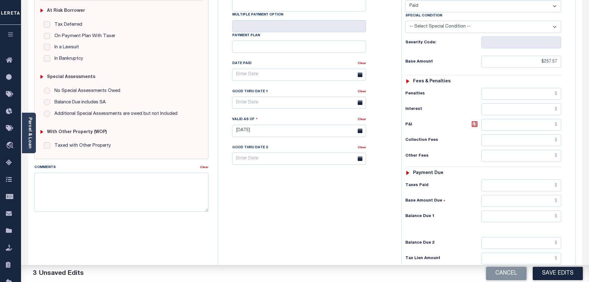
scroll to position [155, 0]
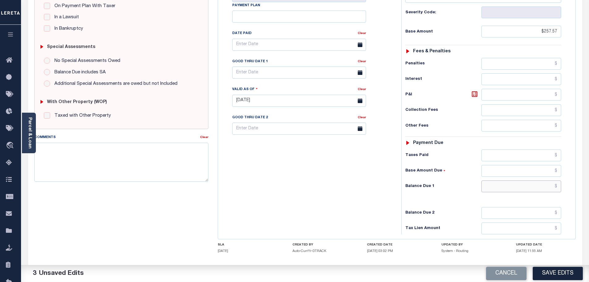
click at [540, 180] on input "text" at bounding box center [521, 186] width 80 height 12
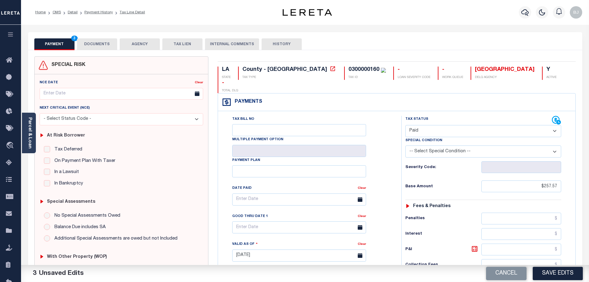
type input "$0.00"
click at [99, 48] on button "DOCUMENTS" at bounding box center [97, 44] width 40 height 12
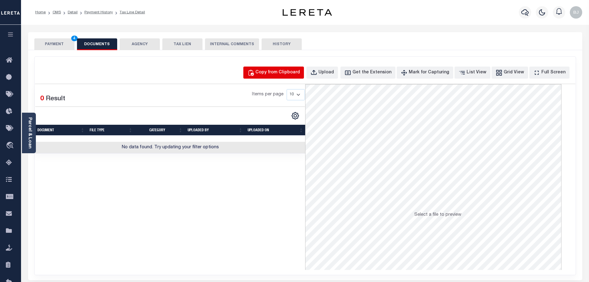
click at [279, 68] on button "Copy from Clipboard" at bounding box center [273, 72] width 61 height 12
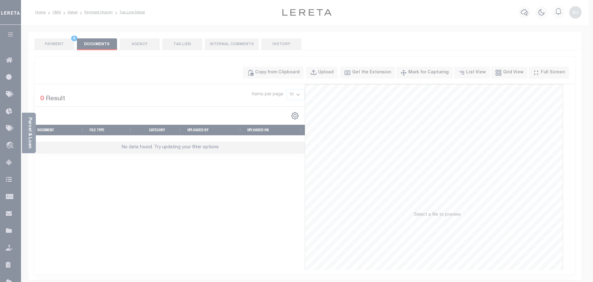
click at [0, 0] on div "Paste copied image or file into this box" at bounding box center [0, 0] width 0 height 0
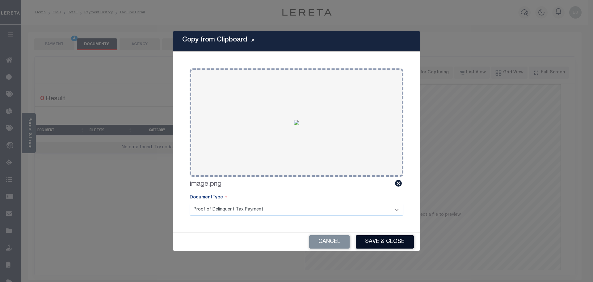
click at [373, 237] on button "Save & Close" at bounding box center [385, 241] width 58 height 13
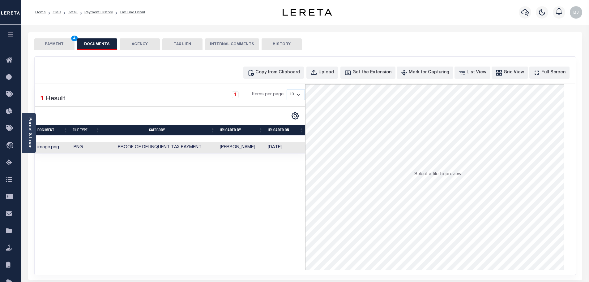
click at [54, 47] on button "PAYMENT 4" at bounding box center [54, 44] width 40 height 12
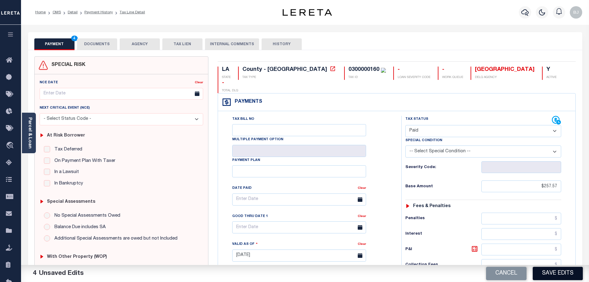
click at [559, 273] on button "Save Edits" at bounding box center [558, 272] width 50 height 13
checkbox input "false"
type input "$257.57"
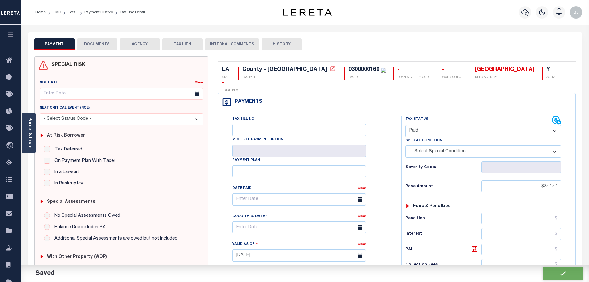
type input "$0"
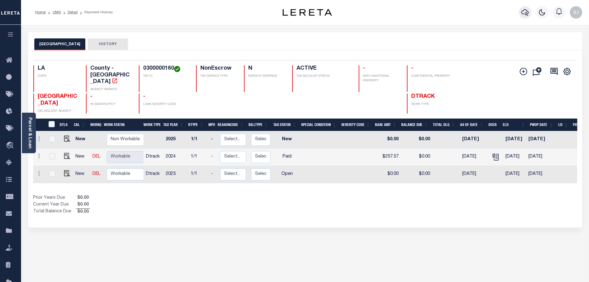
drag, startPoint x: 522, startPoint y: 7, endPoint x: 525, endPoint y: 8, distance: 3.3
click at [525, 8] on button "button" at bounding box center [525, 12] width 12 height 12
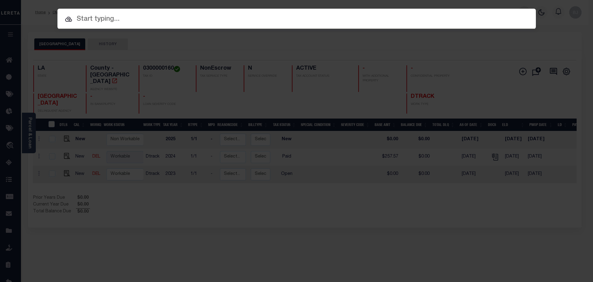
click at [527, 11] on body "Home OMS Detail Payment History Profile" at bounding box center [296, 190] width 593 height 381
paste input "002201955611"
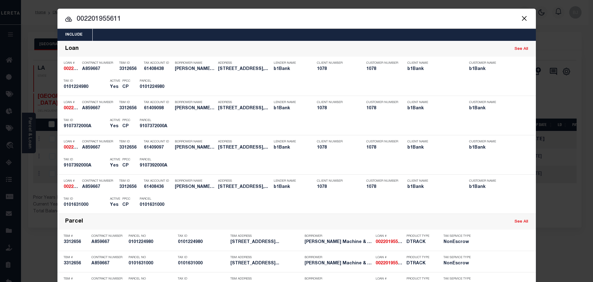
click at [453, 19] on input "002201955611" at bounding box center [296, 19] width 479 height 11
paste input "942400006683"
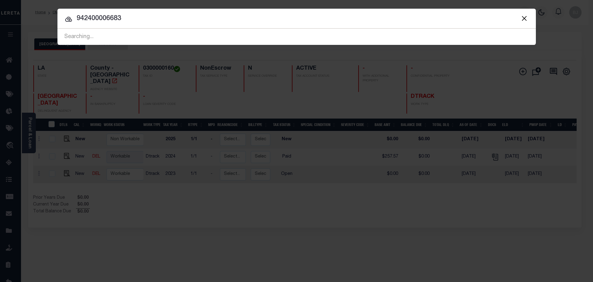
type input "942400006683"
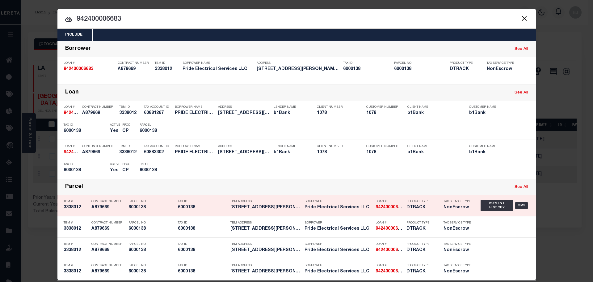
click at [153, 183] on div "Parcel See All" at bounding box center [296, 187] width 479 height 16
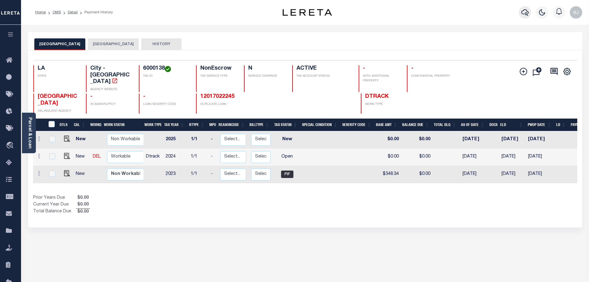
click at [527, 14] on icon "button" at bounding box center [524, 12] width 7 height 6
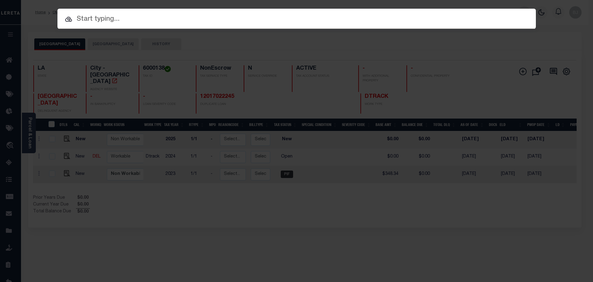
paste input "7713908"
type input "7713908"
